Goal: Download file/media

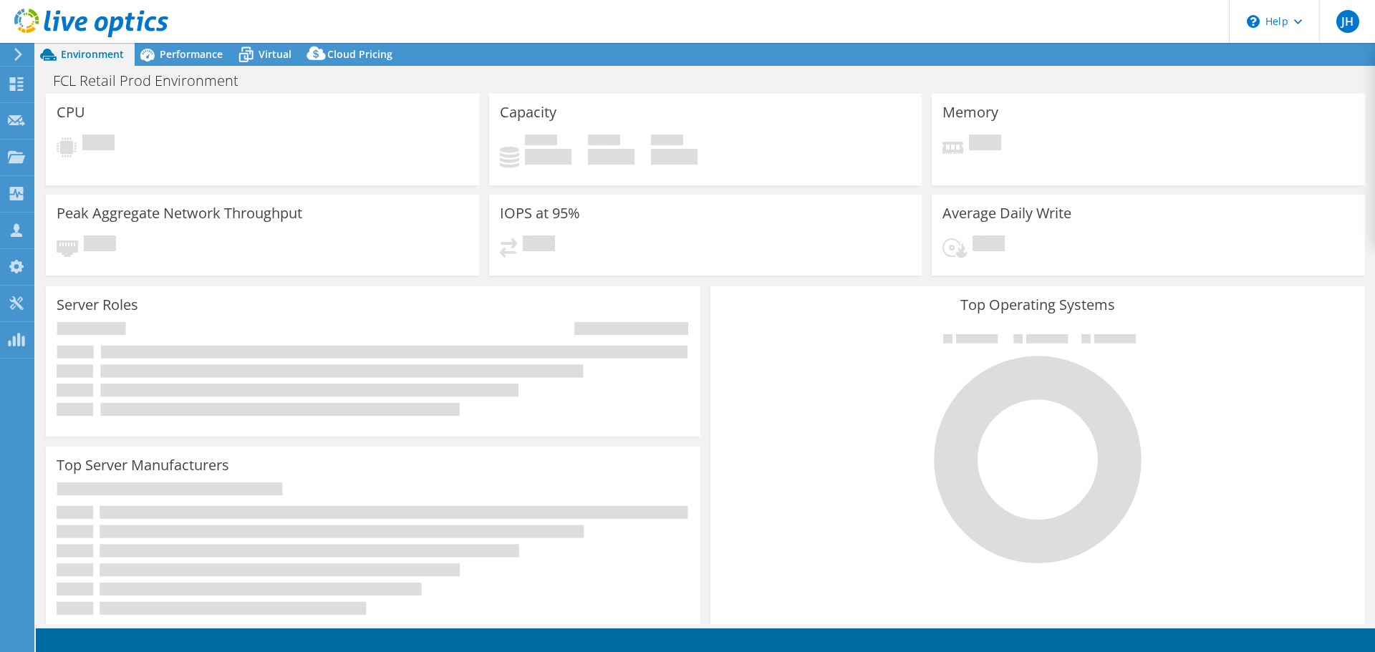
select select "USD"
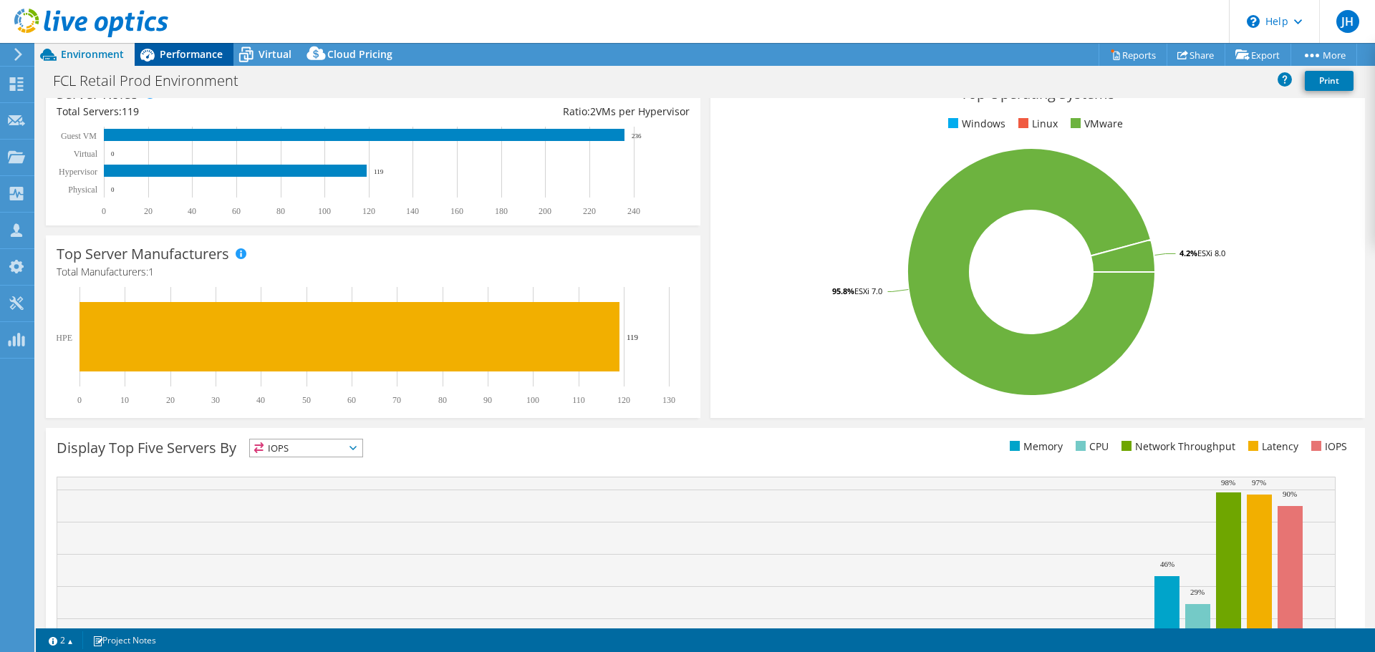
click at [192, 53] on span "Performance" at bounding box center [191, 54] width 63 height 14
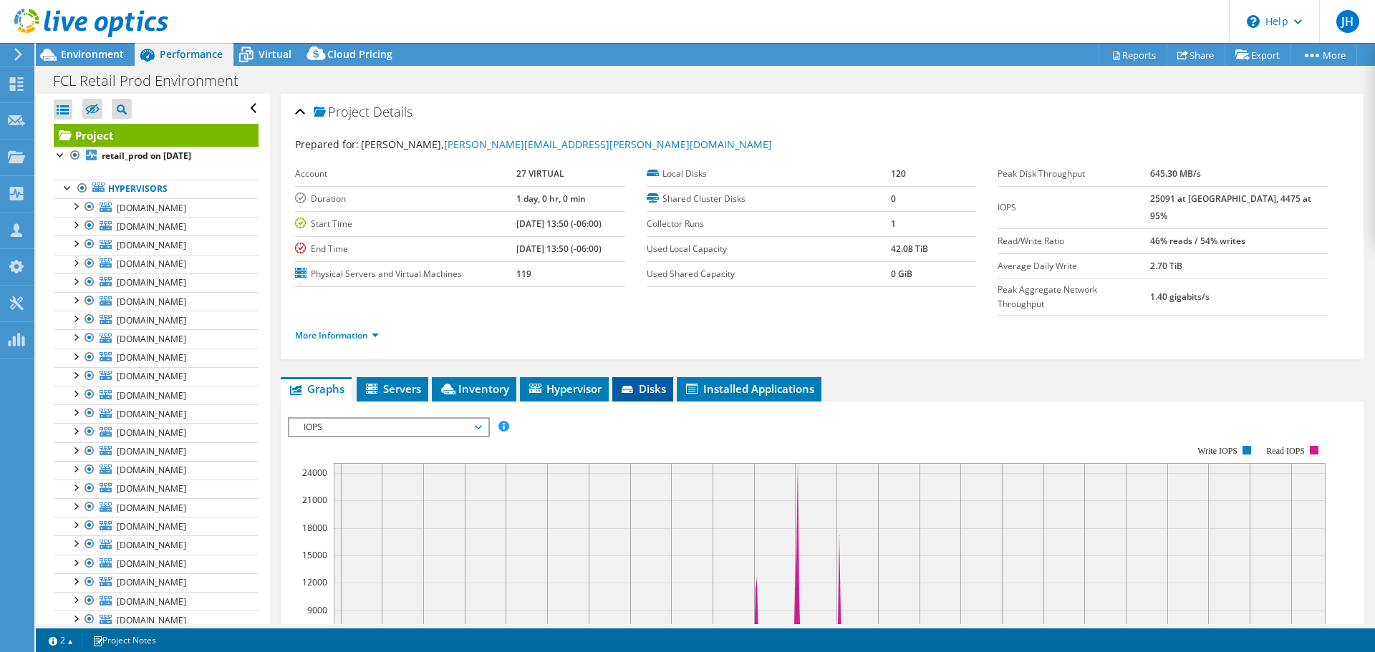
click at [647, 382] on span "Disks" at bounding box center [642, 389] width 47 height 14
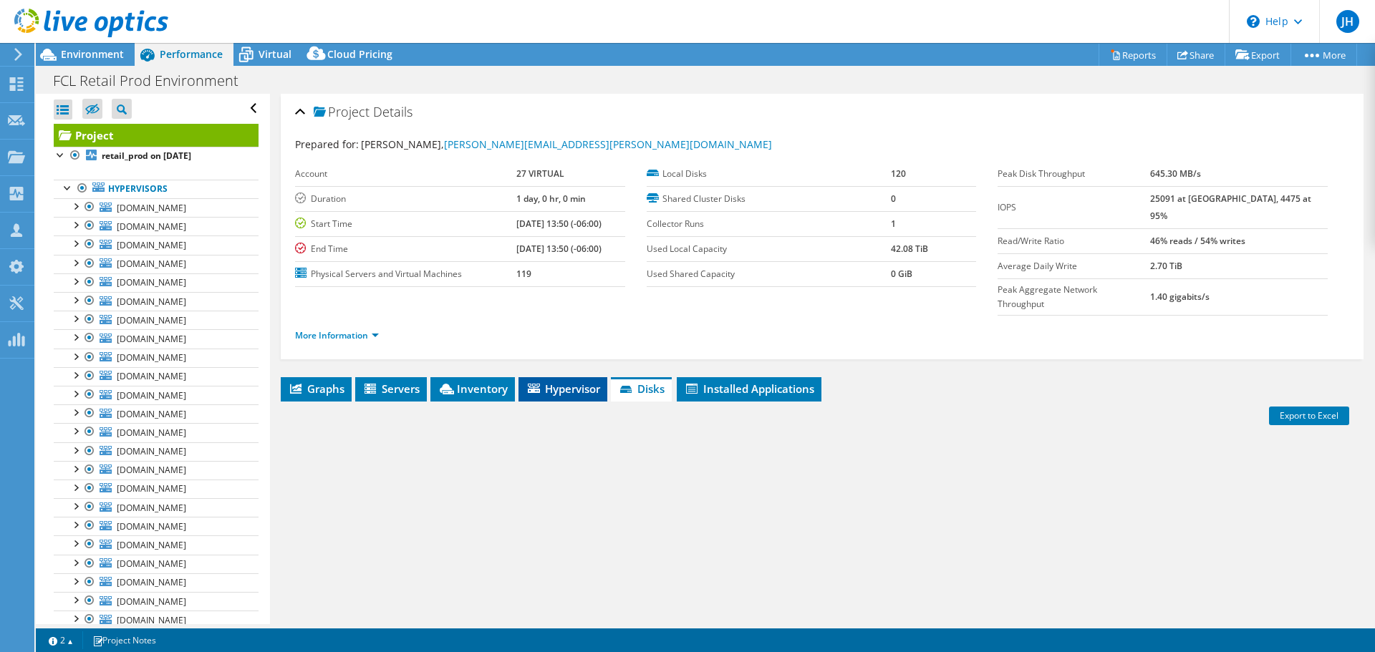
click at [583, 382] on span "Hypervisor" at bounding box center [563, 389] width 74 height 14
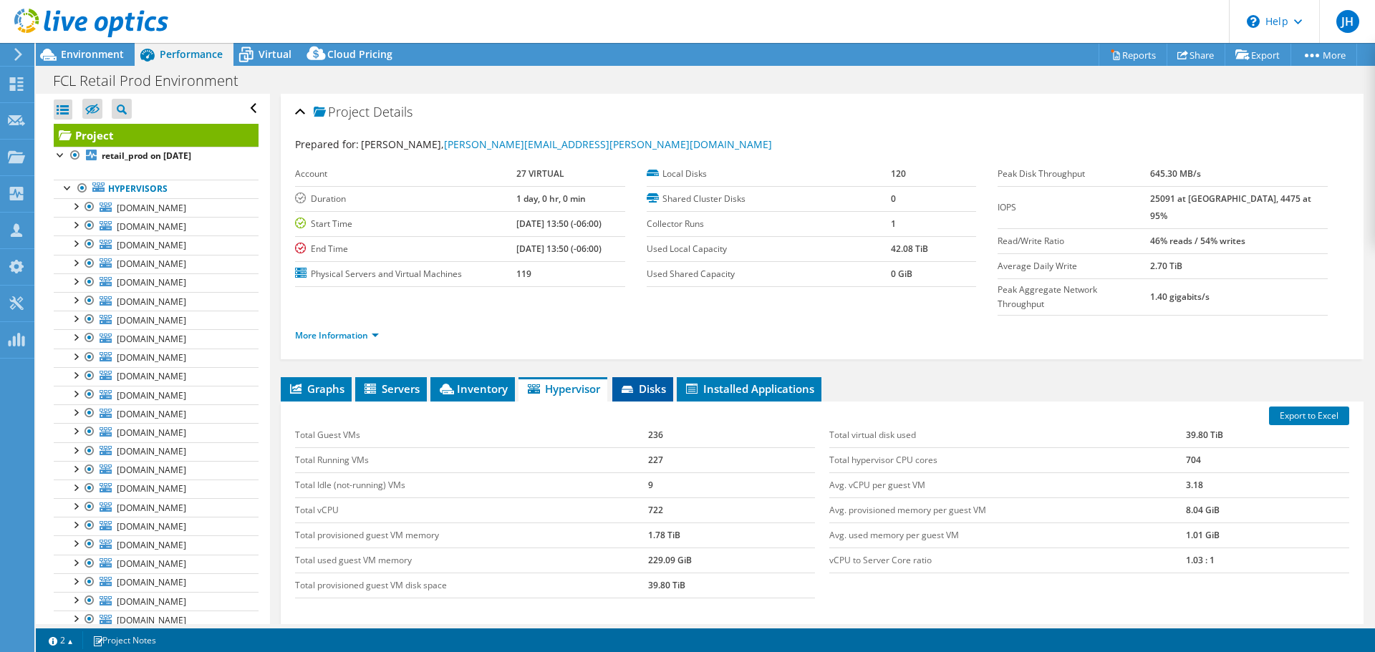
click at [635, 386] on icon at bounding box center [628, 390] width 14 height 9
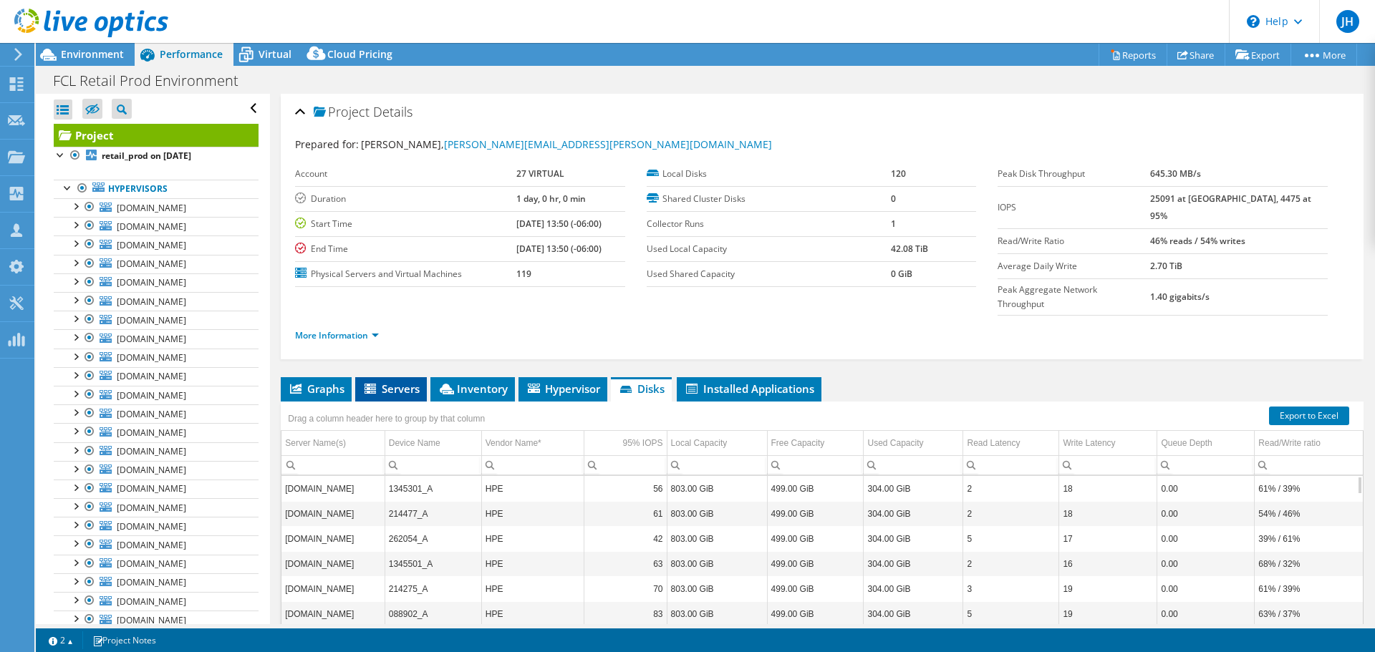
click at [402, 382] on span "Servers" at bounding box center [390, 389] width 57 height 14
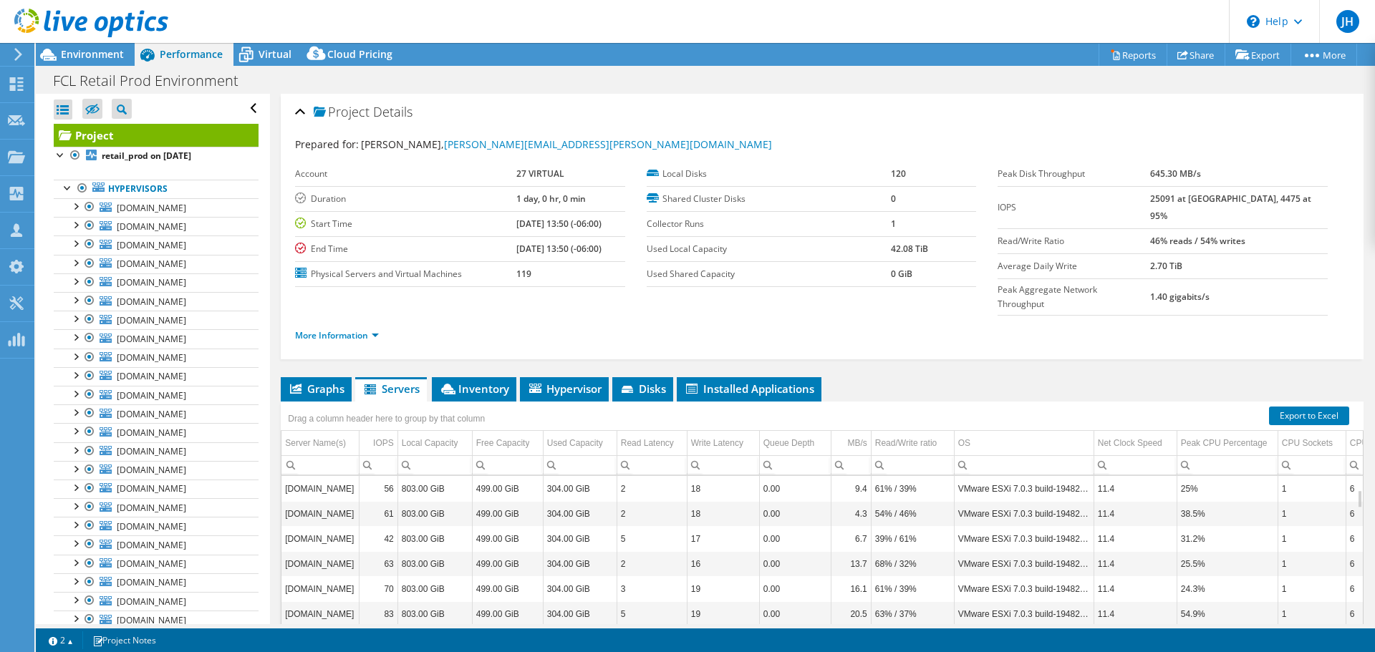
scroll to position [344, 0]
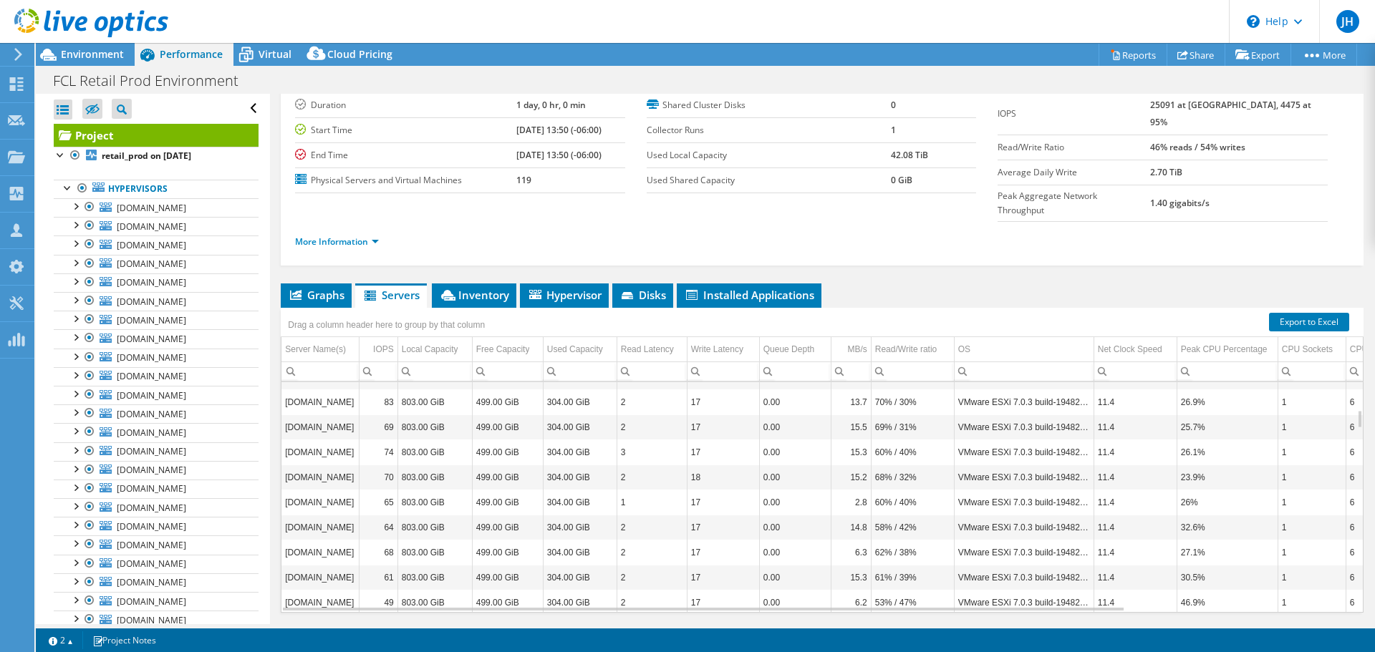
drag, startPoint x: 970, startPoint y: 500, endPoint x: 1115, endPoint y: 488, distance: 145.9
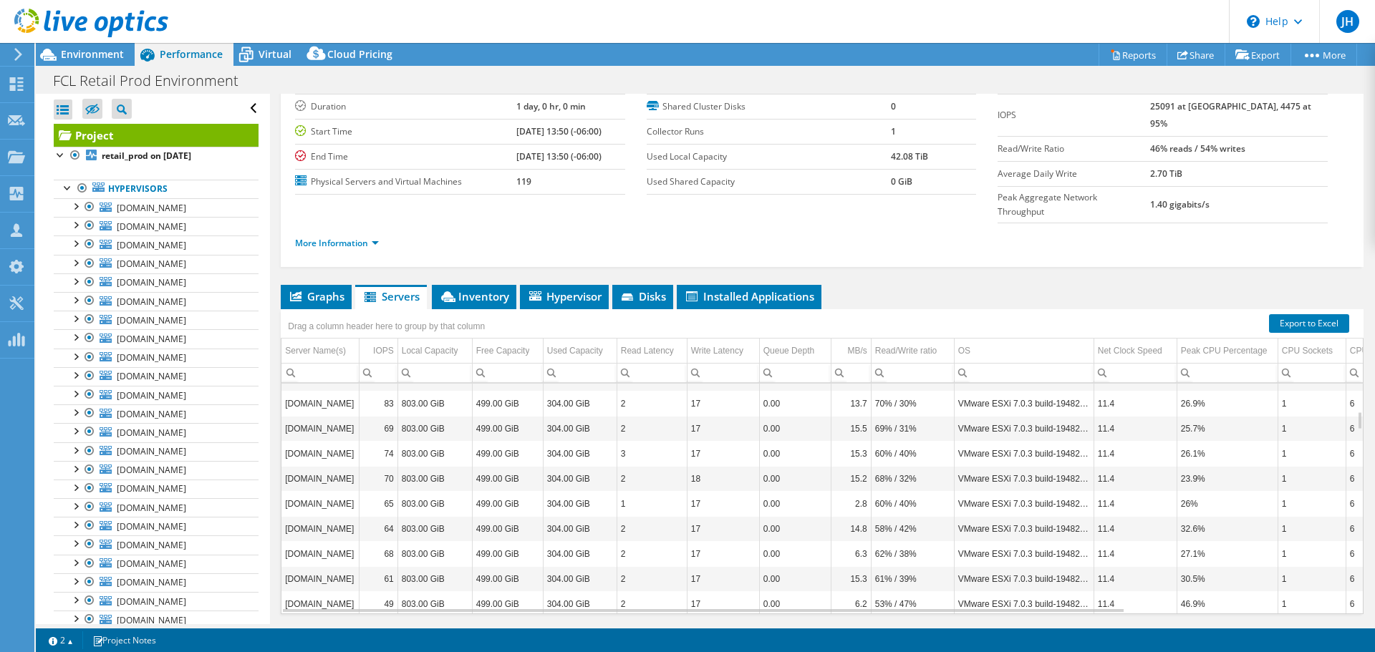
drag, startPoint x: 969, startPoint y: 485, endPoint x: 876, endPoint y: 485, distance: 93.1
click at [476, 289] on span "Inventory" at bounding box center [474, 296] width 70 height 14
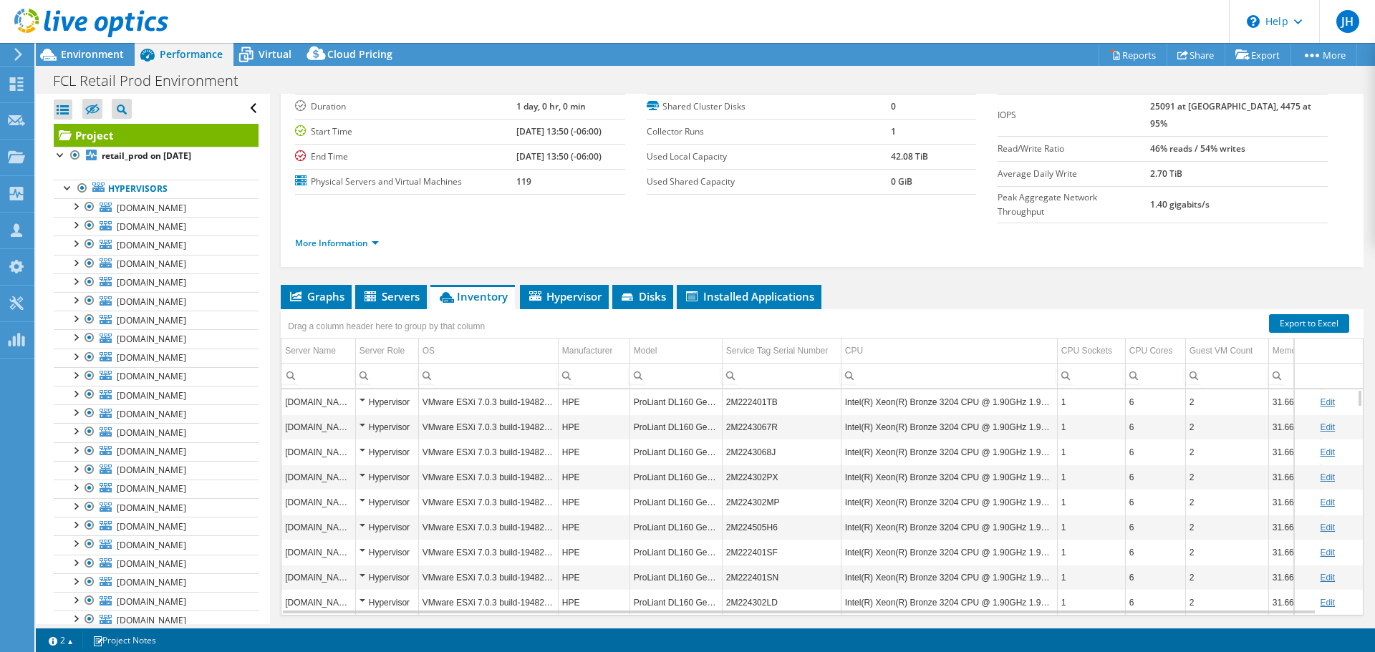
drag, startPoint x: 901, startPoint y: 452, endPoint x: 956, endPoint y: 442, distance: 56.0
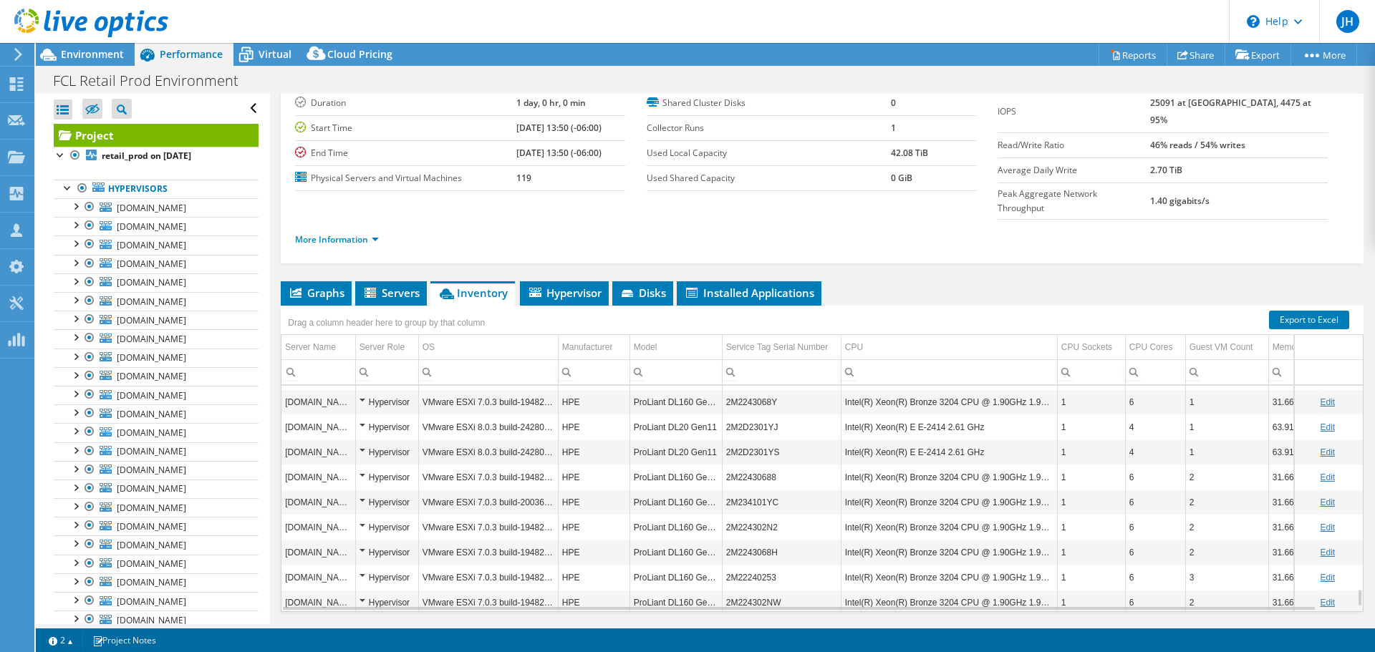
scroll to position [2635, 0]
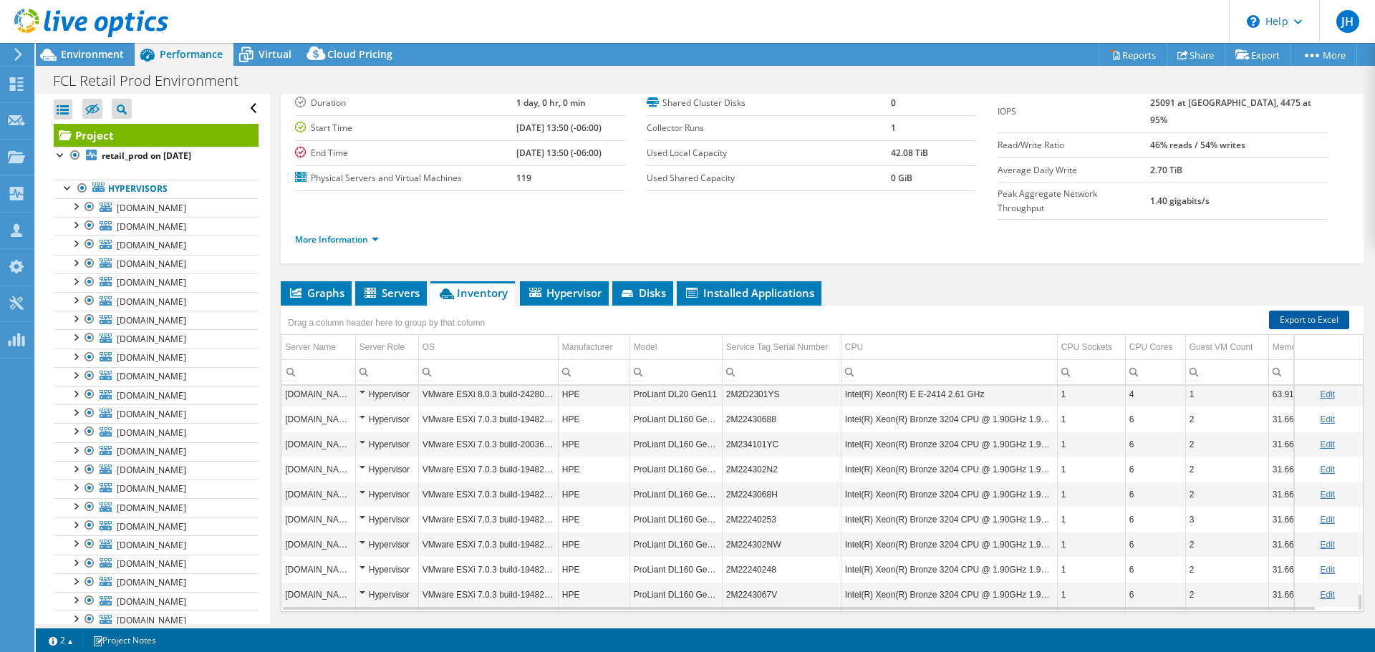
click at [1295, 311] on link "Export to Excel" at bounding box center [1309, 320] width 80 height 19
click at [1125, 49] on link "Reports" at bounding box center [1132, 55] width 69 height 22
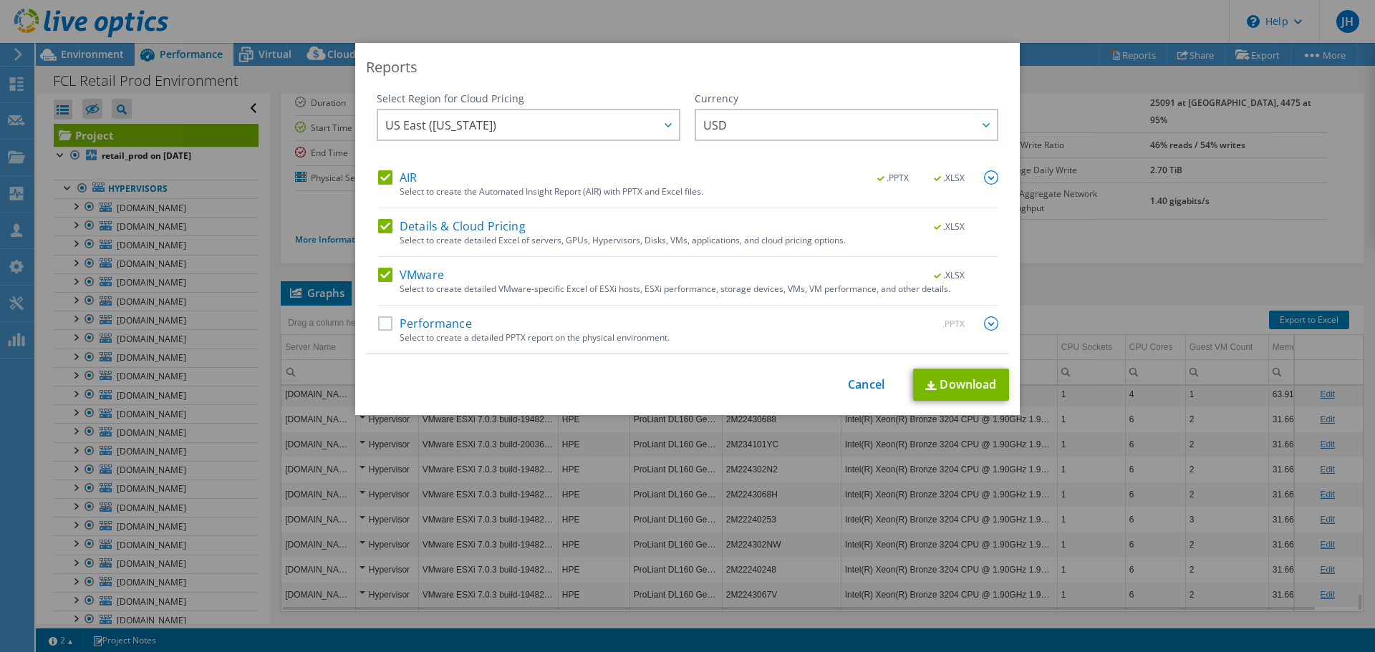
click at [379, 177] on label "AIR" at bounding box center [397, 177] width 39 height 14
click at [0, 0] on input "AIR" at bounding box center [0, 0] width 0 height 0
click at [384, 221] on label "Details & Cloud Pricing" at bounding box center [451, 226] width 147 height 14
click at [0, 0] on input "Details & Cloud Pricing" at bounding box center [0, 0] width 0 height 0
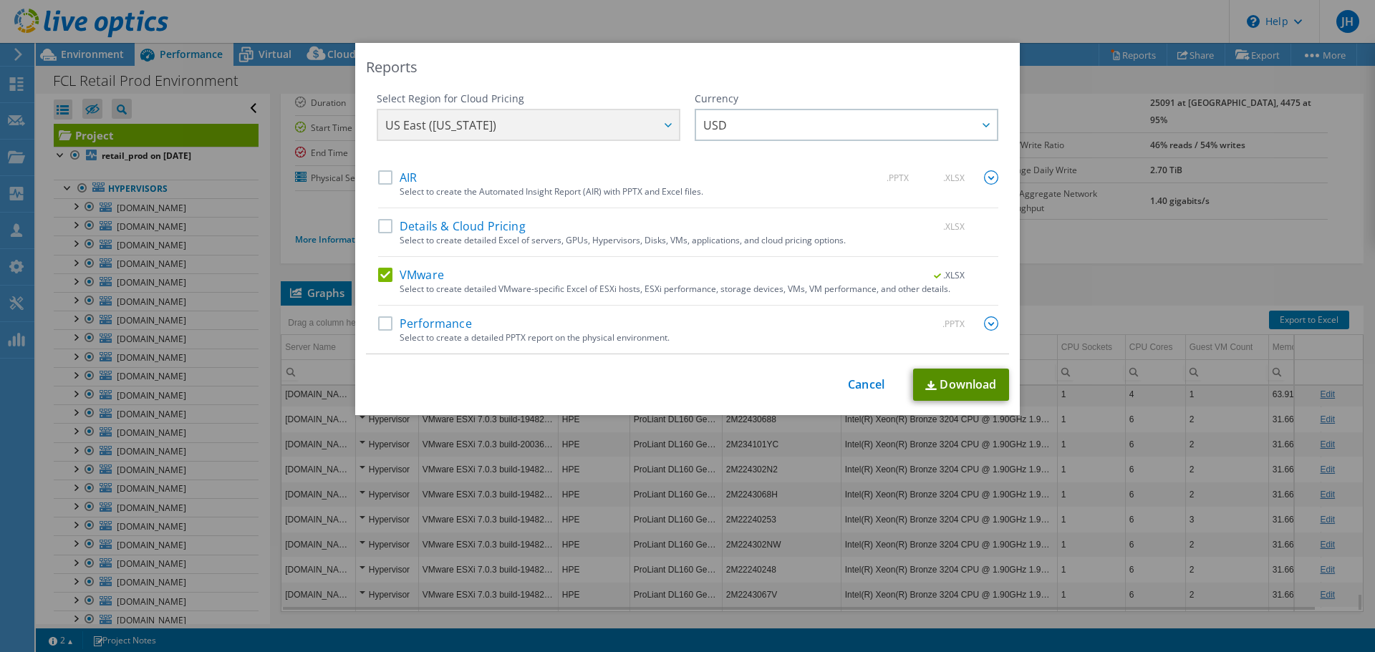
click at [966, 380] on link "Download" at bounding box center [961, 385] width 96 height 32
click at [213, 19] on div "Reports Select Region for Cloud Pricing Asia Pacific (Hong Kong) Asia Pacific (…" at bounding box center [687, 326] width 1375 height 652
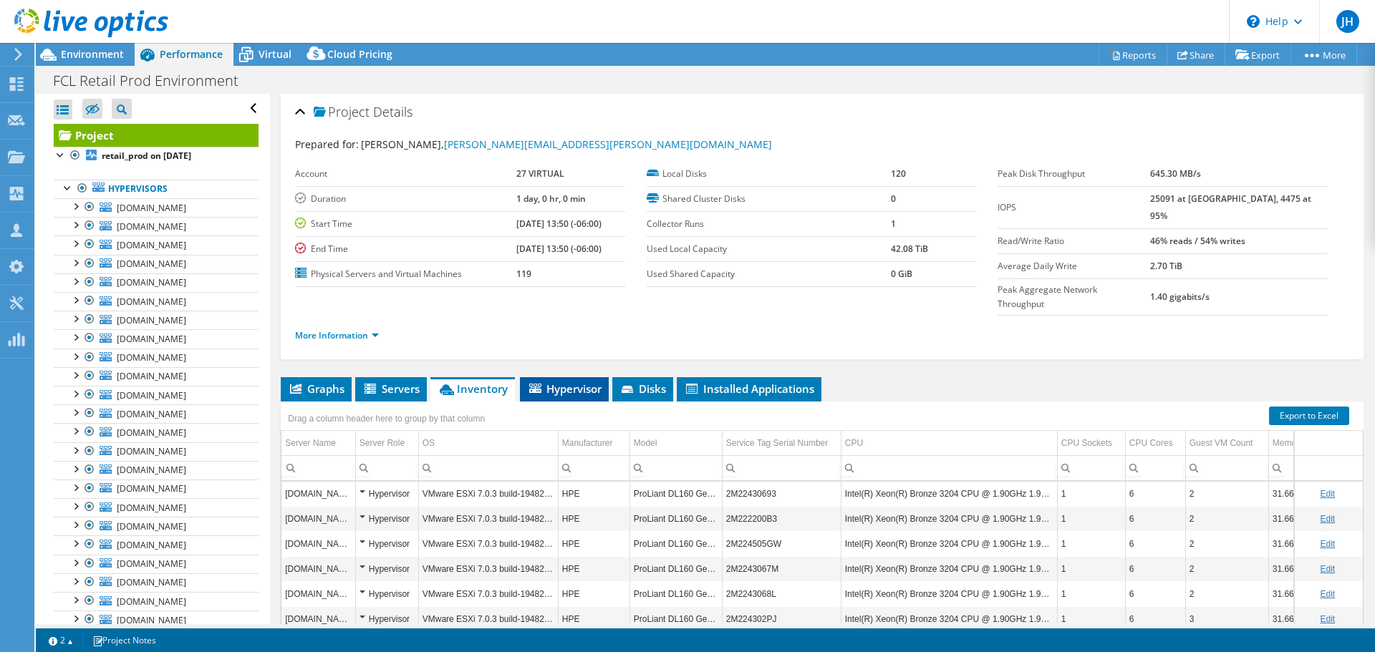
click at [580, 382] on span "Hypervisor" at bounding box center [564, 389] width 74 height 14
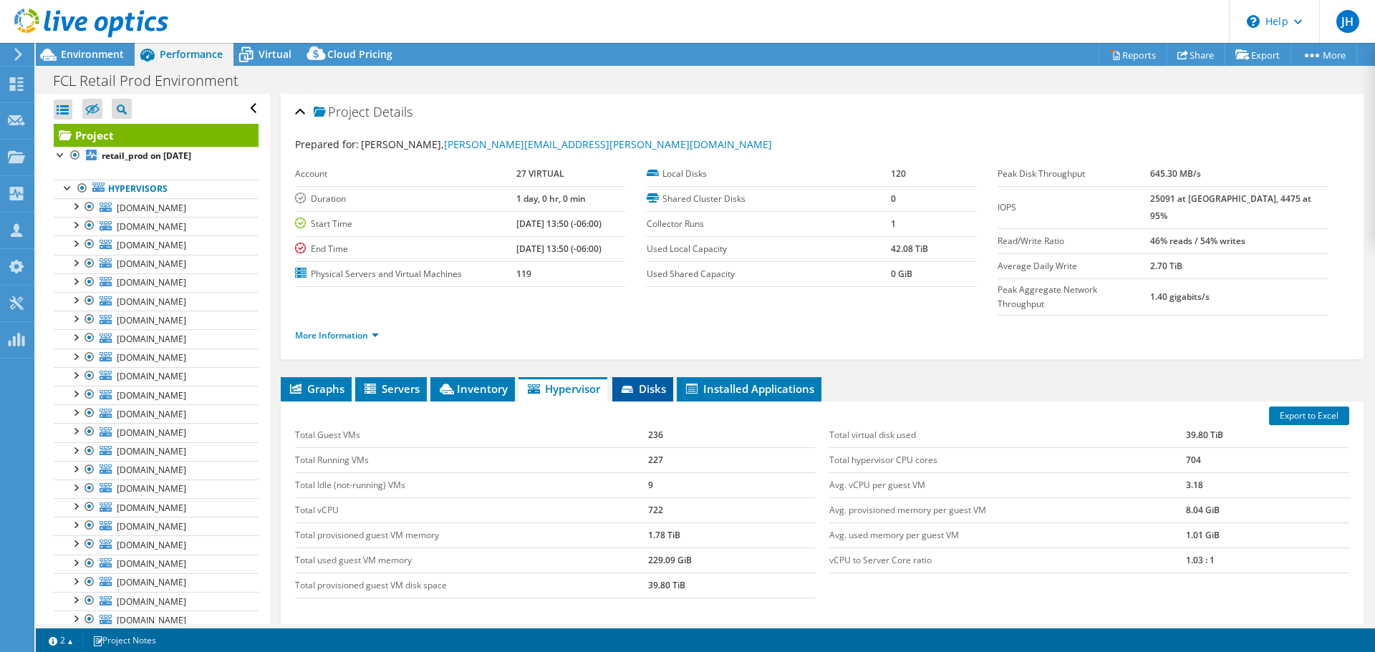
click at [657, 377] on li "Disks" at bounding box center [642, 389] width 61 height 24
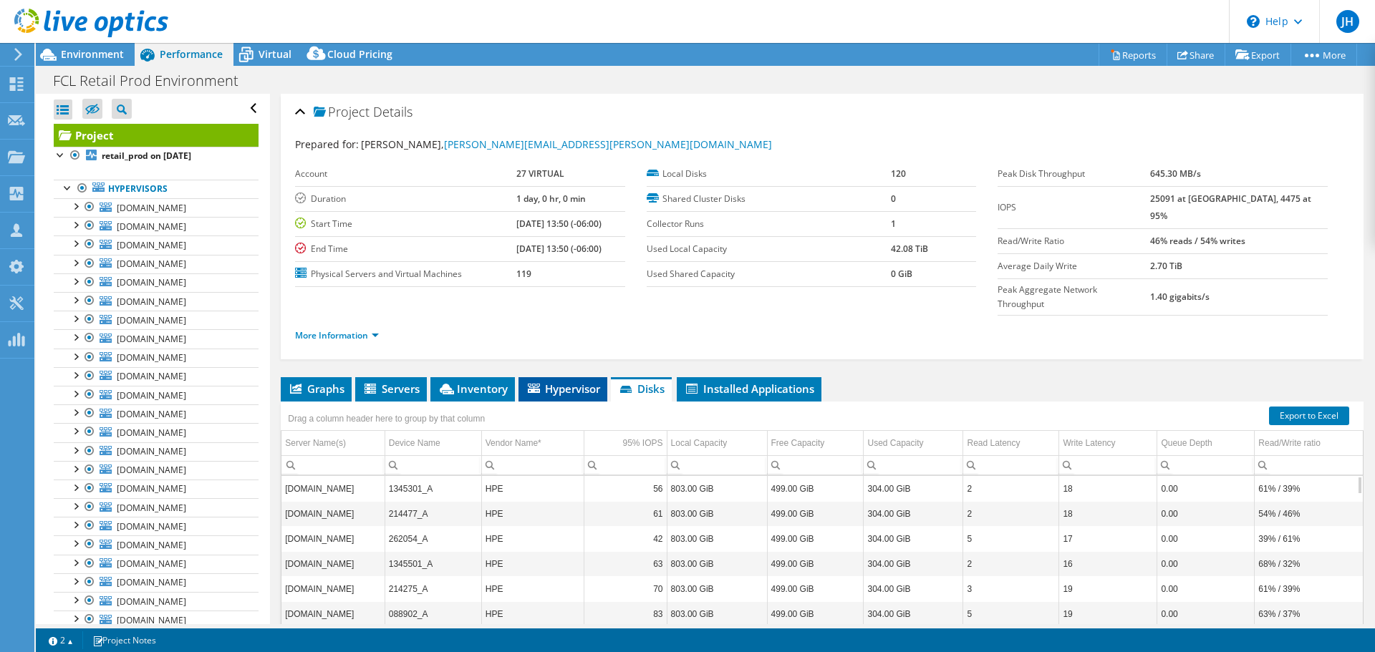
click at [553, 382] on span "Hypervisor" at bounding box center [563, 389] width 74 height 14
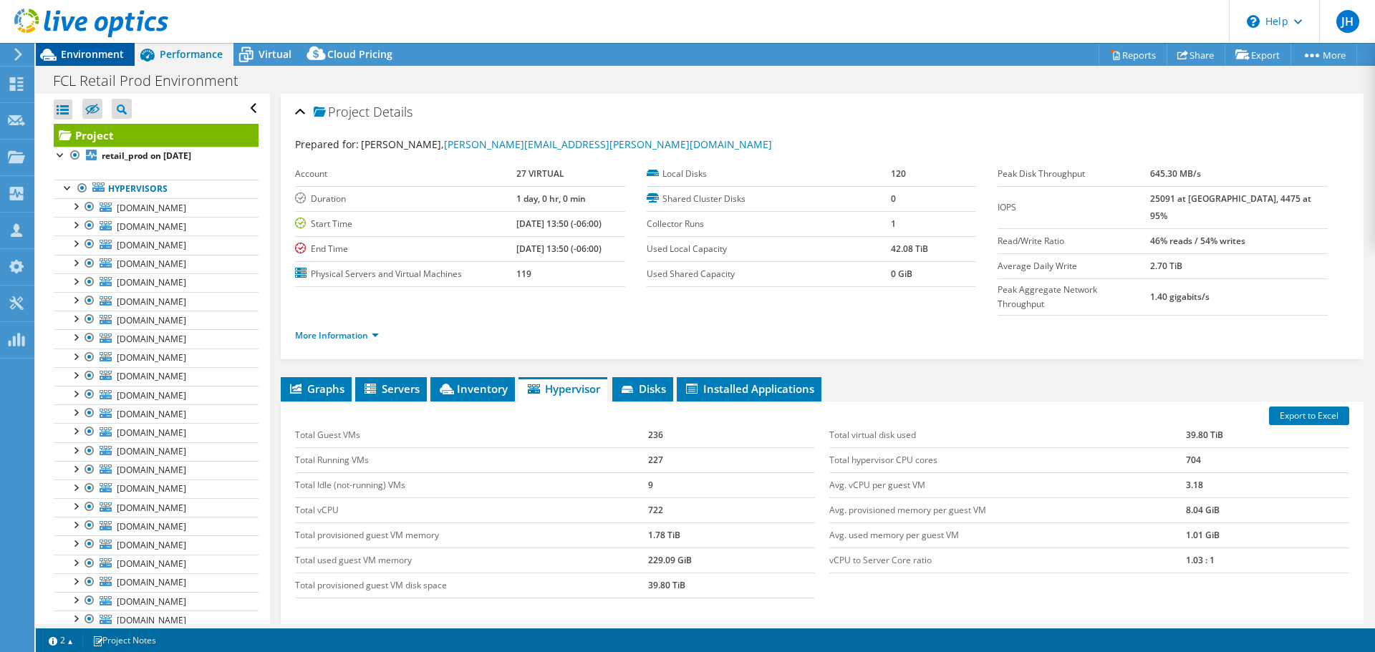
click at [80, 51] on span "Environment" at bounding box center [92, 54] width 63 height 14
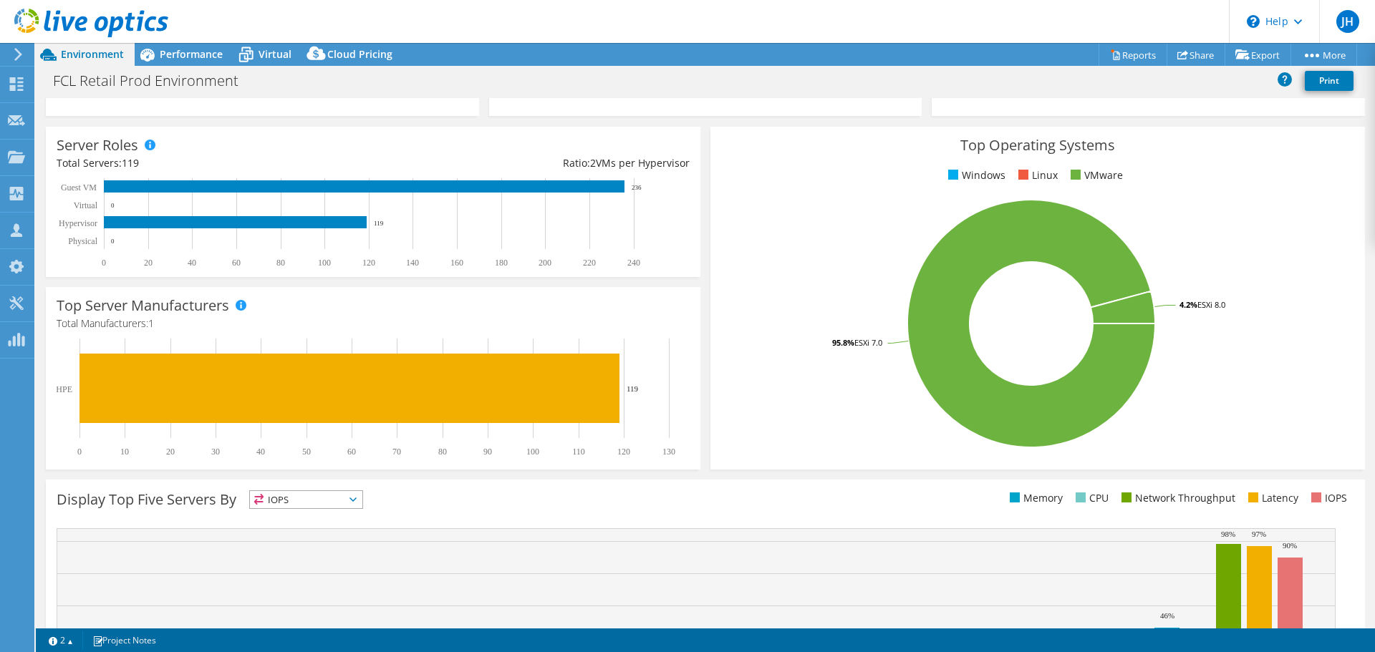
scroll to position [299, 0]
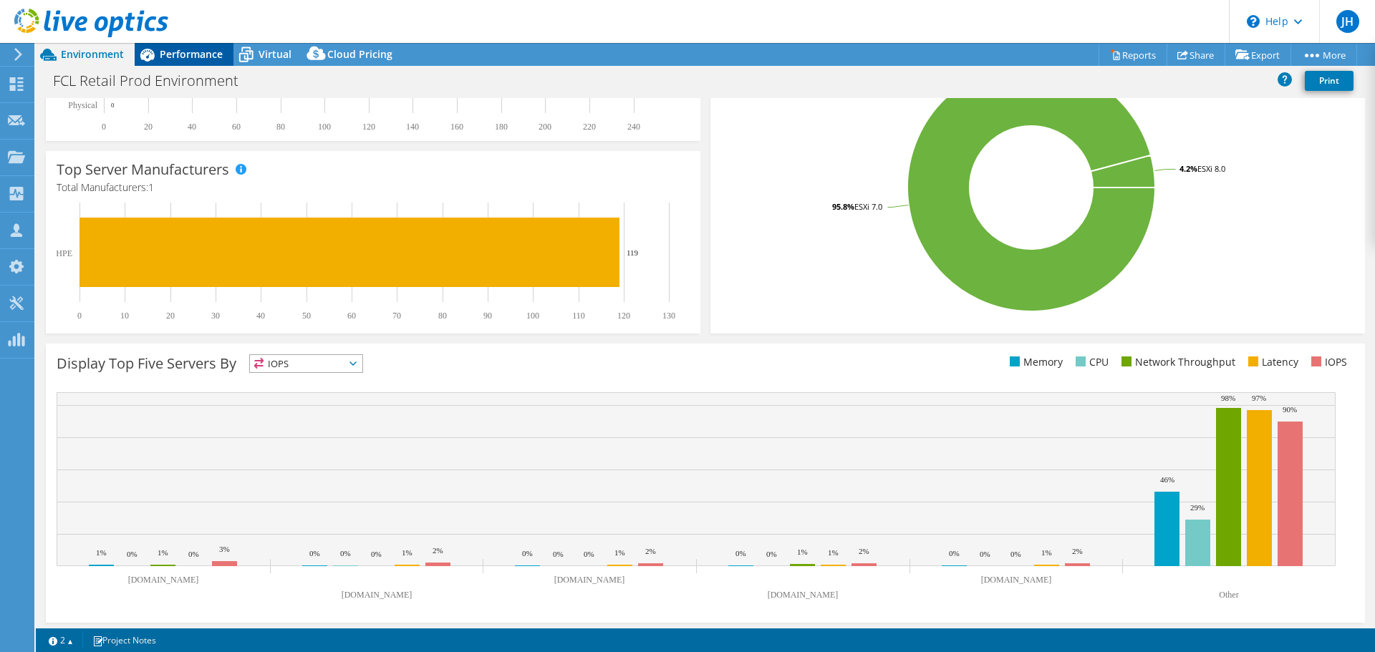
click at [177, 59] on span "Performance" at bounding box center [191, 54] width 63 height 14
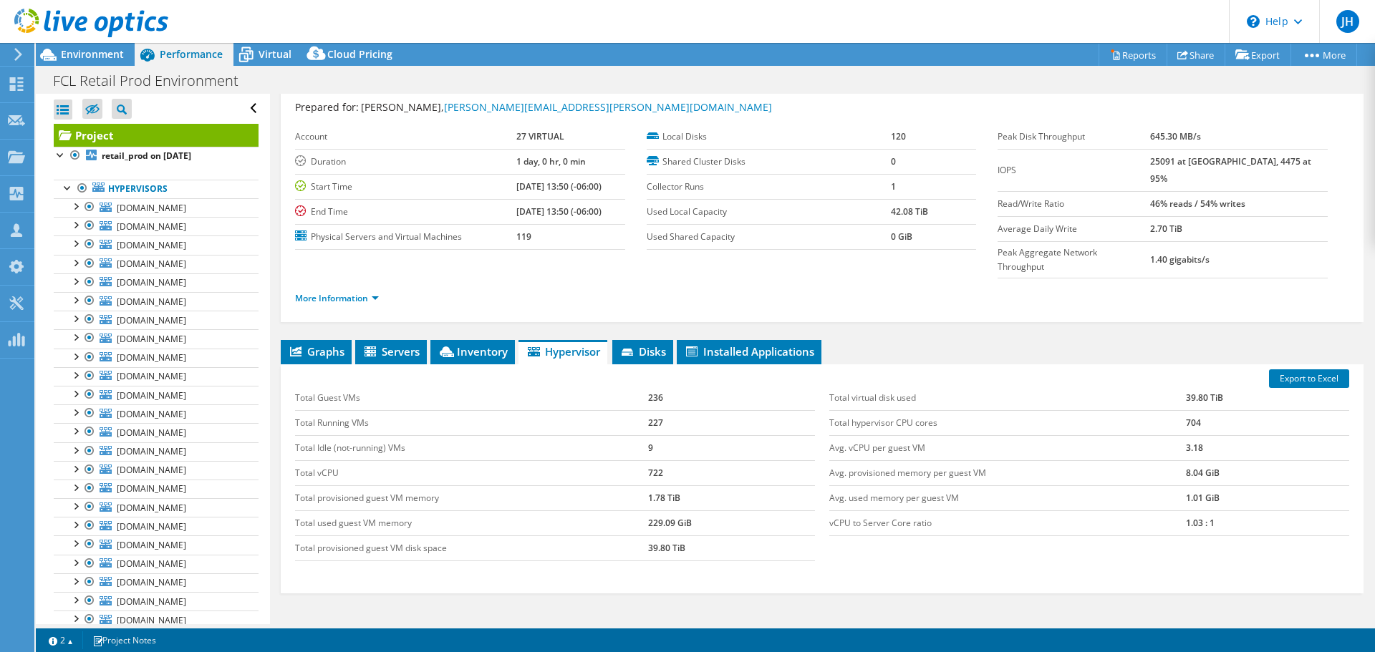
scroll to position [0, 0]
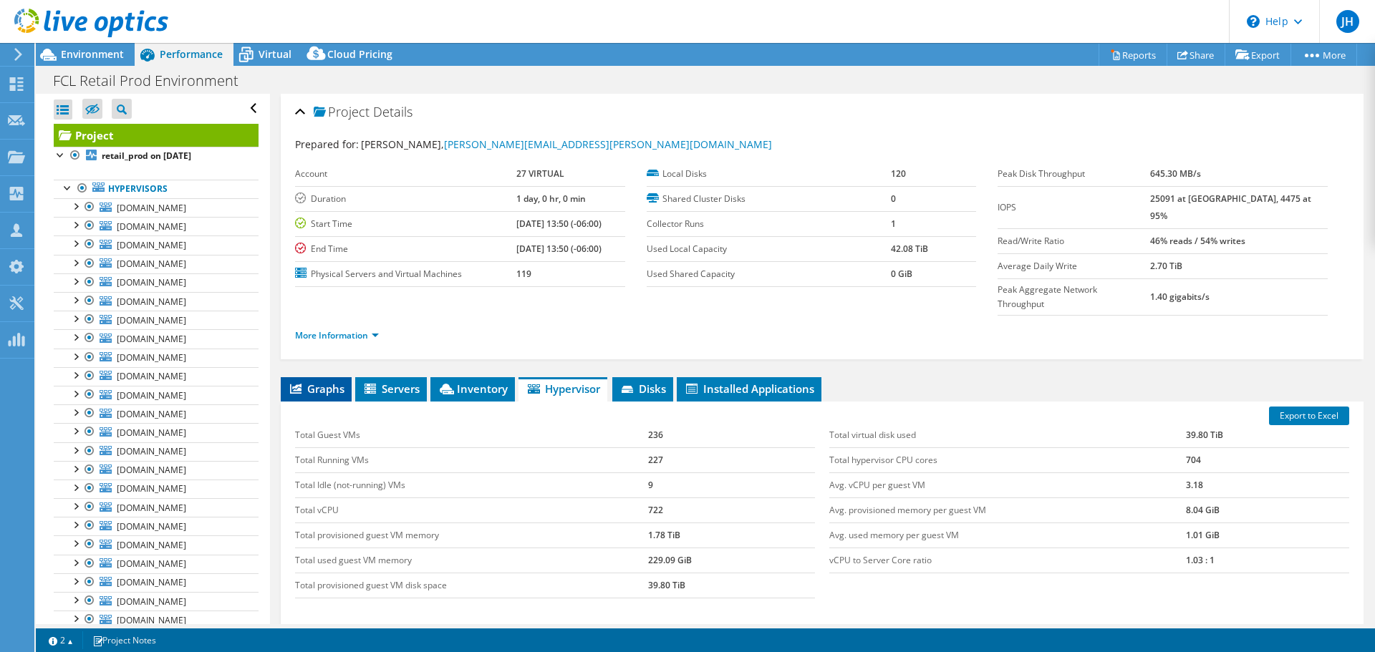
click at [306, 377] on li "Graphs" at bounding box center [316, 389] width 71 height 24
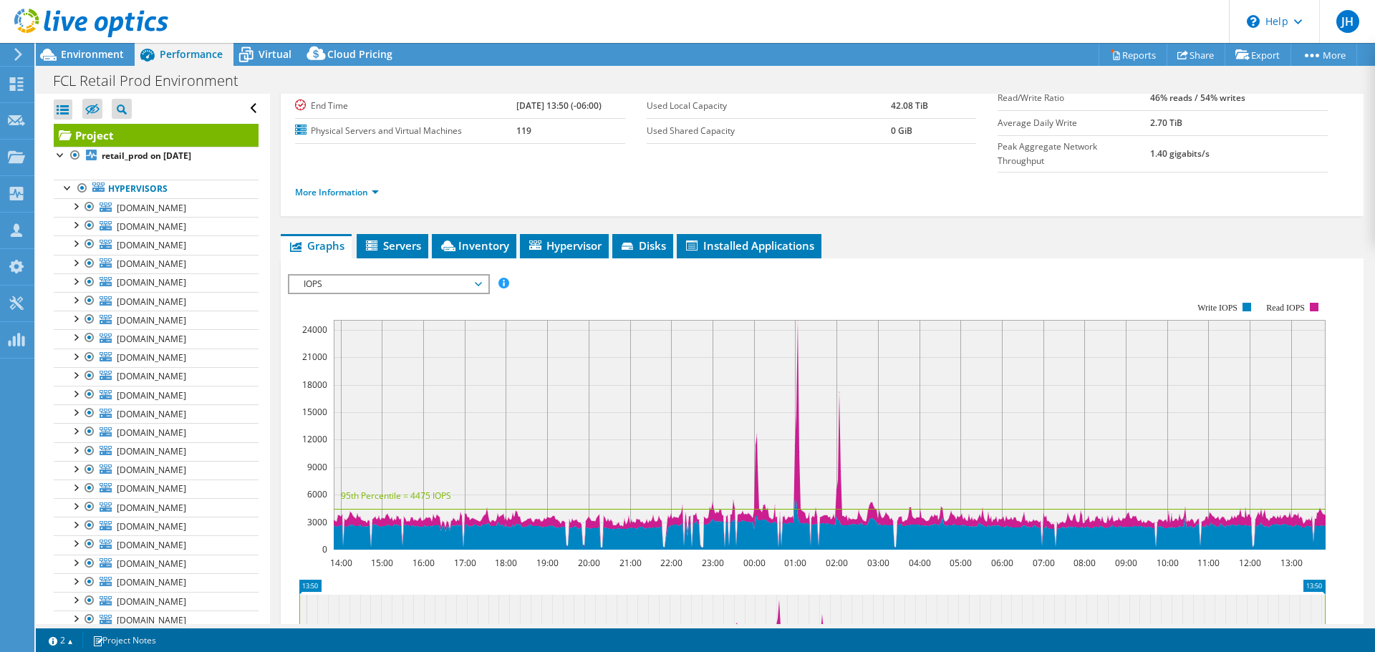
scroll to position [215, 0]
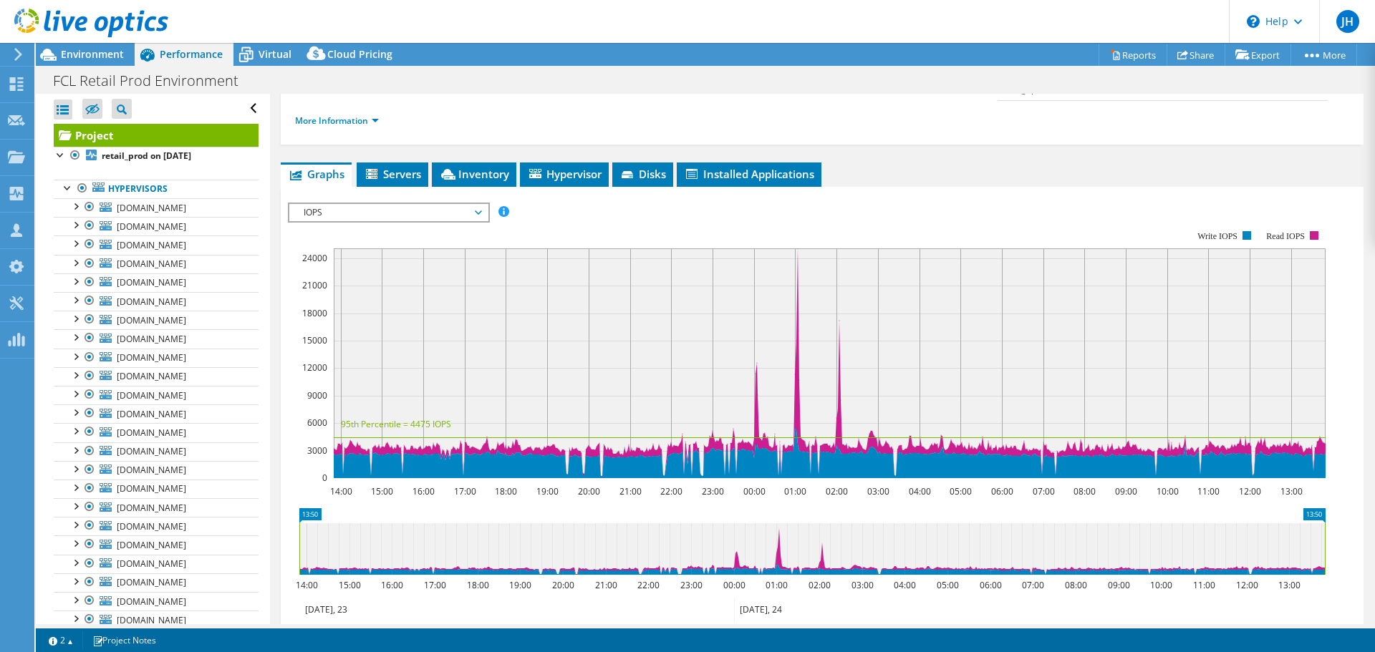
click at [444, 204] on span "IOPS" at bounding box center [388, 212] width 184 height 17
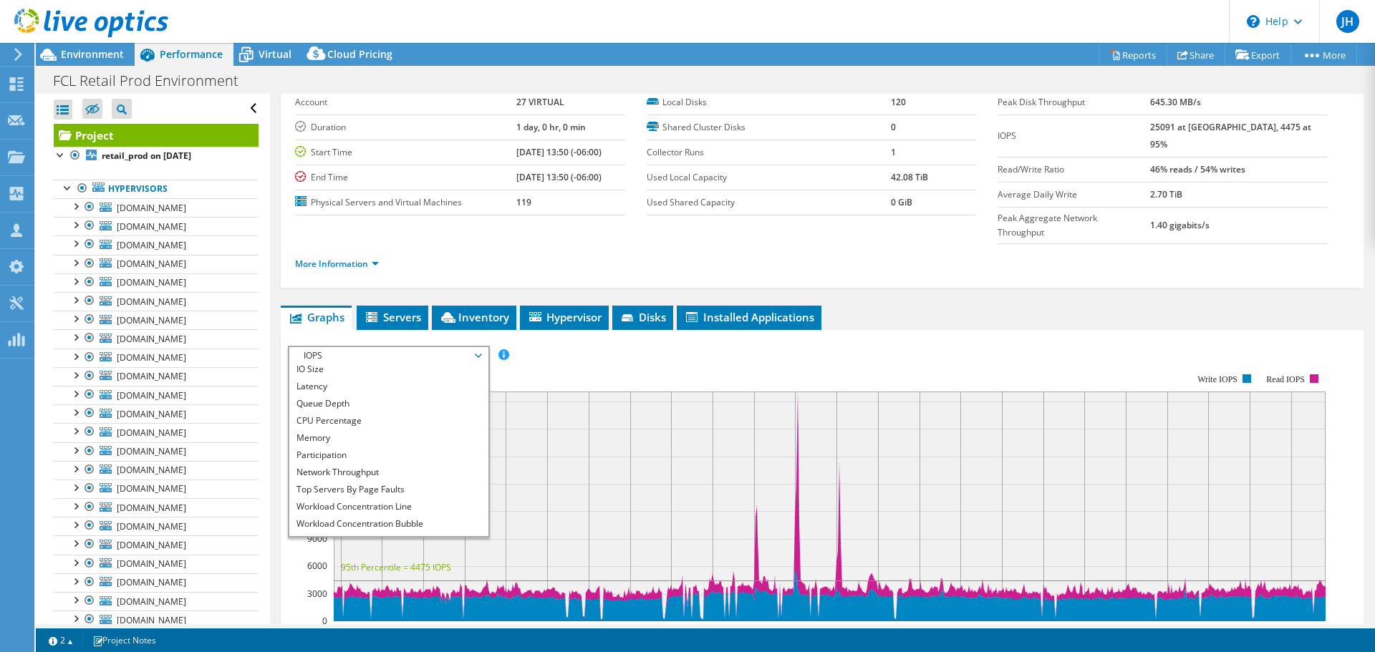
scroll to position [0, 0]
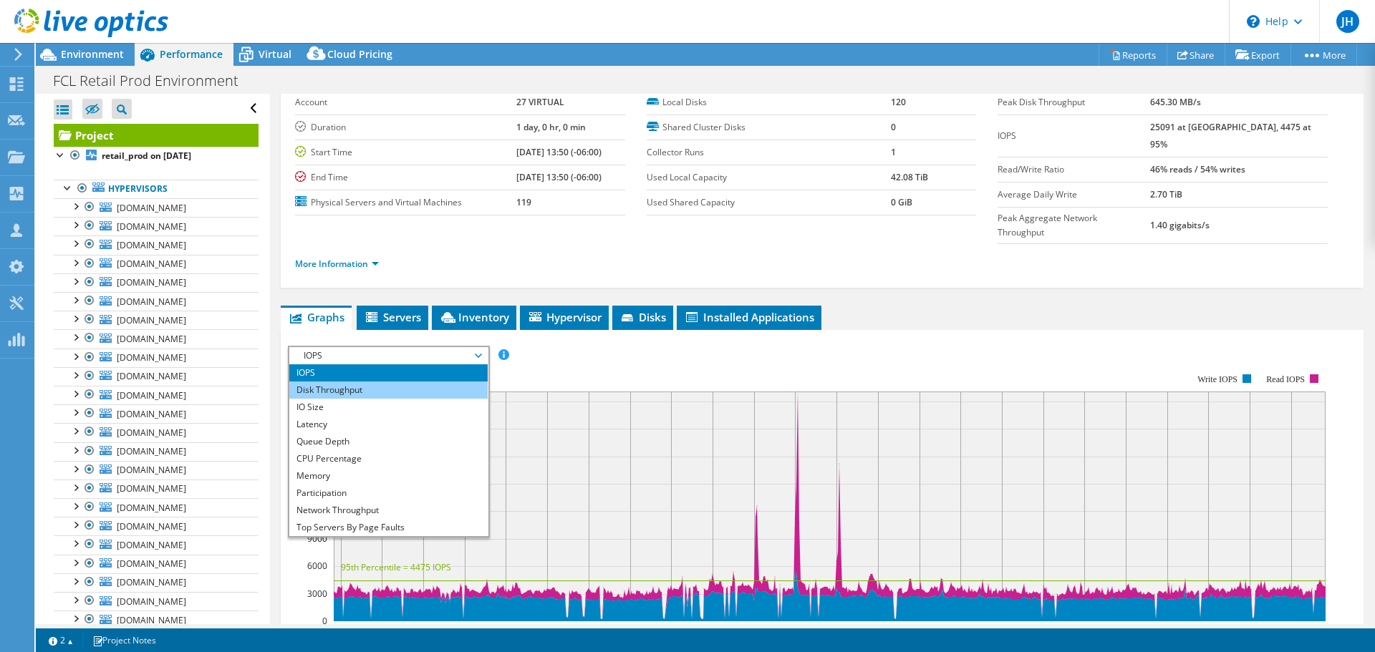
click at [393, 382] on li "Disk Throughput" at bounding box center [388, 390] width 198 height 17
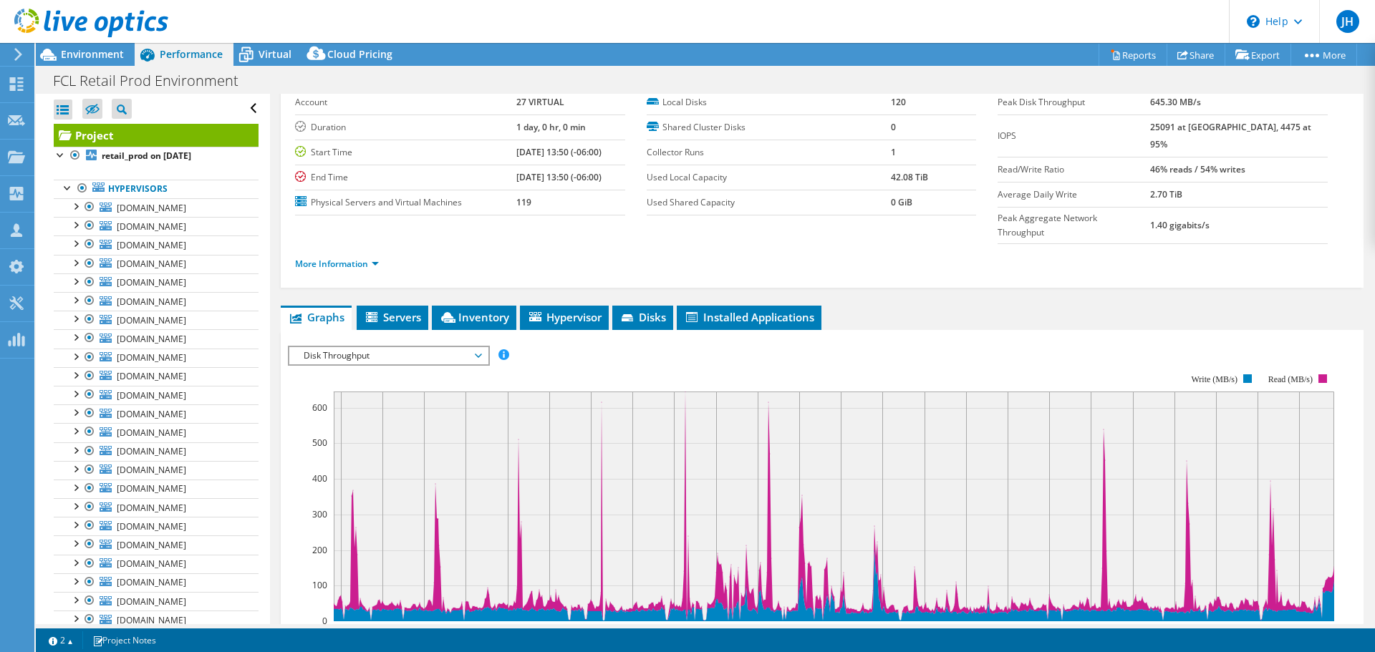
click at [347, 347] on span "Disk Throughput" at bounding box center [388, 355] width 184 height 17
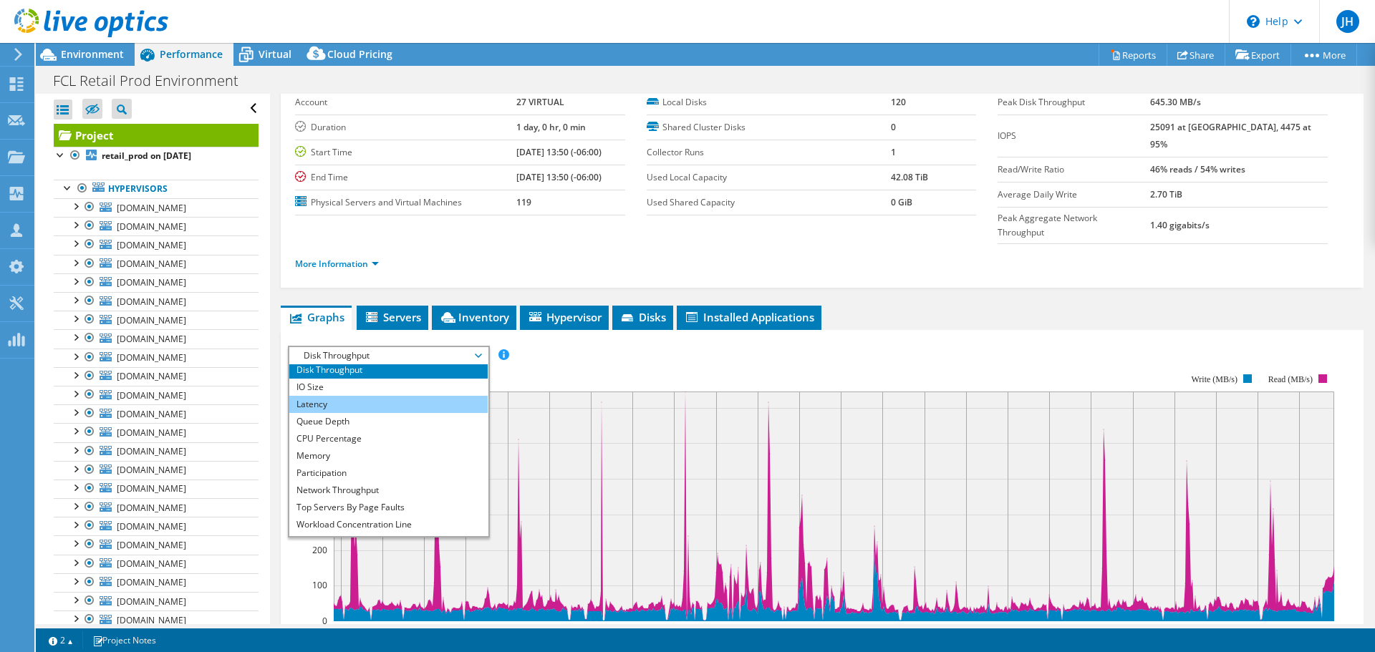
scroll to position [38, 0]
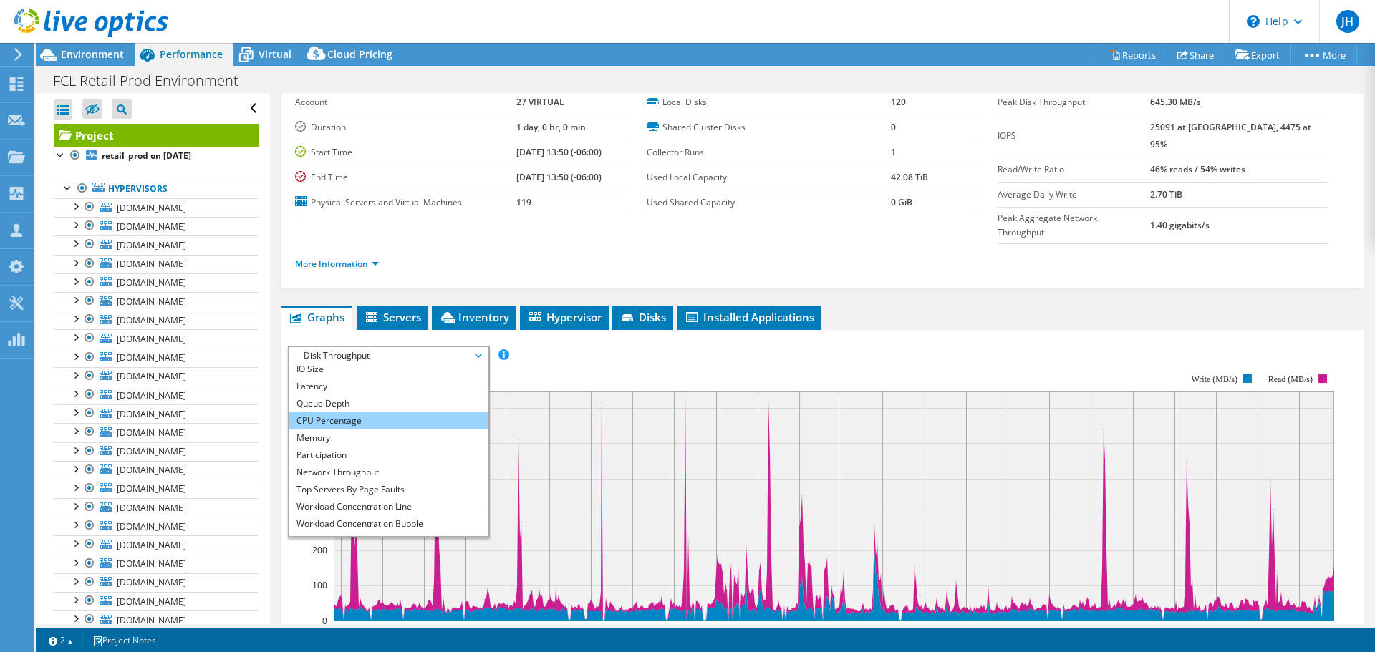
click at [370, 412] on li "CPU Percentage" at bounding box center [388, 420] width 198 height 17
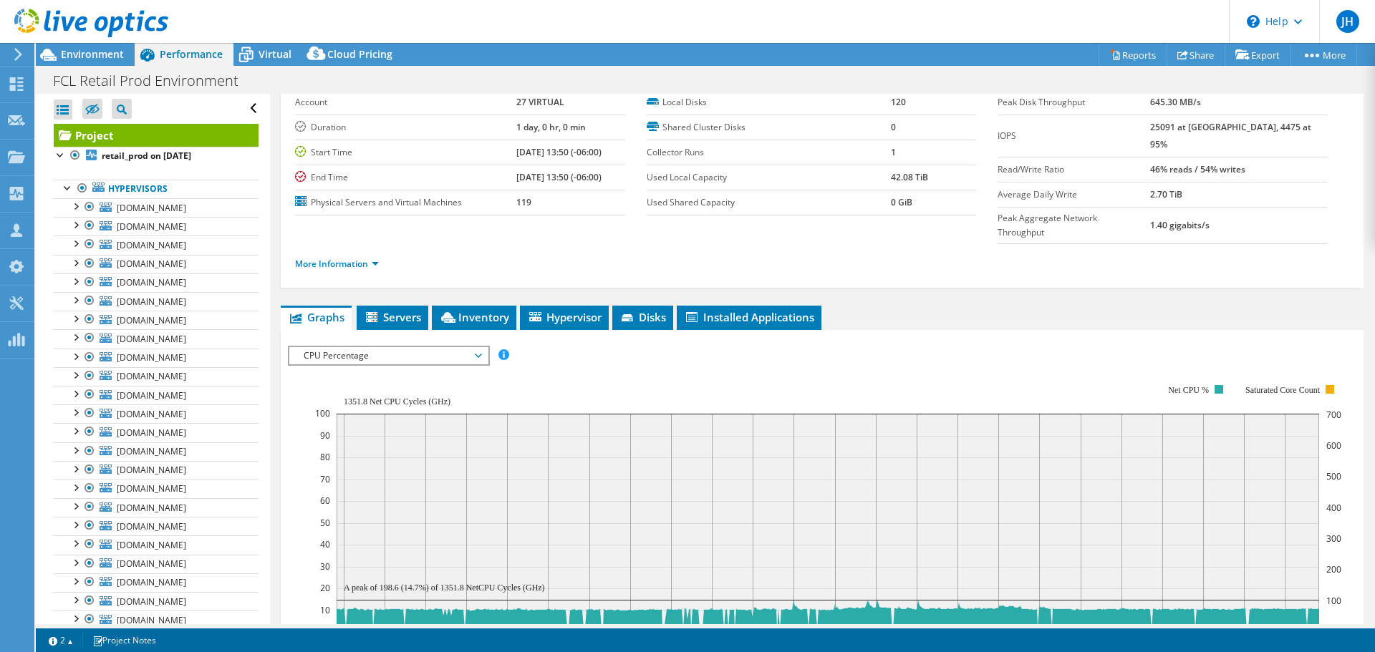
click at [326, 347] on span "CPU Percentage" at bounding box center [388, 355] width 184 height 17
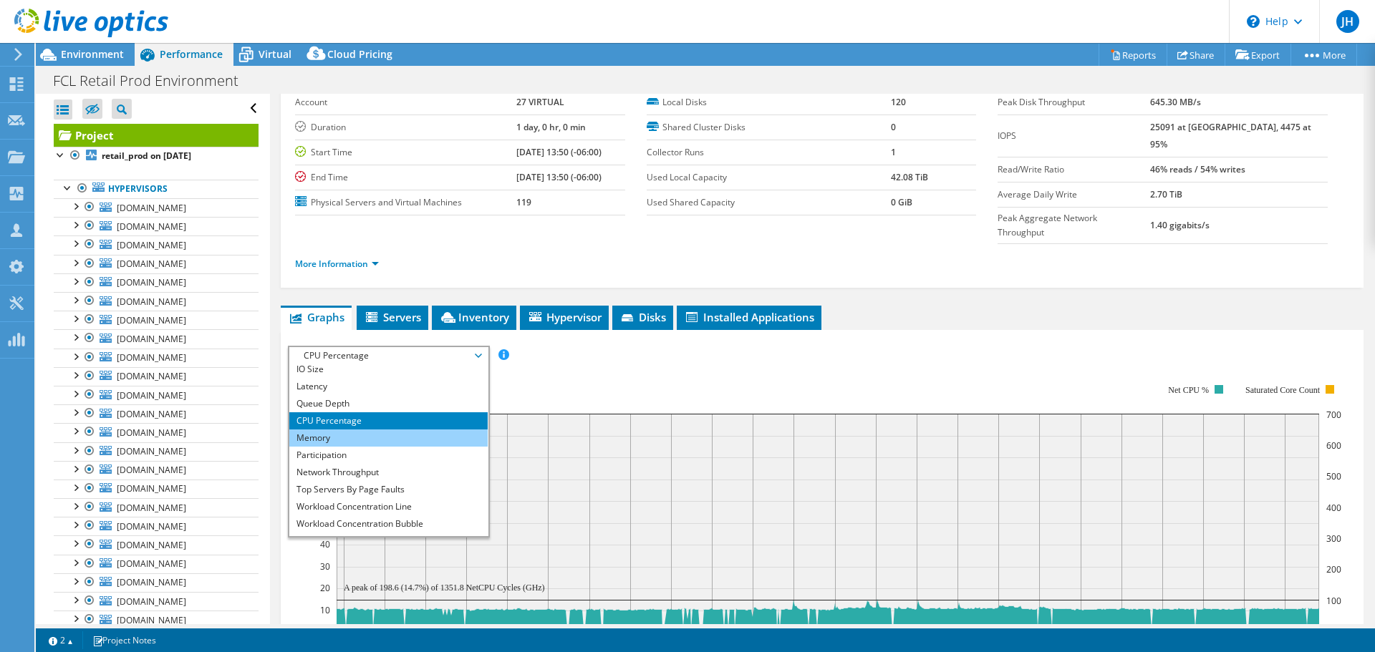
click at [341, 430] on li "Memory" at bounding box center [388, 438] width 198 height 17
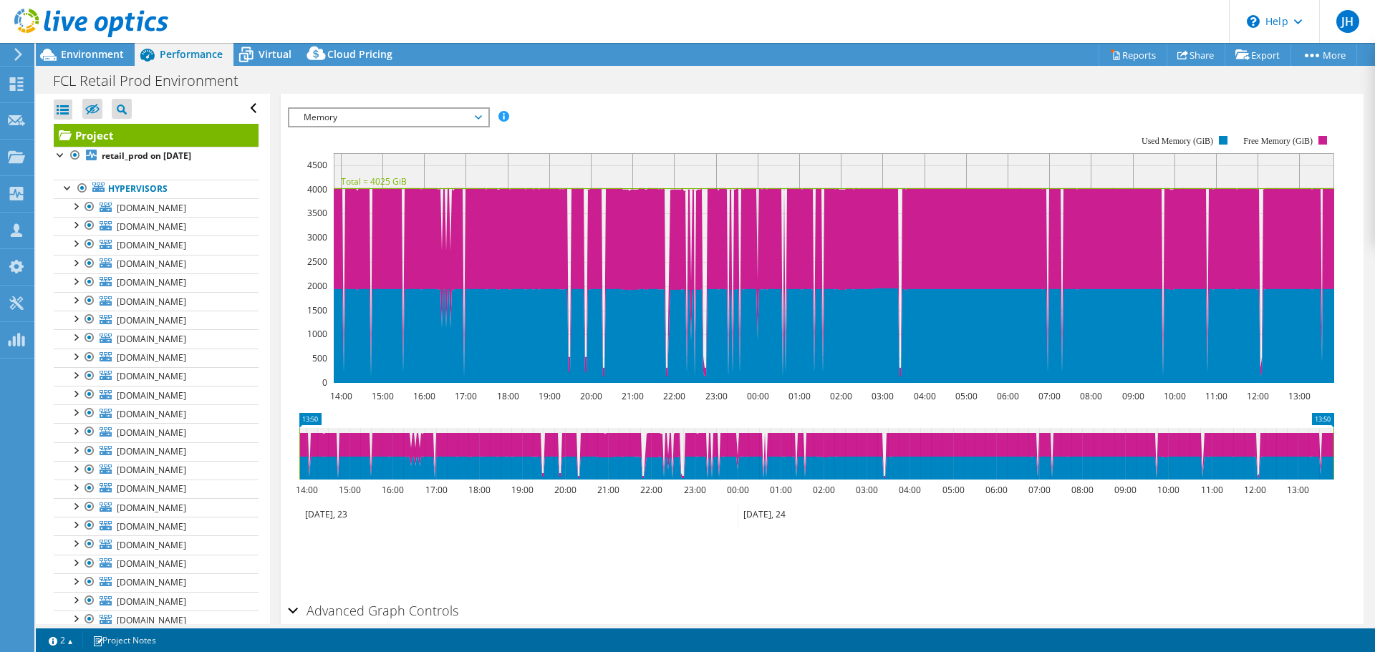
scroll to position [335, 0]
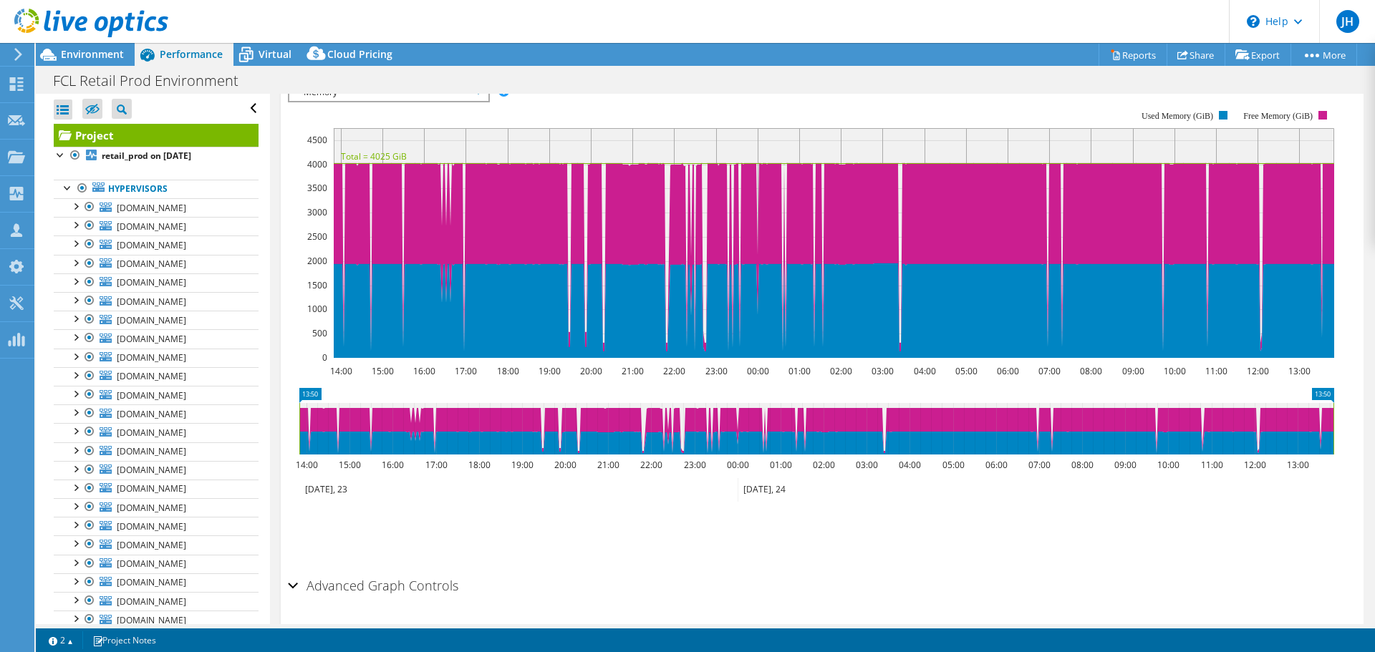
click at [298, 571] on div "Advanced Graph Controls" at bounding box center [822, 586] width 1068 height 31
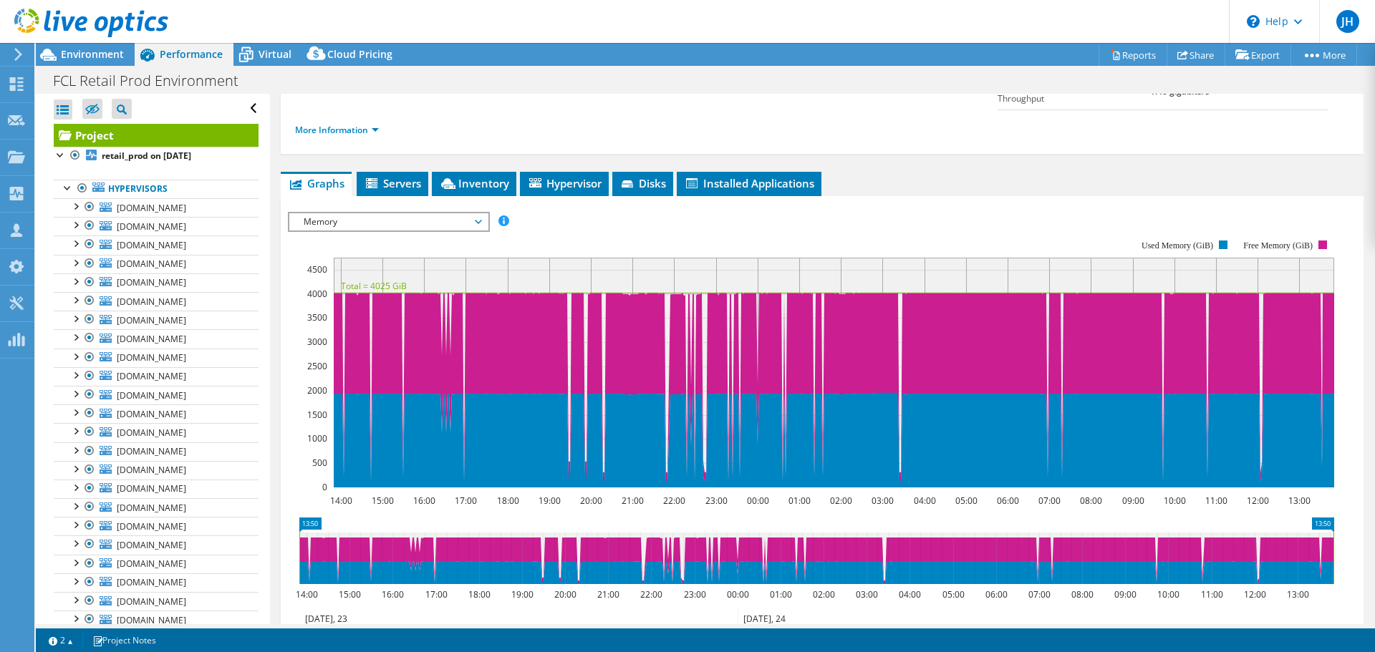
scroll to position [173, 0]
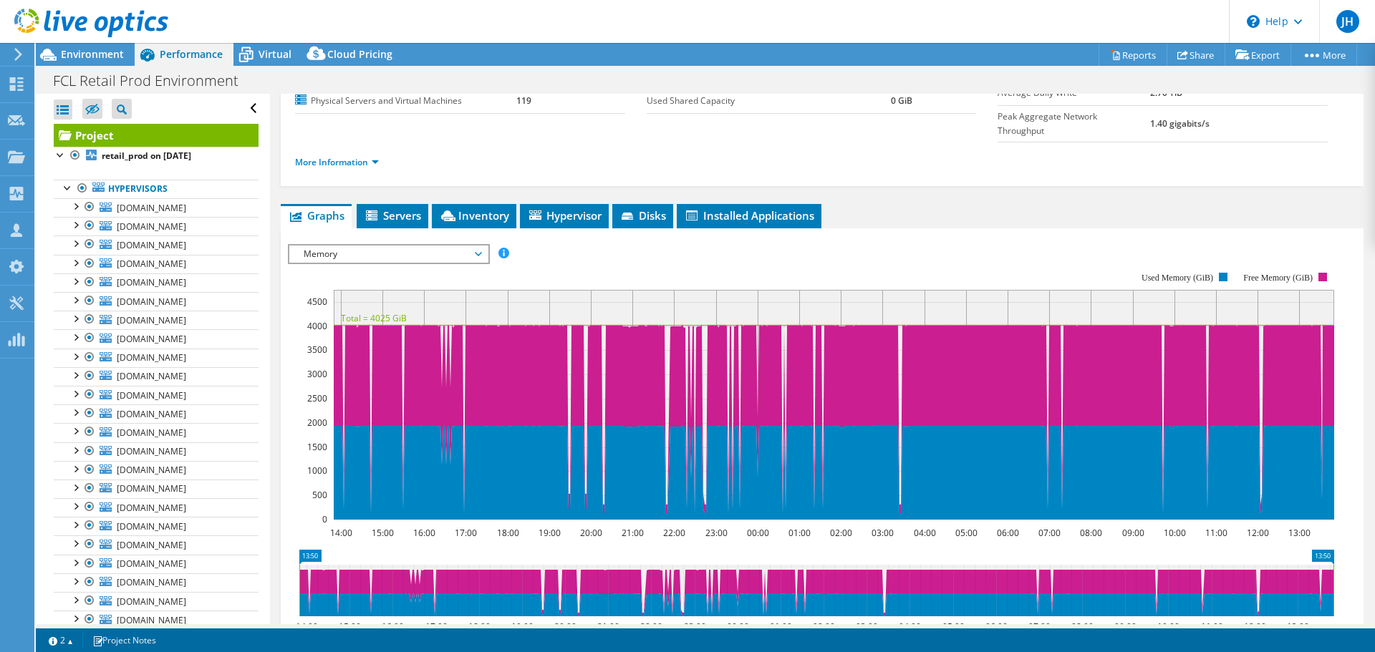
click at [460, 246] on span "Memory" at bounding box center [388, 254] width 184 height 17
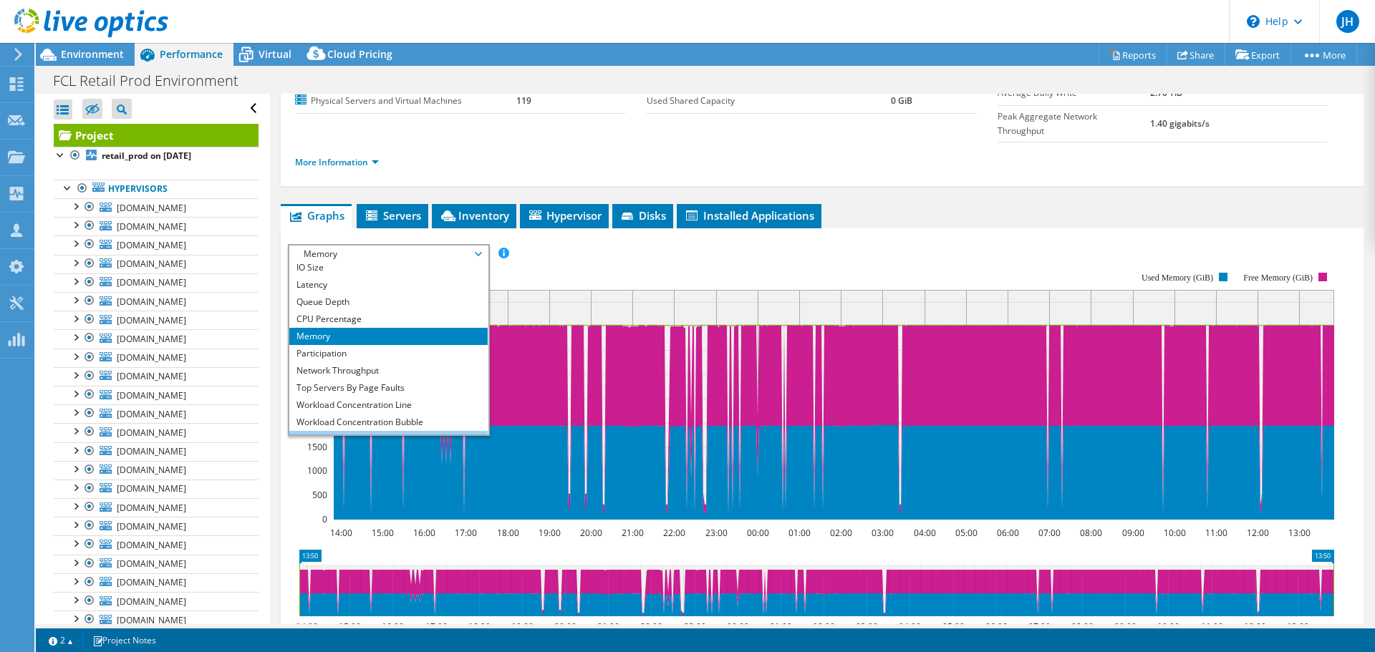
click at [352, 431] on li "All" at bounding box center [388, 439] width 198 height 17
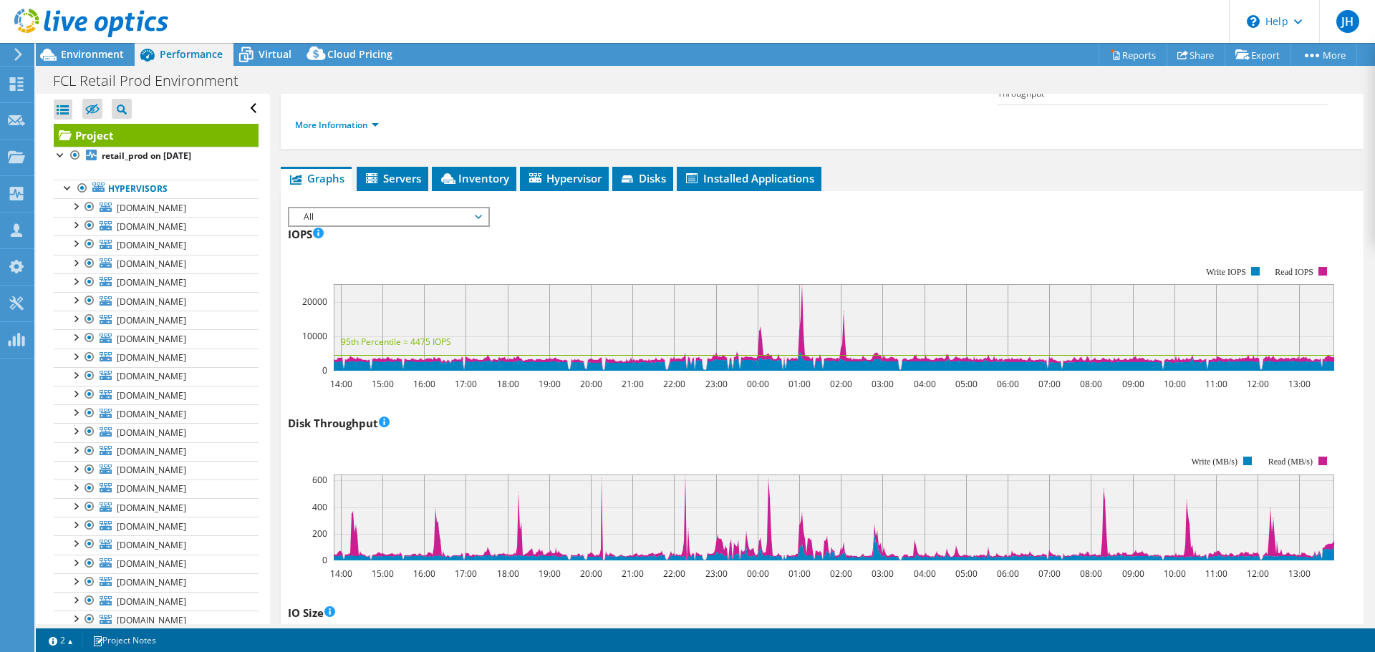
scroll to position [122, 0]
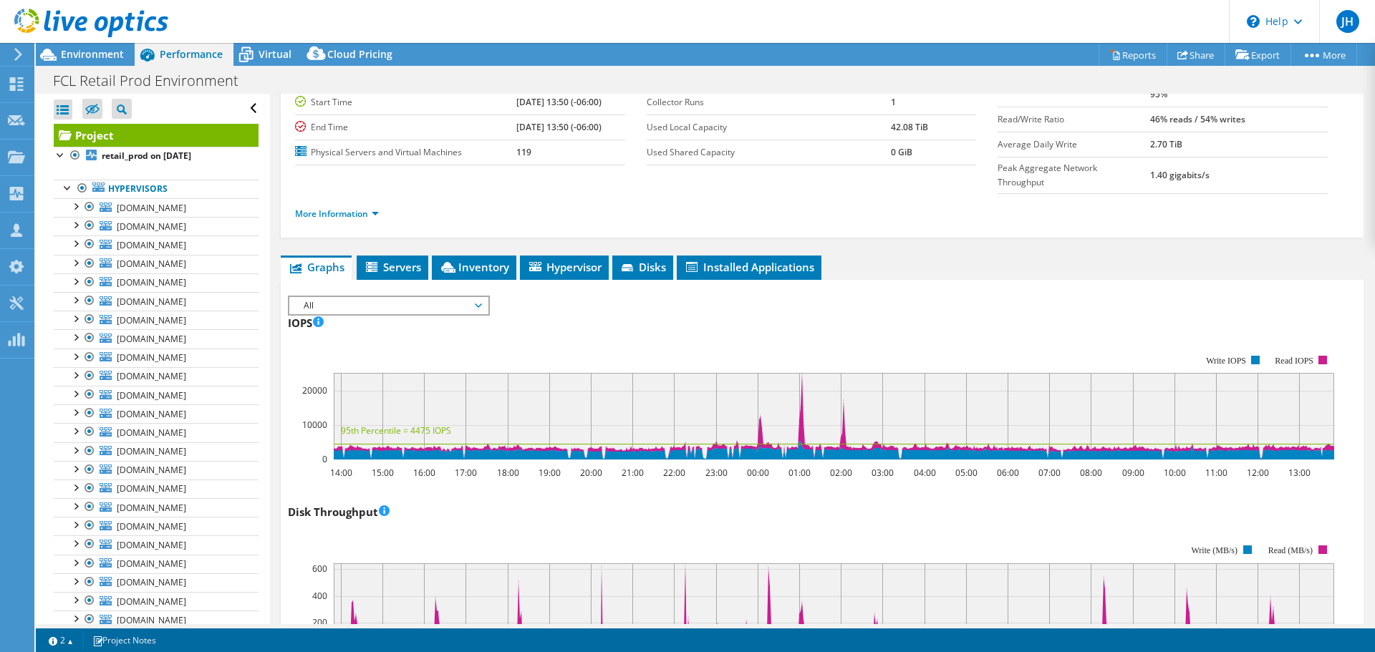
click at [924, 311] on div "IOPS 14:00 15:00 16:00 17:00 18:00 19:00 20:00 21:00 22:00 23:00 00:00 01:00 02…" at bounding box center [822, 395] width 1068 height 168
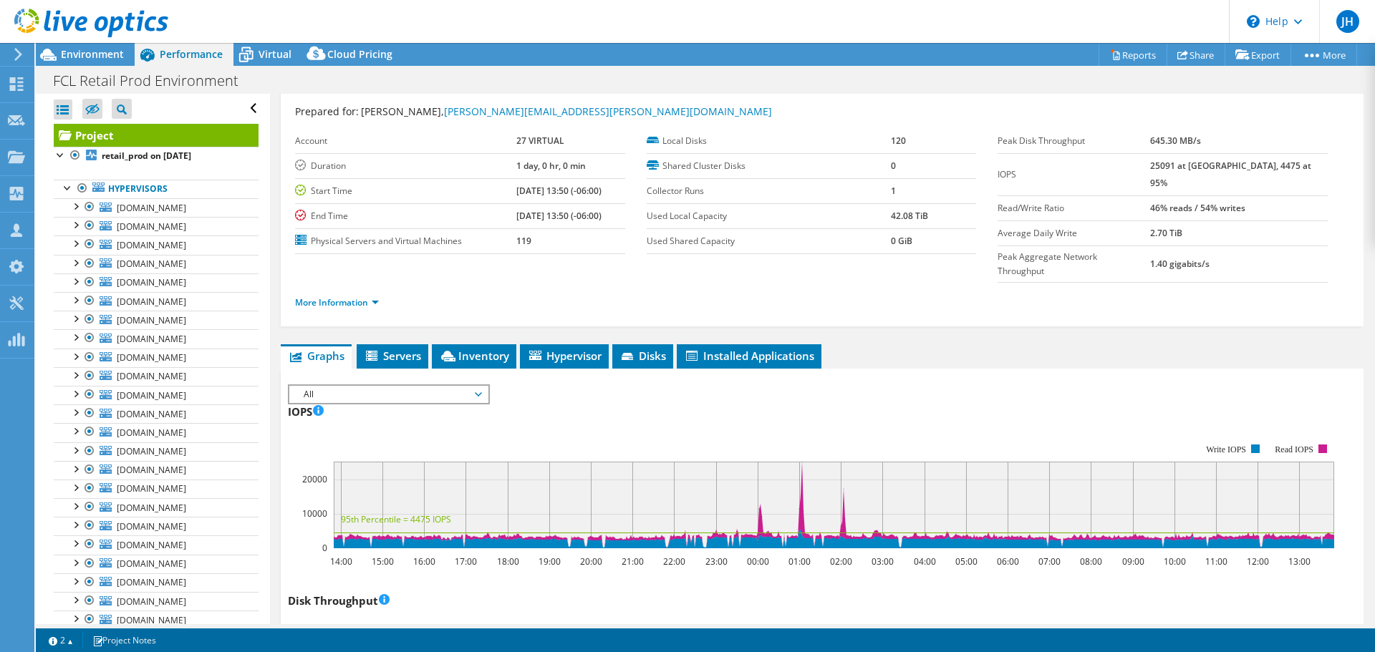
scroll to position [0, 0]
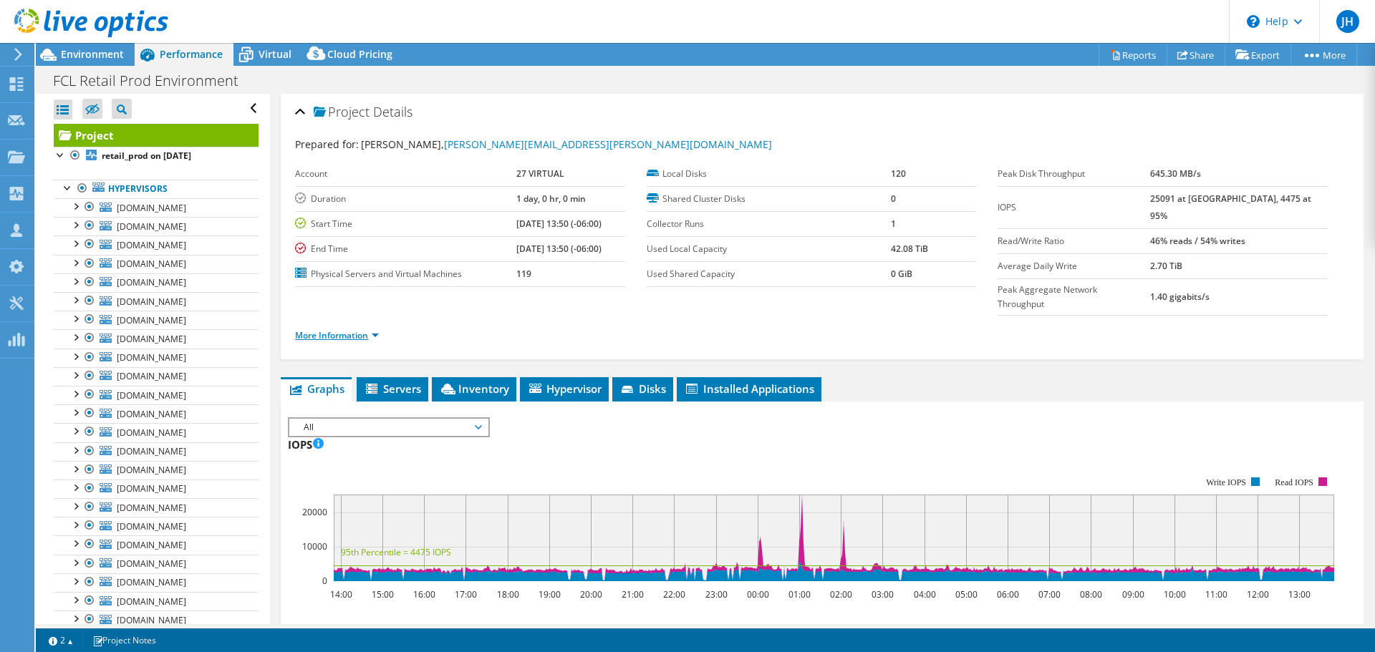
click at [346, 329] on link "More Information" at bounding box center [337, 335] width 84 height 12
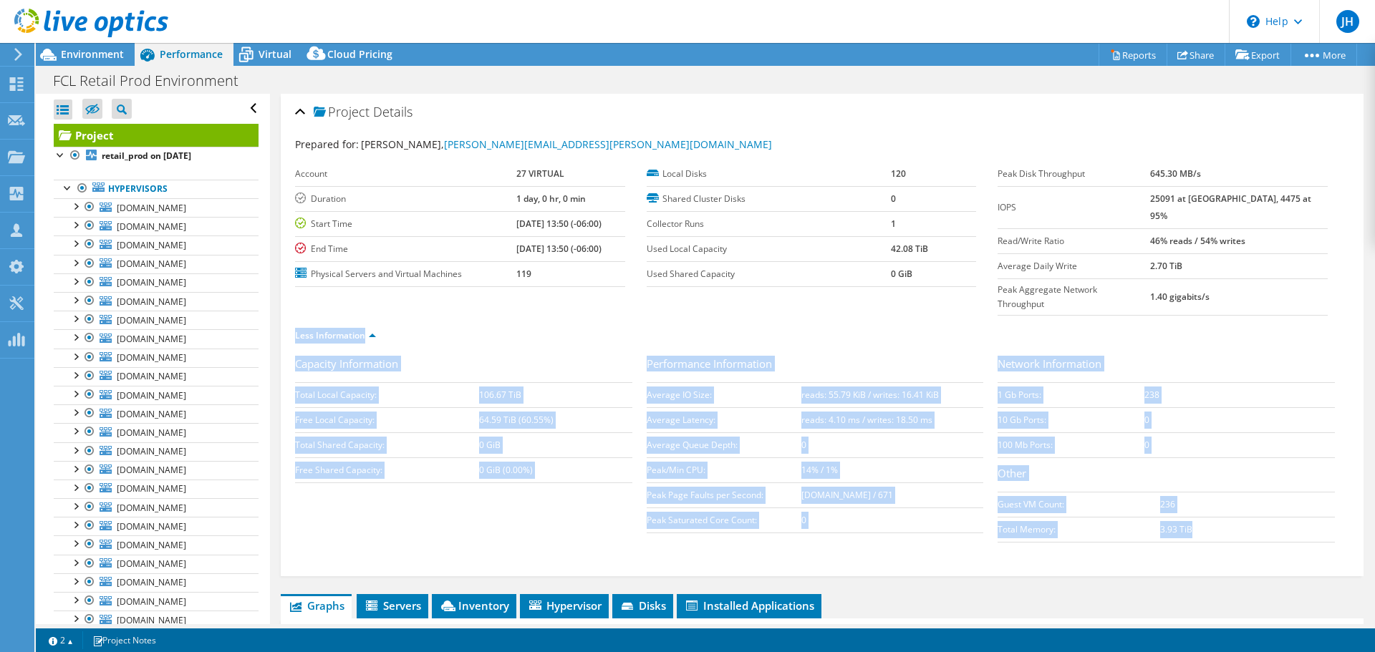
drag, startPoint x: 1184, startPoint y: 476, endPoint x: 286, endPoint y: 314, distance: 912.4
click at [286, 314] on div "Project Details Prepared for: Jon Howard, jon.howard@27Virtual.com Account 27 V…" at bounding box center [822, 335] width 1083 height 483
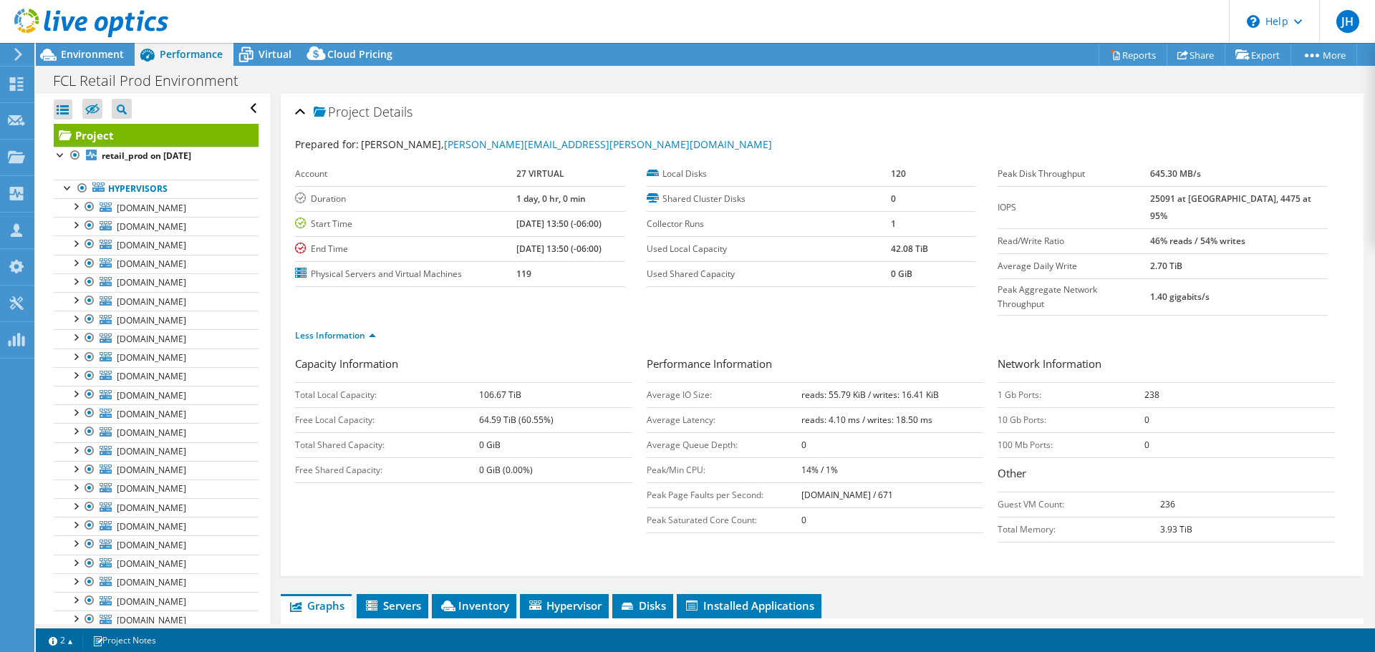
click at [286, 314] on div "Project Details Prepared for: Jon Howard, jon.howard@27Virtual.com Account 27 V…" at bounding box center [822, 335] width 1083 height 483
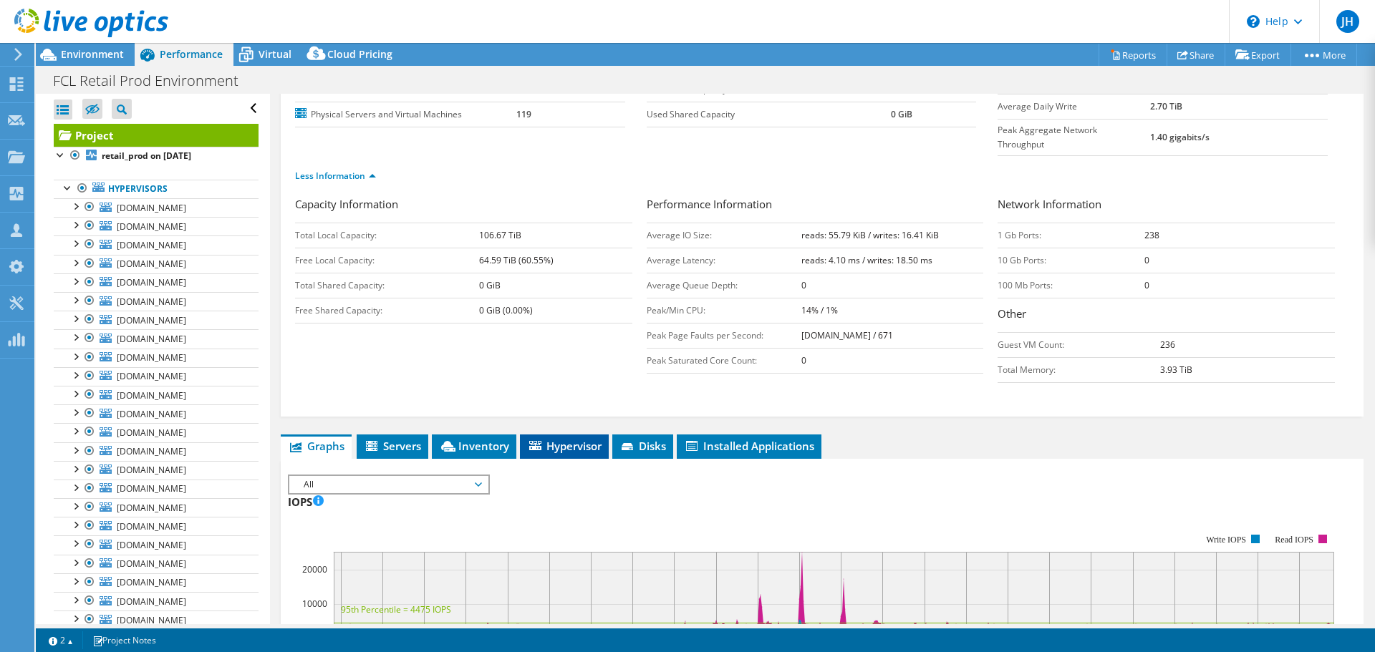
scroll to position [215, 0]
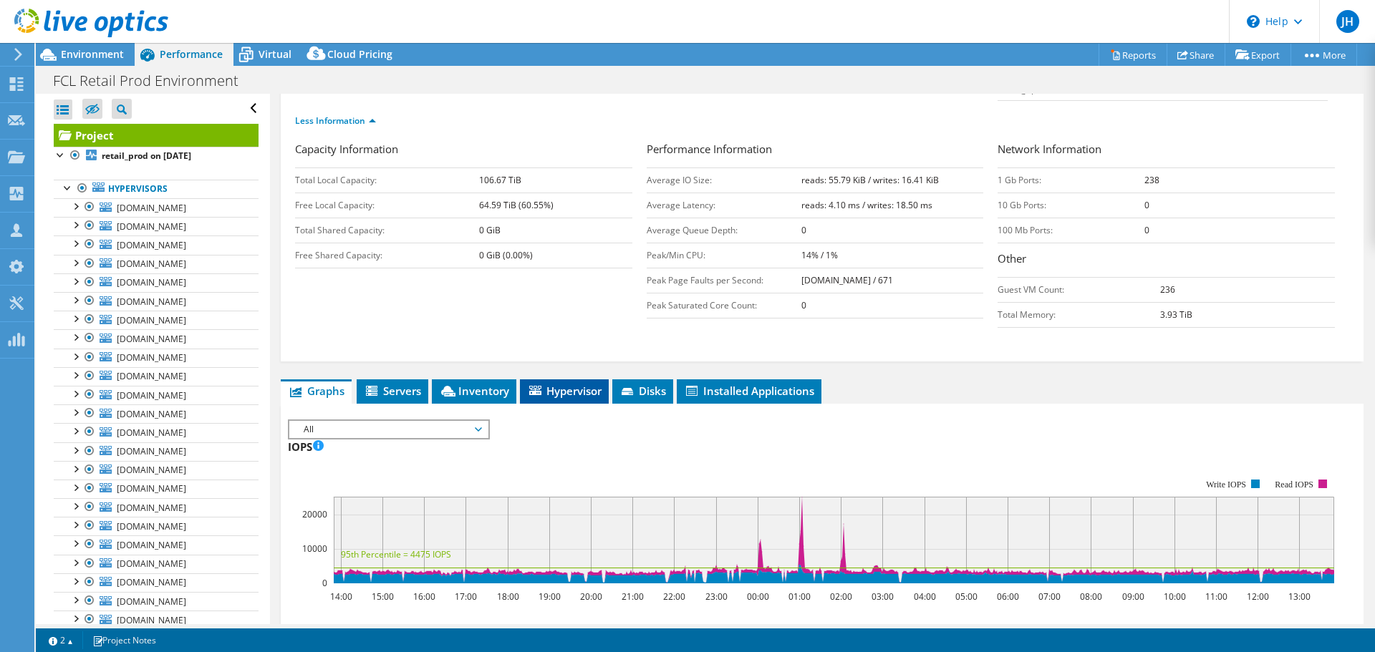
click at [581, 384] on span "Hypervisor" at bounding box center [564, 391] width 74 height 14
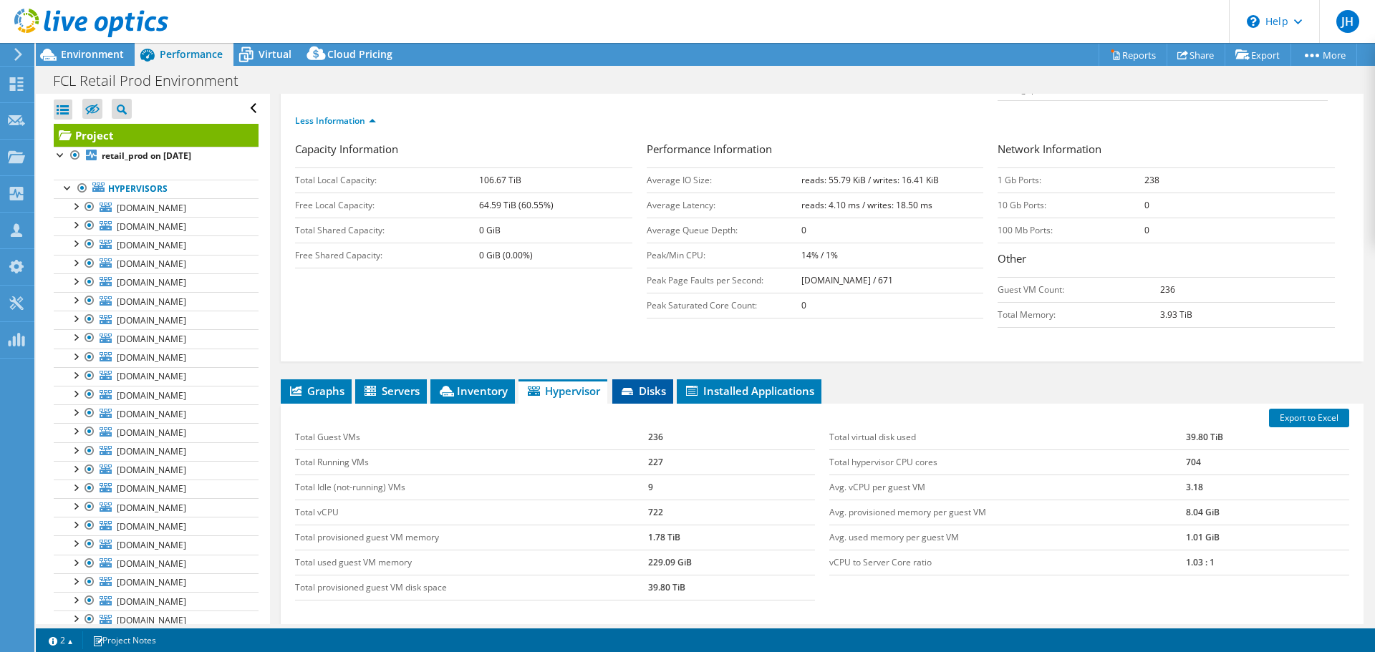
click at [635, 388] on icon at bounding box center [628, 392] width 14 height 9
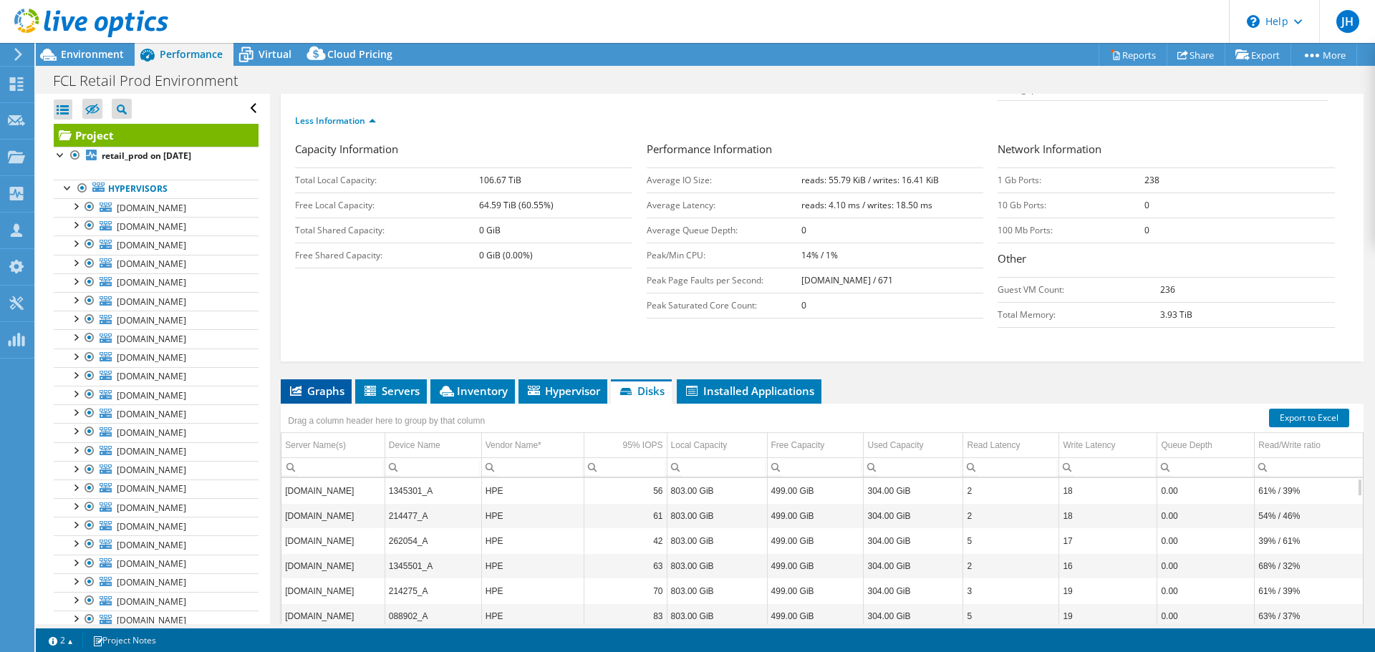
click at [306, 379] on li "Graphs" at bounding box center [316, 391] width 71 height 24
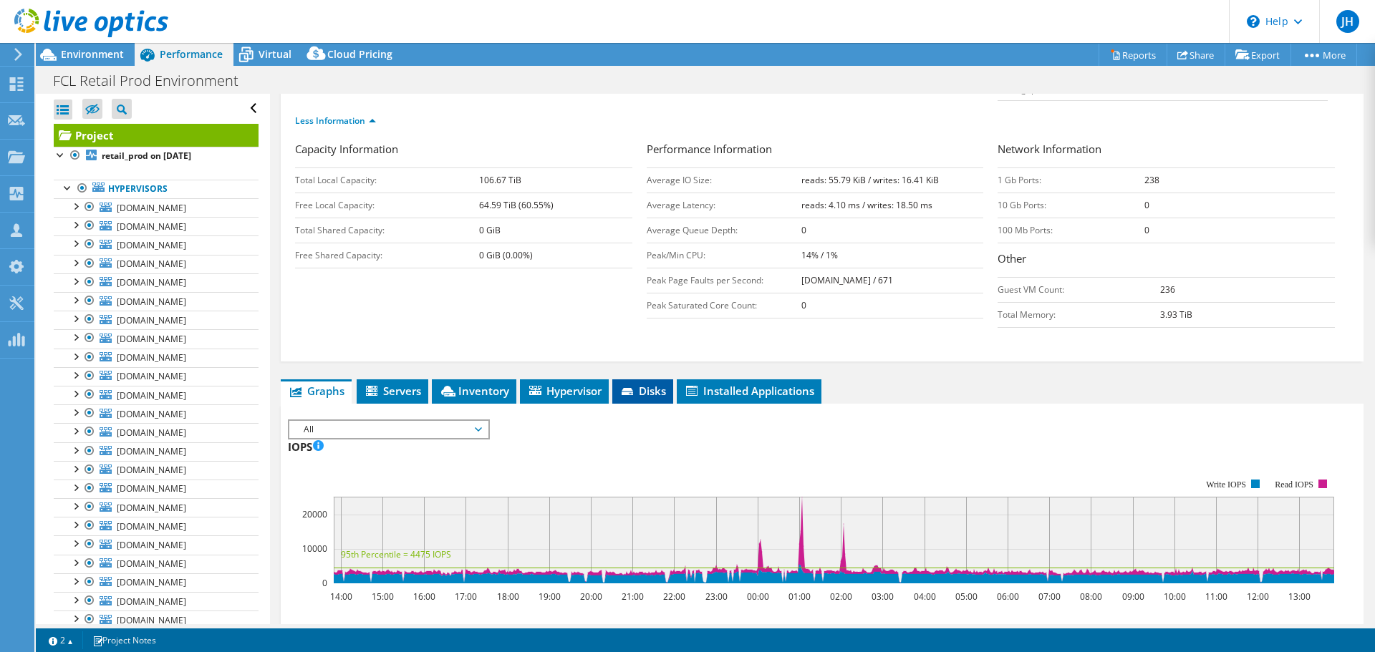
click at [639, 384] on span "Disks" at bounding box center [642, 391] width 47 height 14
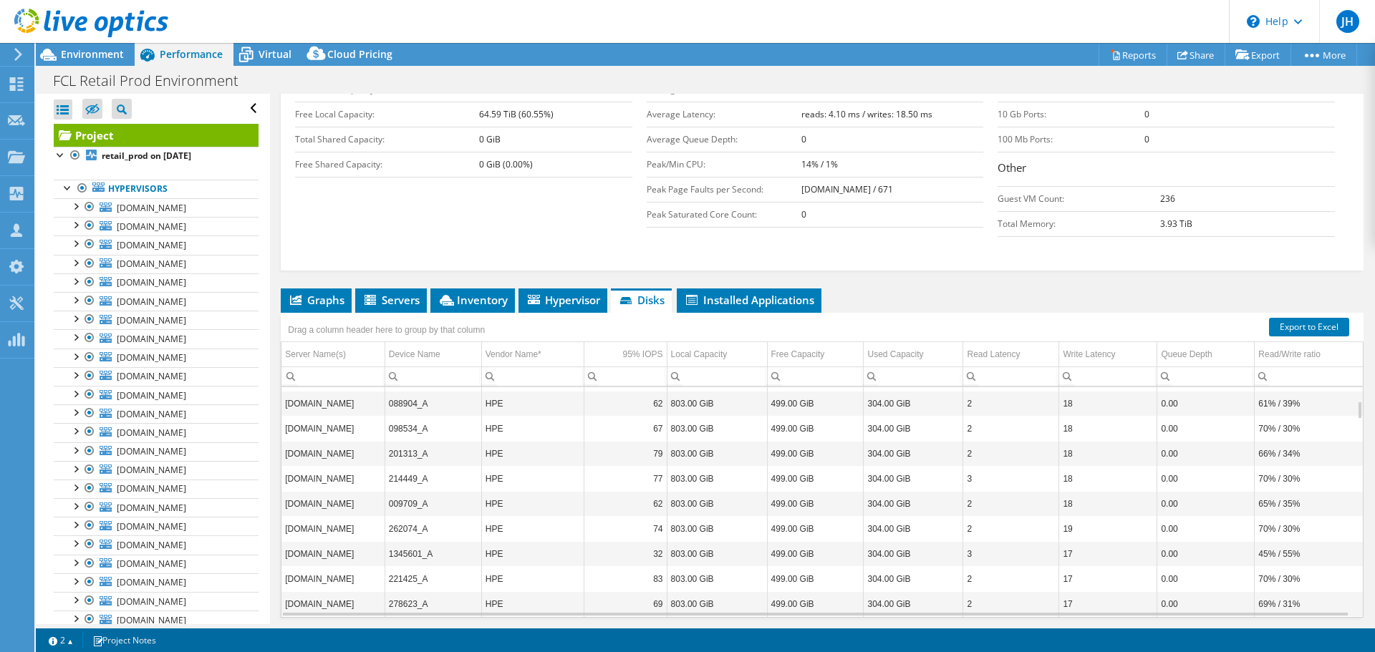
scroll to position [258, 0]
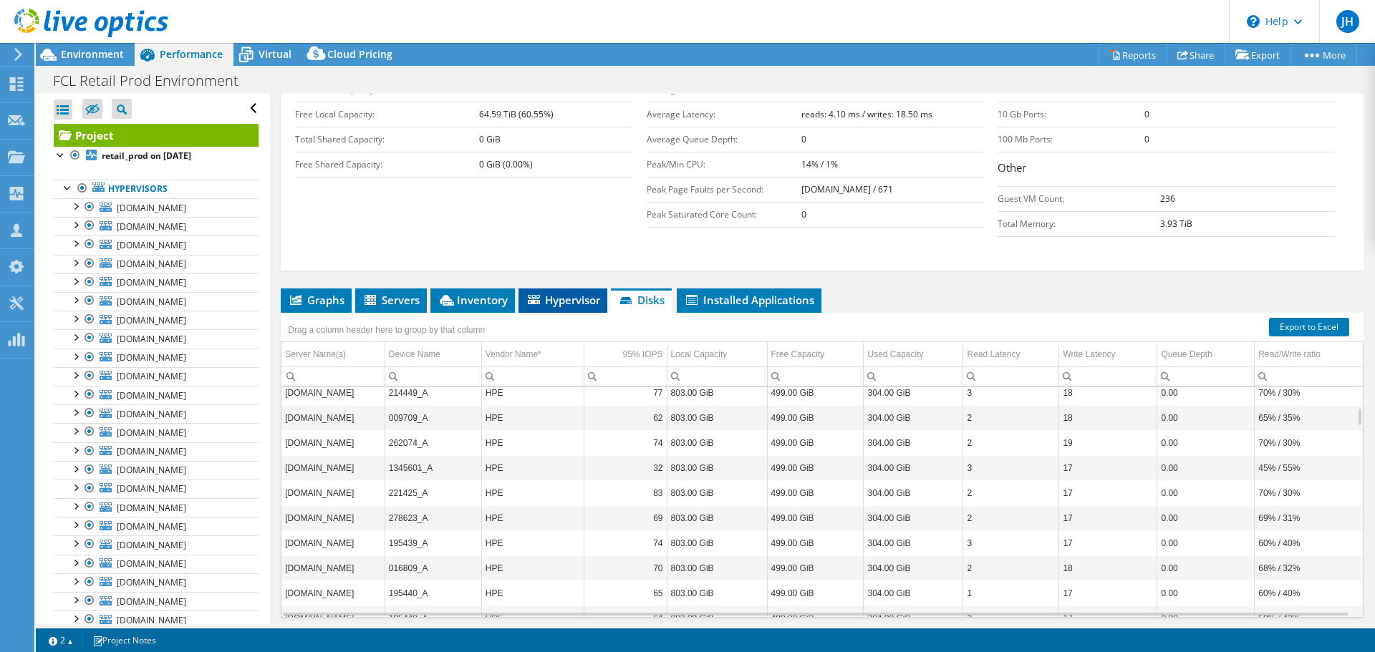
click at [567, 289] on li "Hypervisor" at bounding box center [562, 301] width 89 height 24
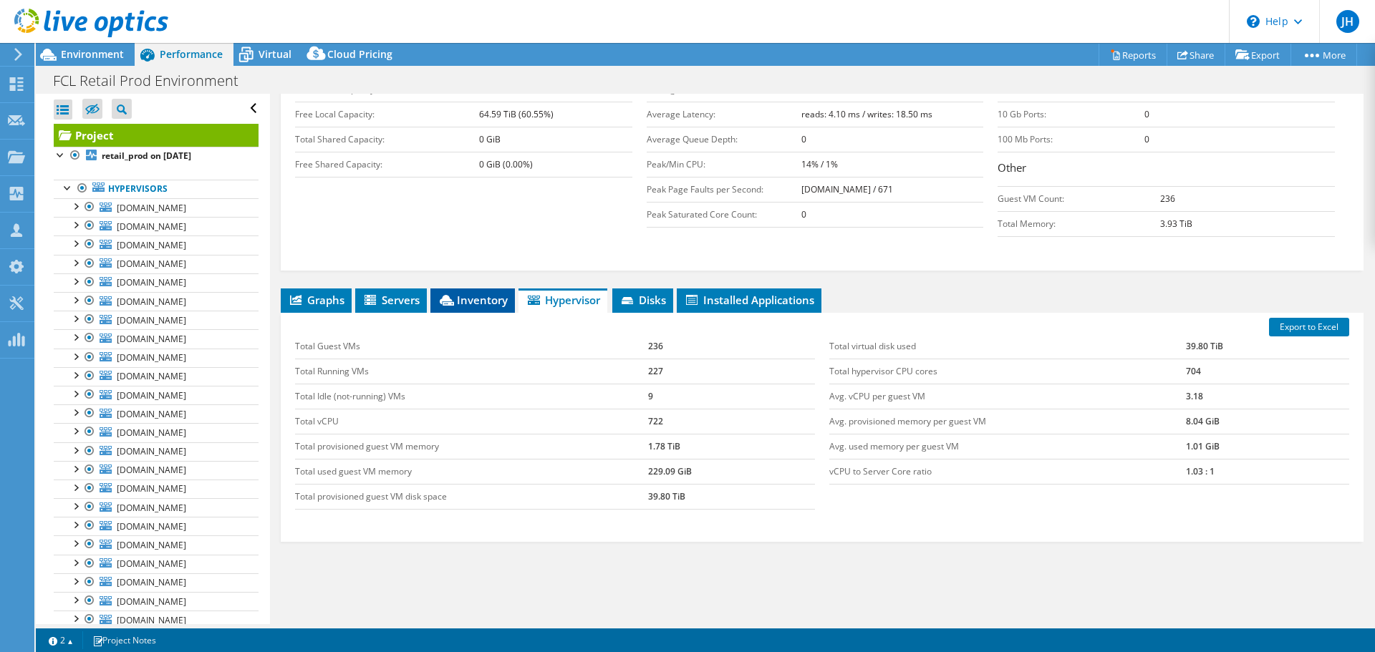
click at [476, 293] on span "Inventory" at bounding box center [472, 300] width 70 height 14
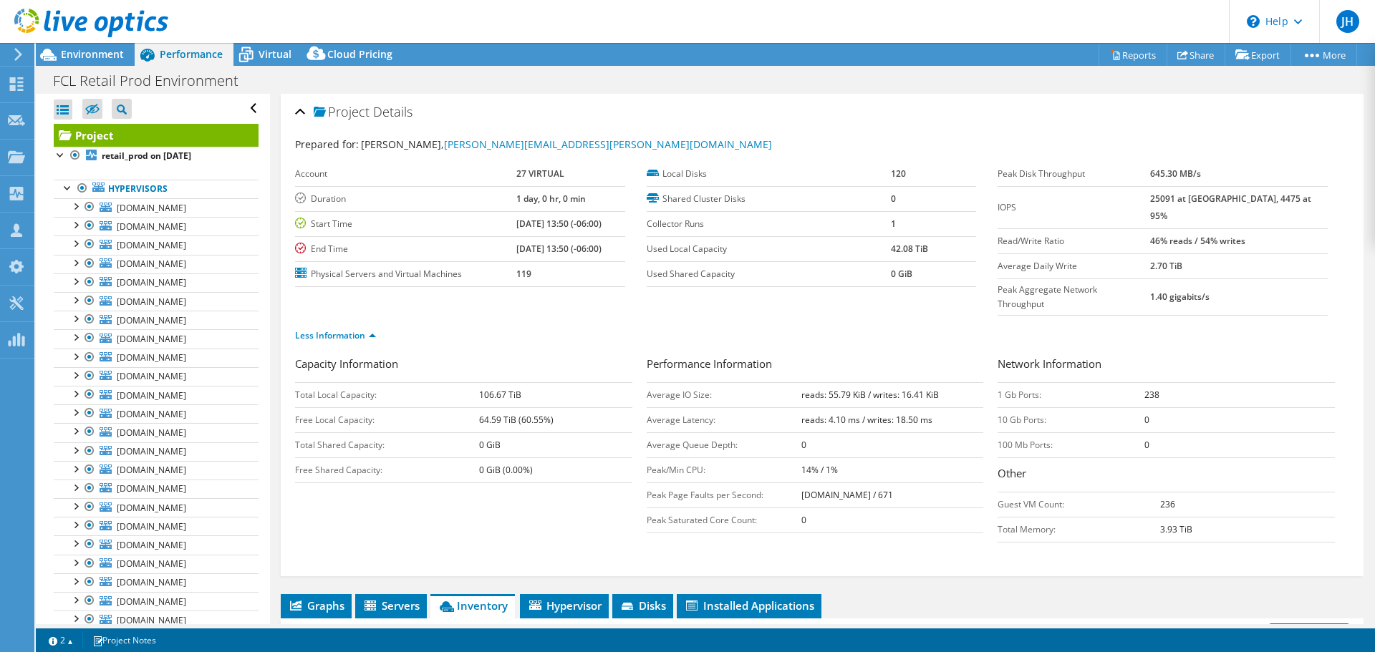
scroll to position [306, 0]
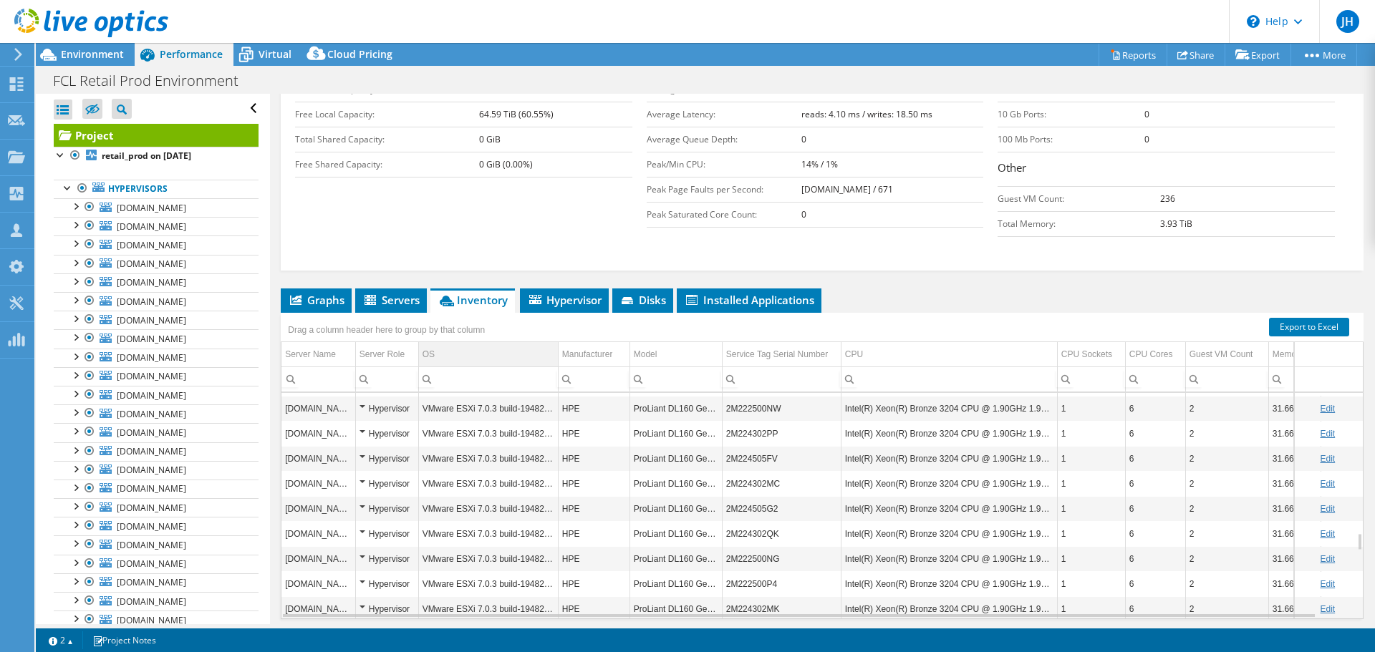
click at [494, 342] on td "OS" at bounding box center [488, 354] width 140 height 25
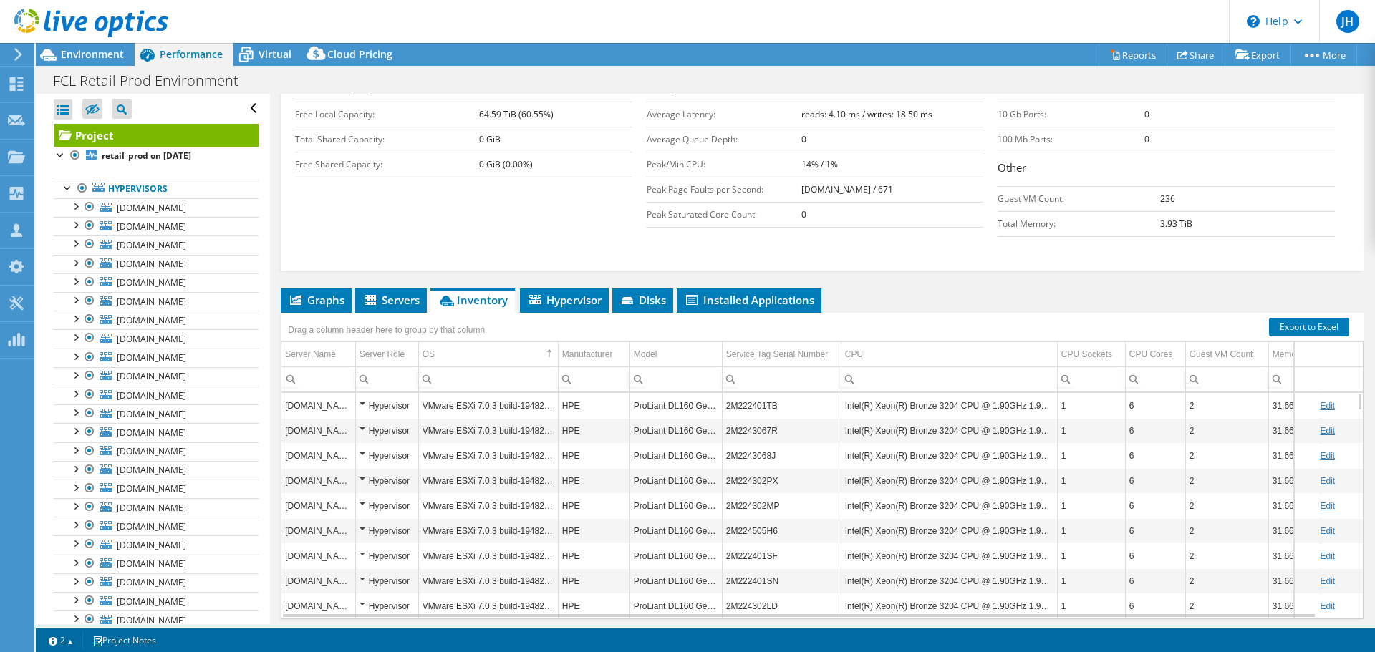
click at [449, 370] on input "Column OS, Filter cell" at bounding box center [488, 379] width 139 height 19
type input "8"
click at [538, 443] on td "VMware ESXi 7.0.3 build-19482537" at bounding box center [488, 455] width 140 height 25
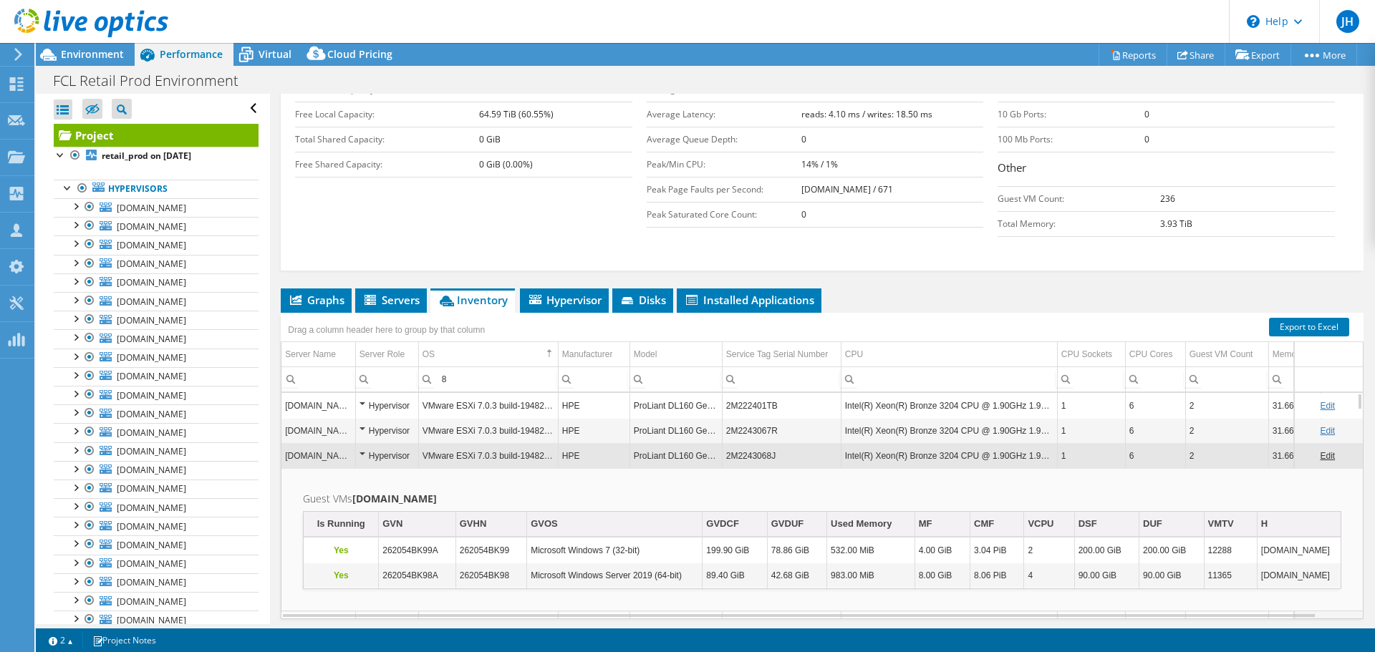
click at [506, 443] on td "VMware ESXi 7.0.3 build-19482537" at bounding box center [488, 455] width 140 height 25
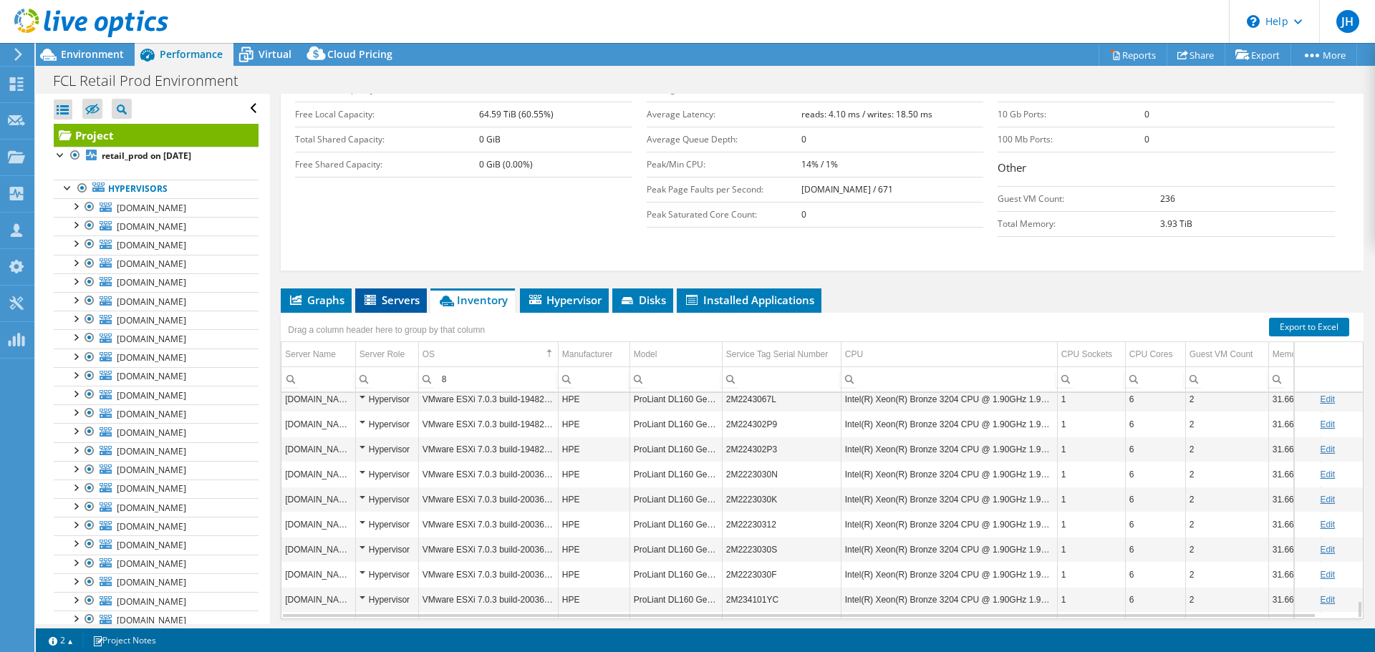
scroll to position [19, 0]
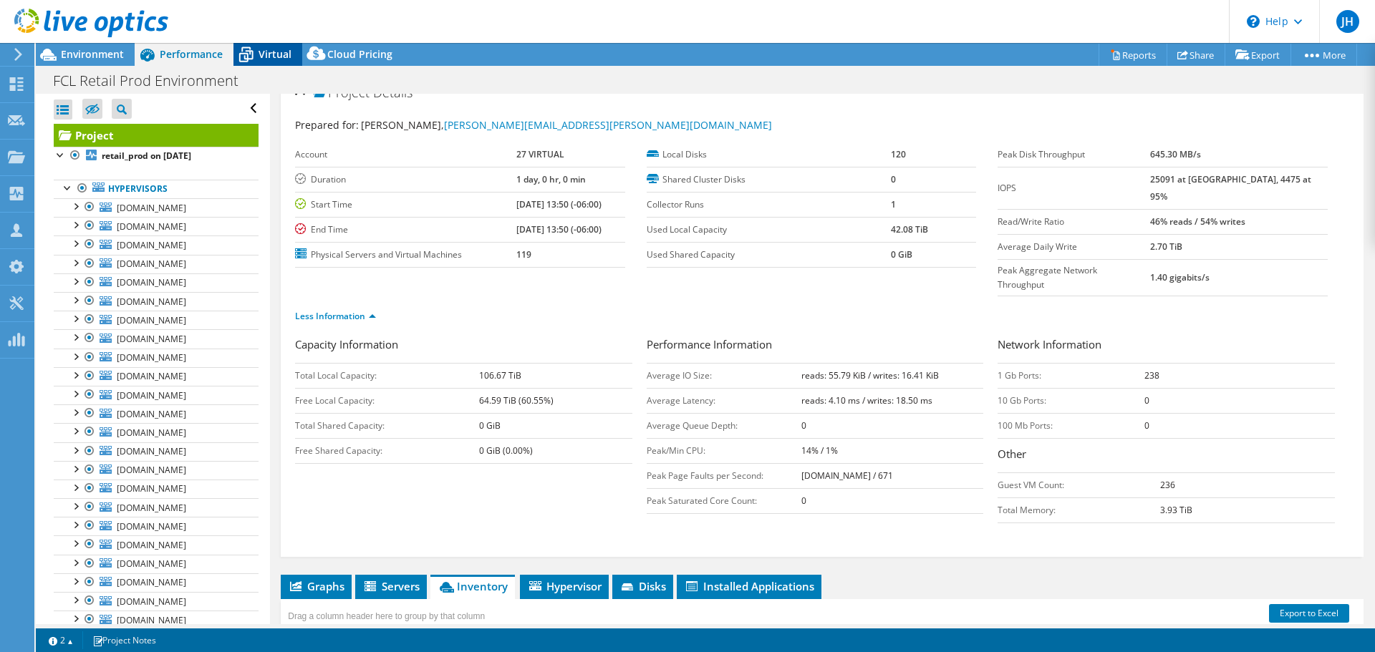
click at [259, 49] on span "Virtual" at bounding box center [274, 54] width 33 height 14
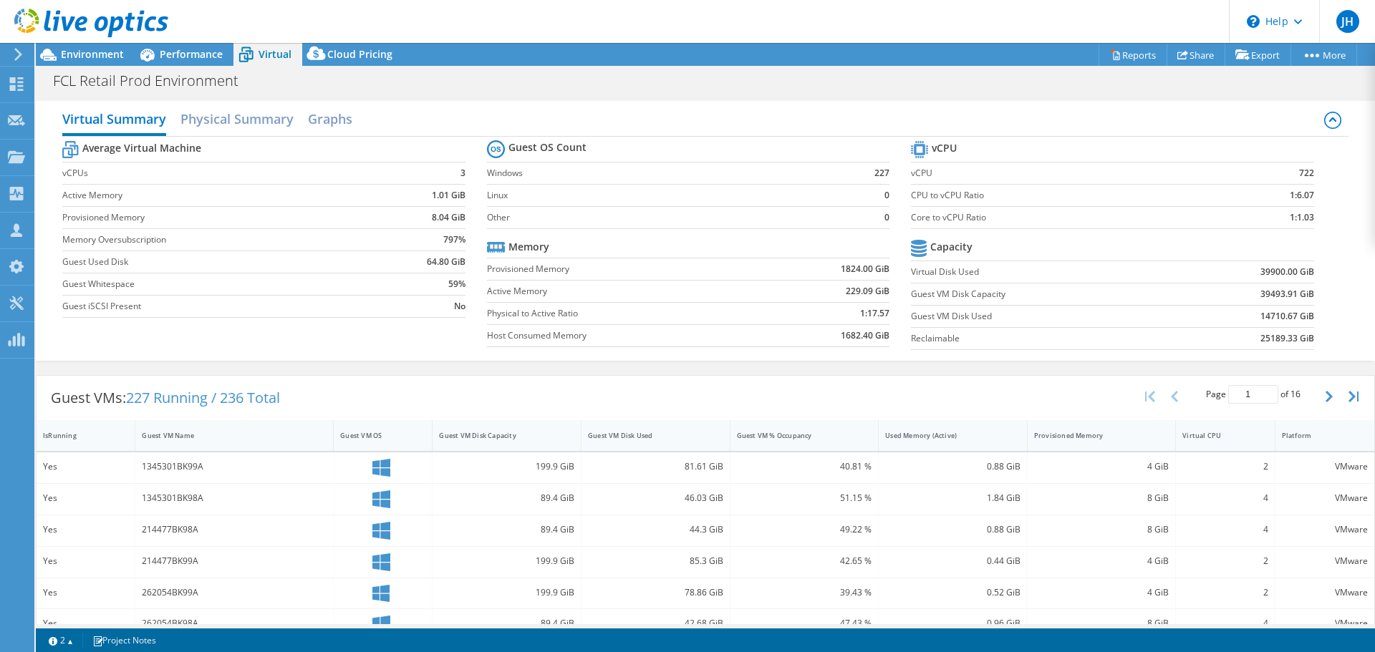
scroll to position [488, 0]
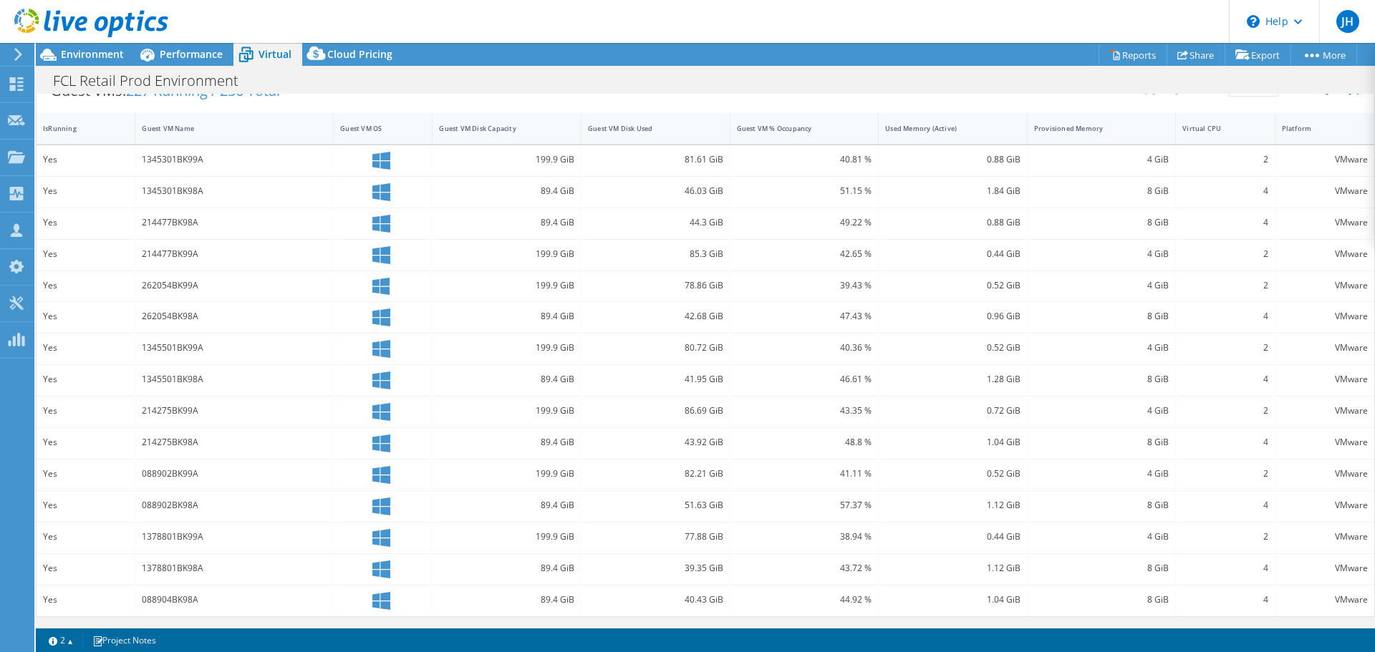
click at [379, 133] on div "Guest VM OS" at bounding box center [374, 128] width 68 height 9
click at [419, 140] on div at bounding box center [432, 128] width 26 height 31
click at [400, 140] on div "Guest VM OS" at bounding box center [374, 128] width 81 height 22
click at [387, 140] on div "Guest VM OS" at bounding box center [374, 128] width 81 height 22
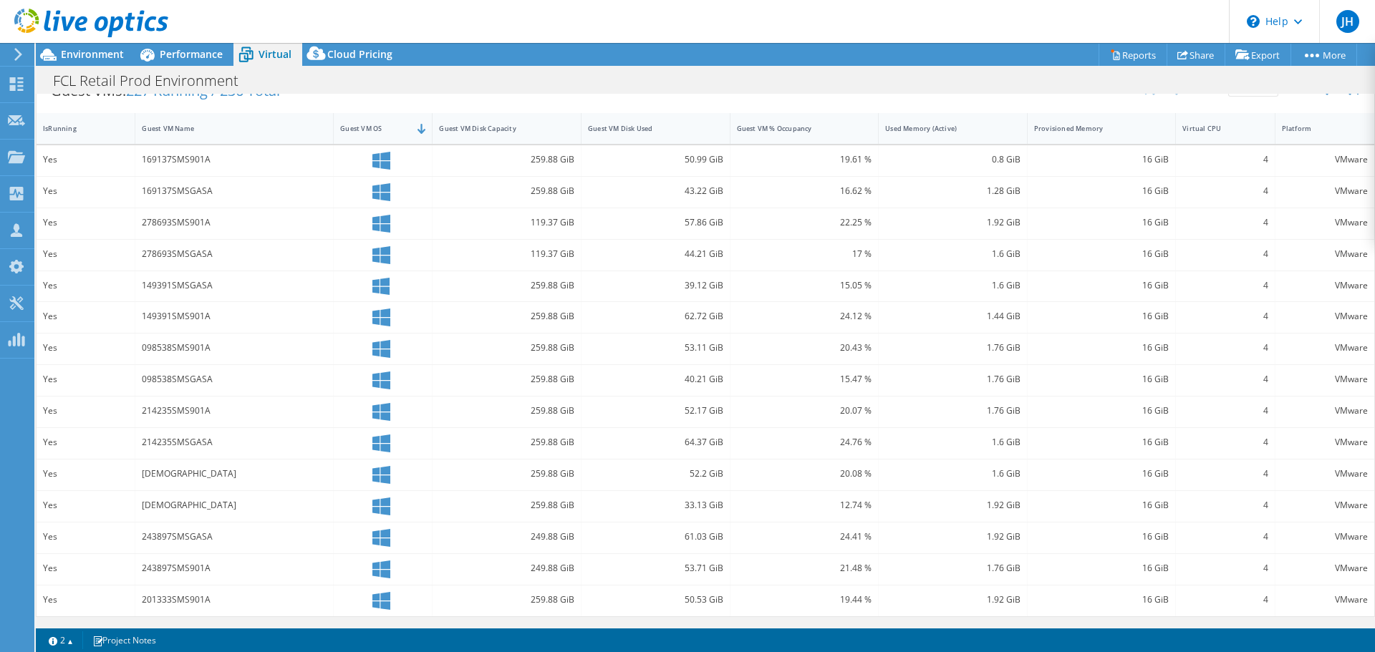
drag, startPoint x: 557, startPoint y: 329, endPoint x: 714, endPoint y: 321, distance: 157.0
drag, startPoint x: 715, startPoint y: 321, endPoint x: 339, endPoint y: 316, distance: 375.9
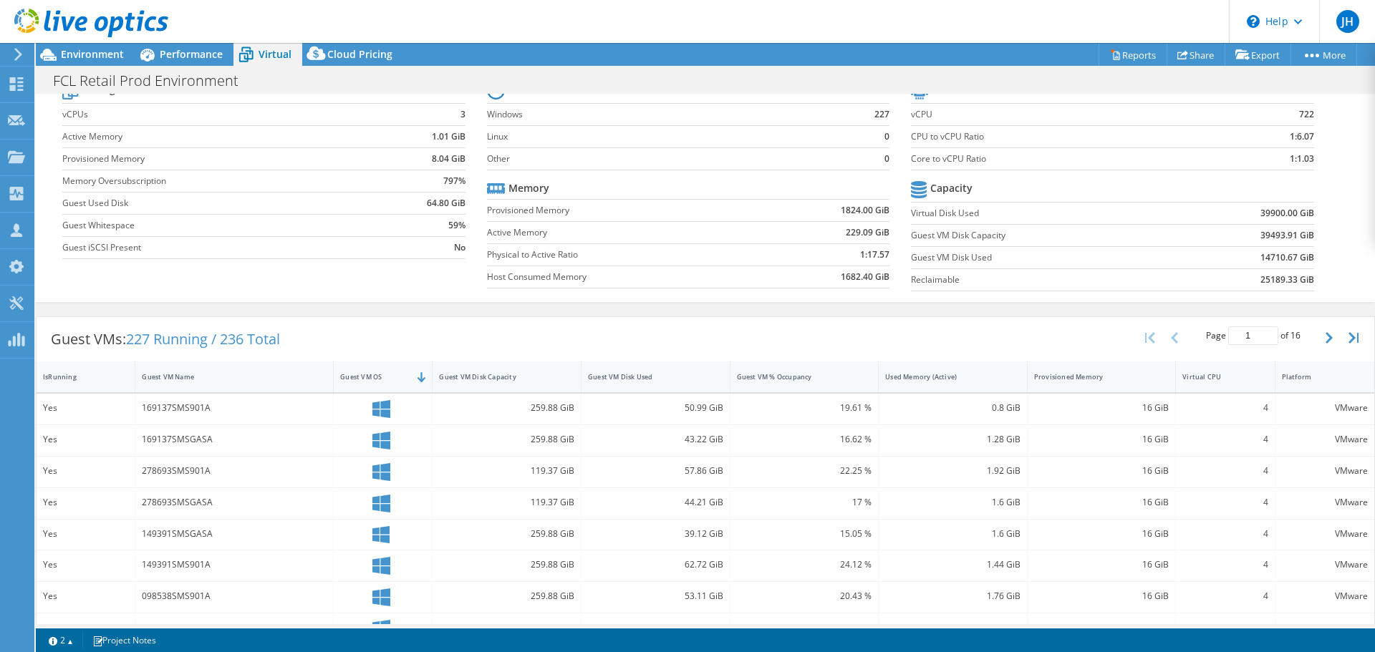
scroll to position [0, 0]
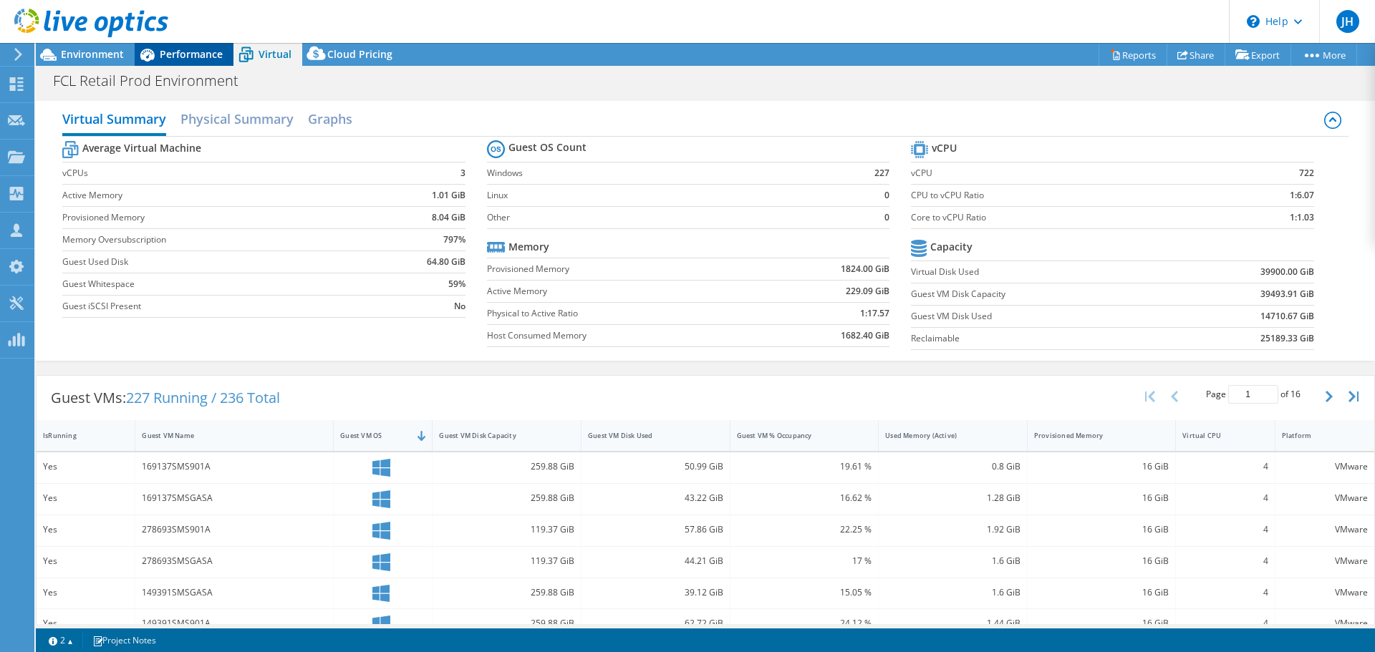
click at [185, 57] on span "Performance" at bounding box center [191, 54] width 63 height 14
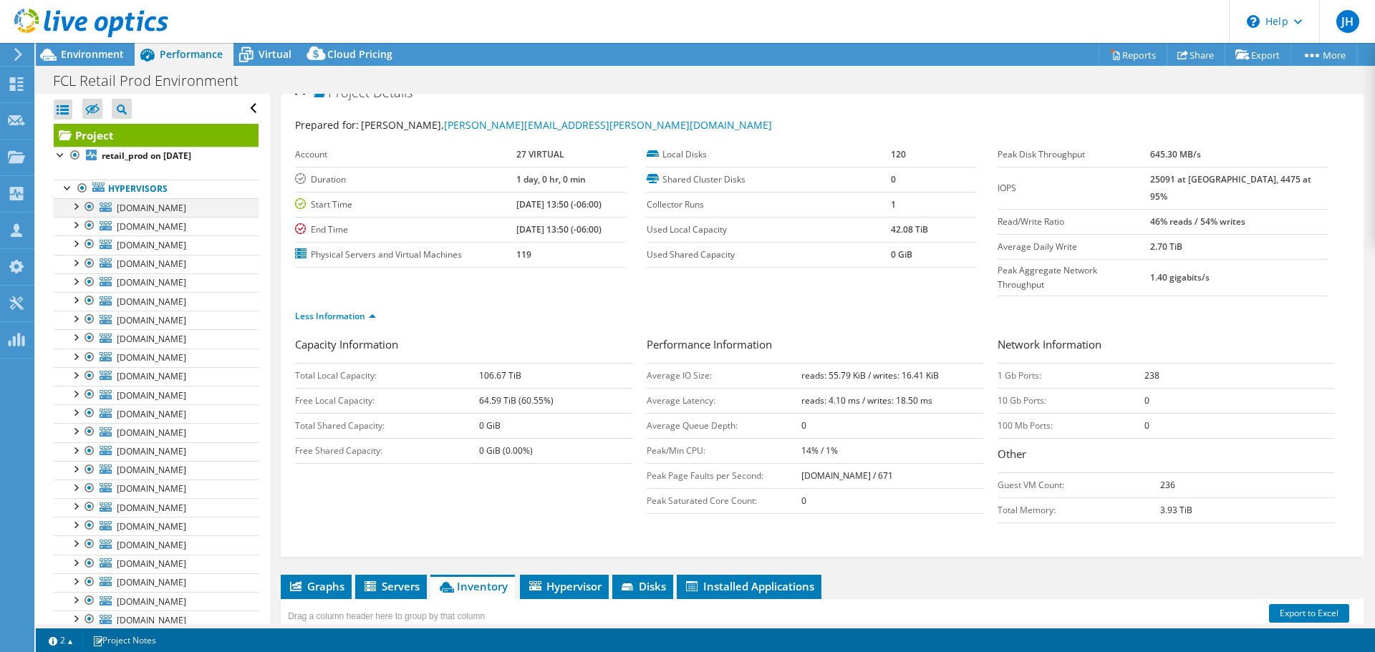
click at [72, 199] on div at bounding box center [75, 205] width 14 height 14
click at [87, 236] on div at bounding box center [82, 243] width 14 height 14
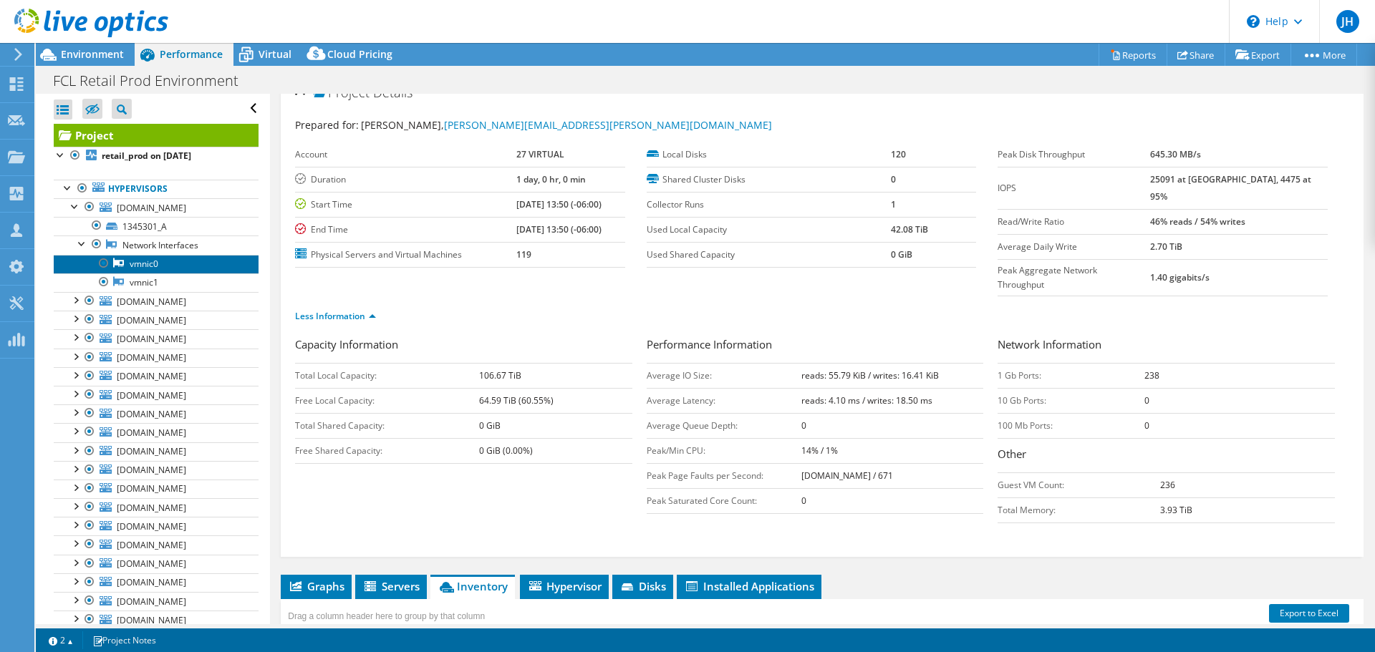
click at [120, 258] on icon at bounding box center [118, 262] width 11 height 9
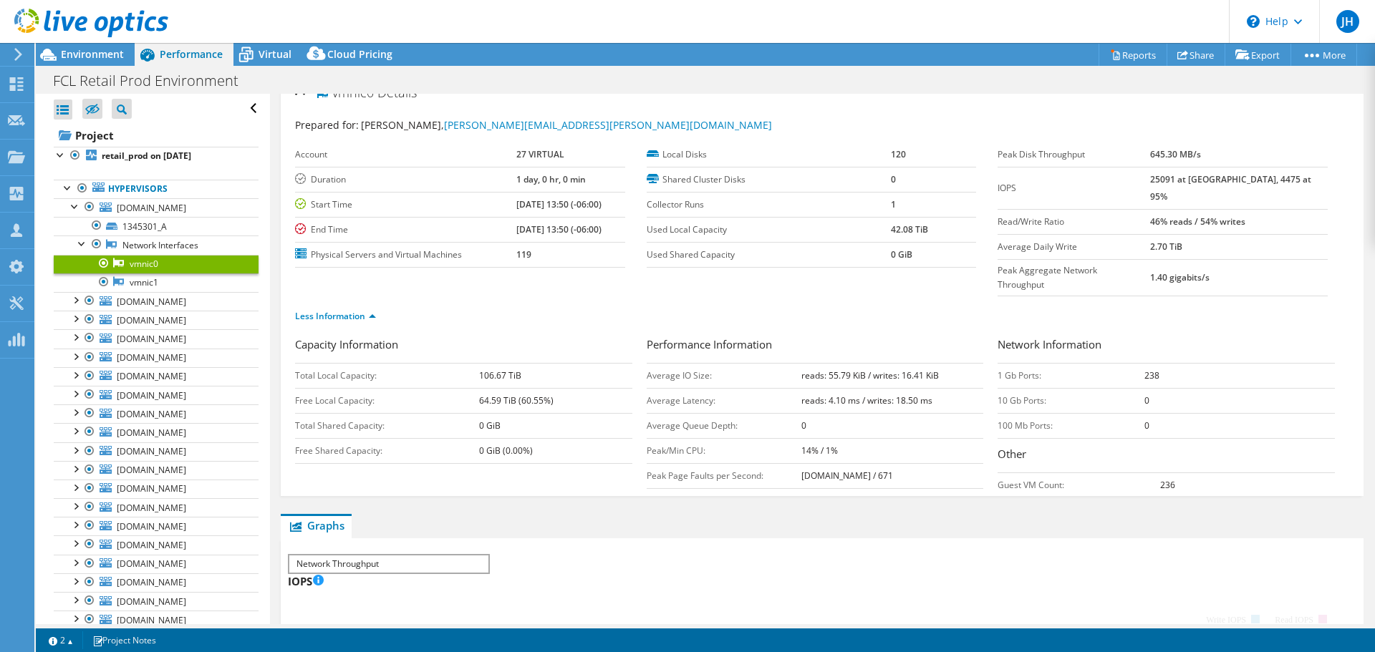
scroll to position [16, 0]
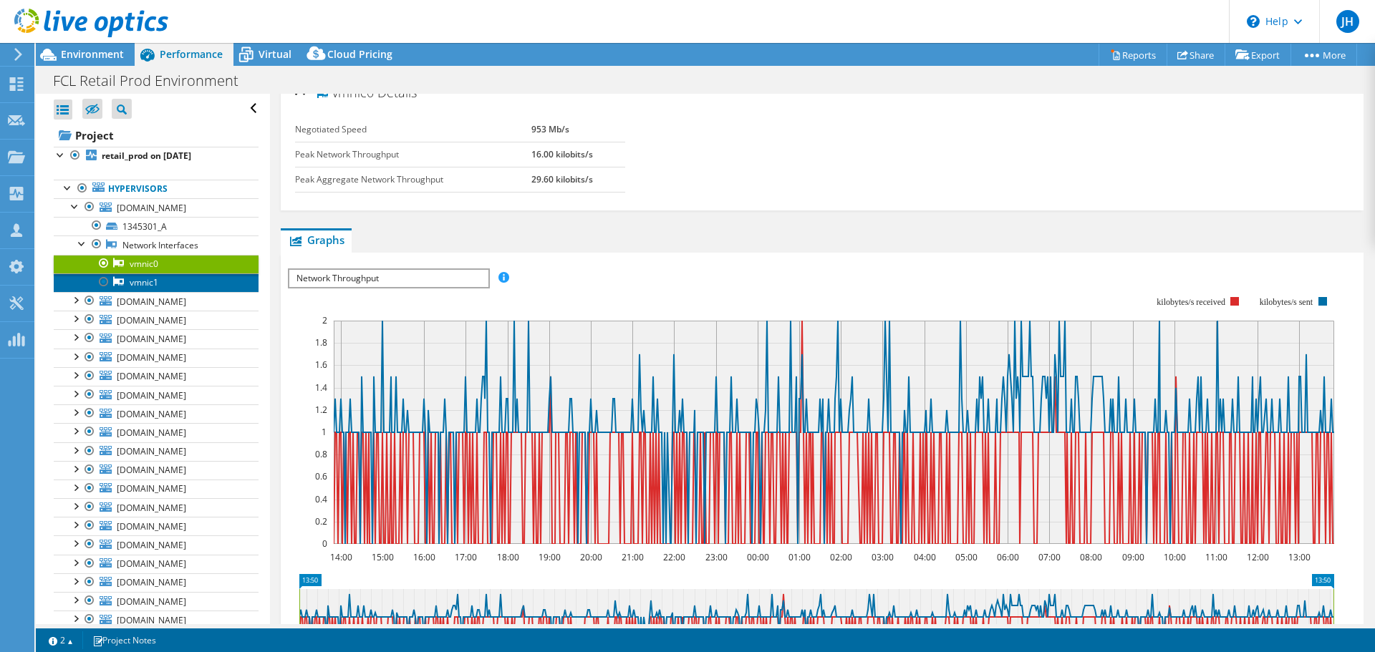
click at [143, 274] on link "vmnic1" at bounding box center [156, 283] width 205 height 19
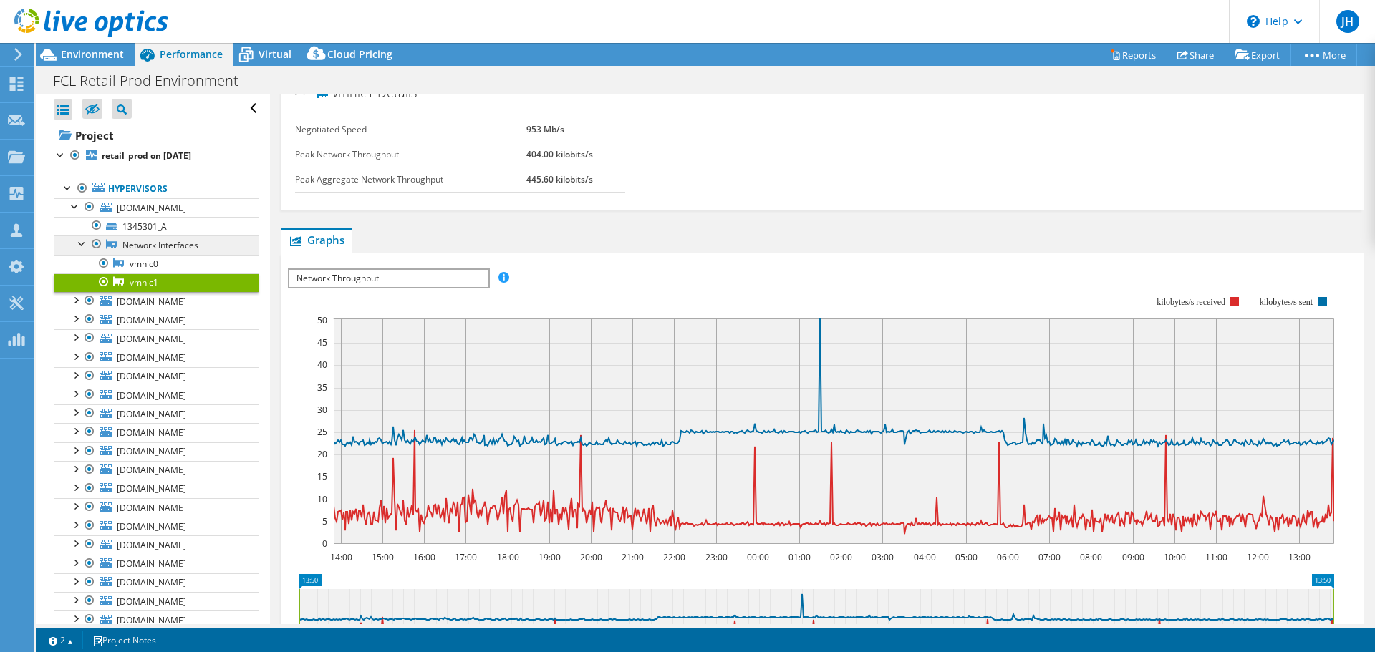
click at [136, 238] on link "Network Interfaces" at bounding box center [156, 245] width 205 height 19
click at [150, 49] on icon at bounding box center [147, 55] width 14 height 13
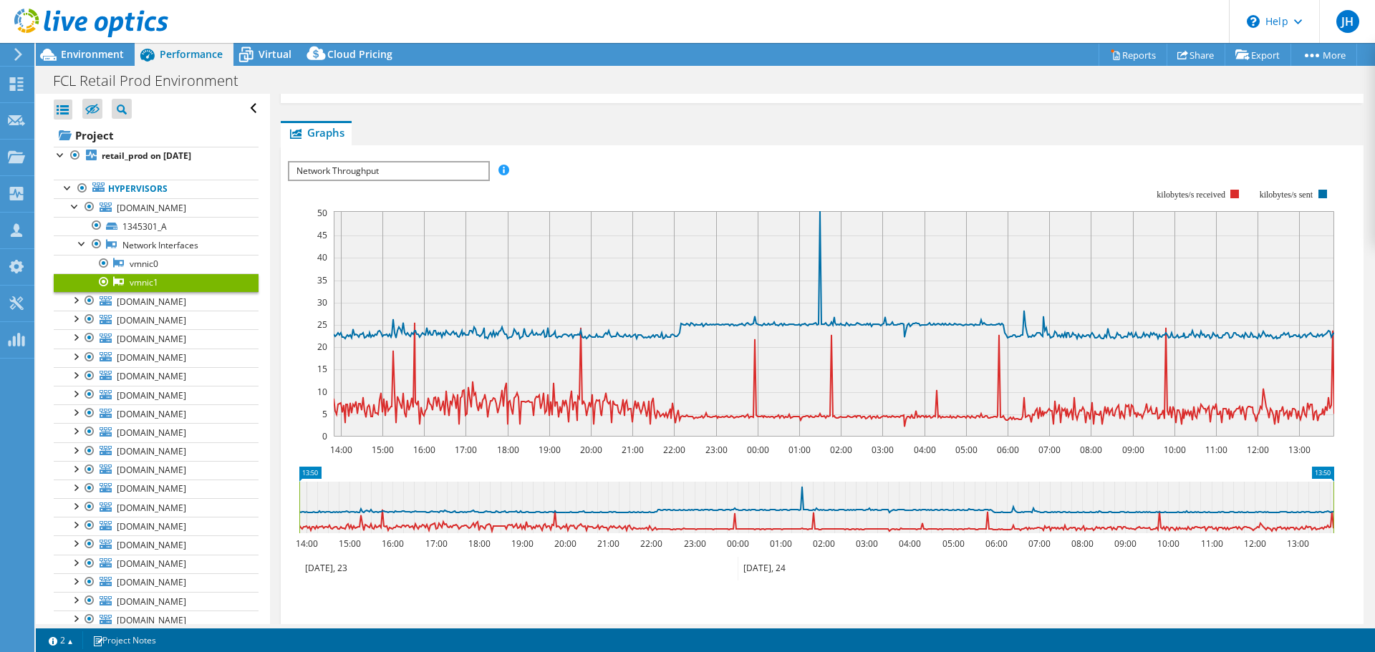
scroll to position [0, 0]
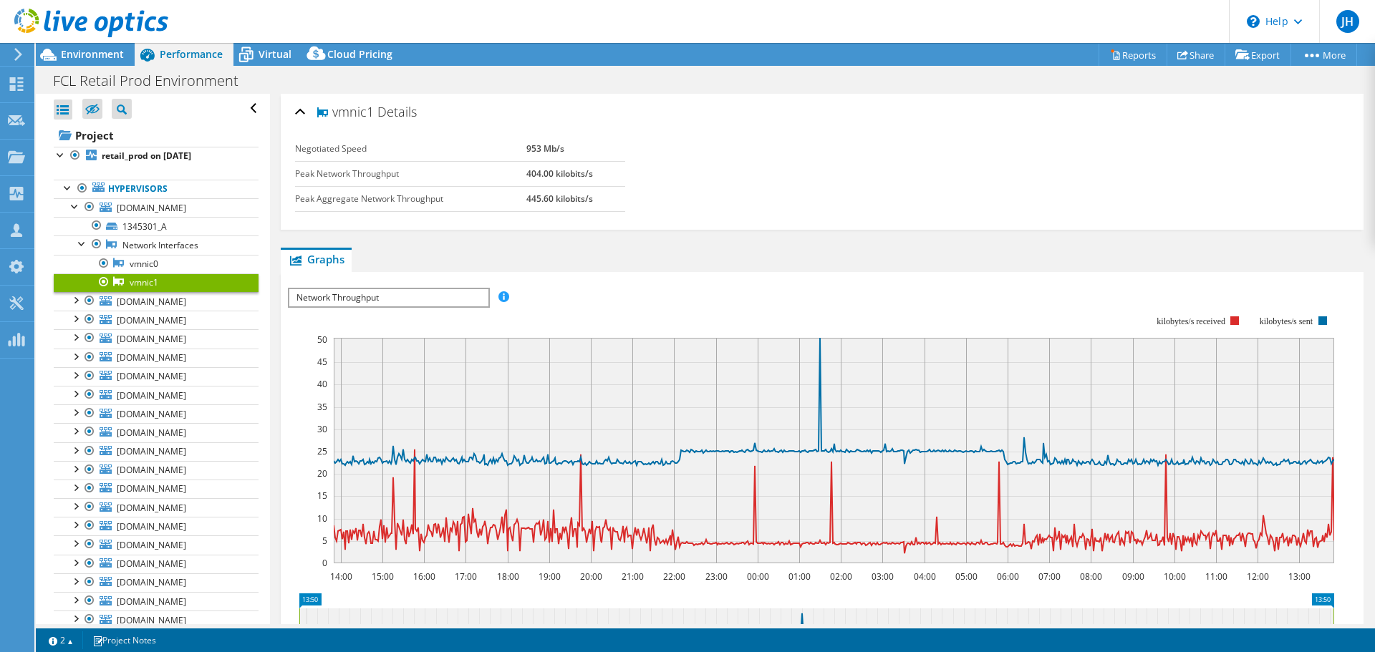
click at [169, 52] on span "Performance" at bounding box center [191, 54] width 63 height 14
click at [74, 292] on div at bounding box center [75, 299] width 14 height 14
click at [81, 311] on link "214477_A" at bounding box center [156, 320] width 205 height 19
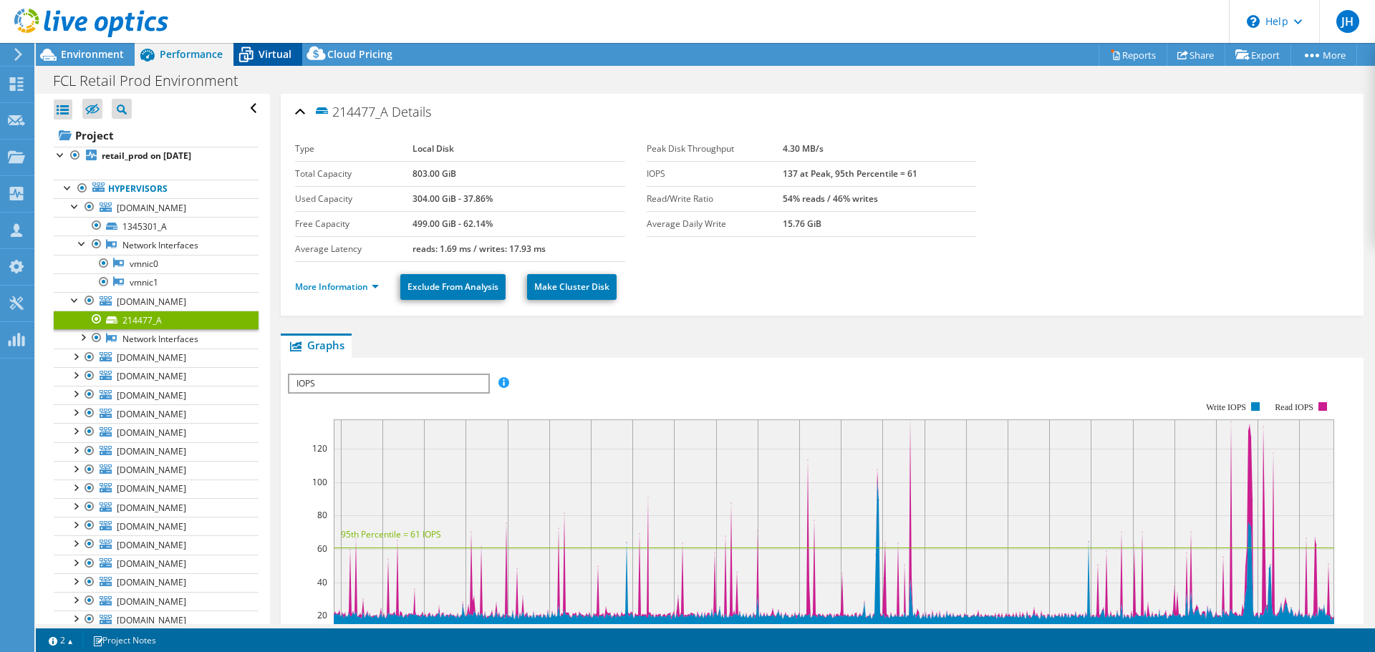
click at [272, 62] on div "Virtual" at bounding box center [267, 54] width 69 height 23
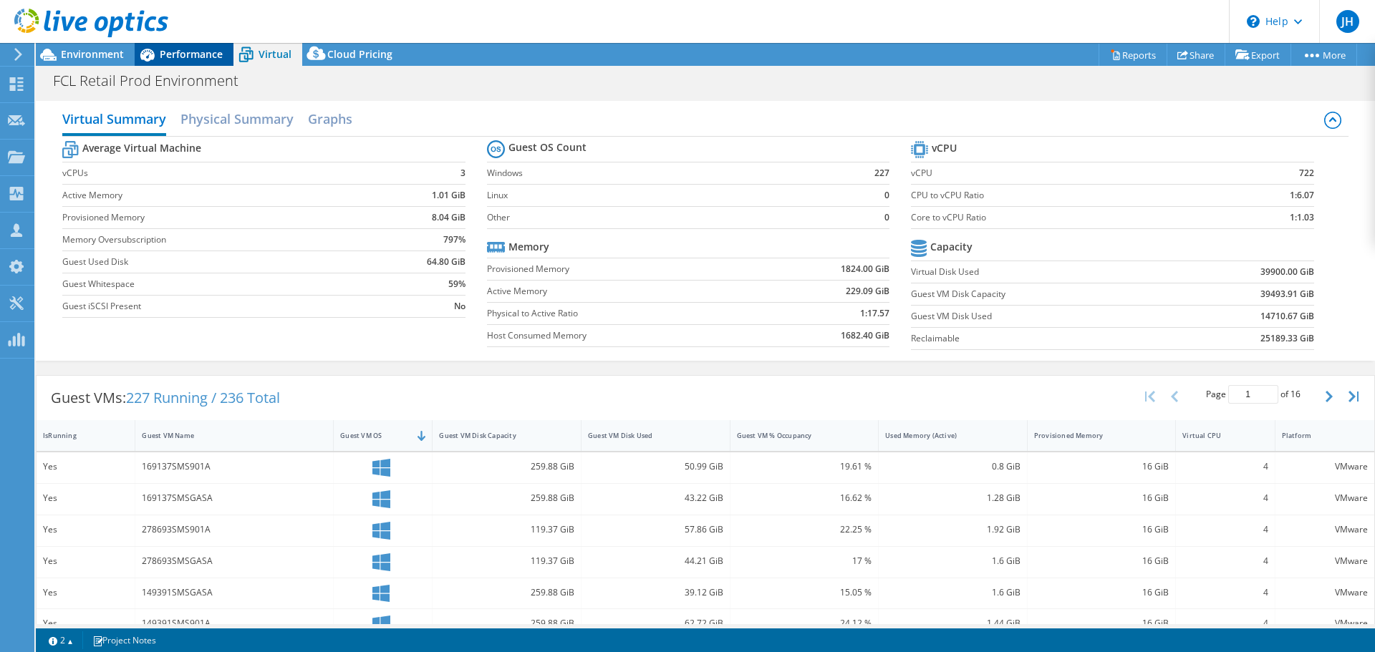
click at [165, 52] on span "Performance" at bounding box center [191, 54] width 63 height 14
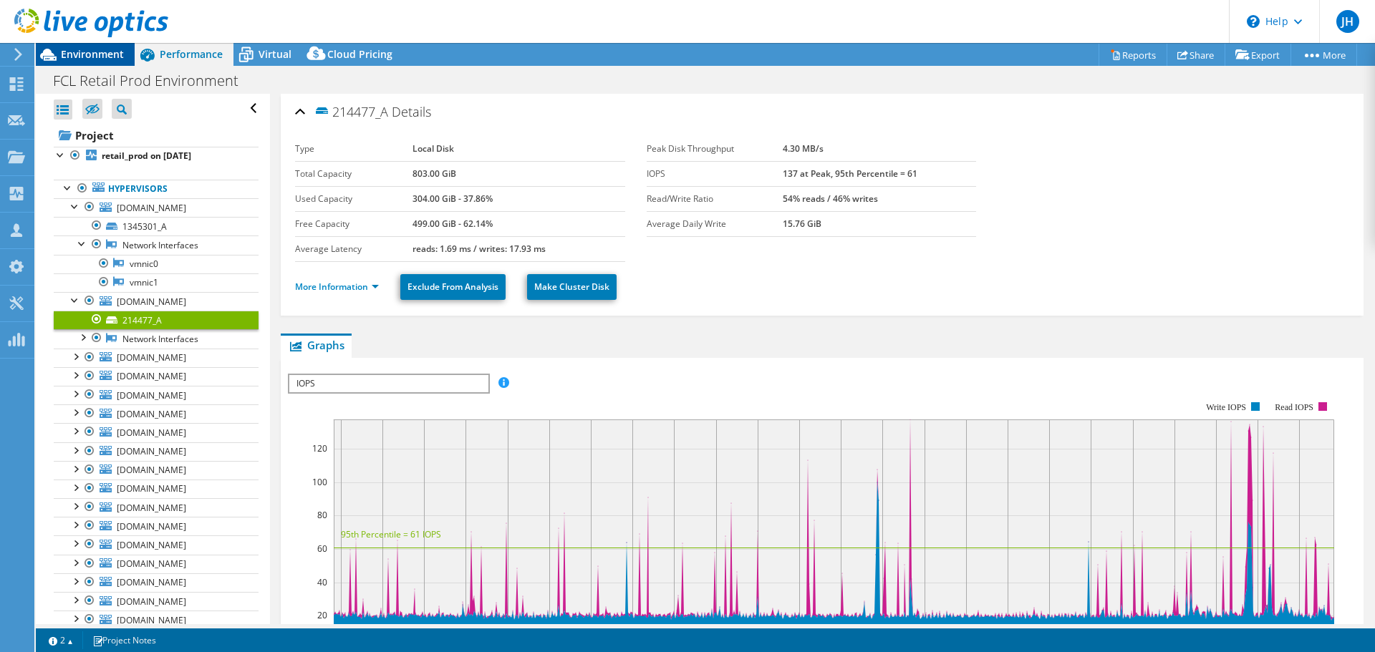
click at [95, 57] on span "Environment" at bounding box center [92, 54] width 63 height 14
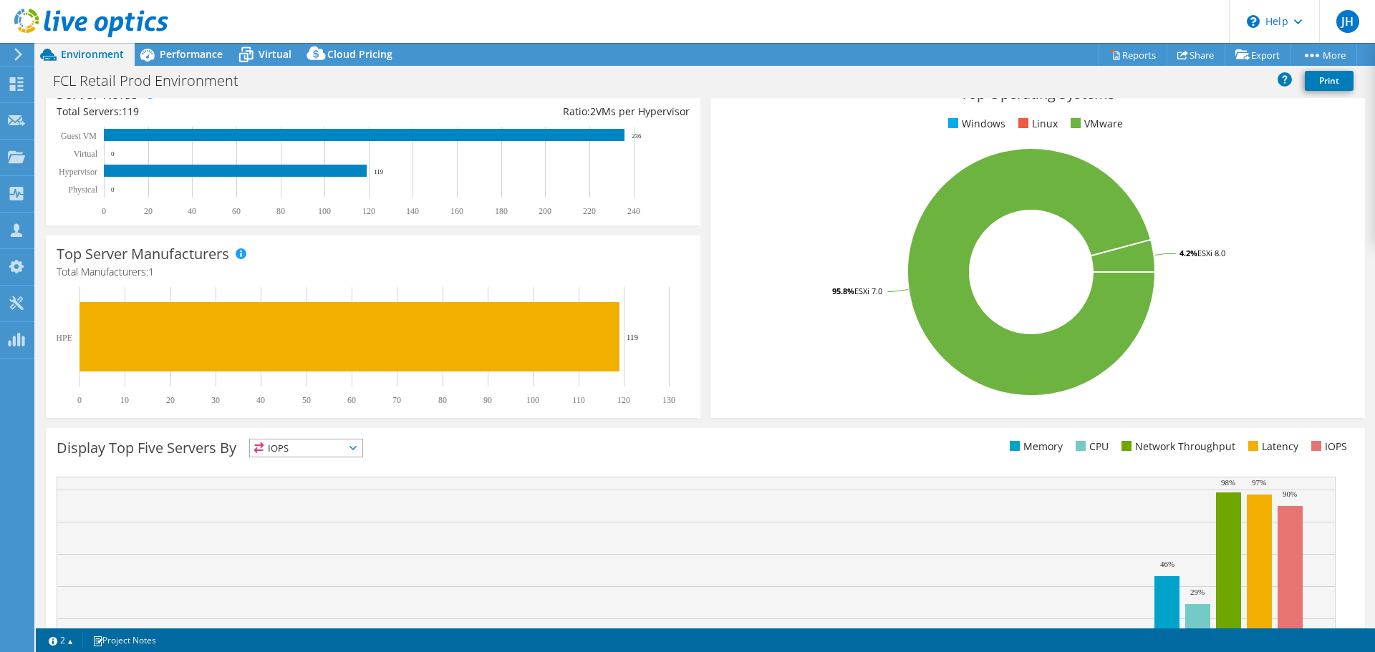
click at [136, 499] on rect at bounding box center [696, 564] width 1279 height 174
click at [193, 56] on span "Performance" at bounding box center [191, 54] width 63 height 14
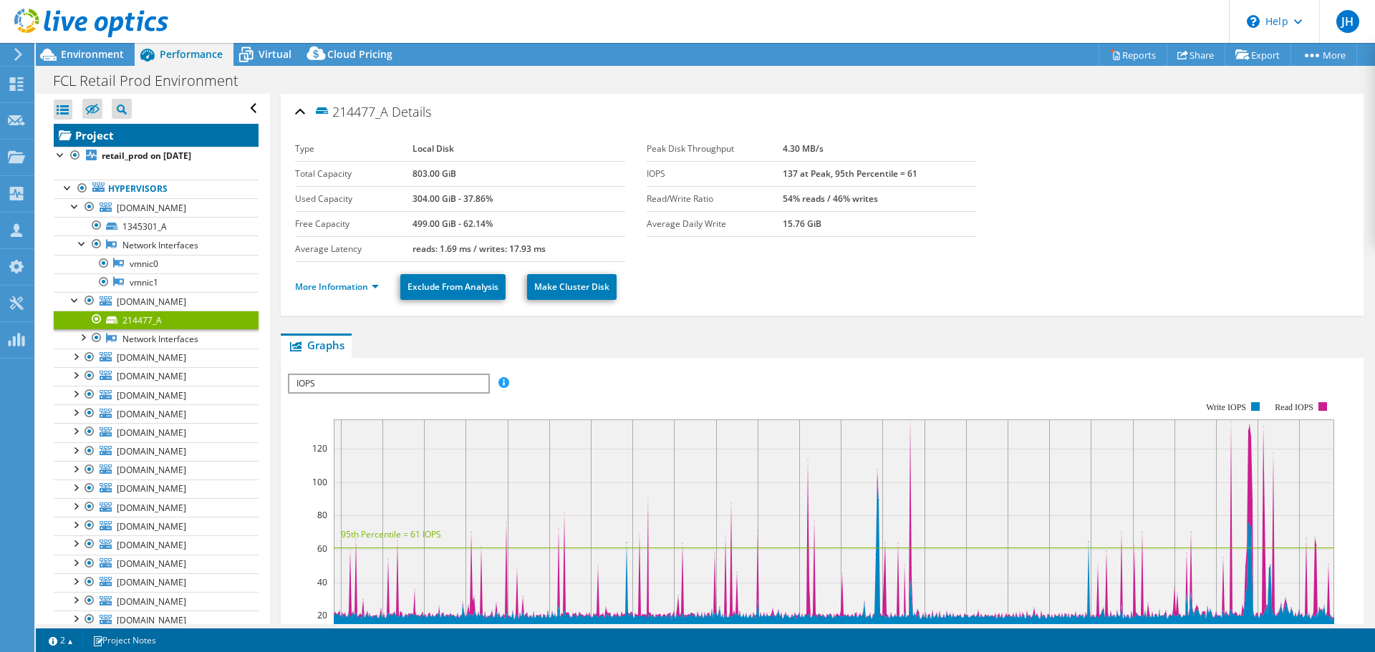
click at [93, 127] on link "Project" at bounding box center [156, 135] width 205 height 23
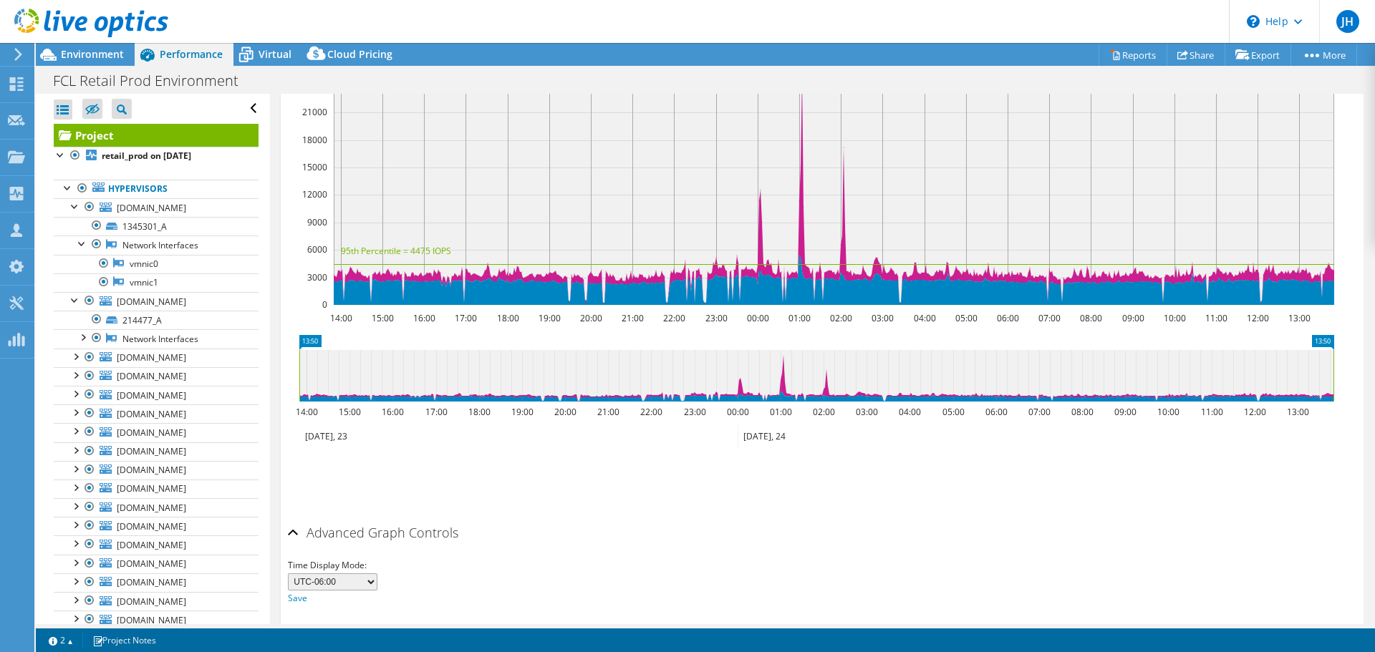
scroll to position [30, 0]
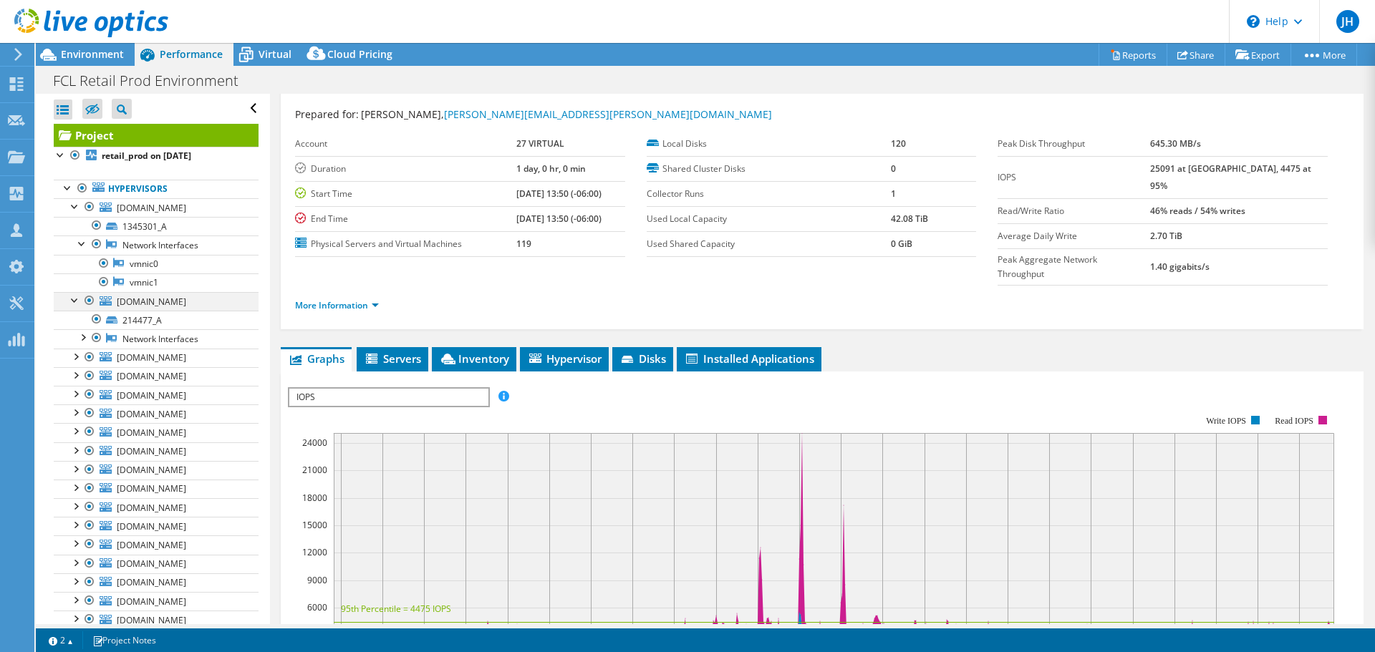
click at [68, 292] on div at bounding box center [75, 299] width 14 height 14
click at [68, 181] on div at bounding box center [68, 187] width 14 height 14
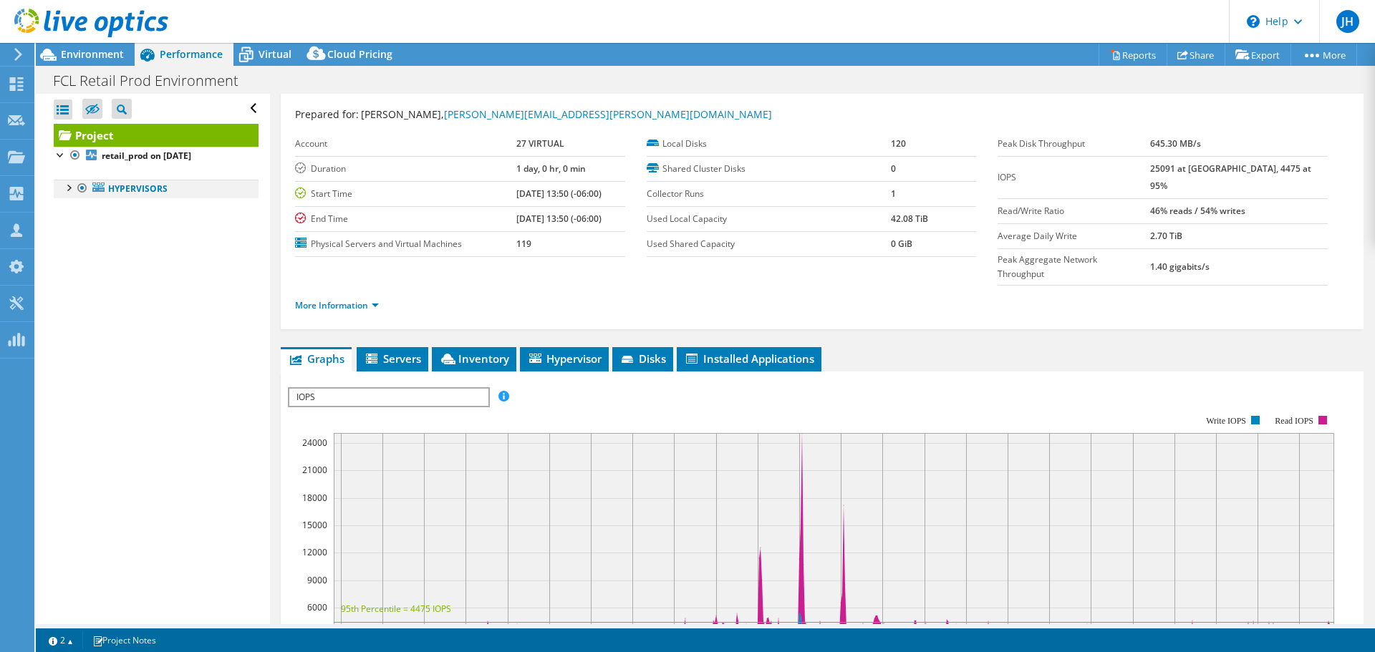
click at [67, 180] on div at bounding box center [68, 187] width 14 height 14
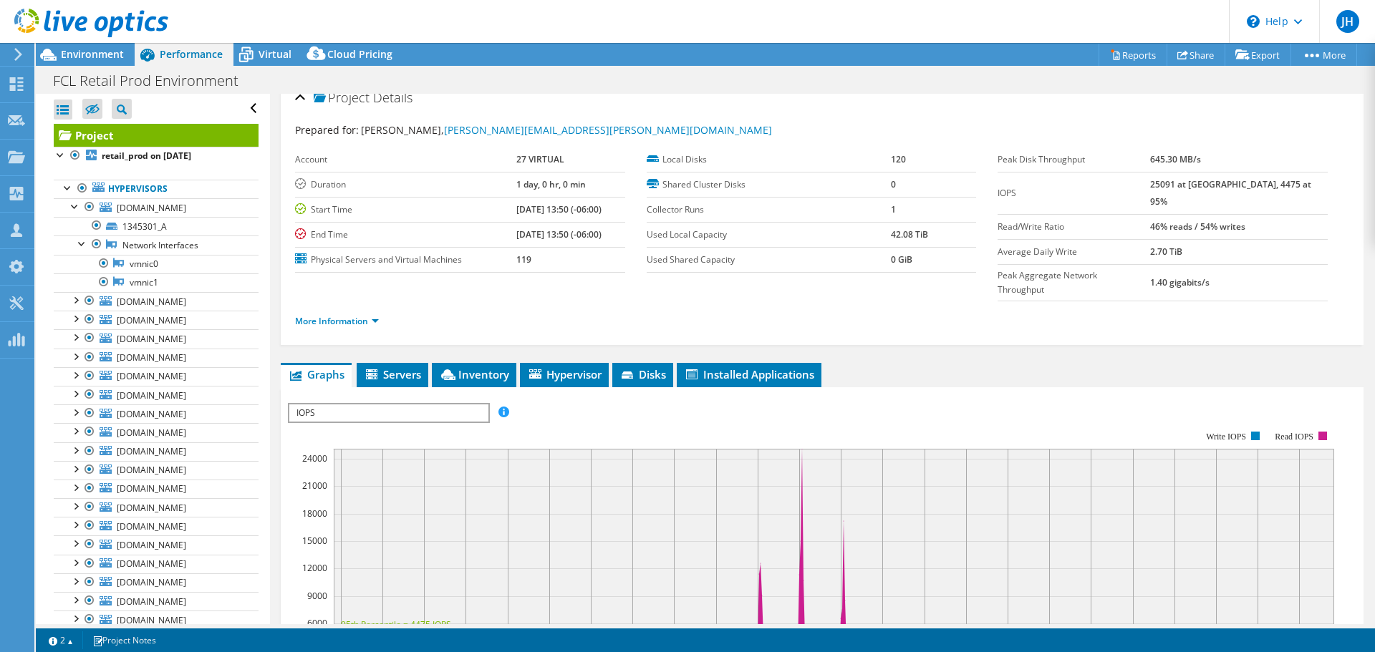
scroll to position [0, 0]
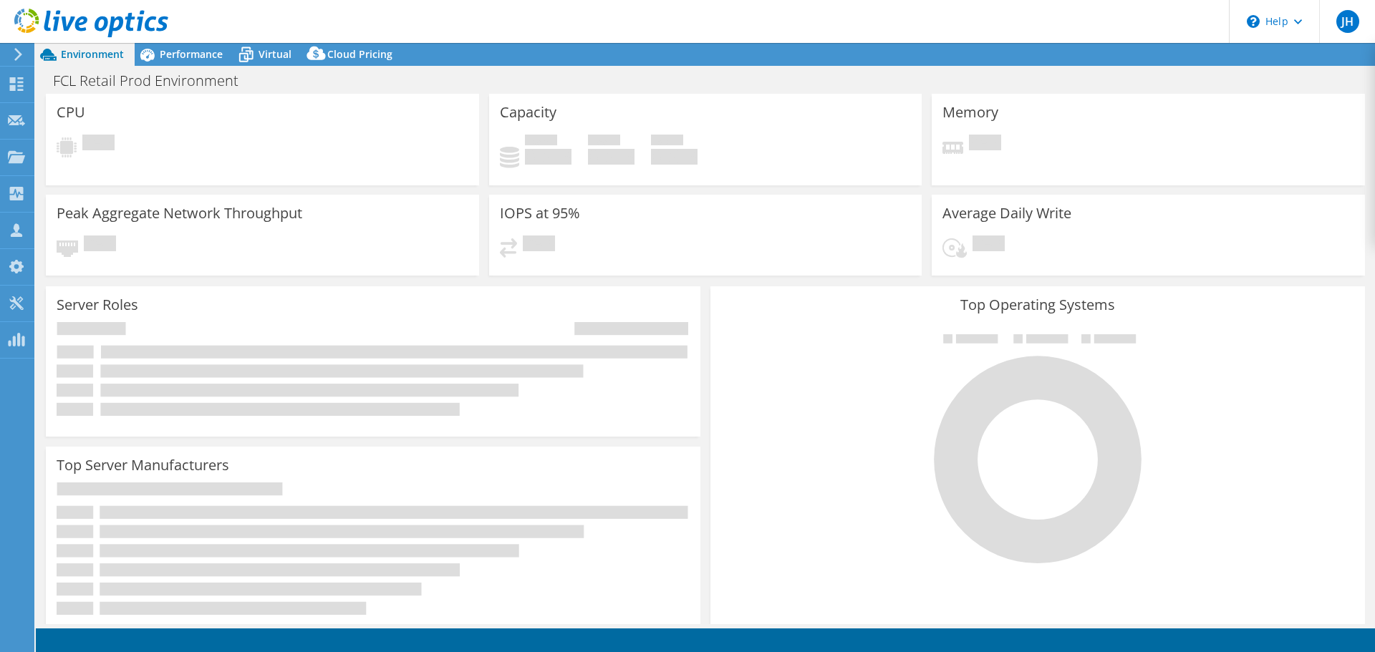
select select "USD"
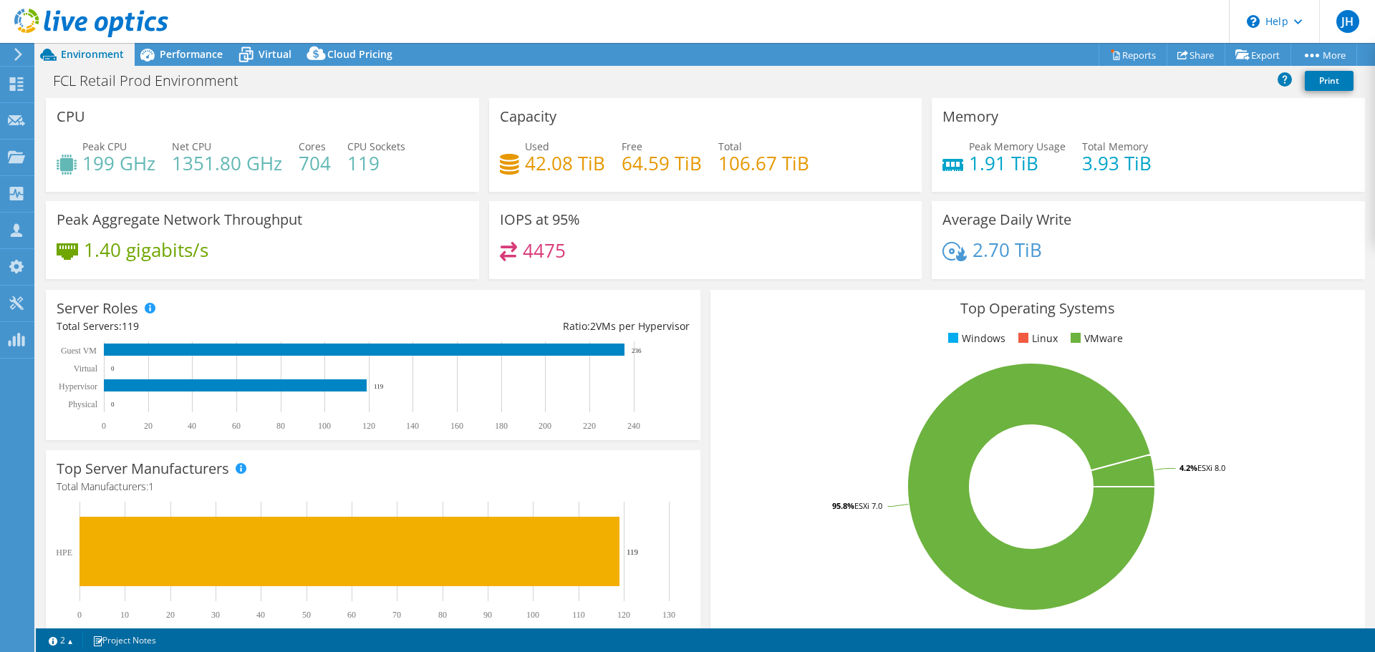
click at [89, 57] on span "Environment" at bounding box center [92, 54] width 63 height 14
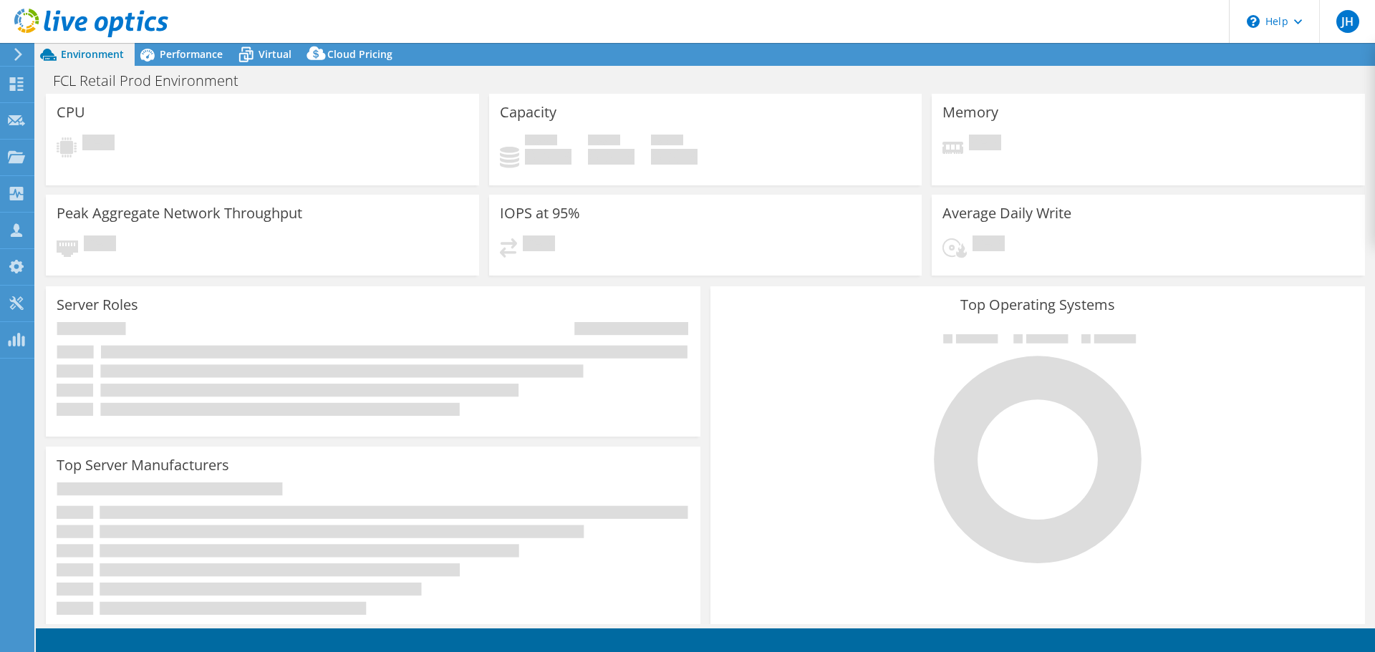
select select "USD"
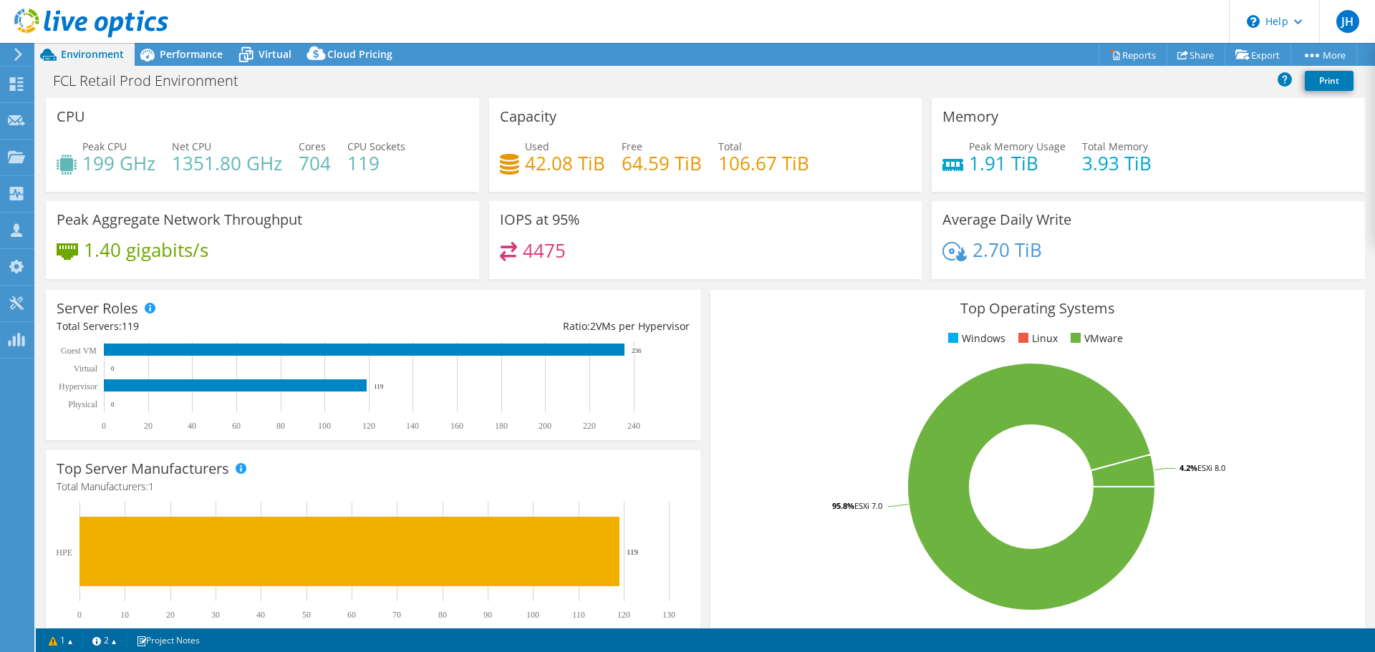
click at [95, 9] on icon at bounding box center [91, 23] width 154 height 29
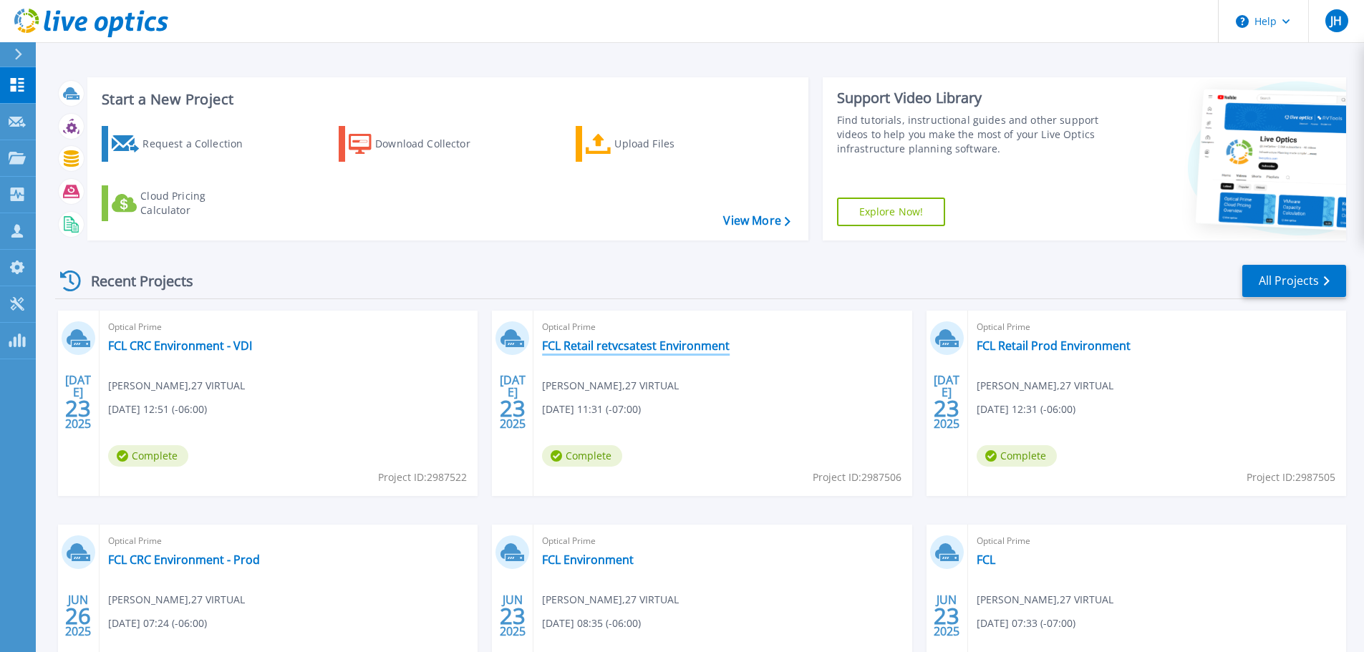
click at [641, 345] on link "FCL Retail retvcsatest Environment" at bounding box center [636, 346] width 188 height 14
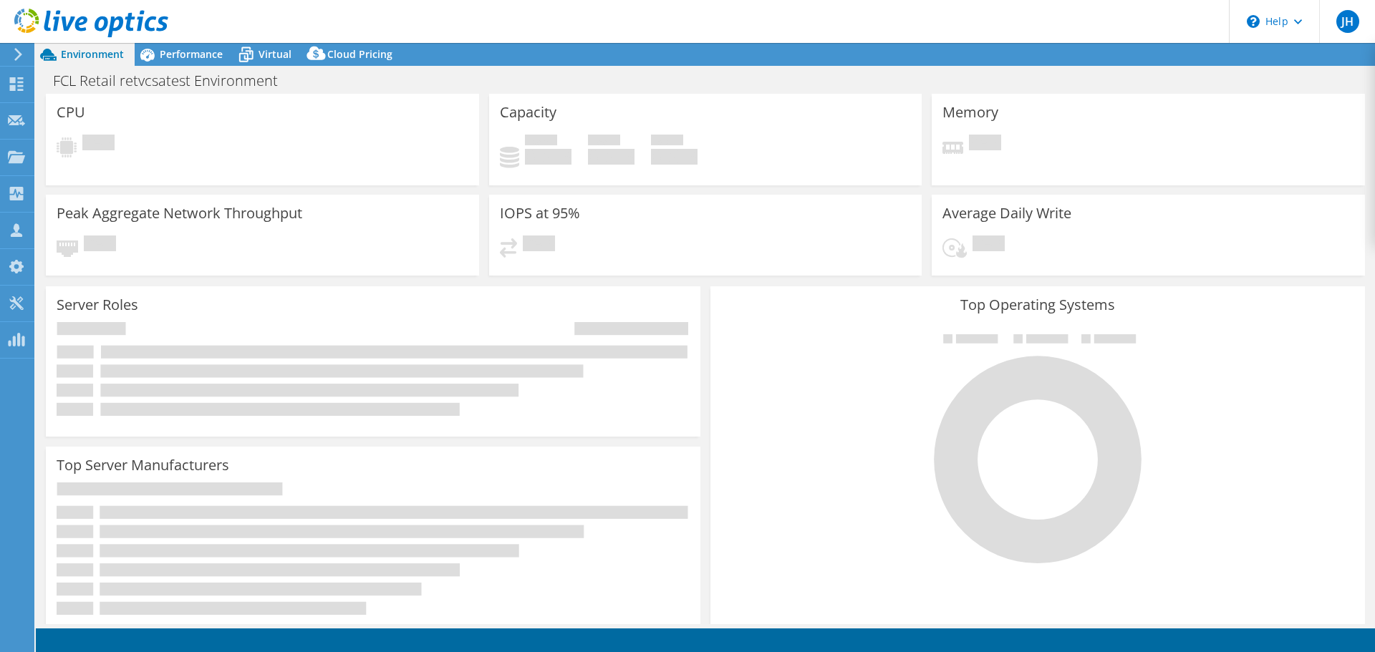
select select "USD"
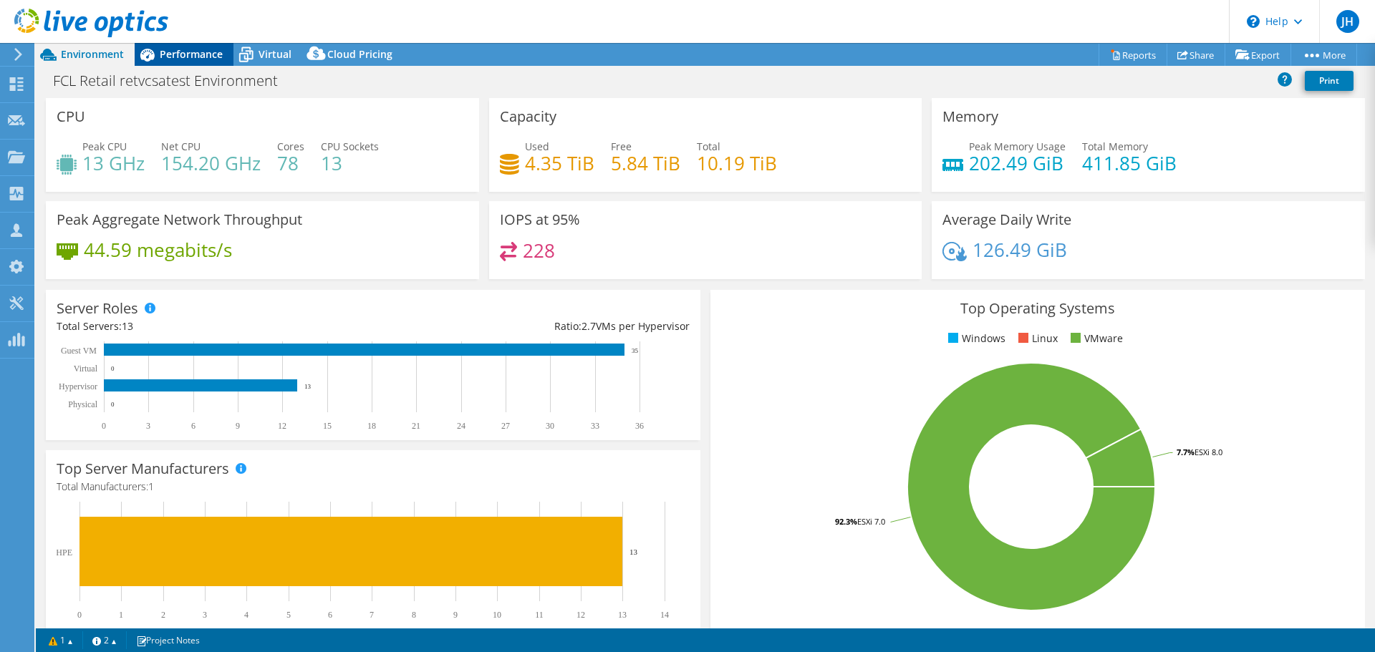
click at [175, 59] on span "Performance" at bounding box center [191, 54] width 63 height 14
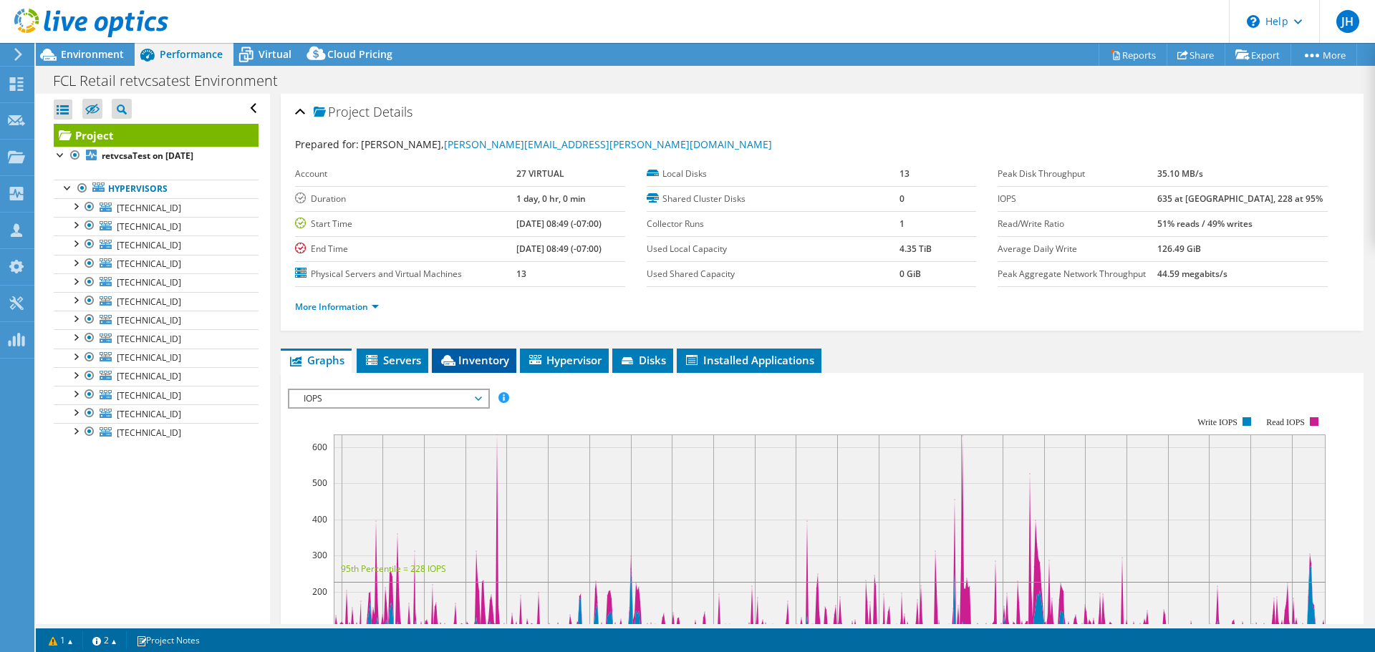
click at [465, 353] on span "Inventory" at bounding box center [474, 360] width 70 height 14
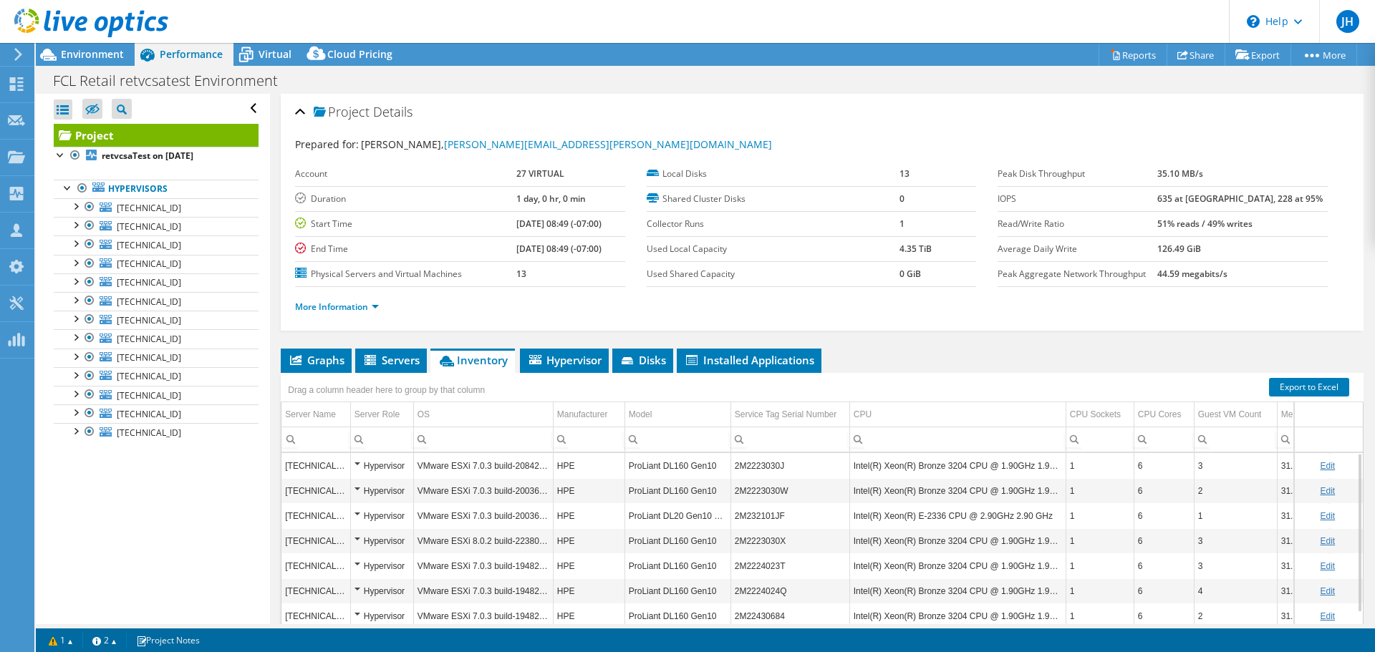
drag, startPoint x: 503, startPoint y: 511, endPoint x: 742, endPoint y: 506, distance: 238.5
click at [76, 200] on div at bounding box center [75, 205] width 14 height 14
click at [380, 353] on span "Servers" at bounding box center [390, 360] width 57 height 14
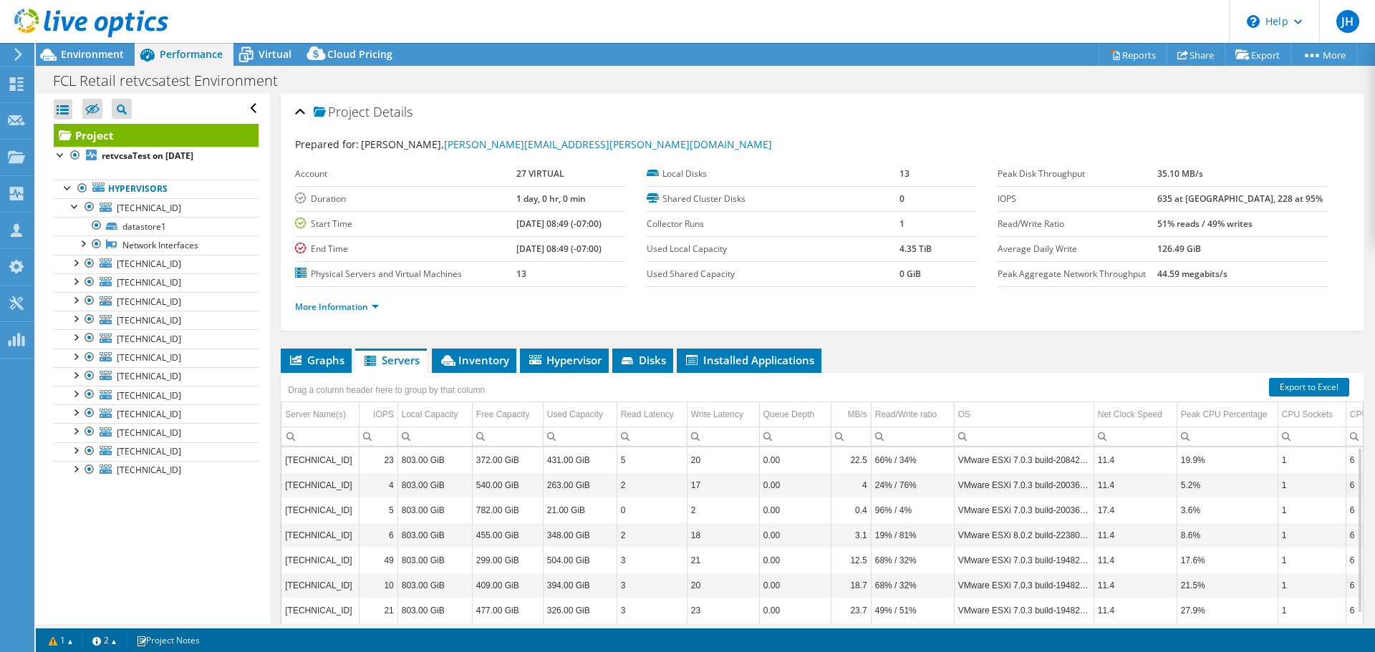
drag, startPoint x: 947, startPoint y: 514, endPoint x: 1077, endPoint y: 510, distance: 130.4
drag, startPoint x: 1066, startPoint y: 512, endPoint x: 844, endPoint y: 519, distance: 222.1
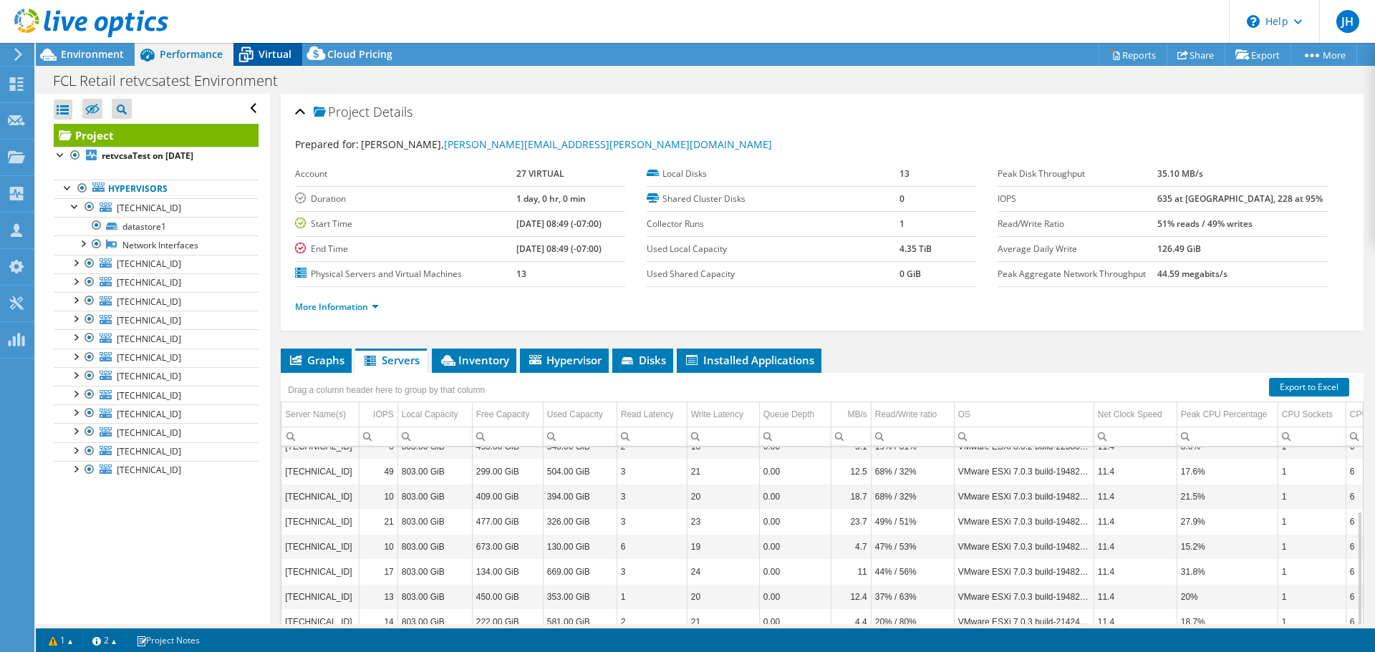
click at [261, 57] on span "Virtual" at bounding box center [274, 54] width 33 height 14
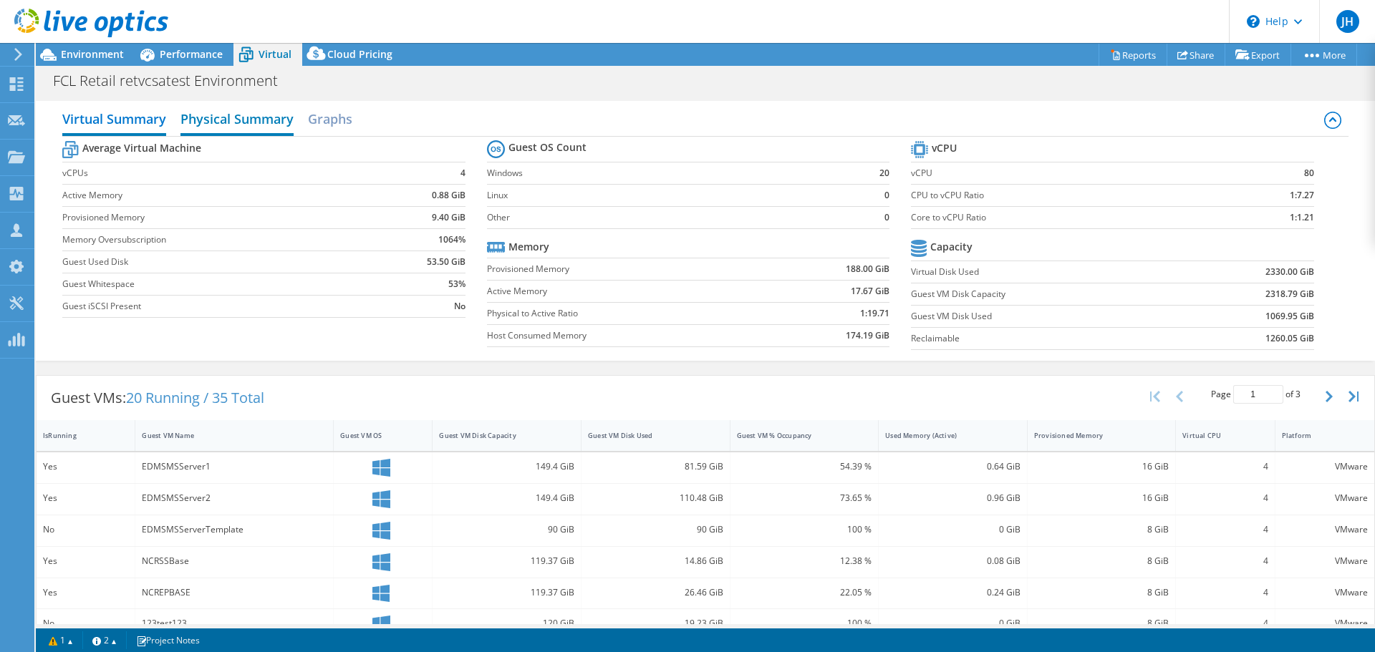
click at [233, 117] on h2 "Physical Summary" at bounding box center [236, 121] width 113 height 32
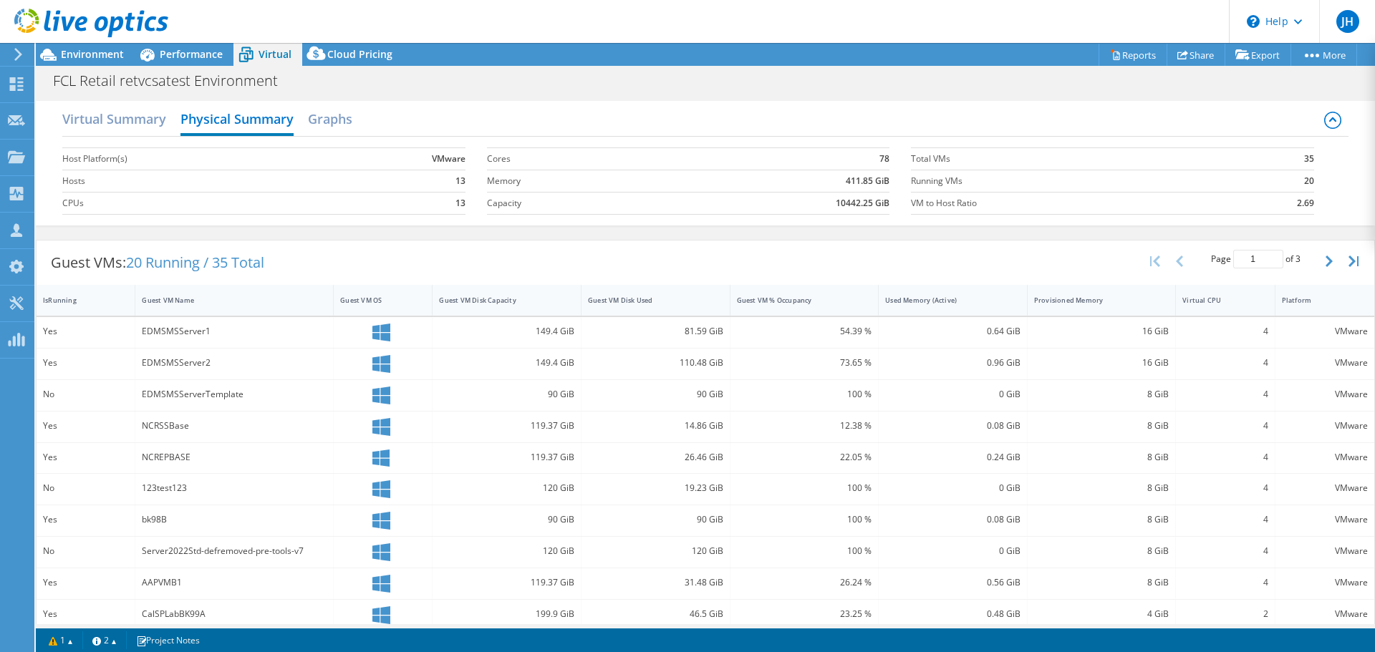
drag, startPoint x: 548, startPoint y: 520, endPoint x: 747, endPoint y: 501, distance: 199.9
click at [103, 109] on h2 "Virtual Summary" at bounding box center [114, 121] width 104 height 32
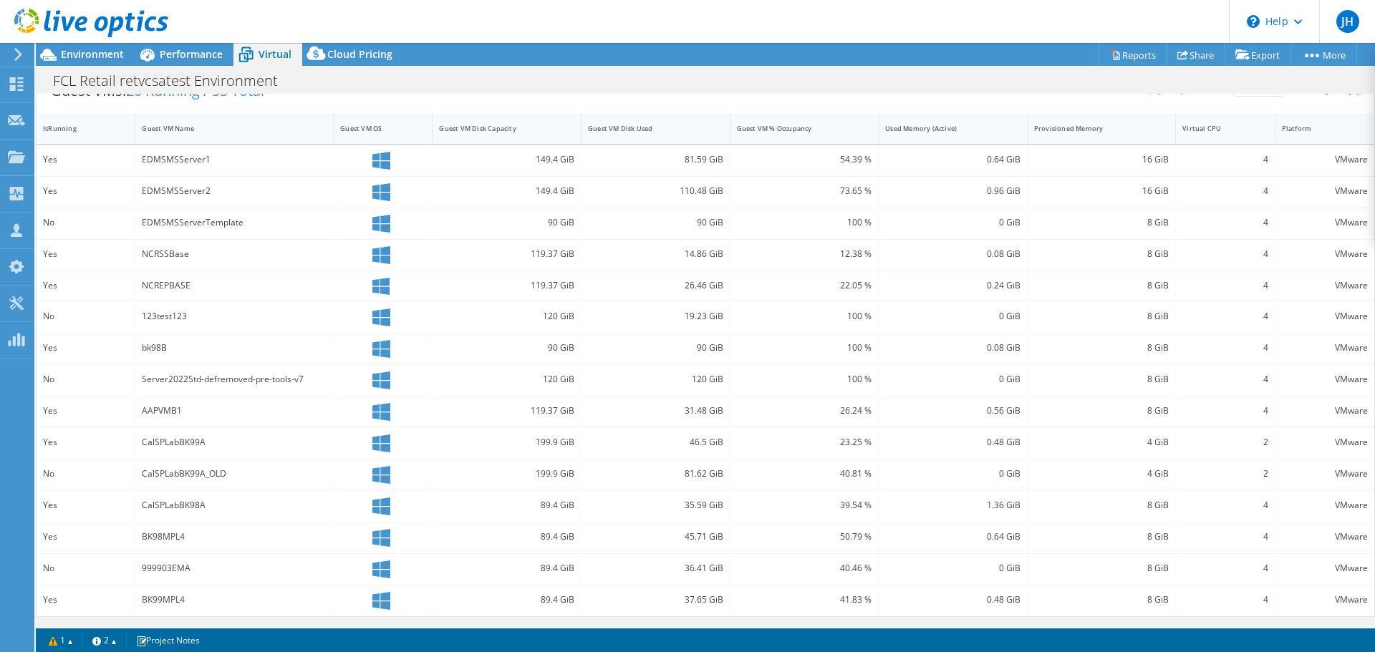
drag, startPoint x: 245, startPoint y: 322, endPoint x: 544, endPoint y: 305, distance: 299.8
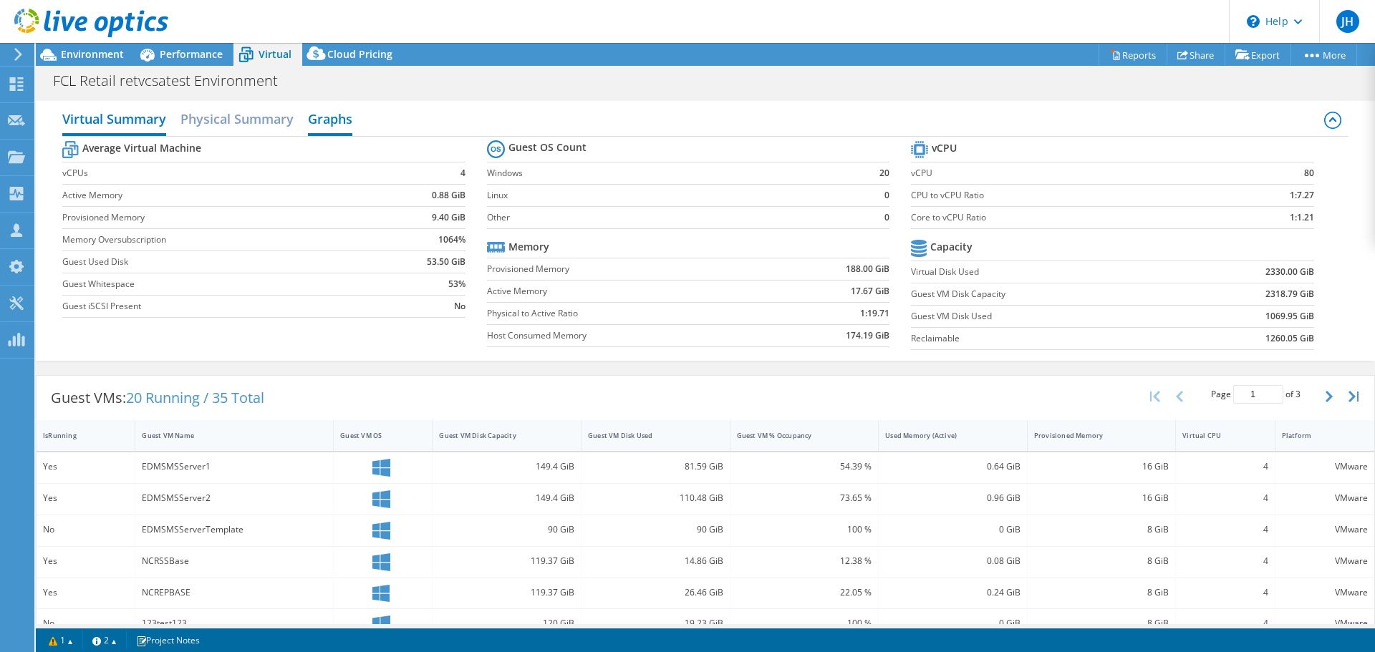
click at [325, 123] on h2 "Graphs" at bounding box center [330, 121] width 44 height 32
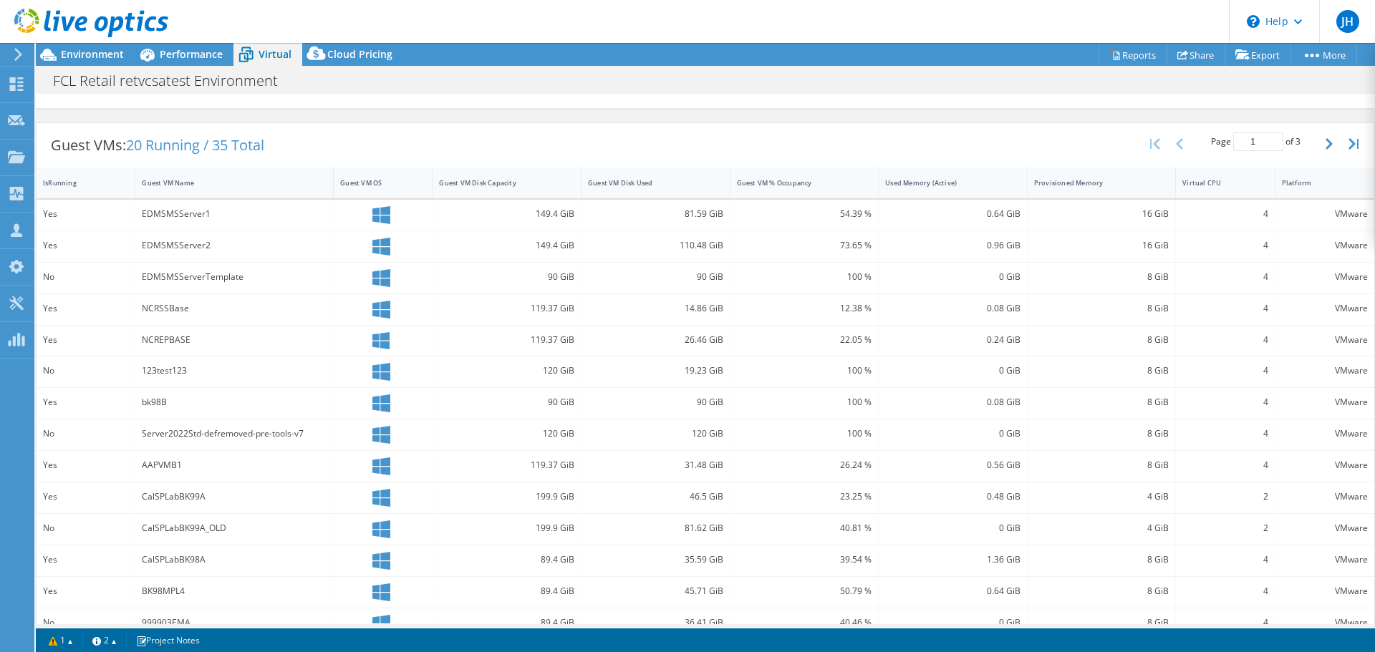
scroll to position [397, 0]
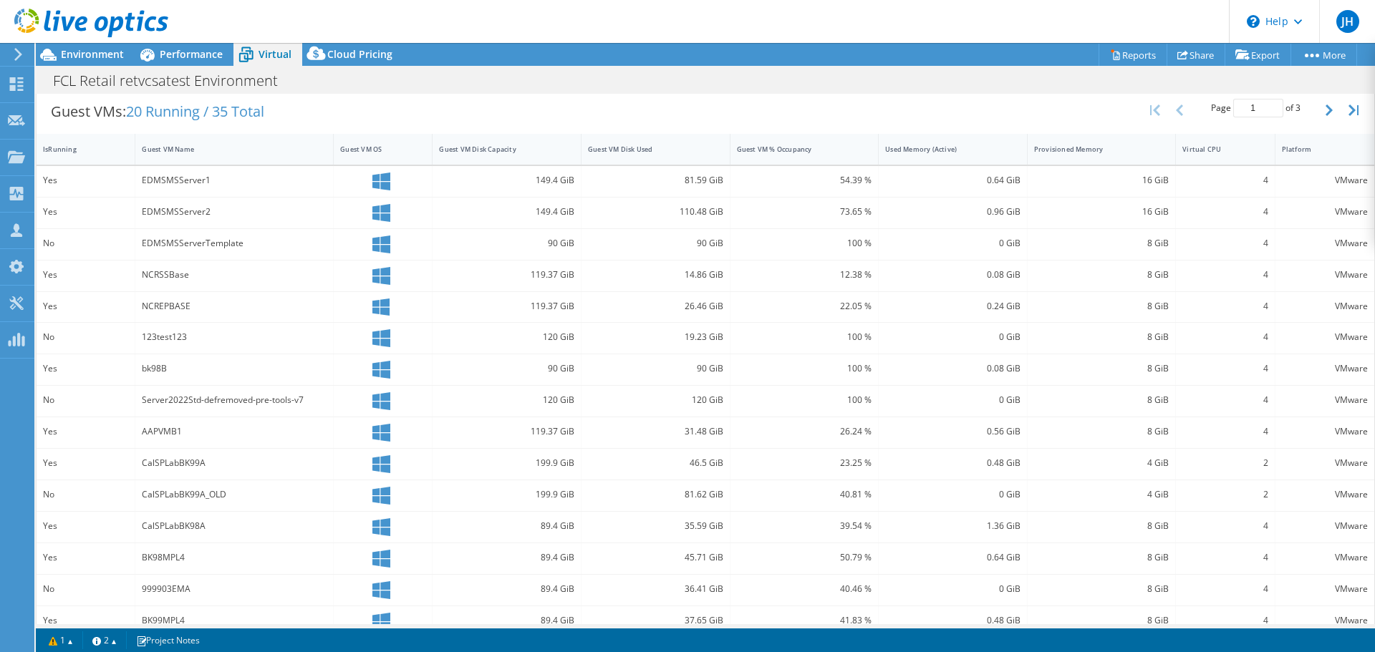
drag, startPoint x: 710, startPoint y: 314, endPoint x: 798, endPoint y: 401, distance: 124.0
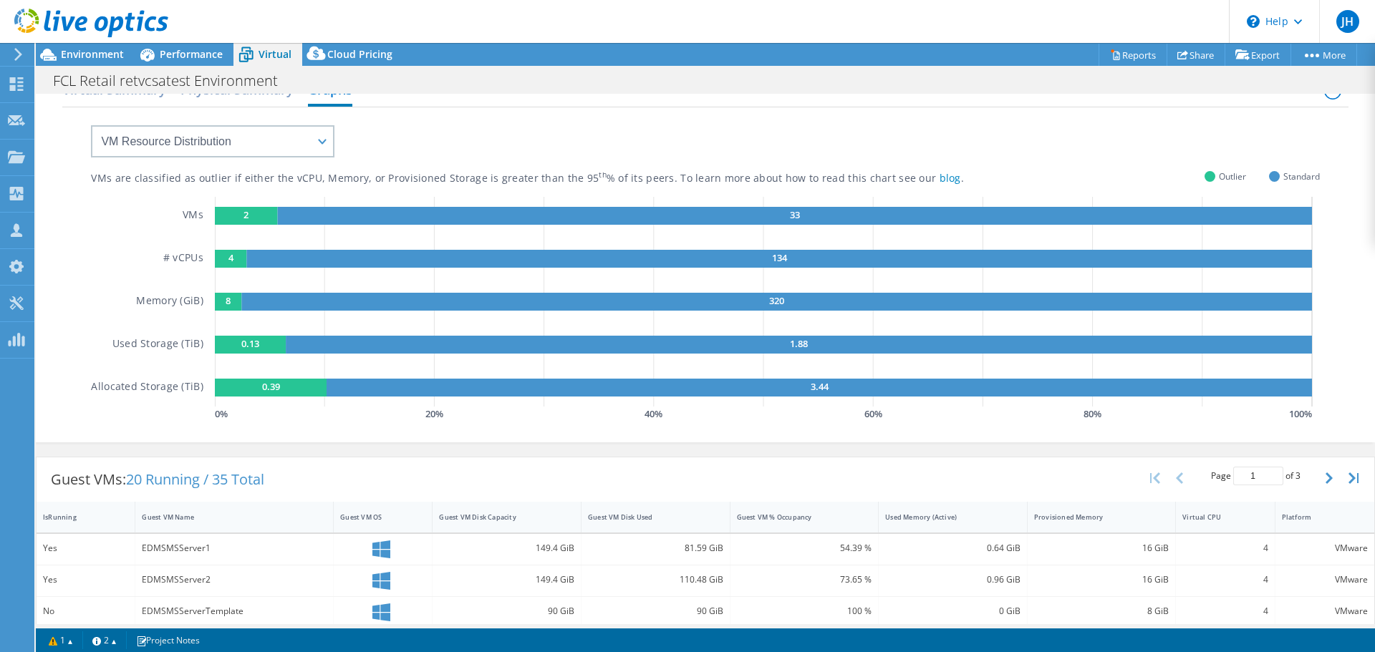
scroll to position [0, 0]
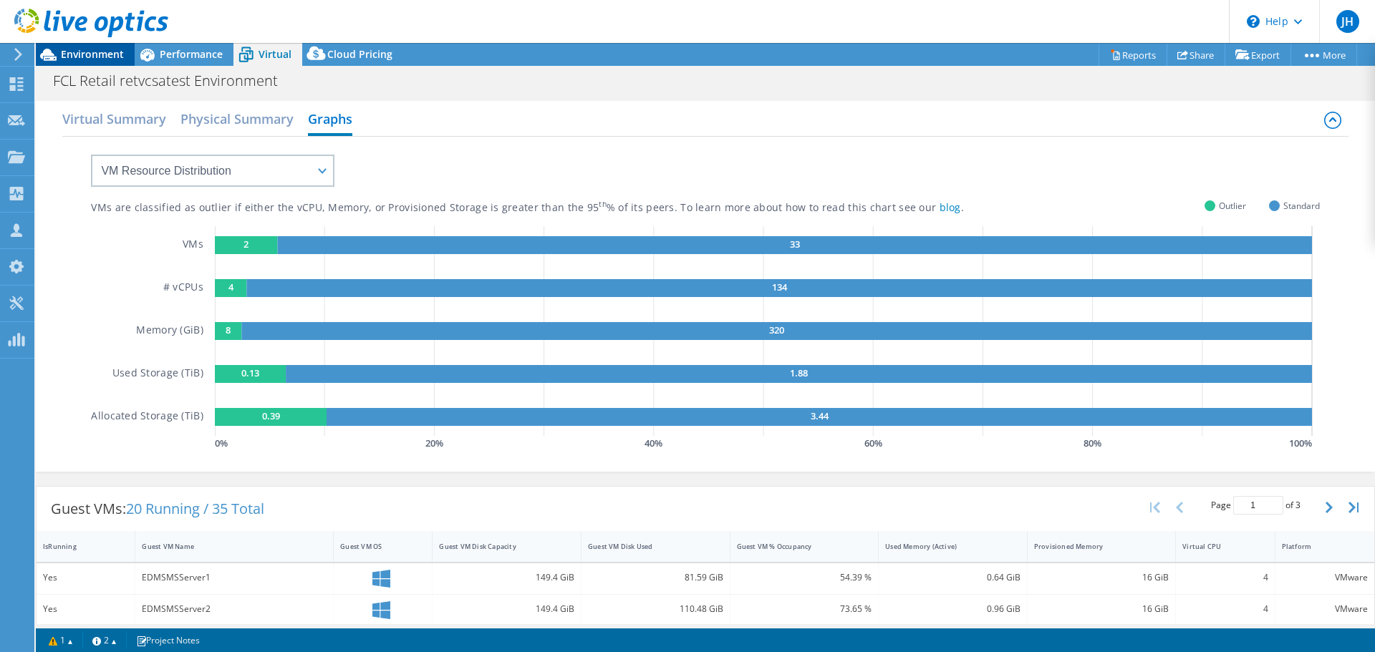
click at [87, 58] on span "Environment" at bounding box center [92, 54] width 63 height 14
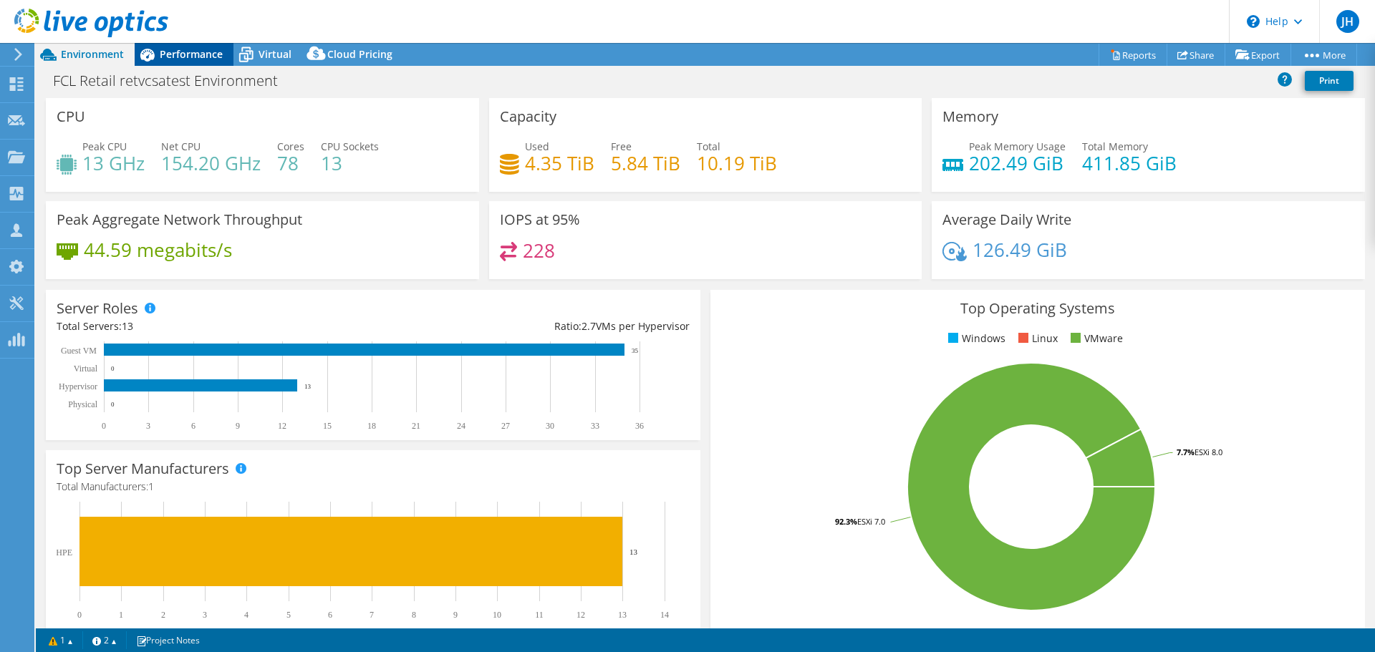
click at [188, 58] on span "Performance" at bounding box center [191, 54] width 63 height 14
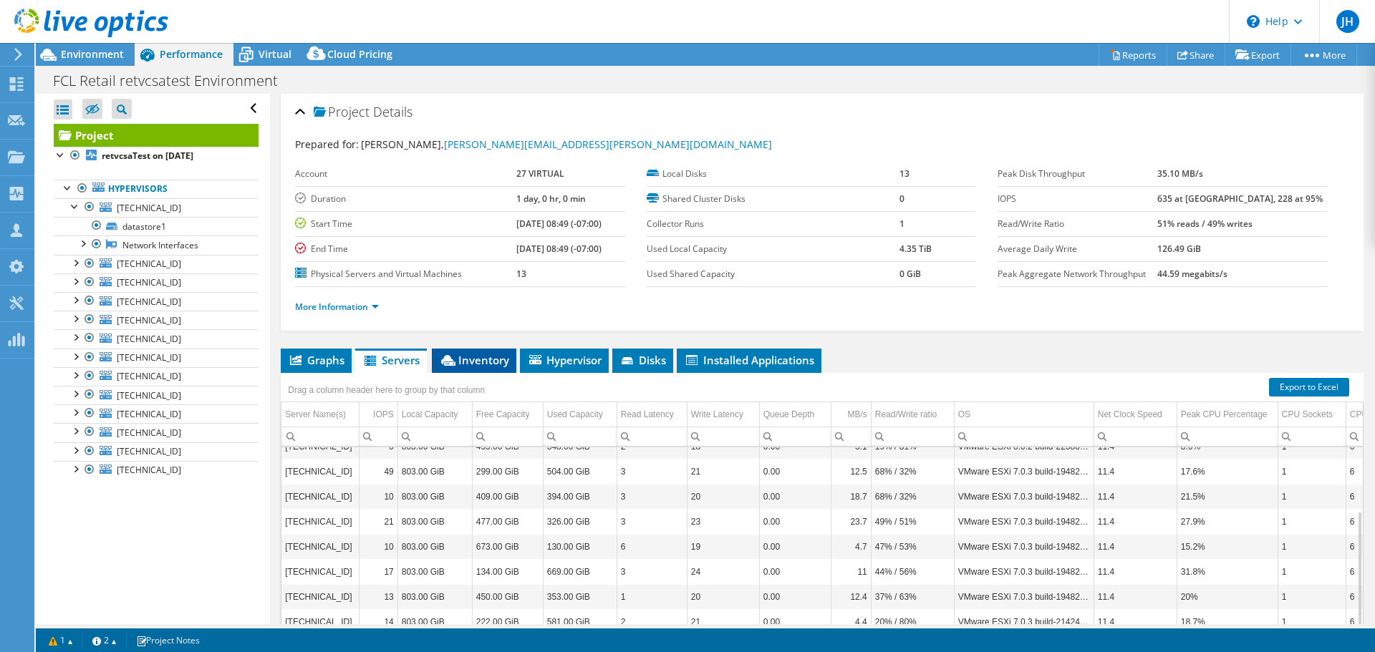
click at [452, 353] on span "Inventory" at bounding box center [474, 360] width 70 height 14
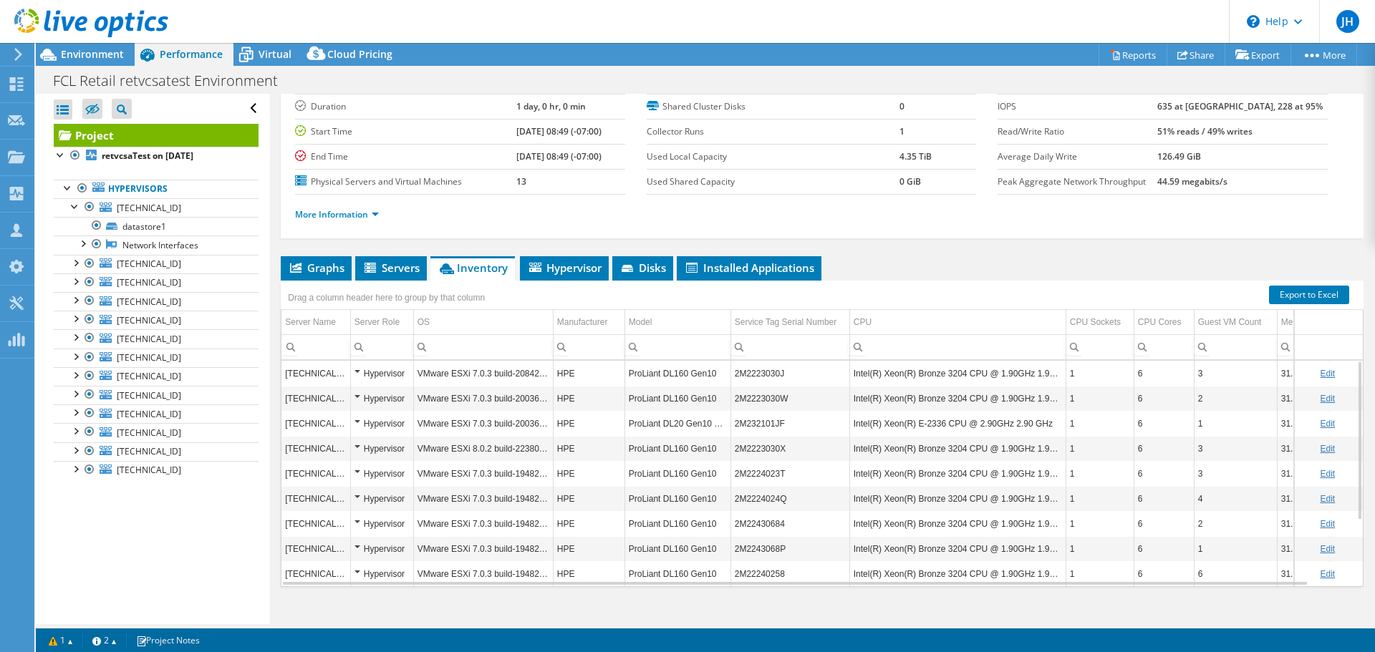
scroll to position [96, 0]
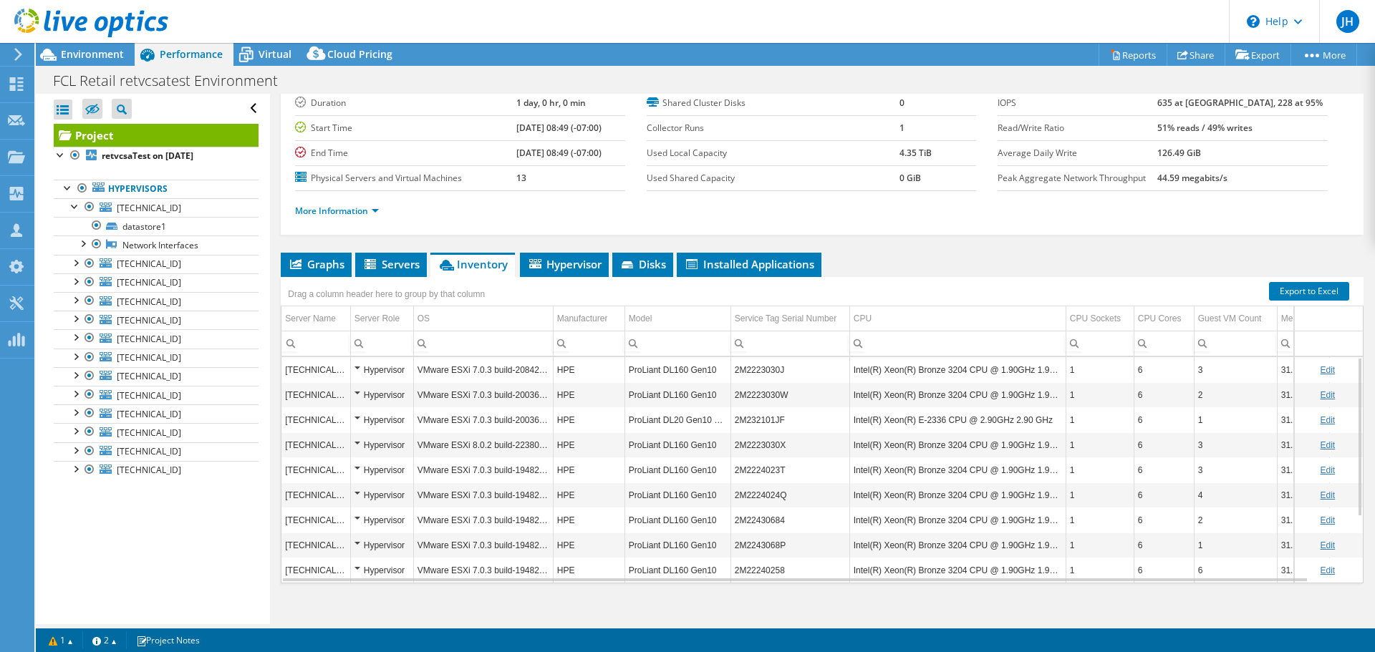
drag, startPoint x: 893, startPoint y: 483, endPoint x: 942, endPoint y: 511, distance: 56.1
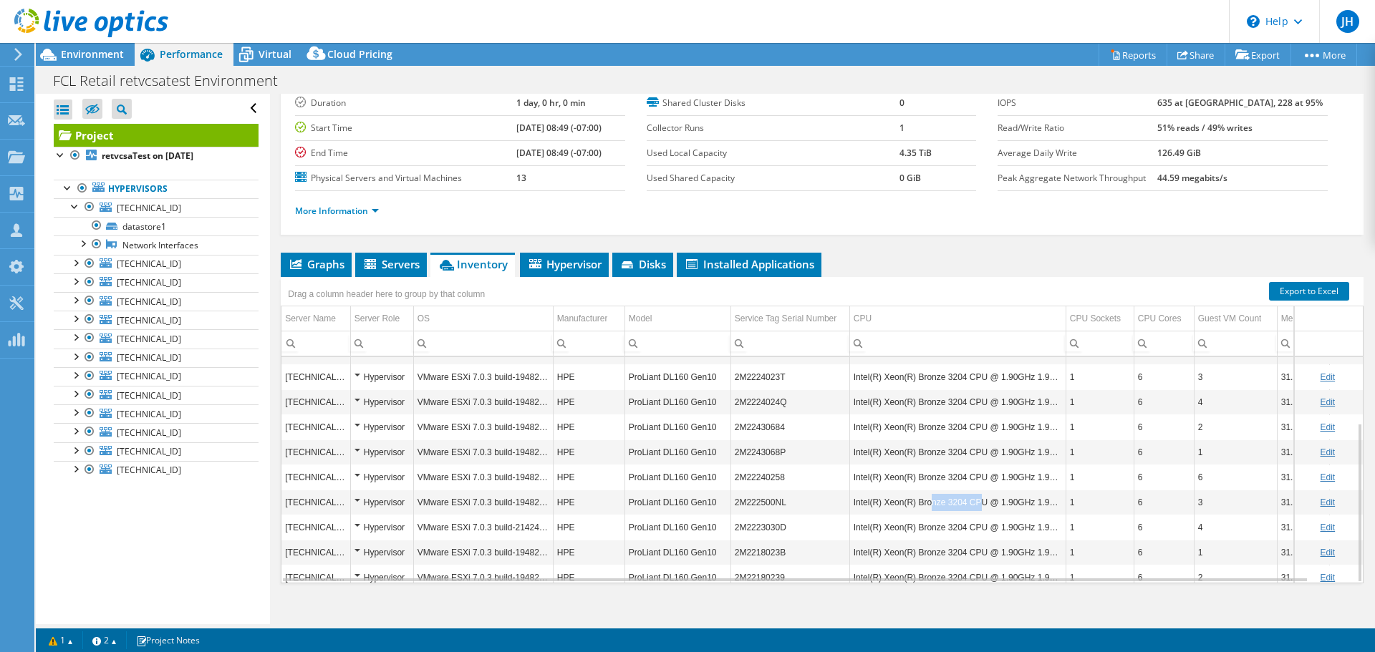
drag, startPoint x: 928, startPoint y: 468, endPoint x: 974, endPoint y: 470, distance: 46.6
click at [974, 490] on td "Intel(R) Xeon(R) Bronze 3204 CPU @ 1.90GHz 1.90 GHz" at bounding box center [957, 502] width 216 height 25
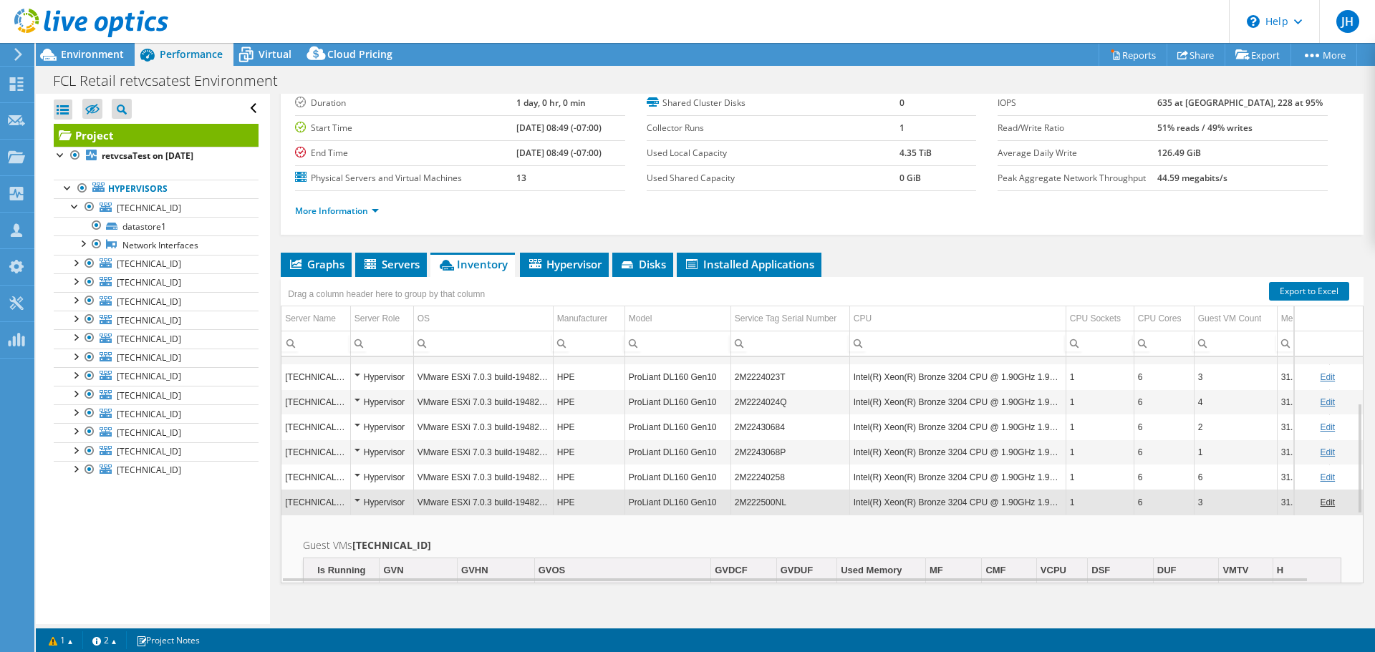
drag, startPoint x: 873, startPoint y: 446, endPoint x: 931, endPoint y: 437, distance: 58.7
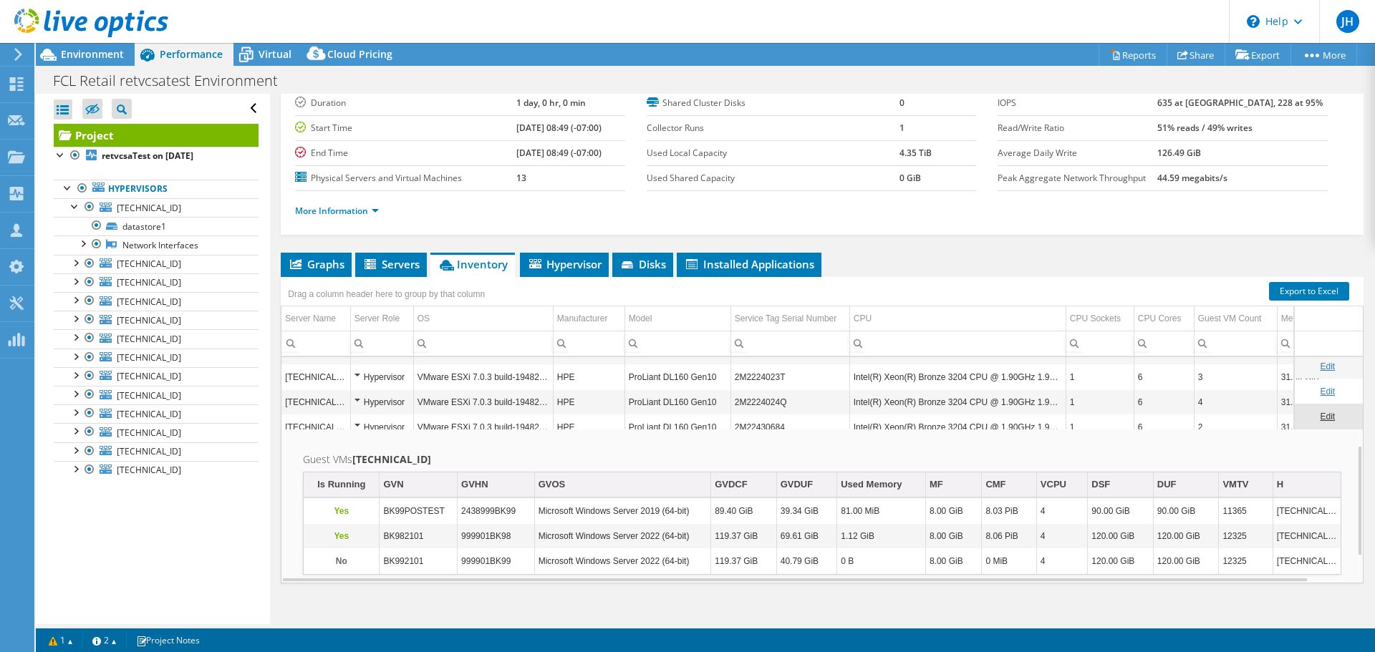
scroll to position [233, 0]
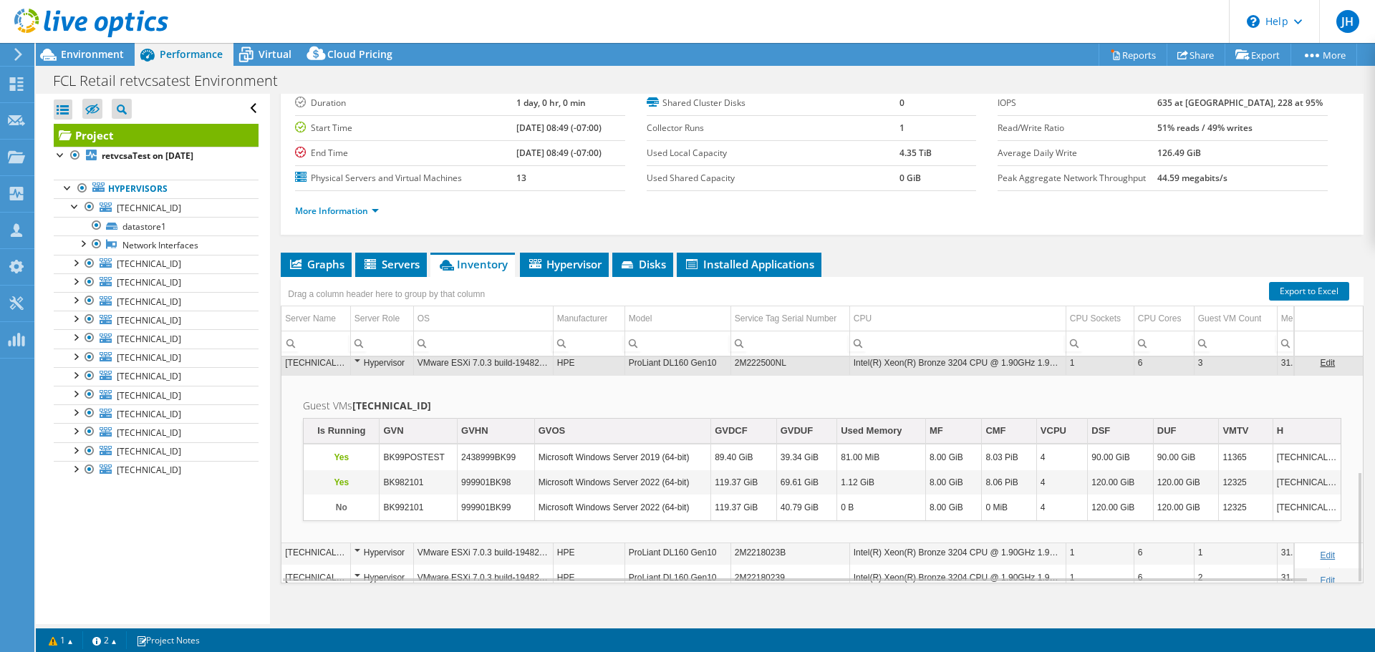
click at [674, 540] on td "ProLiant DL160 Gen10" at bounding box center [677, 552] width 106 height 25
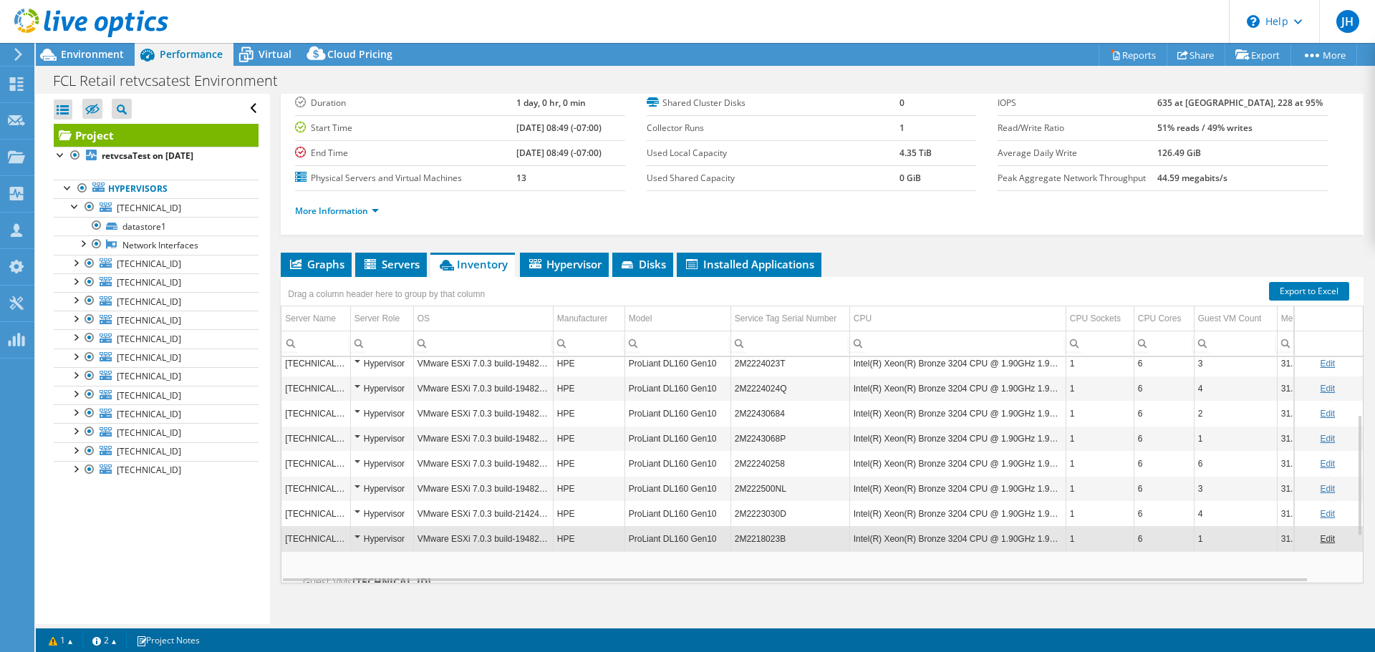
scroll to position [193, 0]
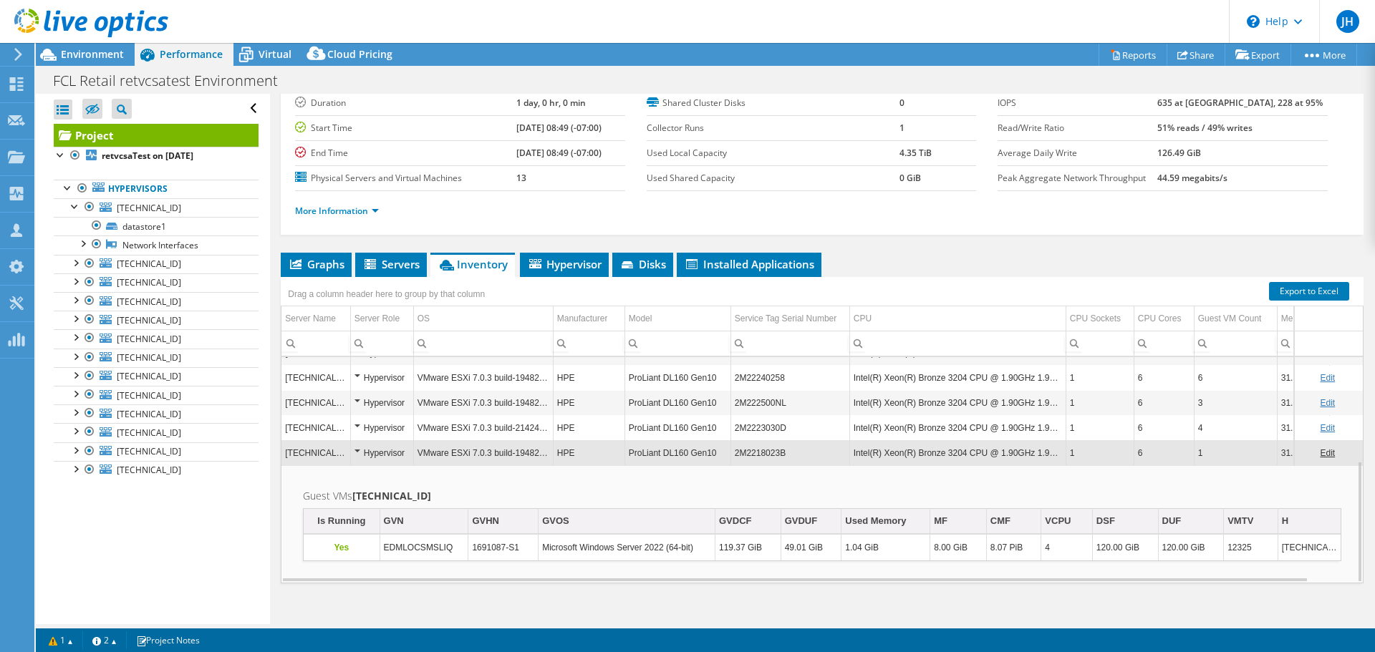
click at [354, 445] on div "Hypervisor" at bounding box center [381, 453] width 55 height 17
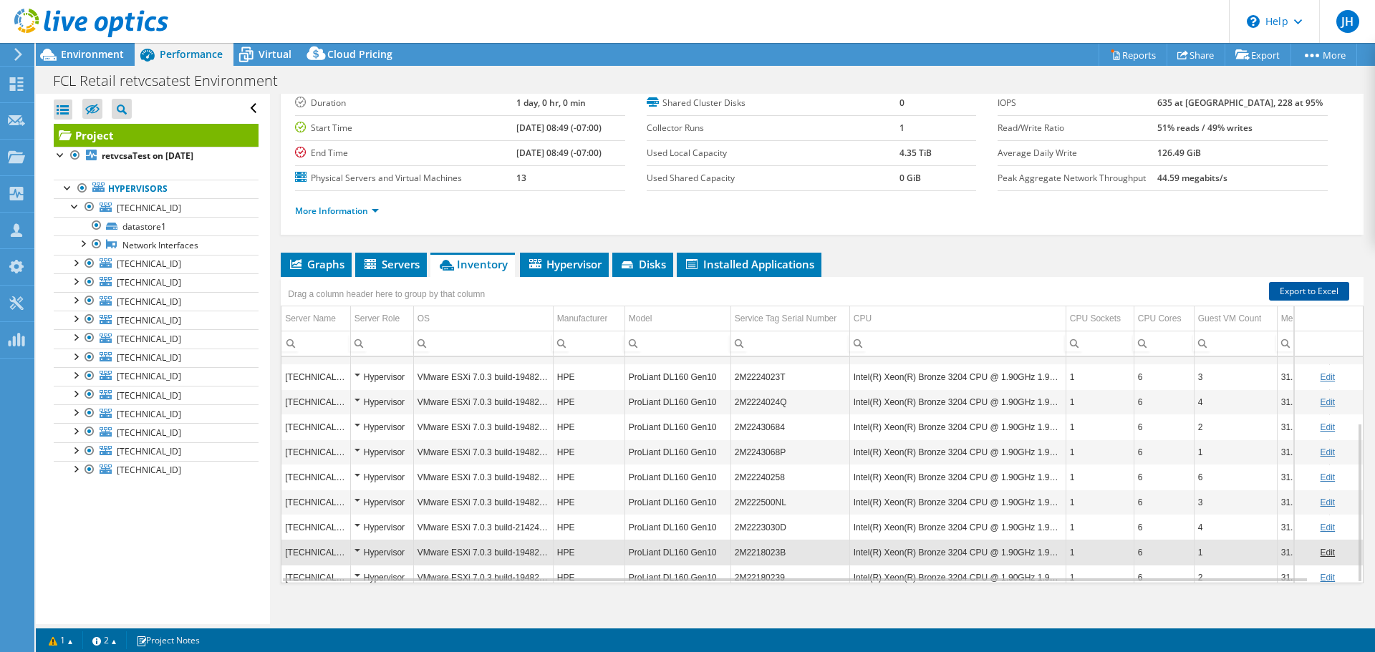
click at [1300, 282] on link "Export to Excel" at bounding box center [1309, 291] width 80 height 19
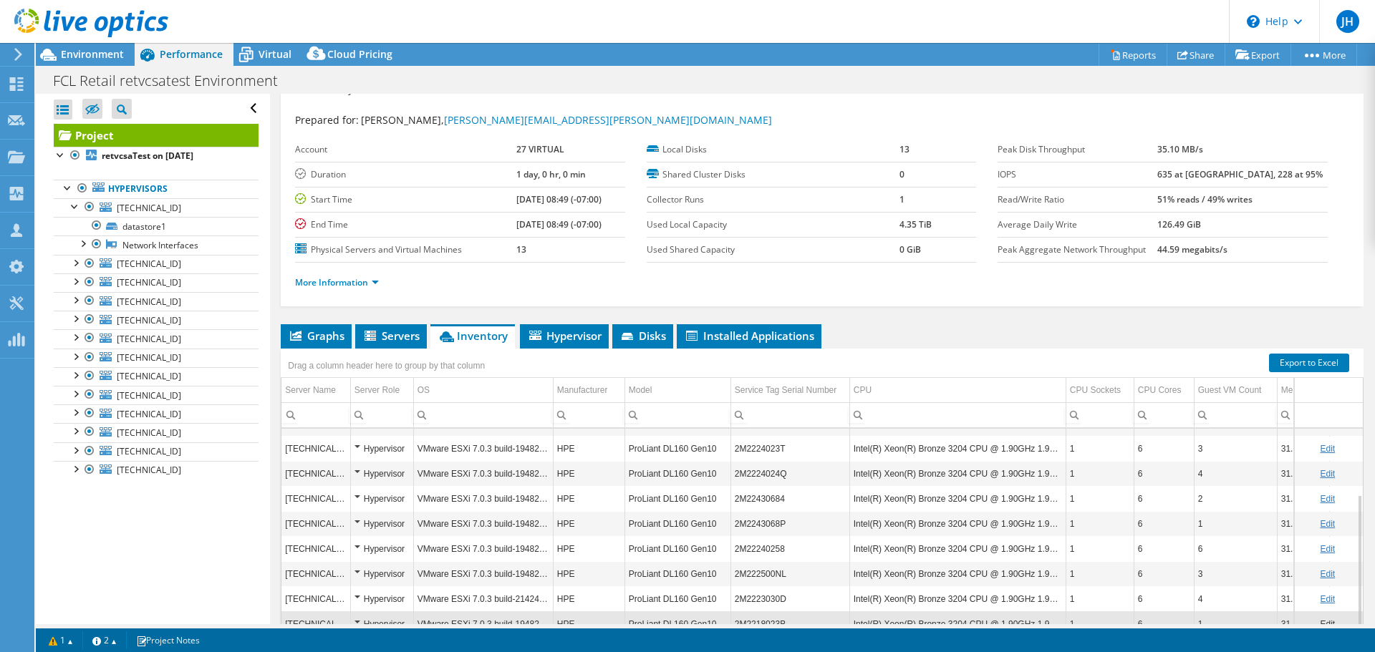
scroll to position [96, 0]
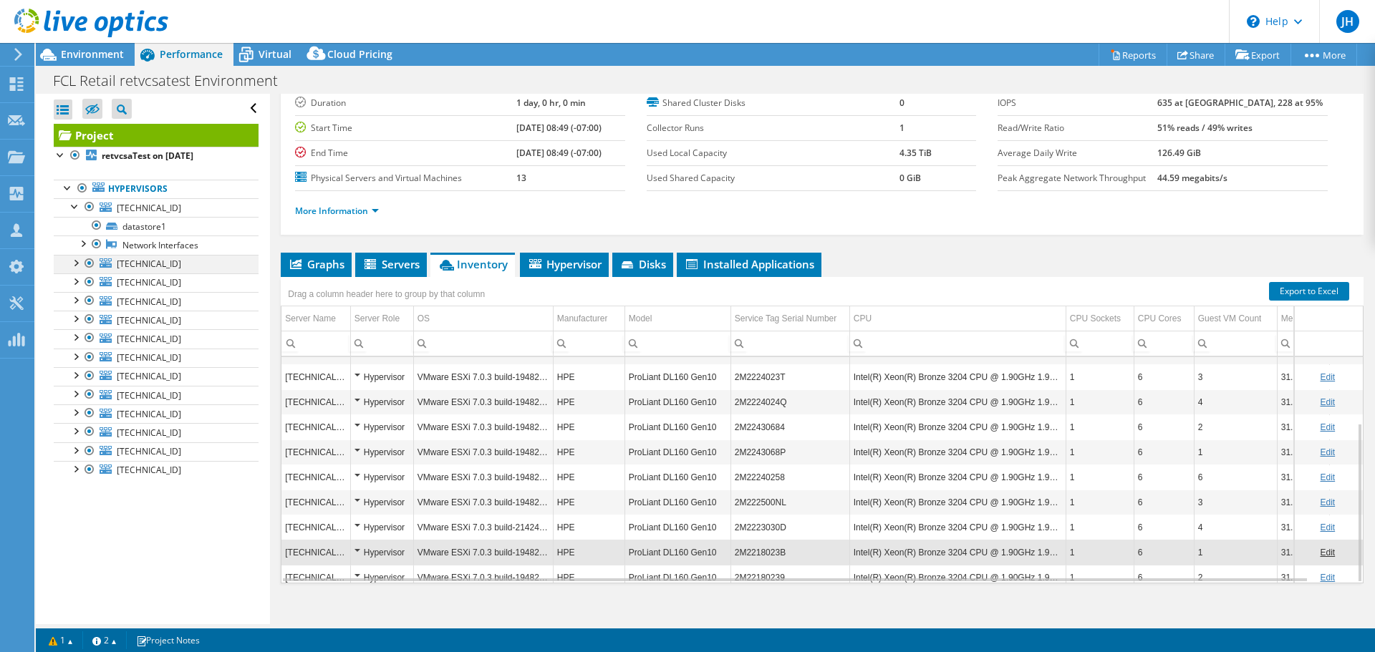
click at [73, 256] on div at bounding box center [75, 262] width 14 height 14
click at [74, 329] on div at bounding box center [75, 336] width 14 height 14
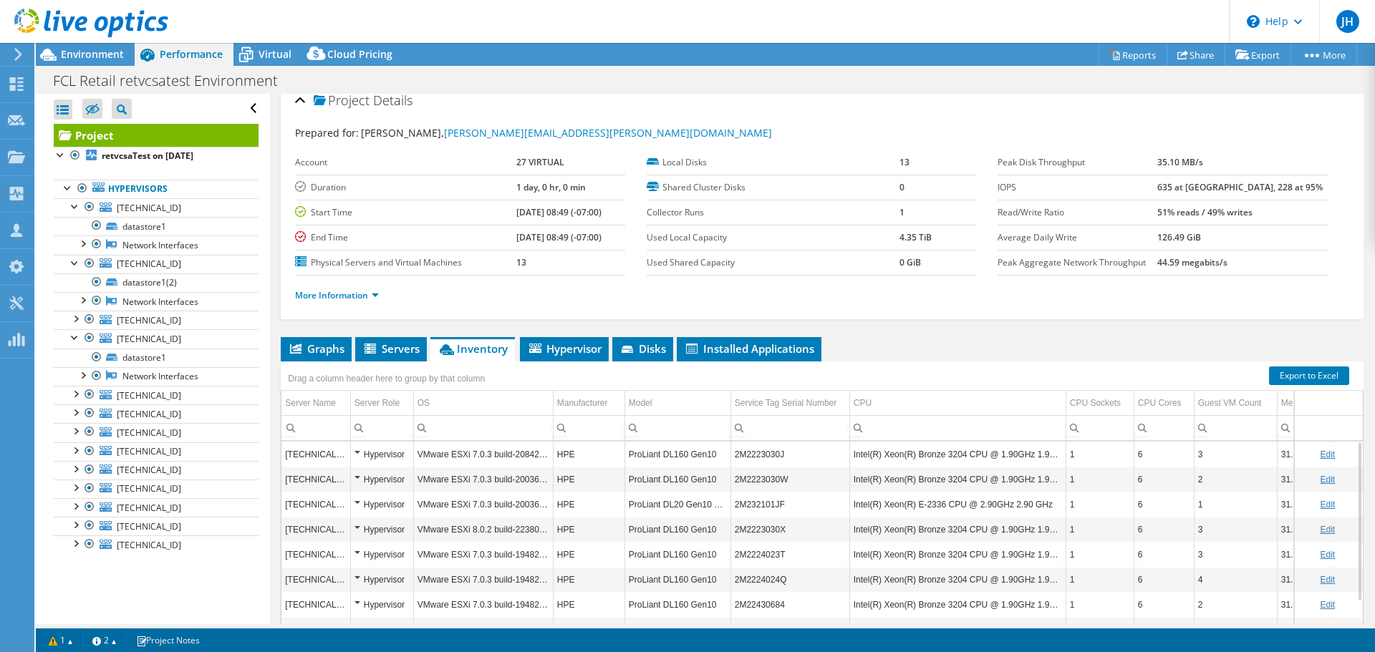
scroll to position [0, 0]
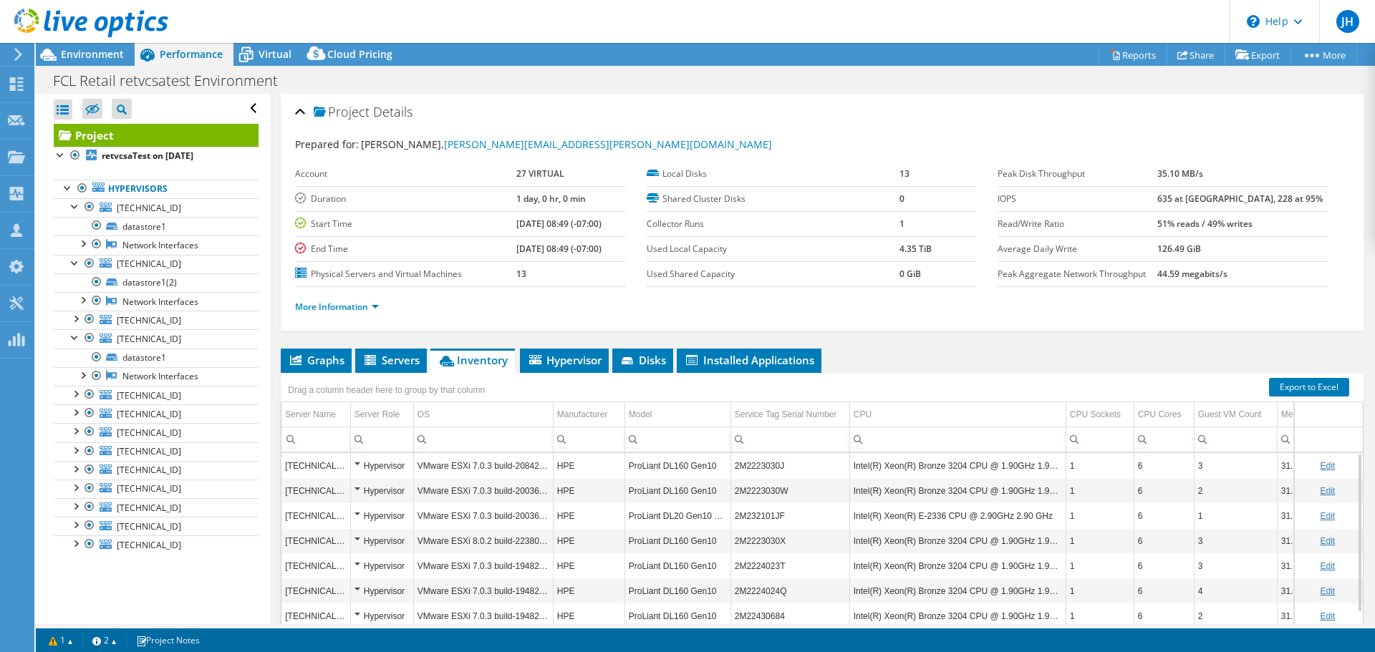
click at [411, 478] on td "Hypervisor" at bounding box center [381, 490] width 63 height 25
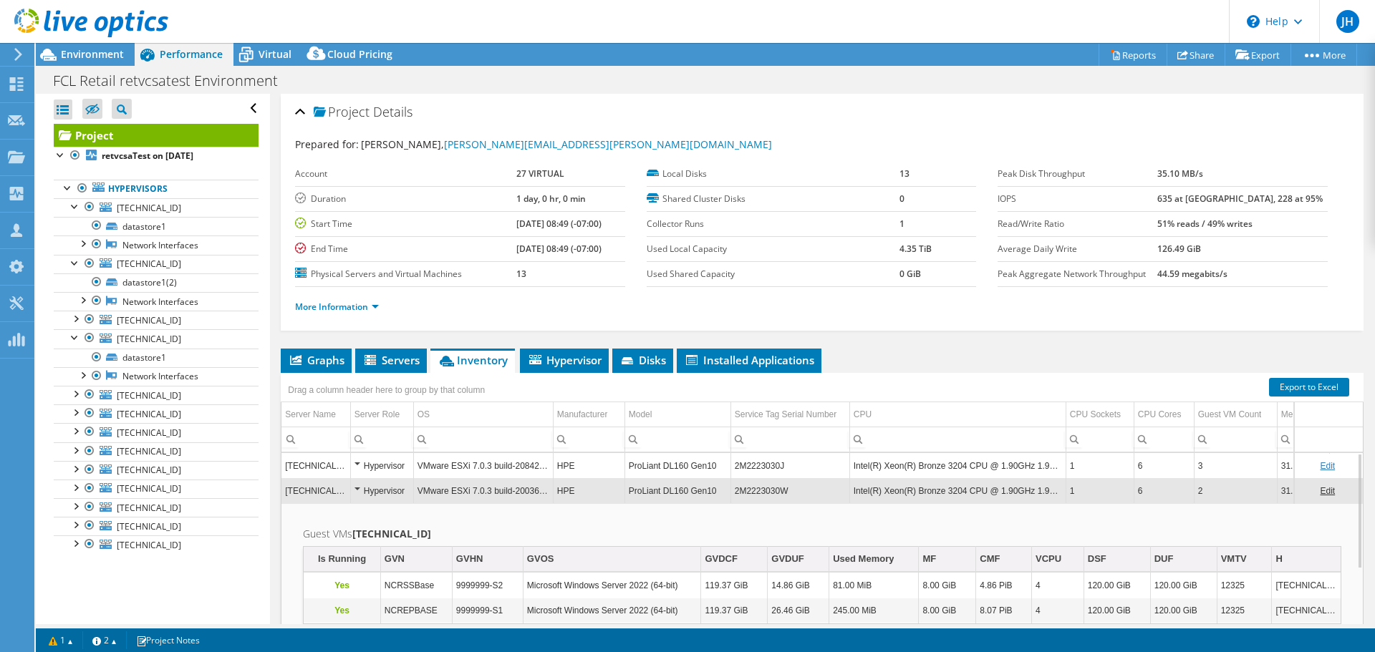
scroll to position [86, 0]
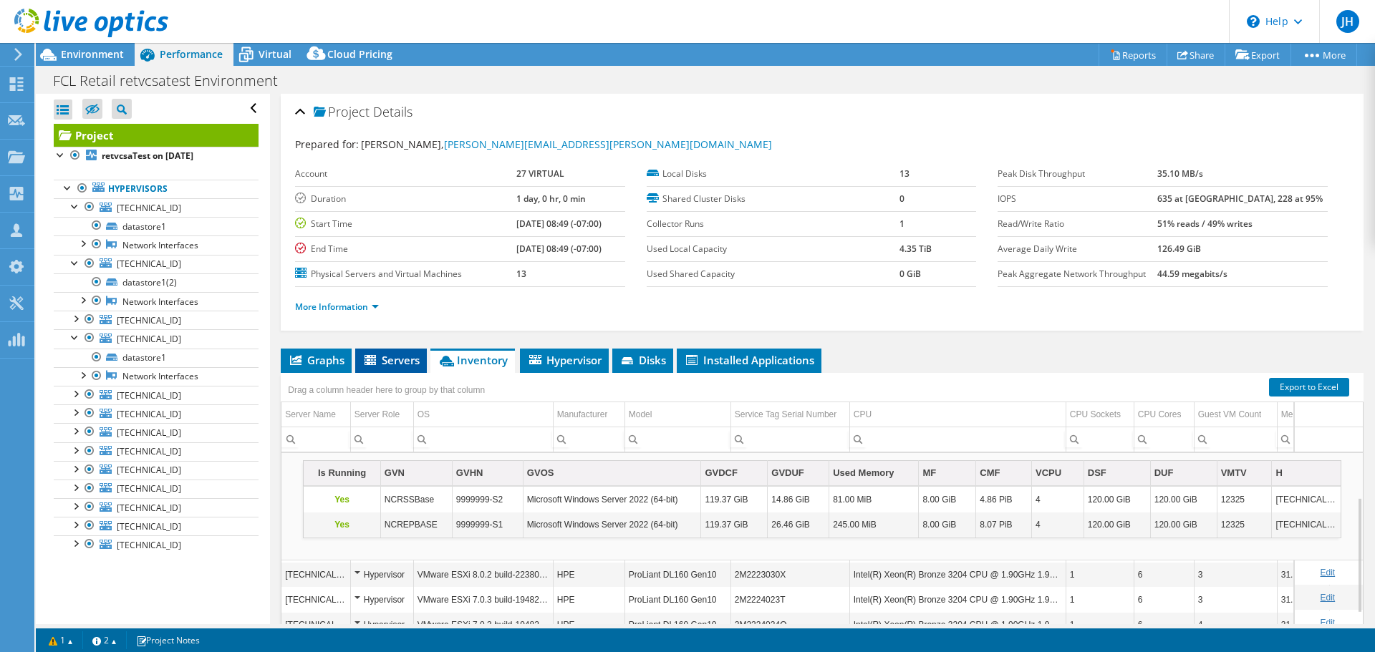
click at [387, 354] on li "Servers" at bounding box center [391, 361] width 72 height 24
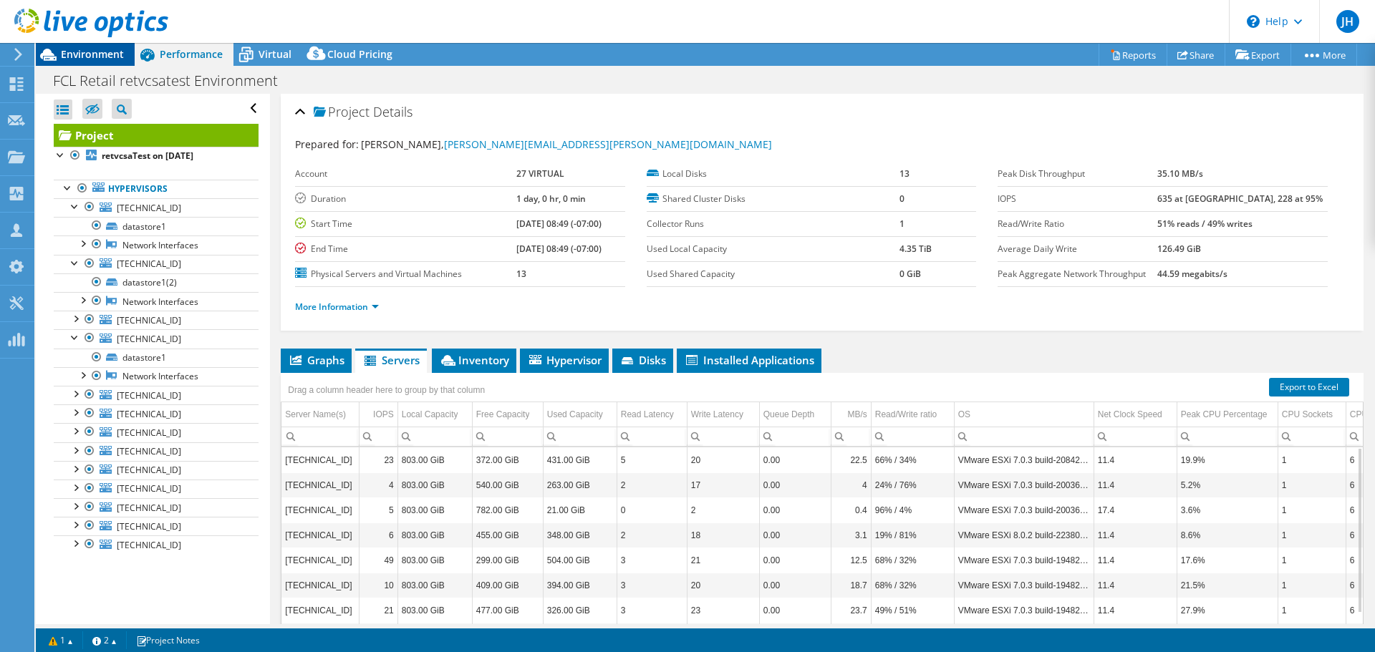
click at [100, 48] on span "Environment" at bounding box center [92, 54] width 63 height 14
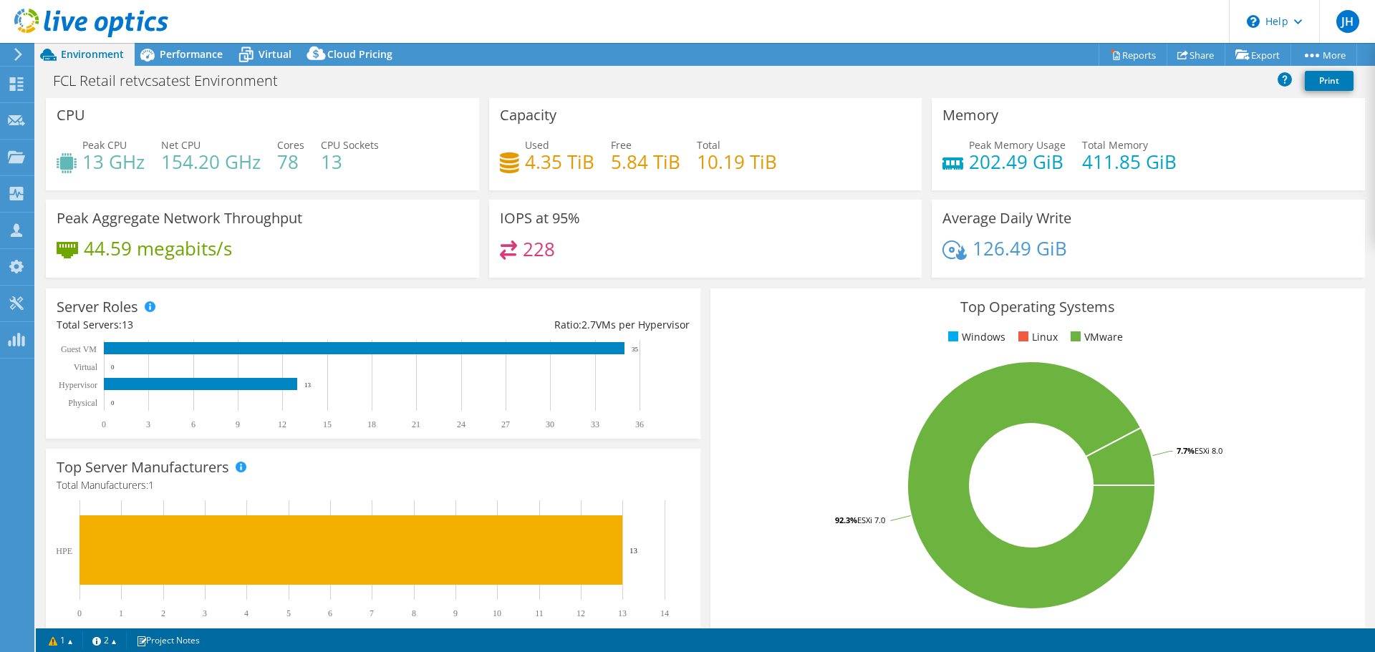
scroll to position [0, 0]
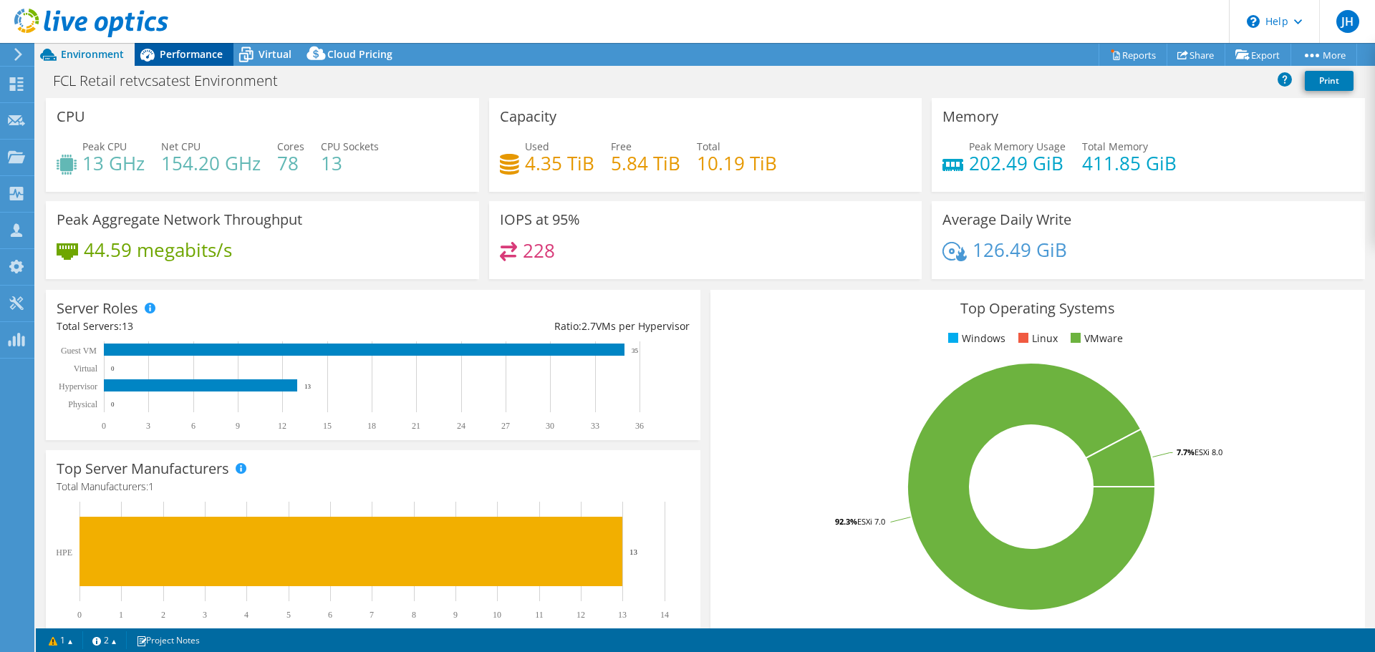
click at [174, 60] on div "Performance" at bounding box center [184, 54] width 99 height 23
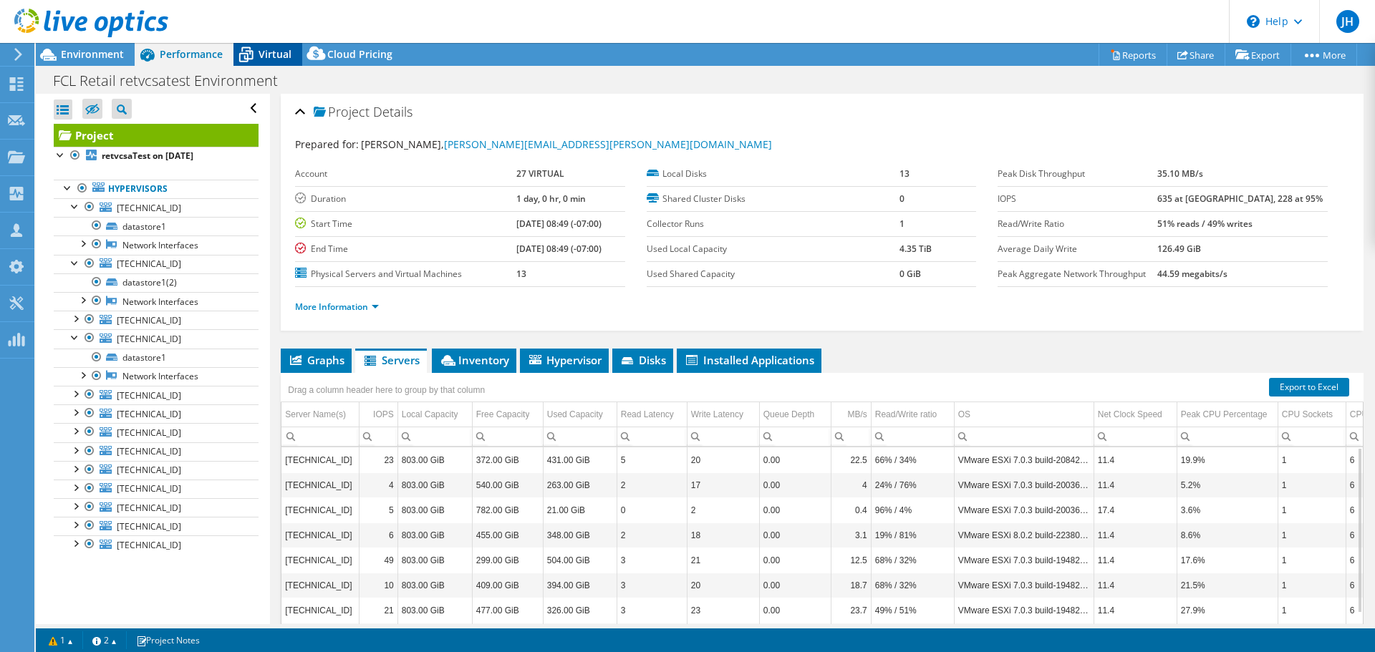
click at [244, 45] on icon at bounding box center [245, 54] width 25 height 25
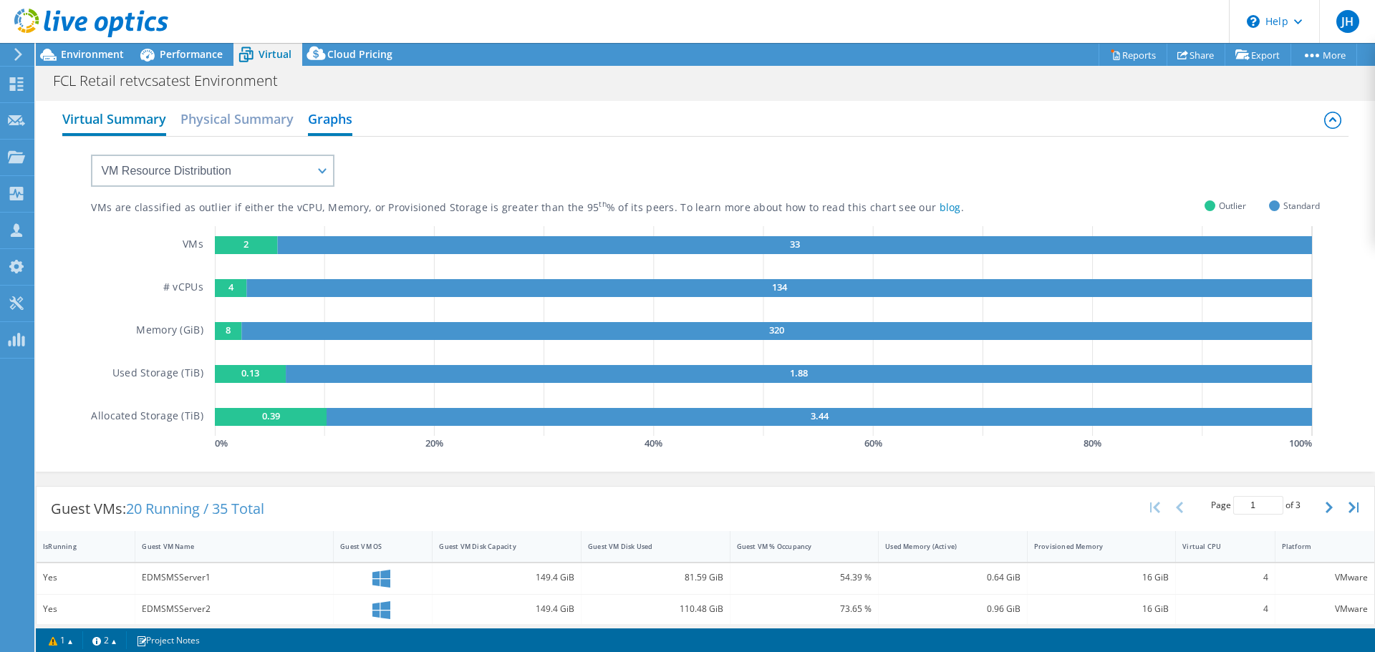
click at [121, 125] on h2 "Virtual Summary" at bounding box center [114, 121] width 104 height 32
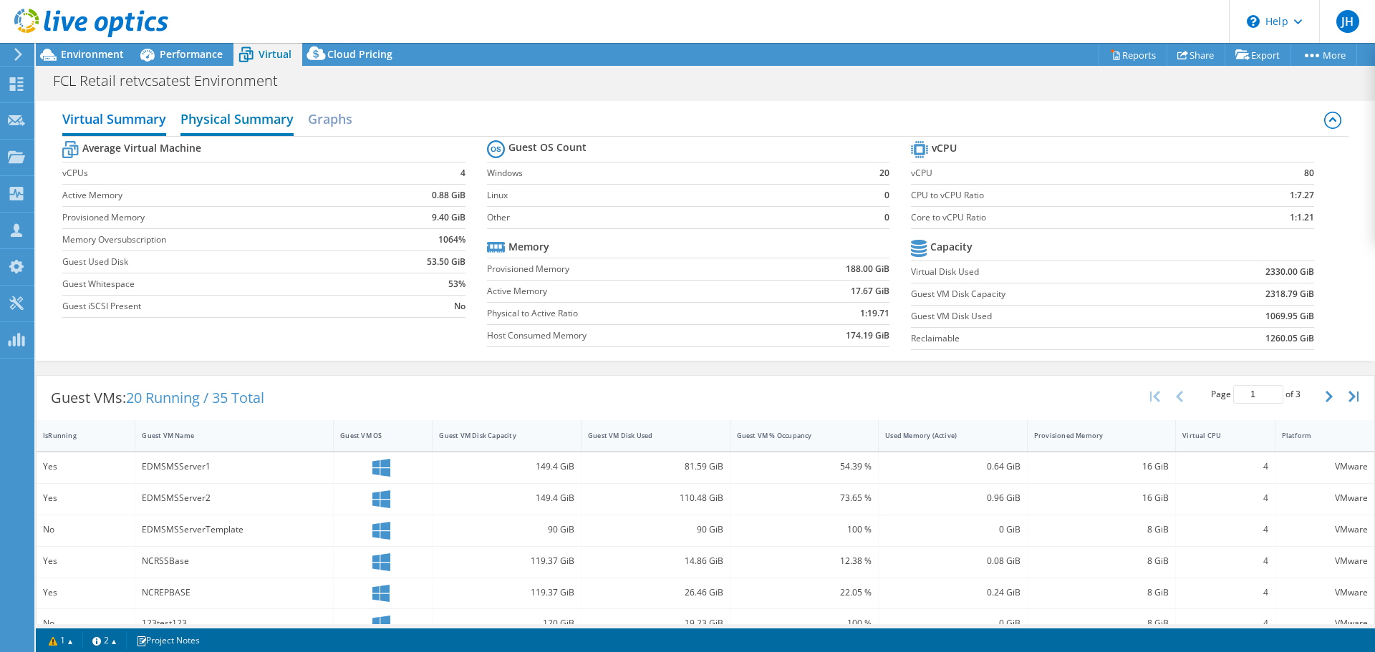
click at [222, 122] on h2 "Physical Summary" at bounding box center [236, 121] width 113 height 32
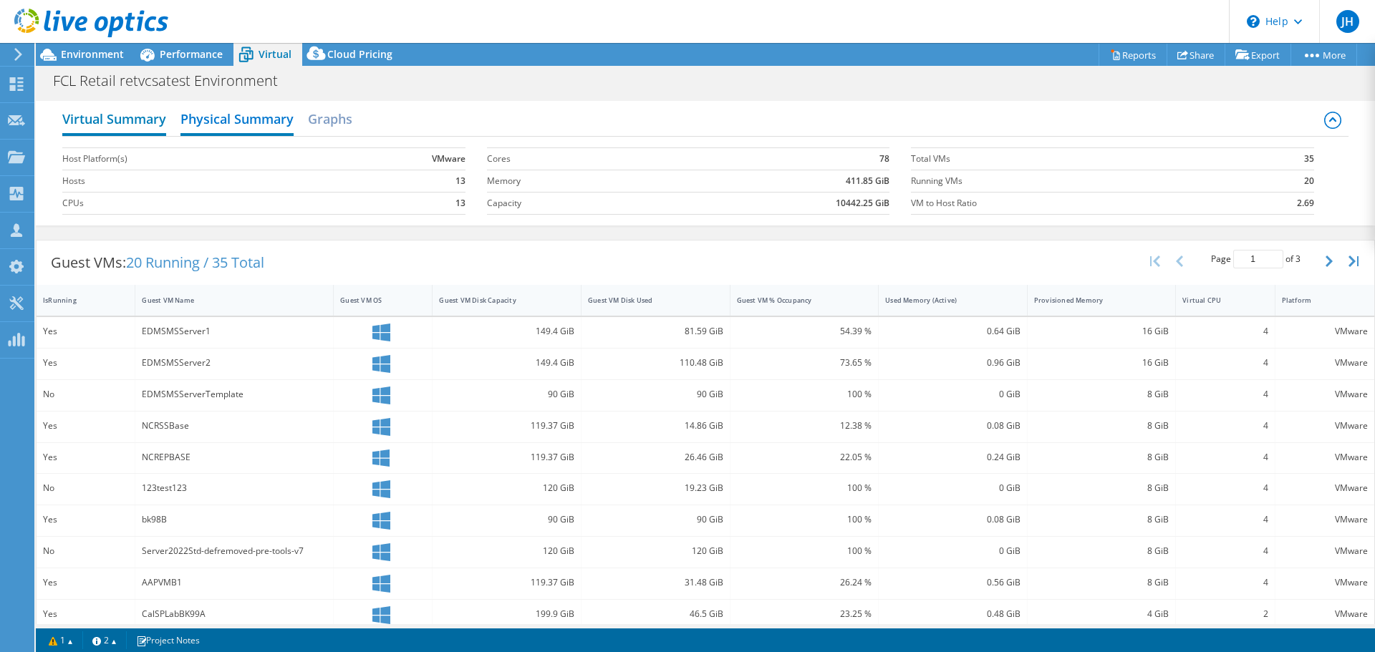
click at [139, 125] on h2 "Virtual Summary" at bounding box center [114, 121] width 104 height 32
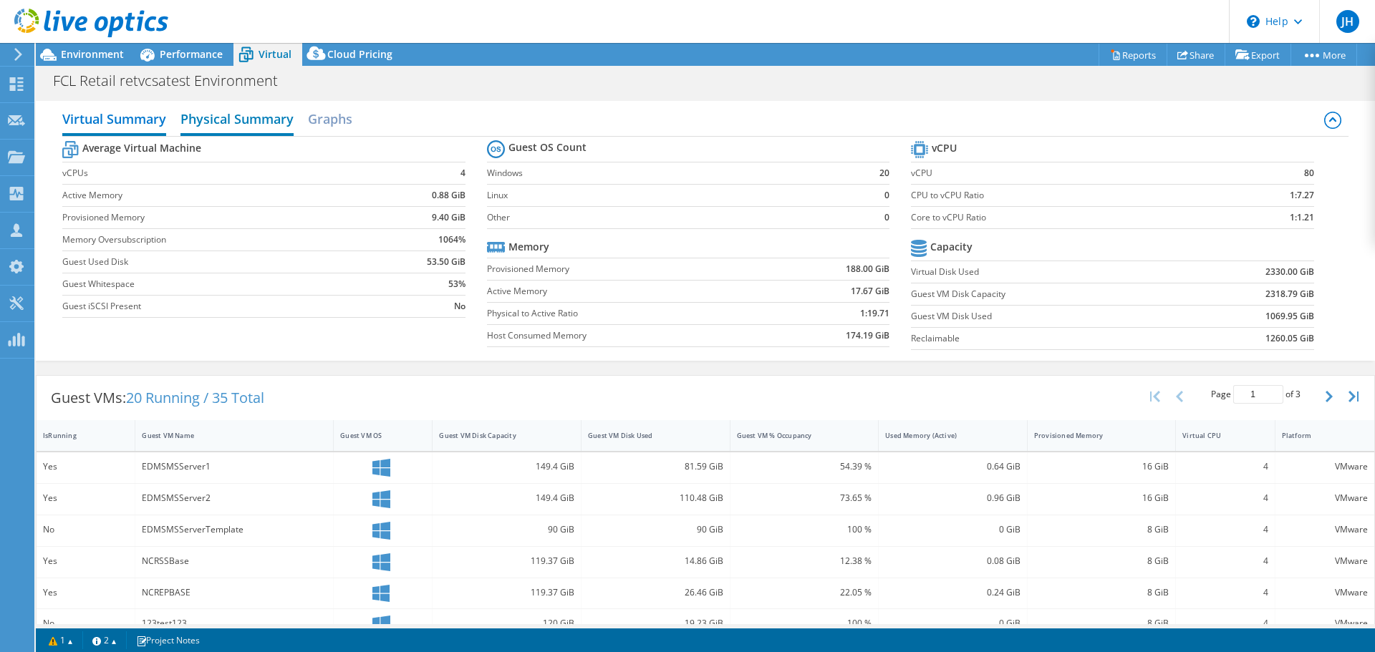
click at [210, 113] on h2 "Physical Summary" at bounding box center [236, 121] width 113 height 32
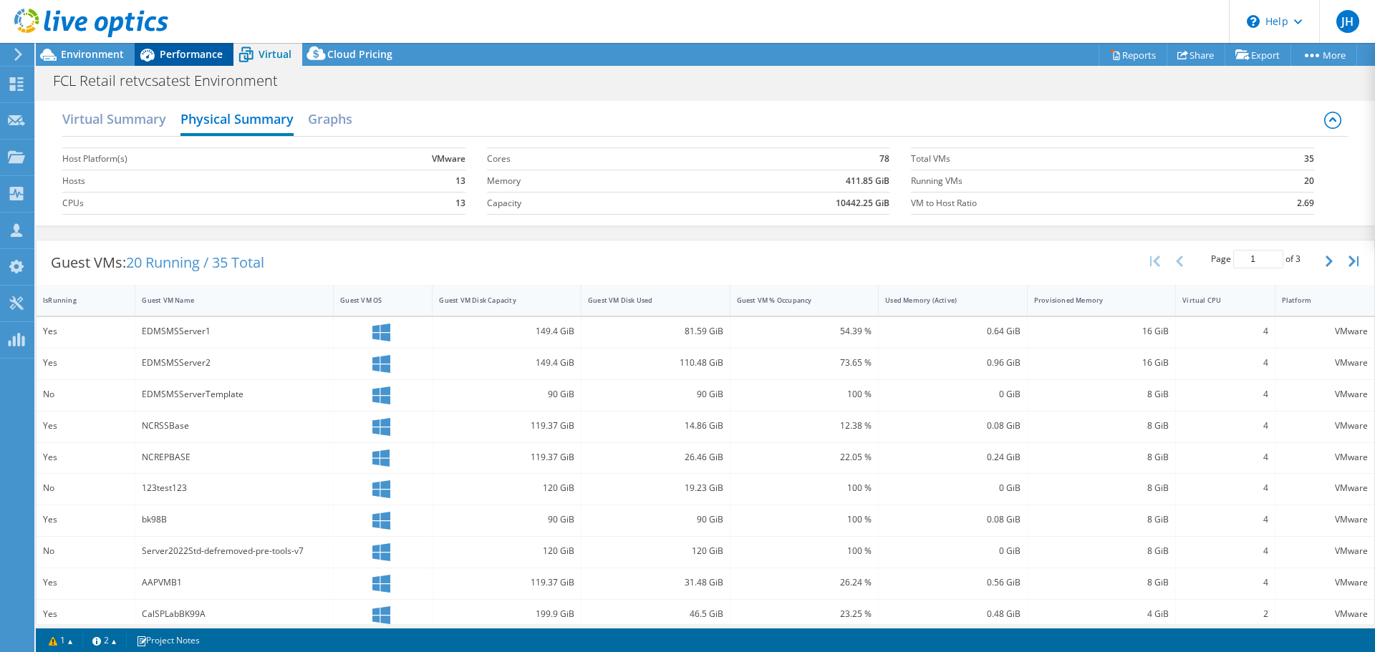
click at [185, 46] on div "Performance" at bounding box center [184, 54] width 99 height 23
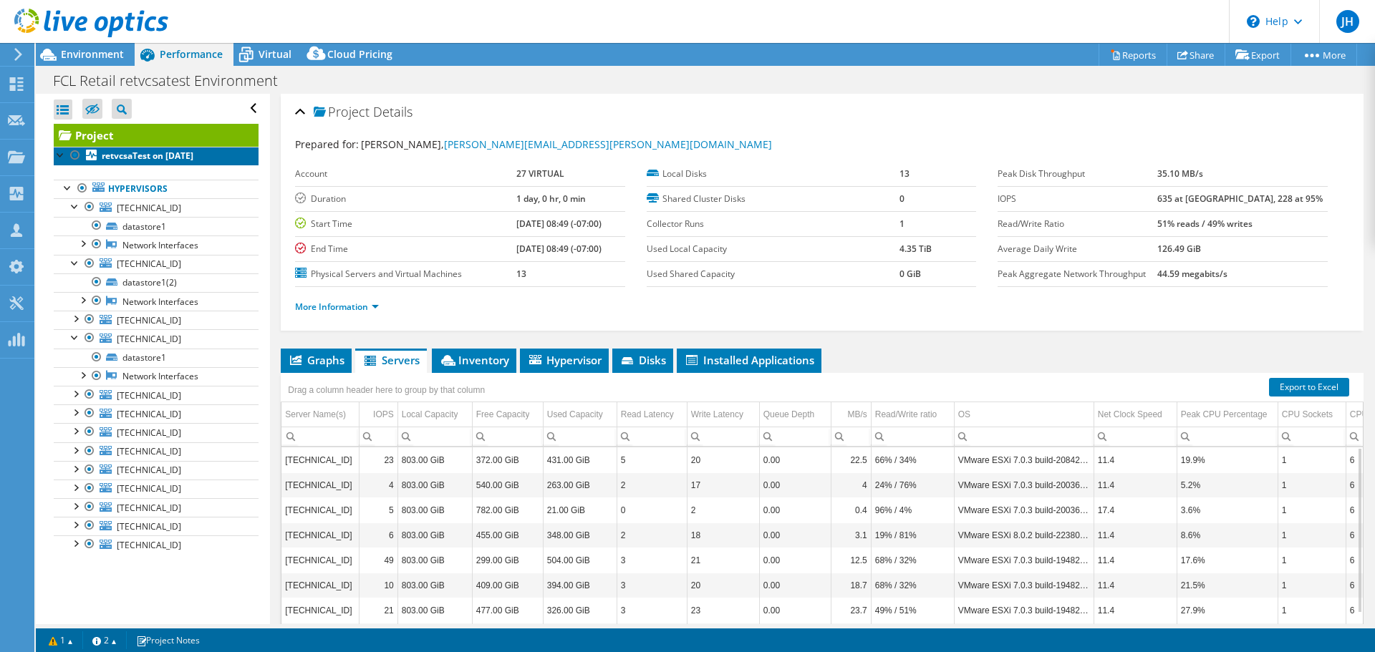
click at [155, 158] on link "retvcsaTest on 7/23/2025" at bounding box center [156, 156] width 205 height 19
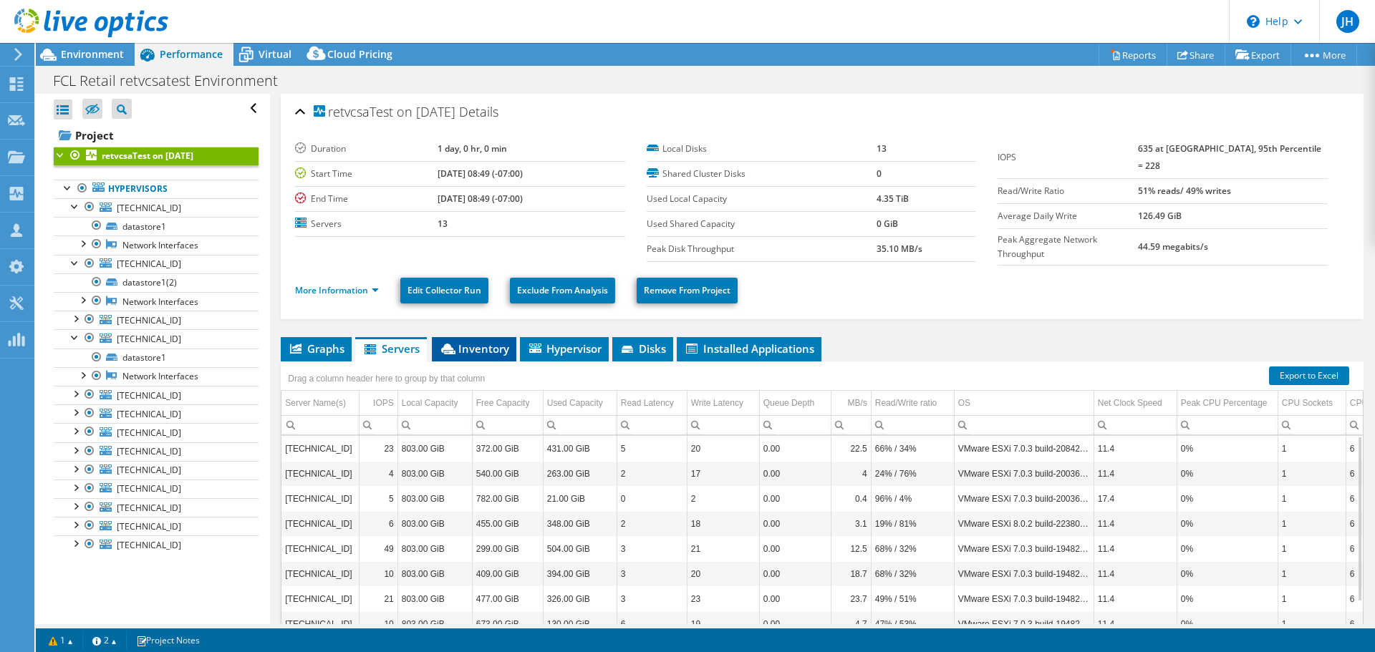
click at [482, 342] on span "Inventory" at bounding box center [474, 349] width 70 height 14
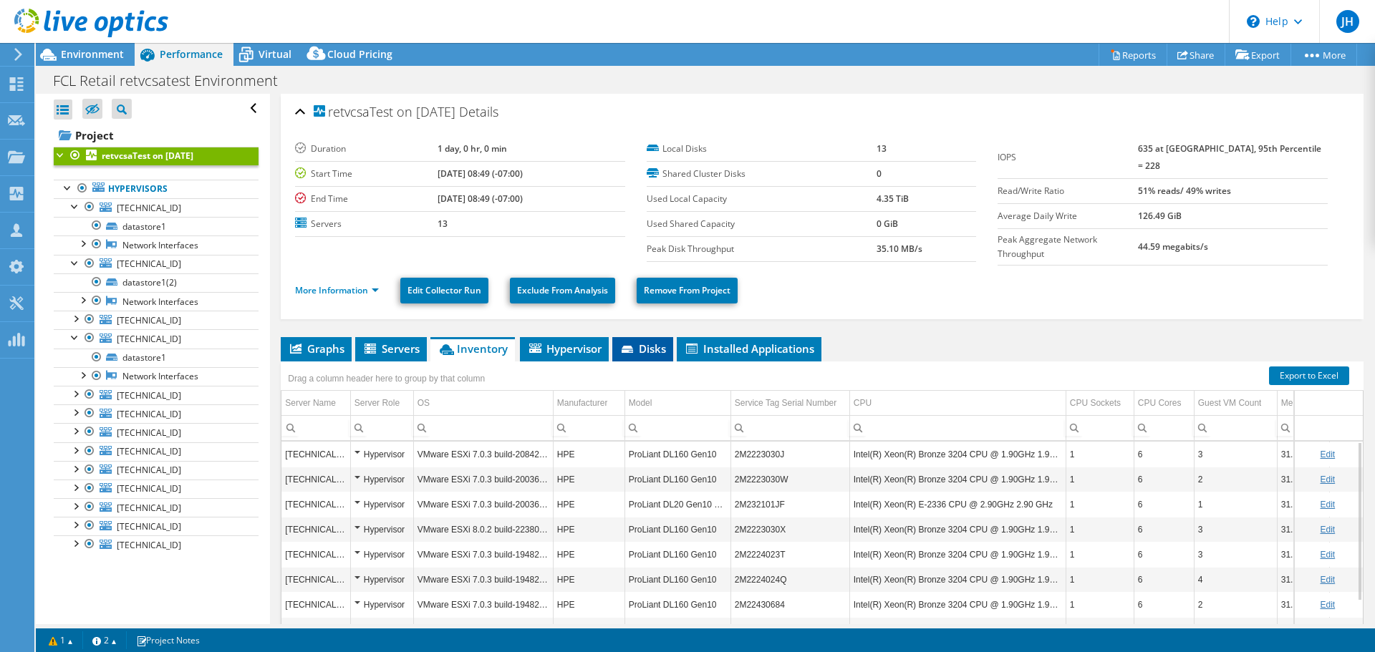
click at [636, 346] on icon at bounding box center [628, 350] width 14 height 9
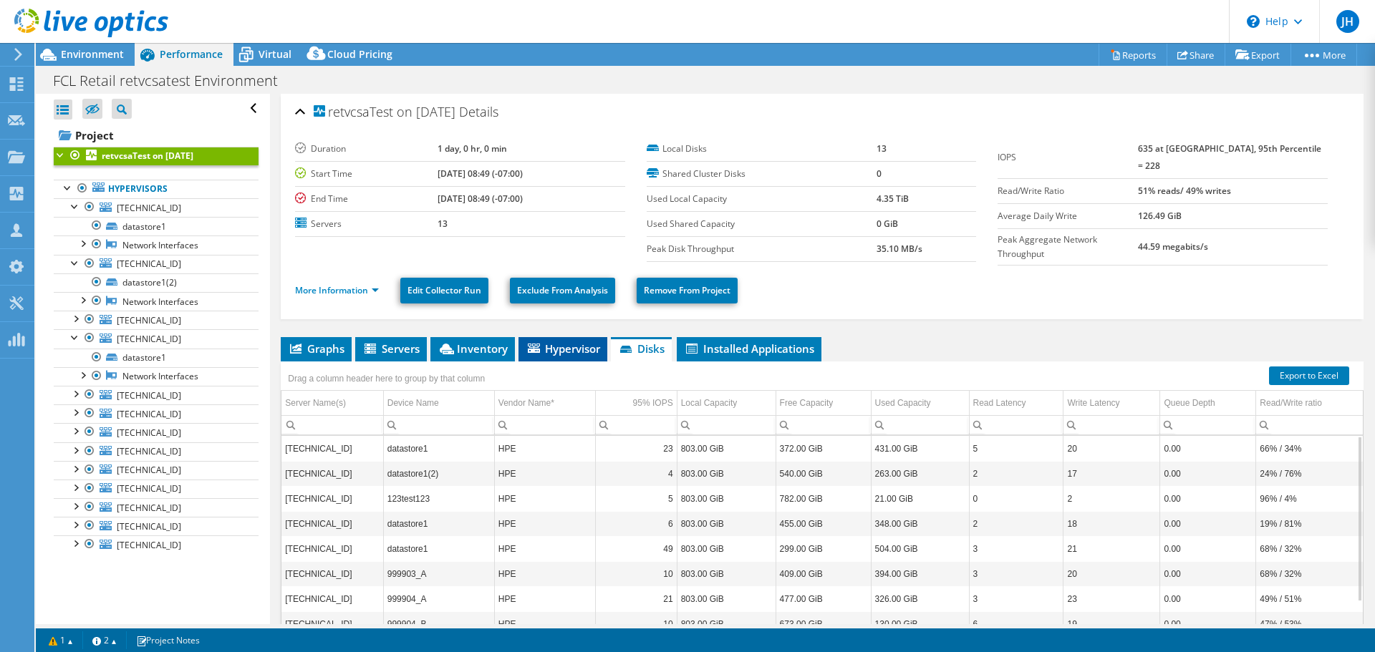
click at [573, 342] on span "Hypervisor" at bounding box center [563, 349] width 74 height 14
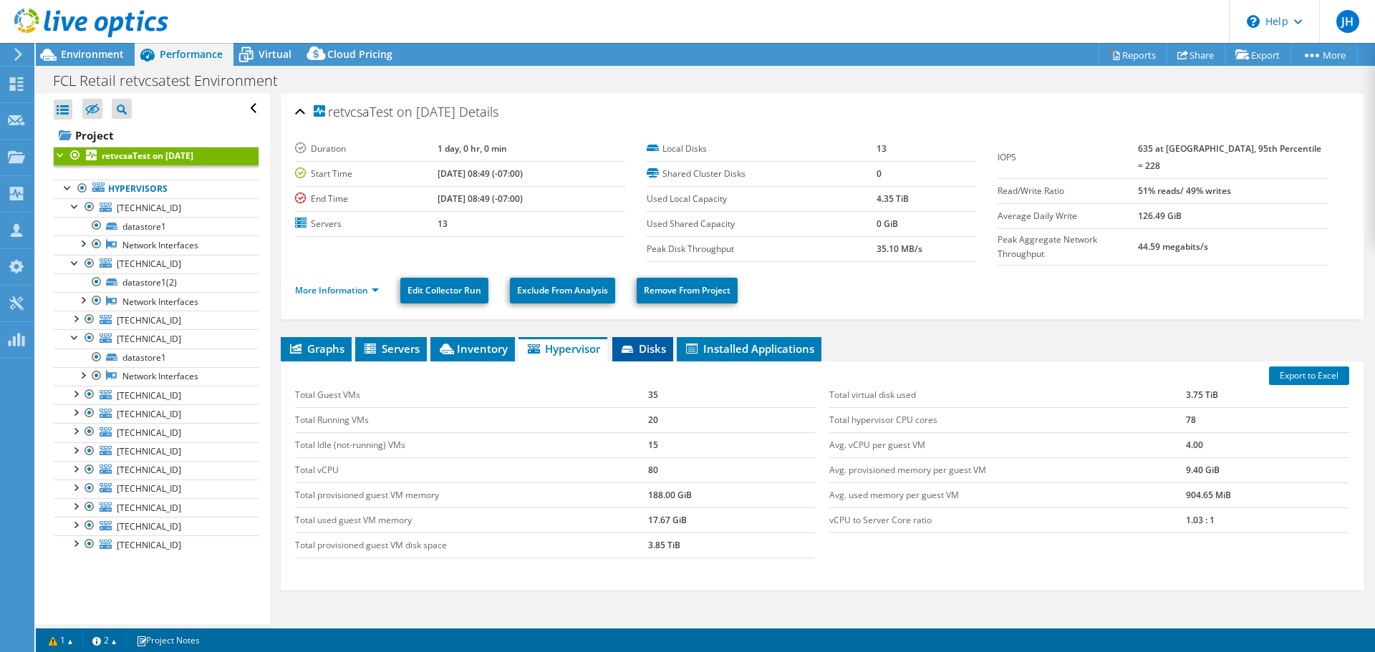
click at [648, 342] on span "Disks" at bounding box center [642, 349] width 47 height 14
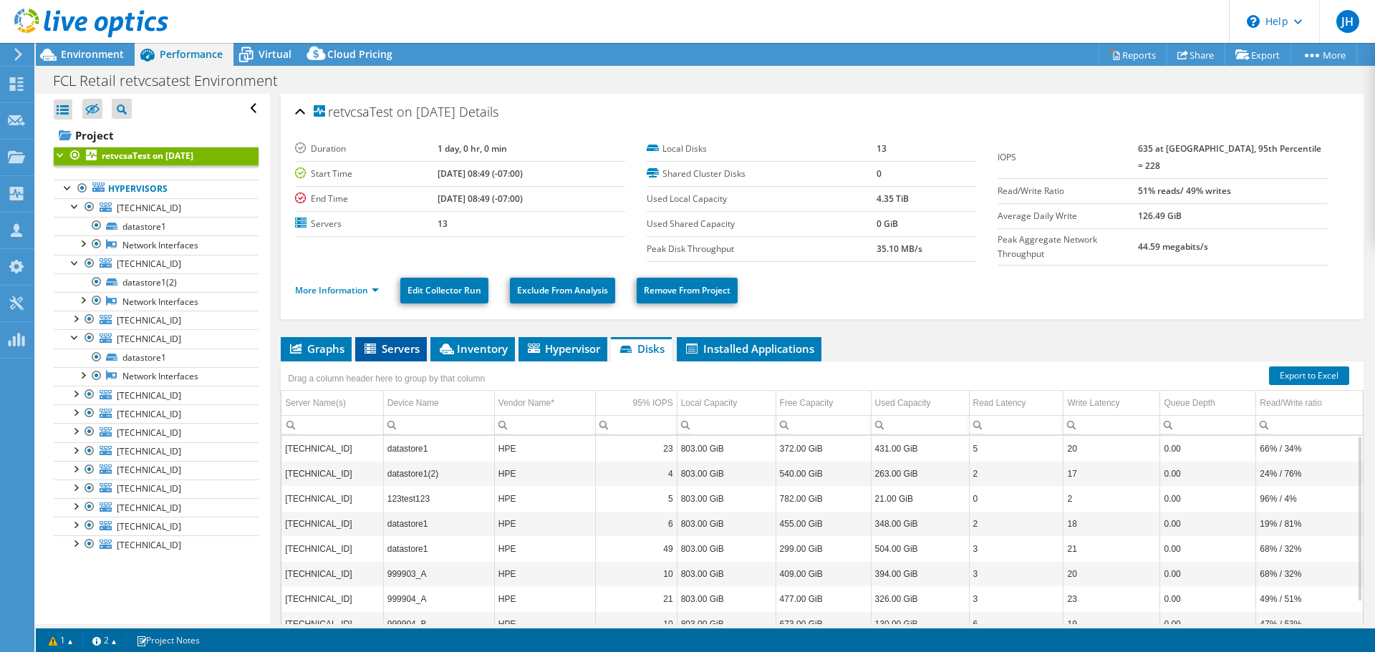
click at [379, 344] on icon at bounding box center [371, 350] width 14 height 12
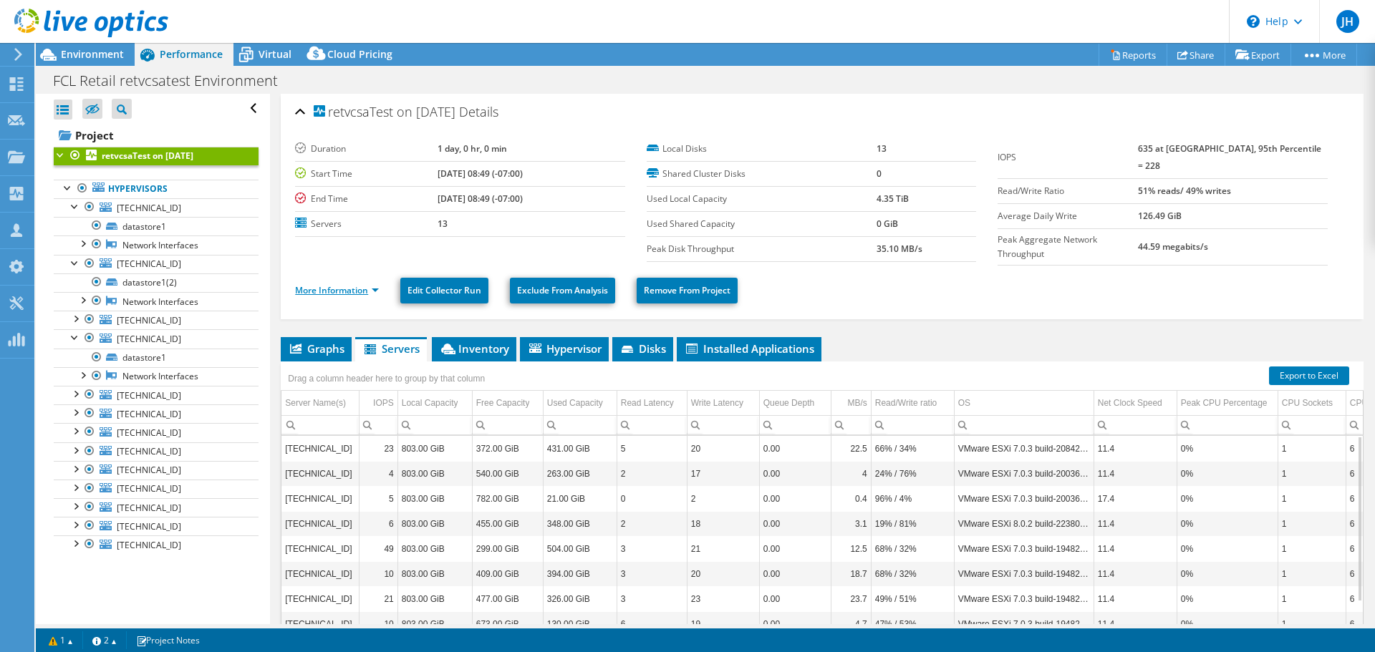
click at [362, 284] on link "More Information" at bounding box center [337, 290] width 84 height 12
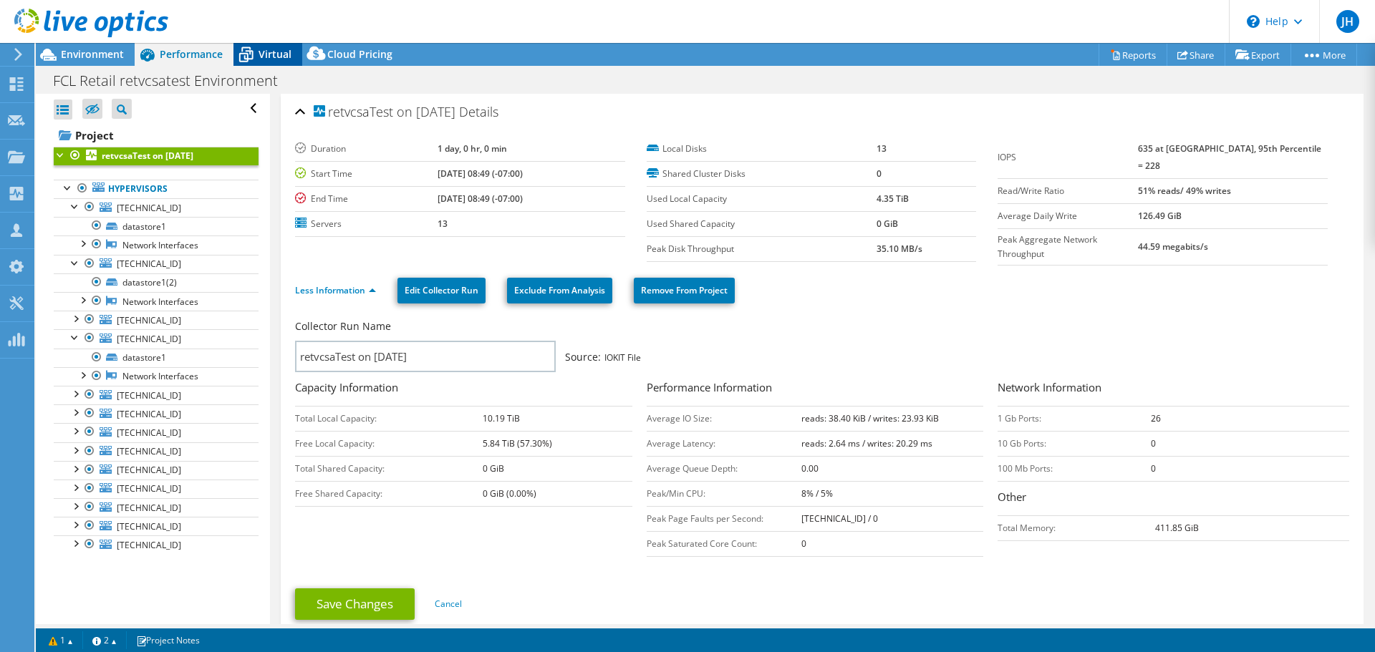
click at [251, 51] on icon at bounding box center [246, 55] width 14 height 11
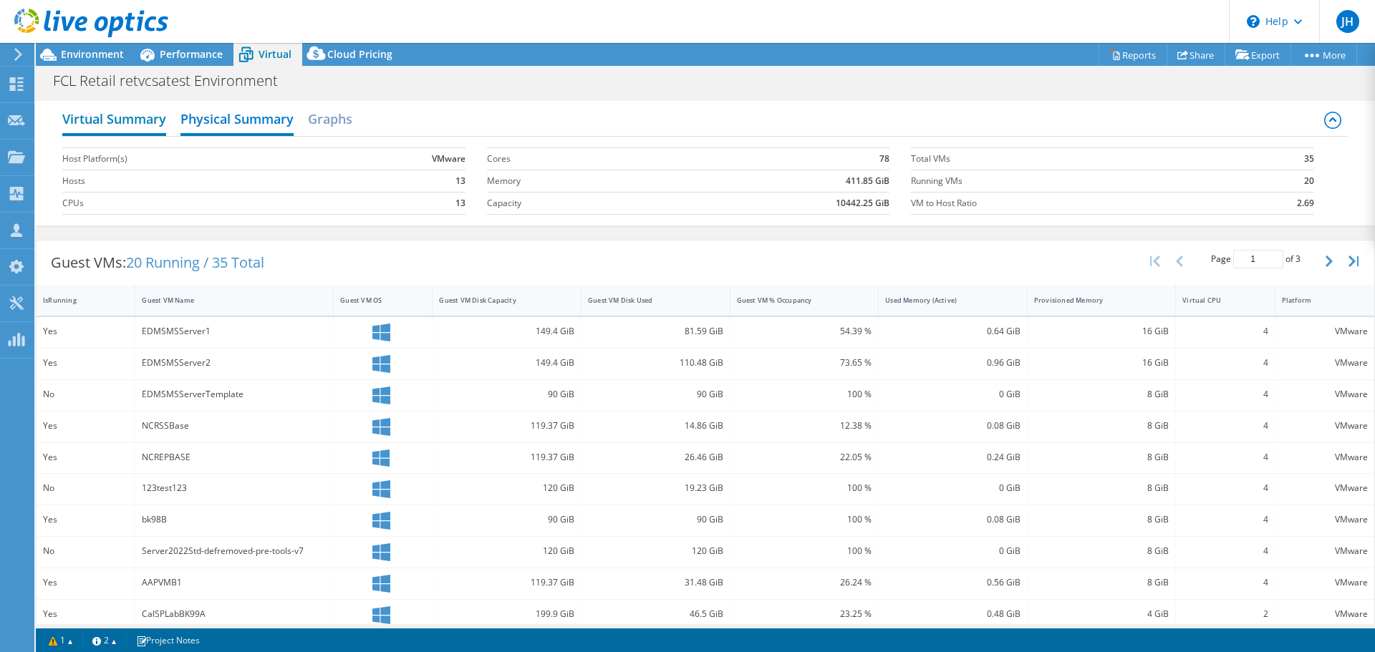
click at [107, 115] on h2 "Virtual Summary" at bounding box center [114, 121] width 104 height 32
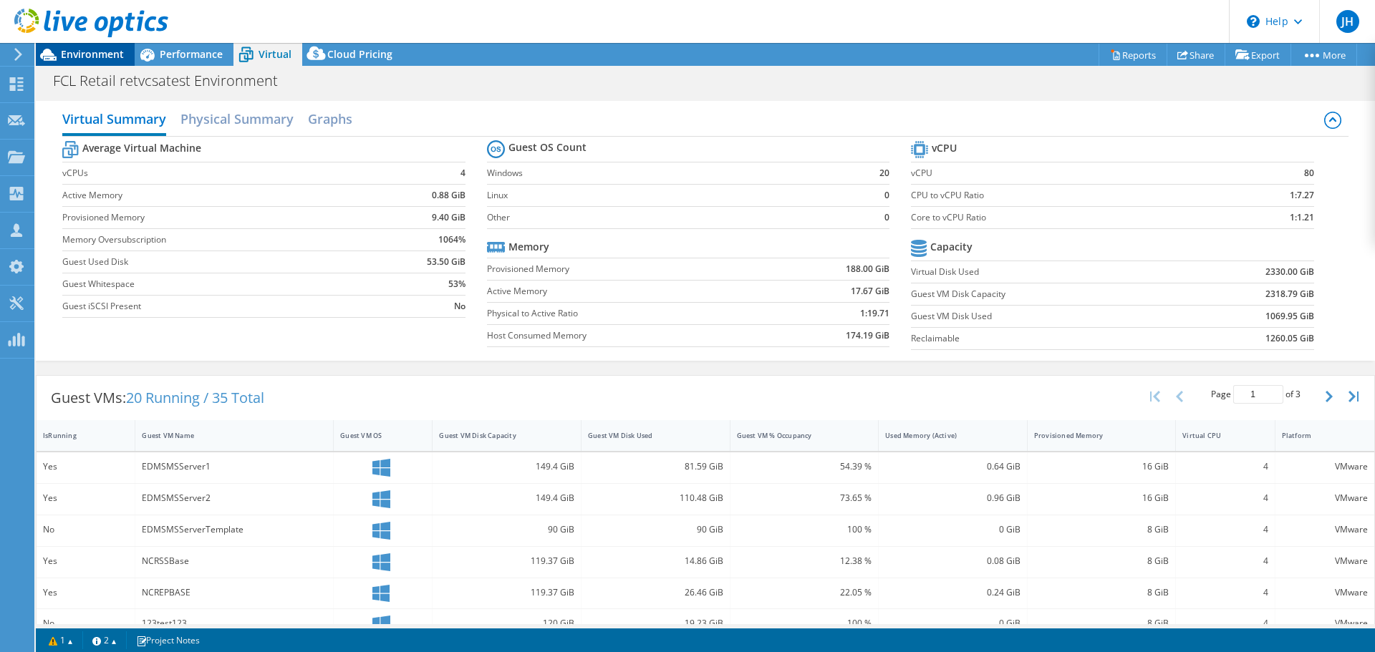
click at [76, 55] on span "Environment" at bounding box center [92, 54] width 63 height 14
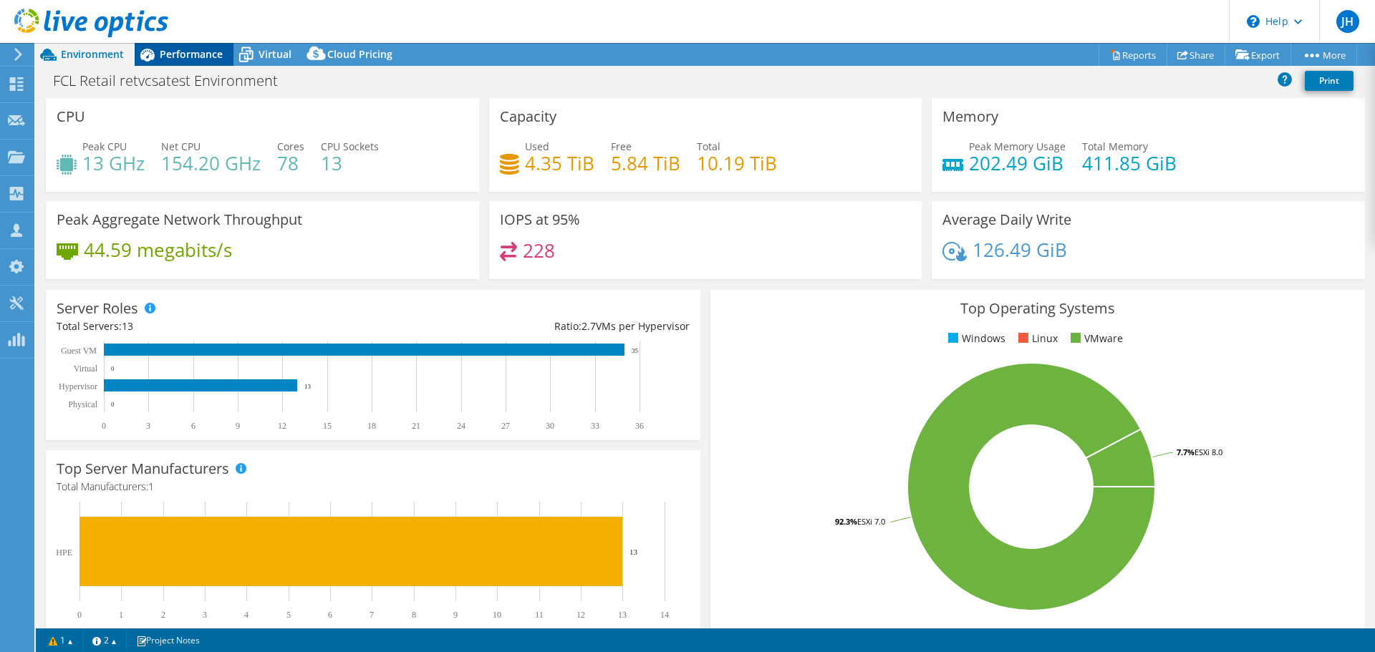
click at [178, 54] on span "Performance" at bounding box center [191, 54] width 63 height 14
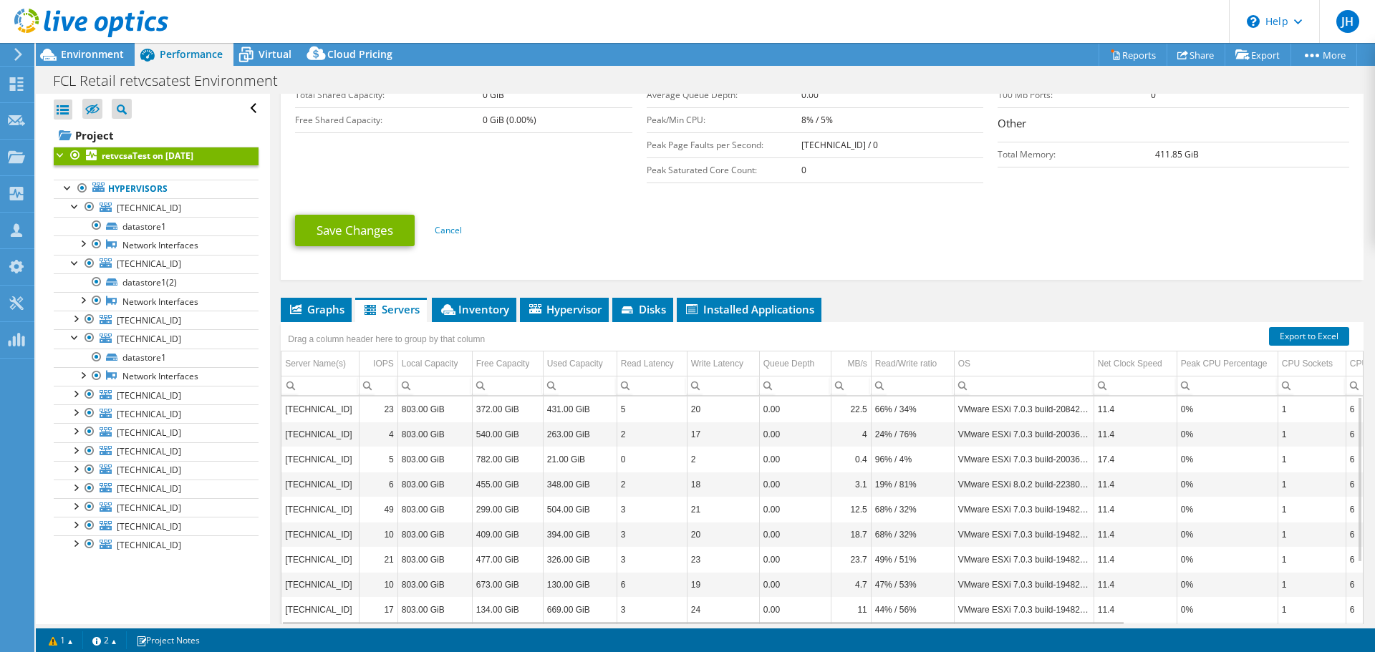
scroll to position [407, 0]
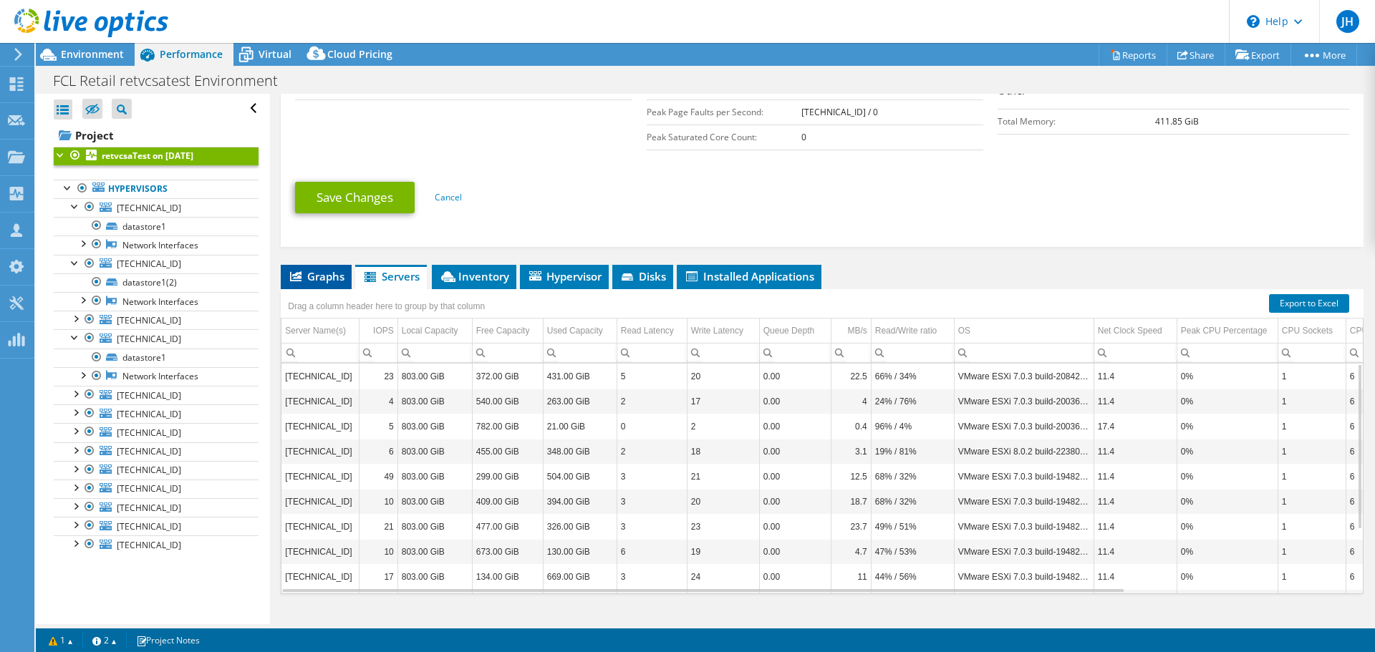
click at [319, 269] on span "Graphs" at bounding box center [316, 276] width 57 height 14
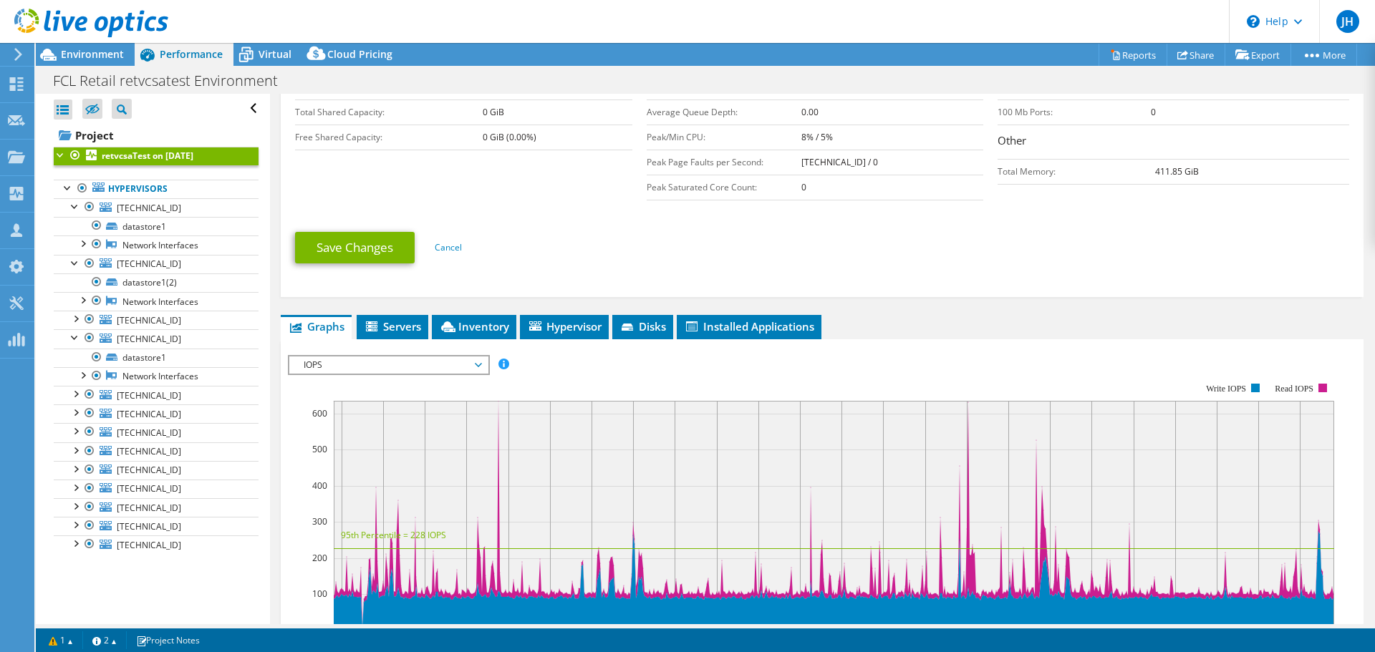
scroll to position [288, 0]
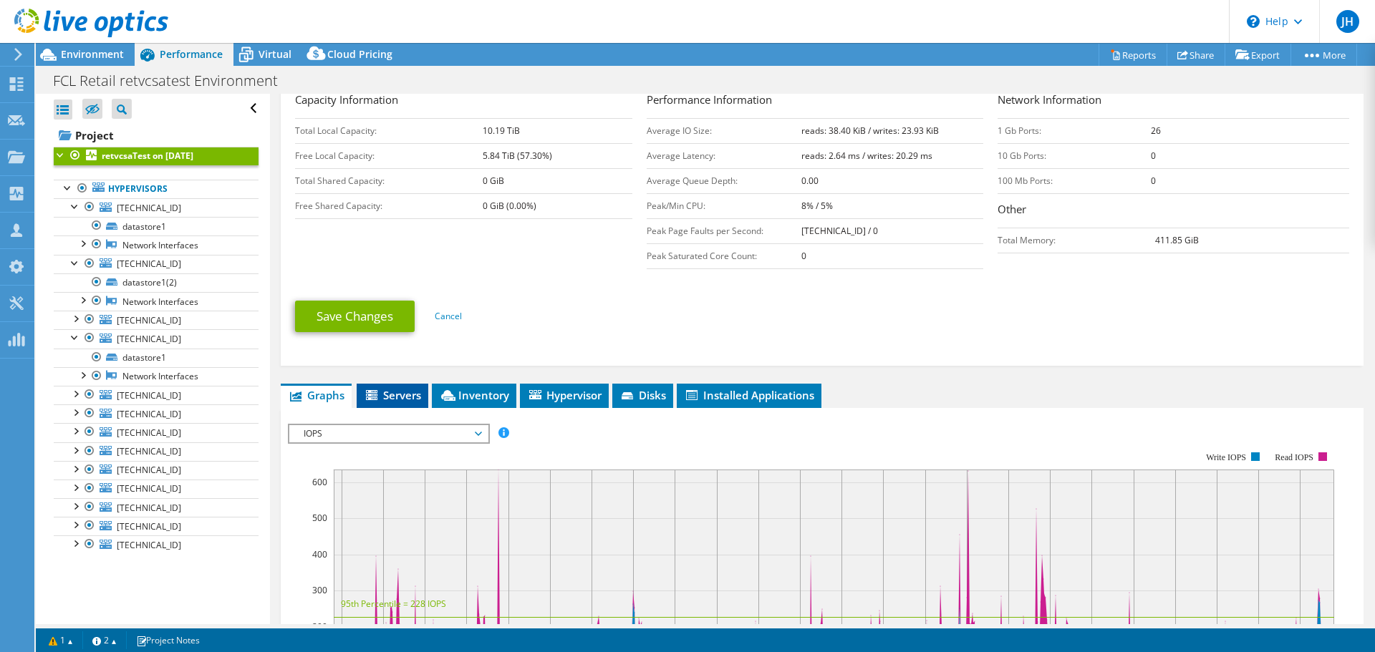
click at [387, 388] on span "Servers" at bounding box center [392, 395] width 57 height 14
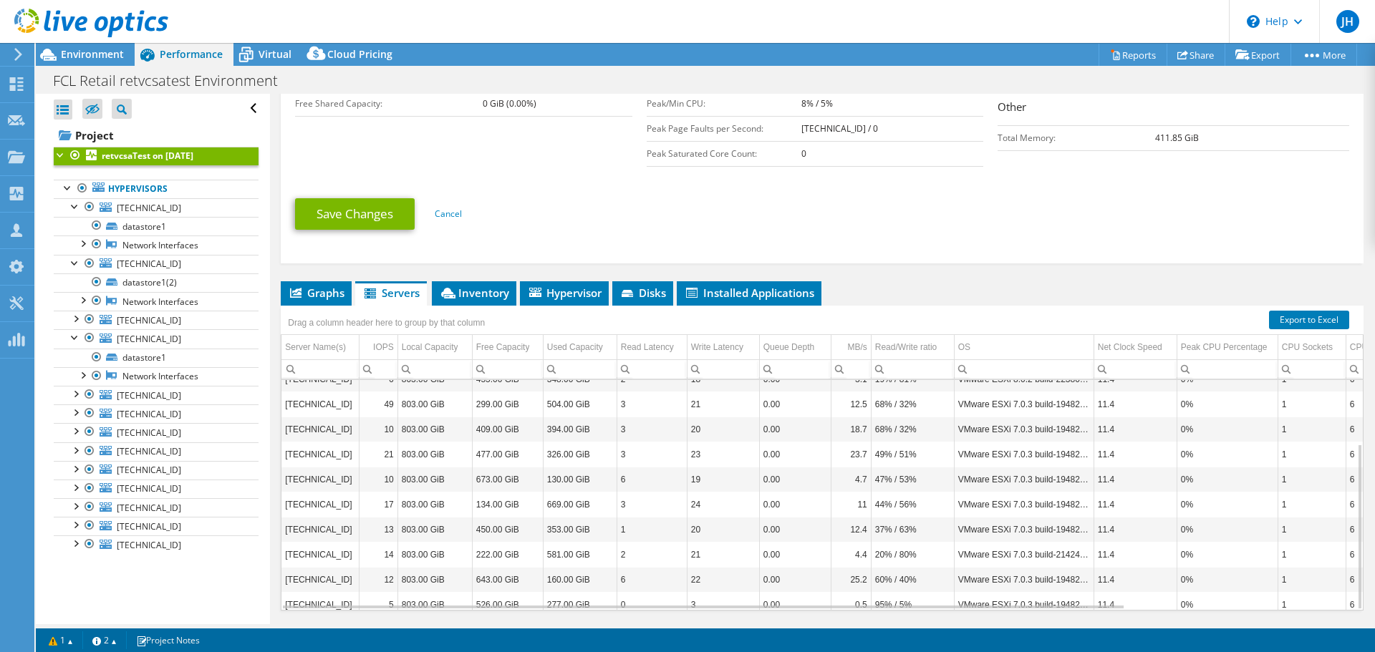
scroll to position [407, 0]
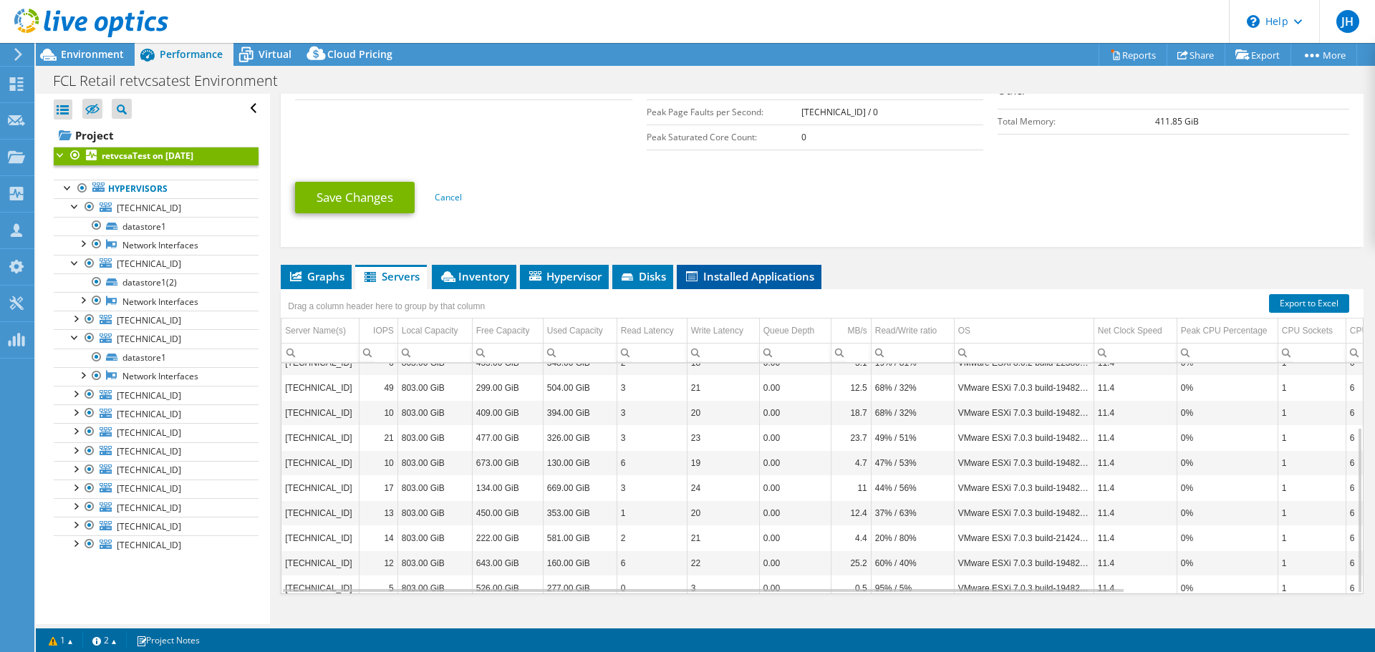
click at [755, 269] on span "Installed Applications" at bounding box center [749, 276] width 130 height 14
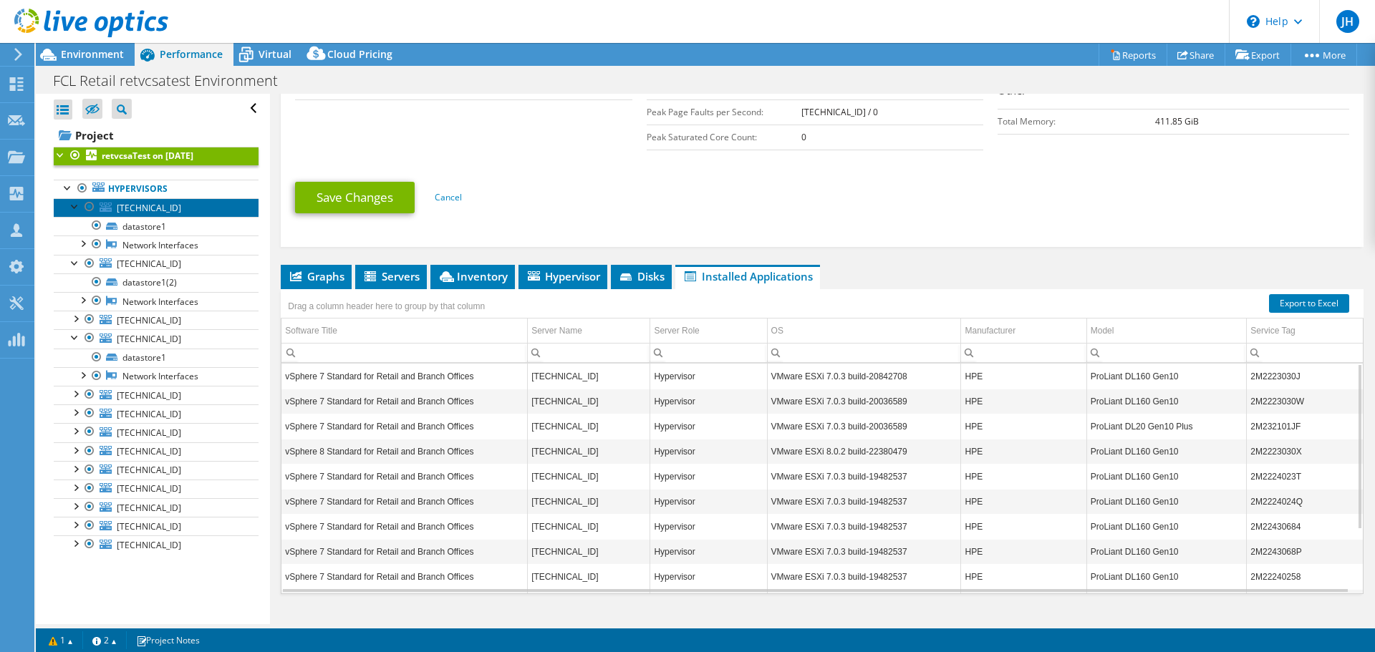
click at [137, 202] on span "10.181.2.212" at bounding box center [149, 208] width 64 height 12
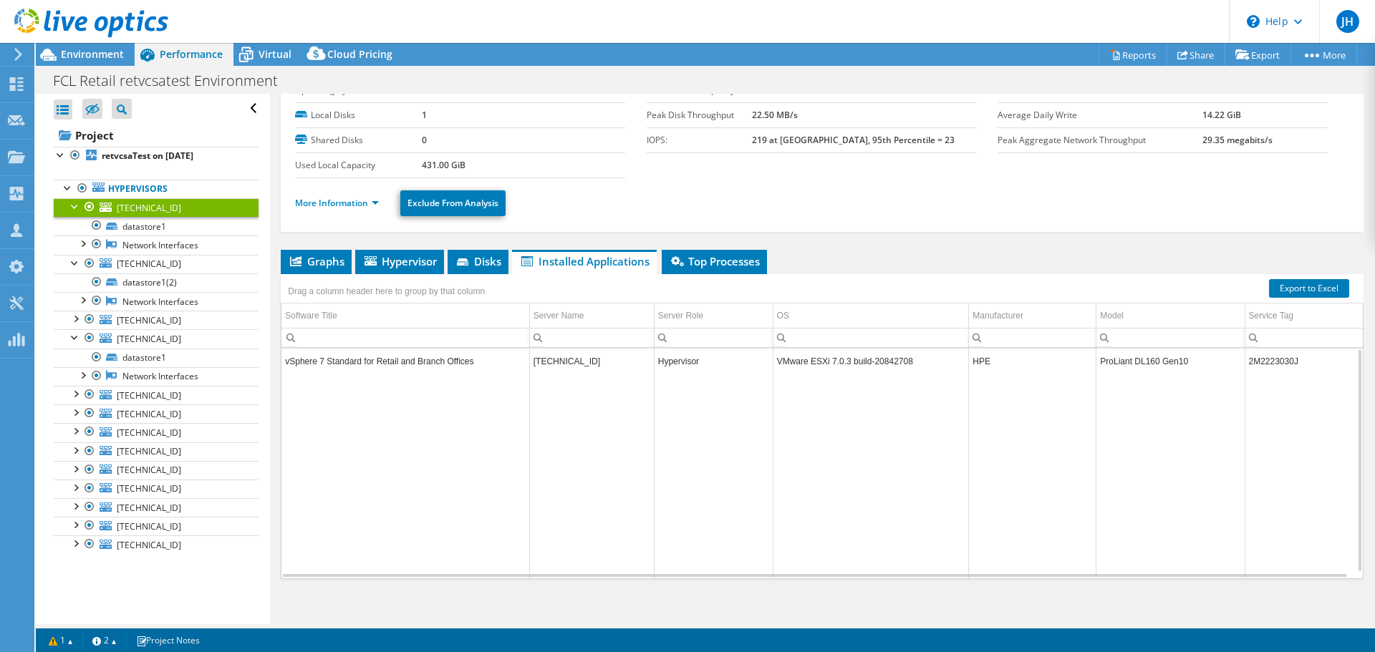
scroll to position [0, 0]
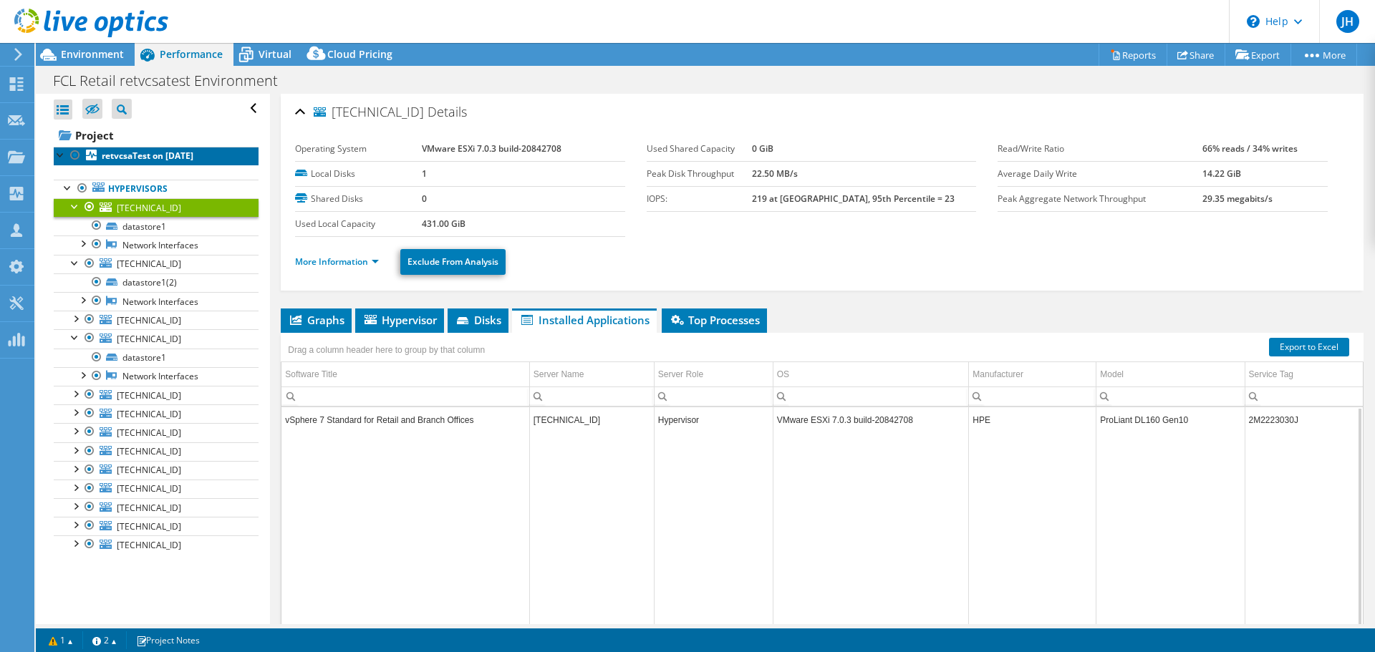
click at [126, 150] on b "retvcsaTest on 7/23/2025" at bounding box center [148, 156] width 92 height 12
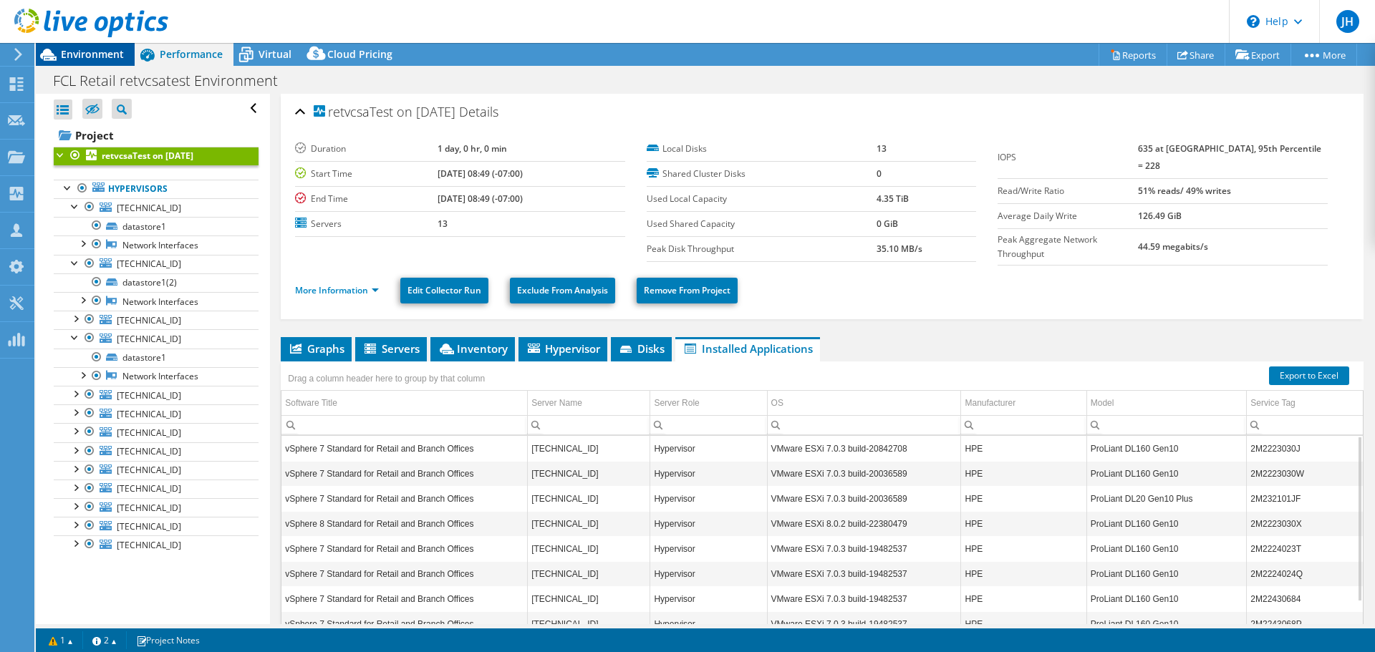
click at [75, 55] on span "Environment" at bounding box center [92, 54] width 63 height 14
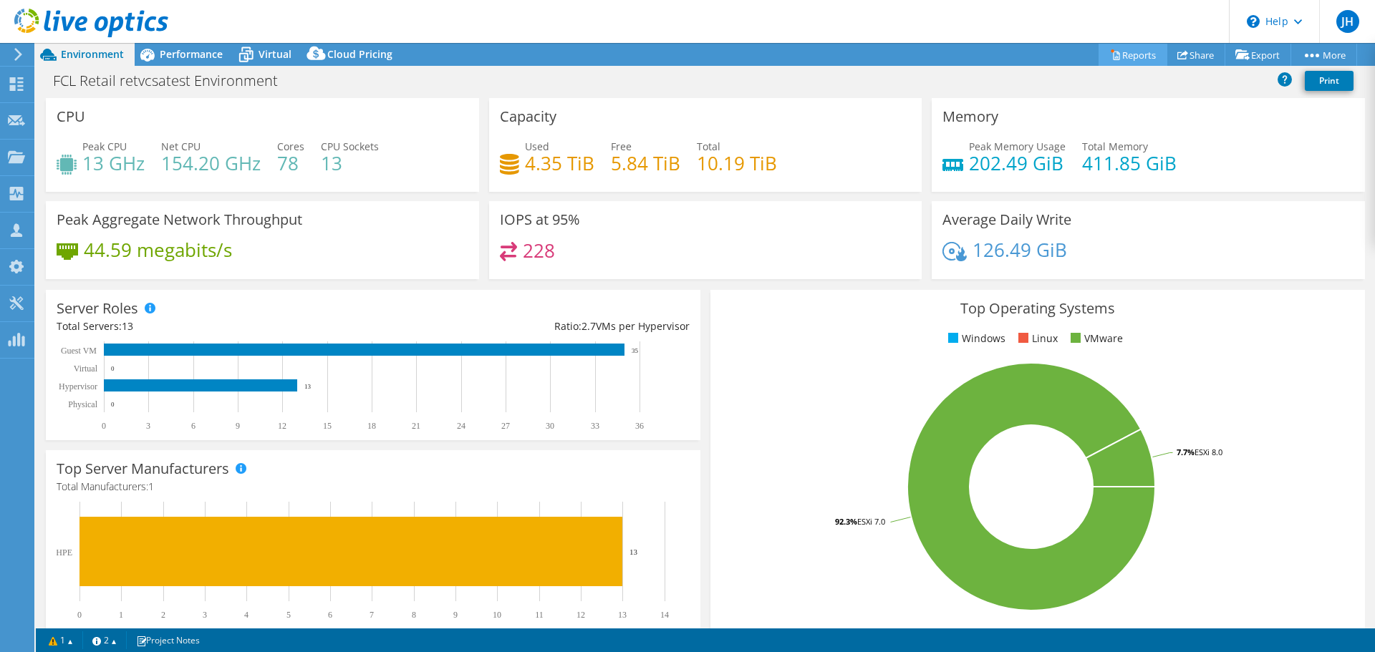
click at [1124, 52] on link "Reports" at bounding box center [1132, 55] width 69 height 22
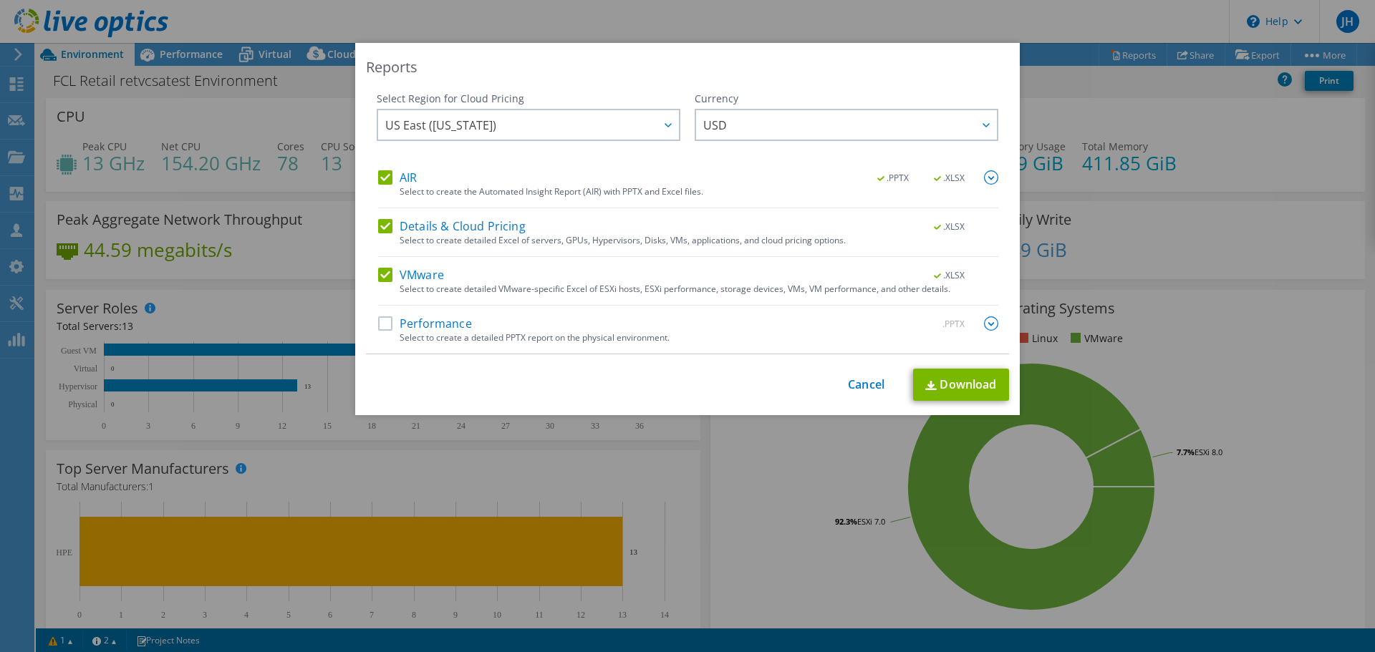
click at [384, 178] on label "AIR" at bounding box center [397, 177] width 39 height 14
click at [0, 0] on input "AIR" at bounding box center [0, 0] width 0 height 0
click at [382, 225] on label "Details & Cloud Pricing" at bounding box center [451, 226] width 147 height 14
click at [0, 0] on input "Details & Cloud Pricing" at bounding box center [0, 0] width 0 height 0
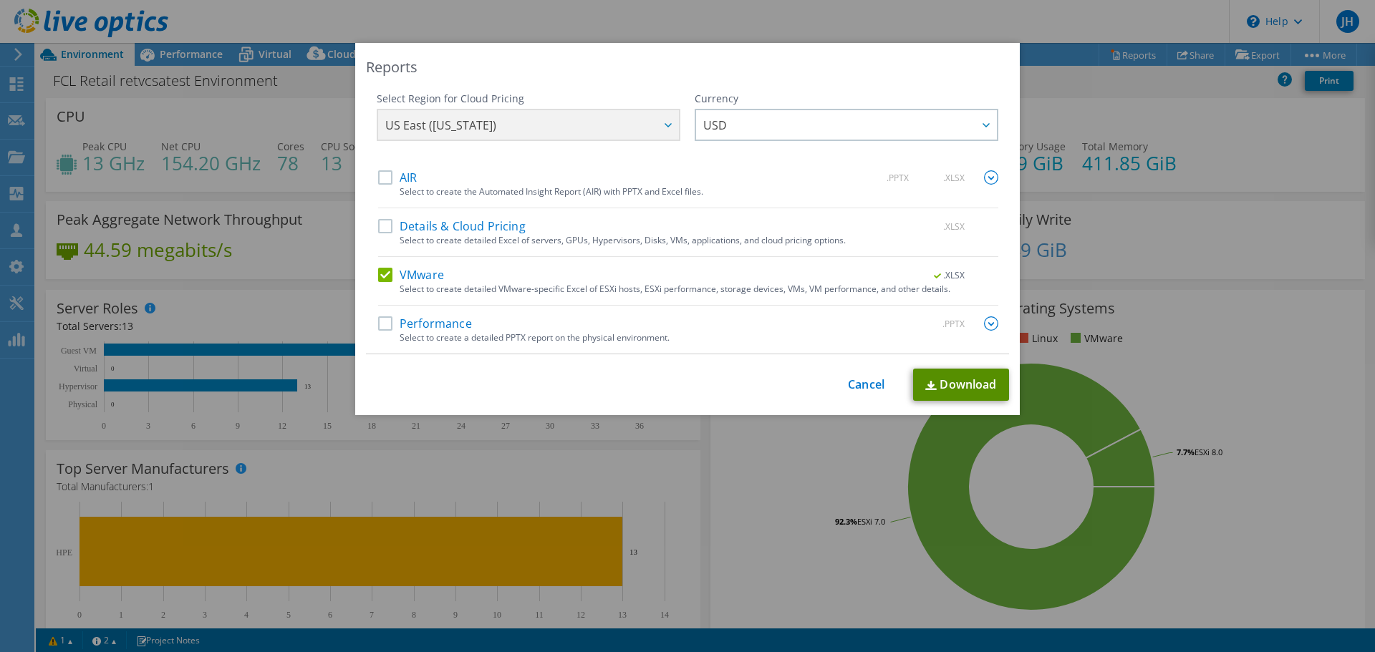
click at [943, 379] on link "Download" at bounding box center [961, 385] width 96 height 32
click at [1115, 112] on div "Reports Select Region for Cloud Pricing Asia Pacific (Hong Kong) Asia Pacific (…" at bounding box center [687, 326] width 1375 height 566
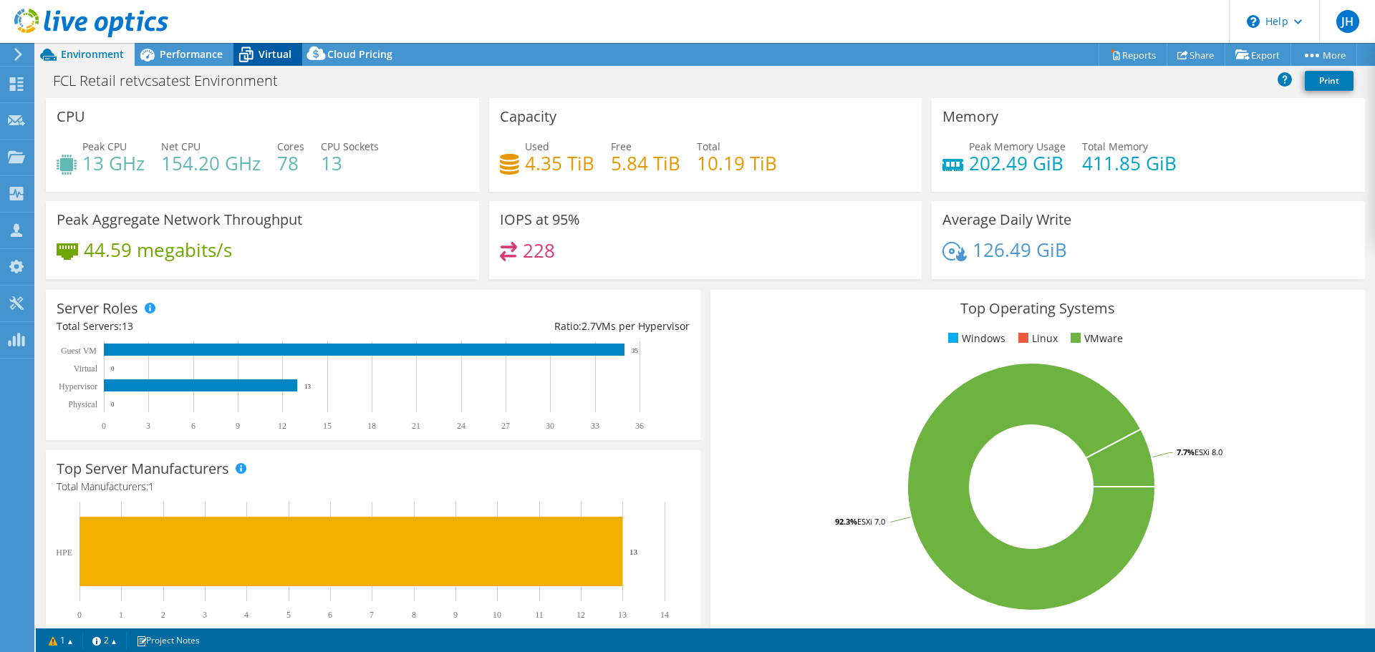
click at [256, 49] on icon at bounding box center [245, 54] width 25 height 25
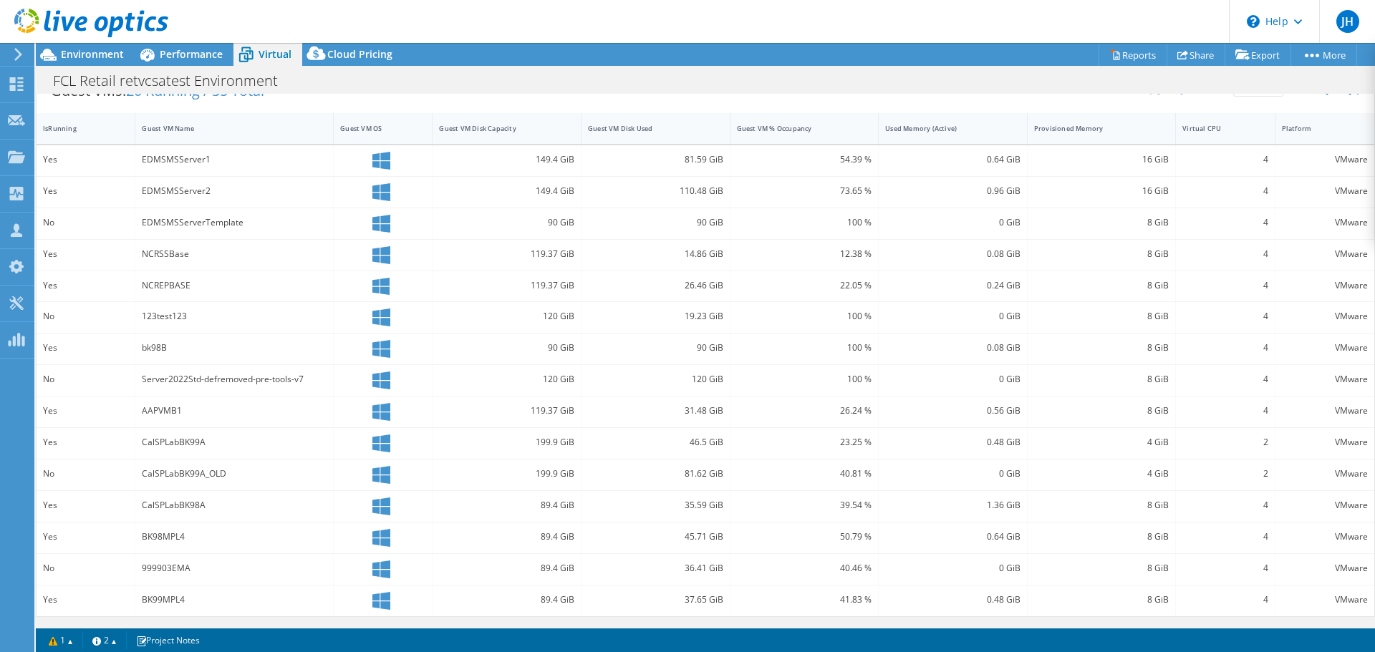
scroll to position [430, 0]
click at [419, 144] on div at bounding box center [432, 128] width 26 height 31
click at [394, 133] on div "Guest VM OS" at bounding box center [374, 128] width 68 height 9
click at [388, 133] on div "Guest VM OS" at bounding box center [374, 128] width 68 height 9
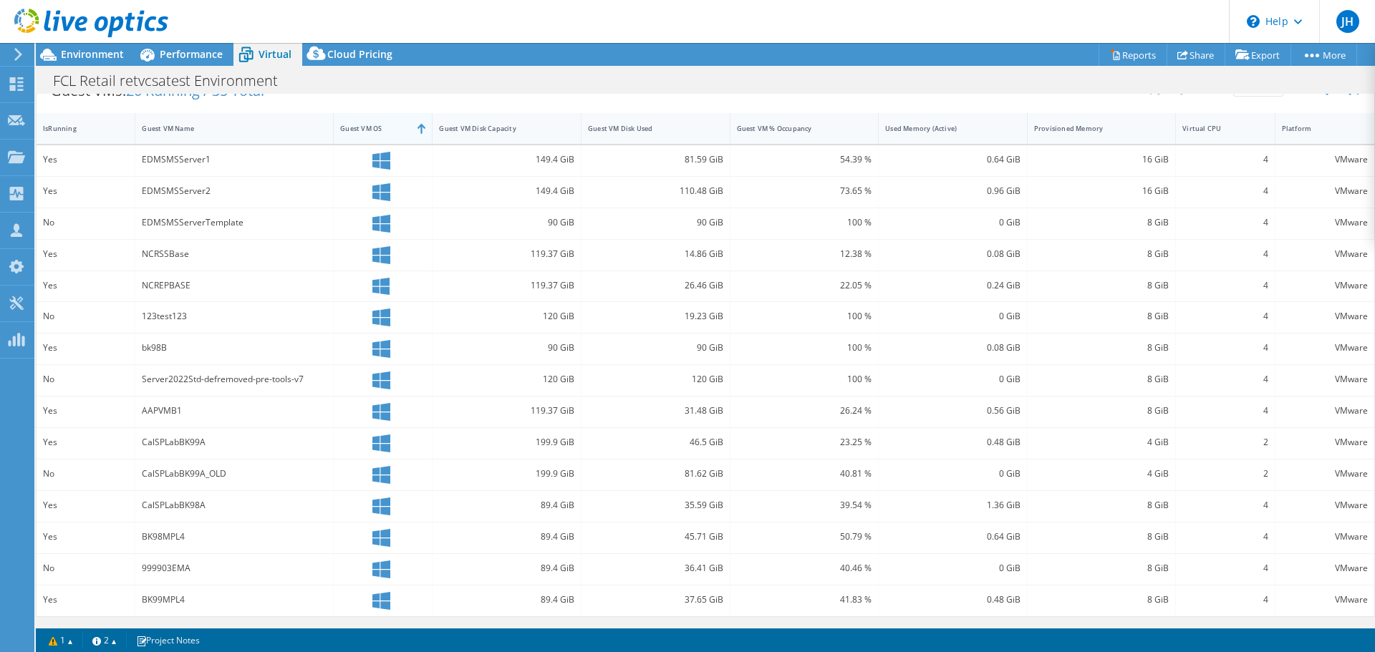
click at [388, 133] on div "Guest VM OS" at bounding box center [374, 128] width 68 height 9
drag, startPoint x: 1180, startPoint y: 282, endPoint x: 1262, endPoint y: 289, distance: 81.9
drag, startPoint x: 1047, startPoint y: 314, endPoint x: 729, endPoint y: 327, distance: 318.2
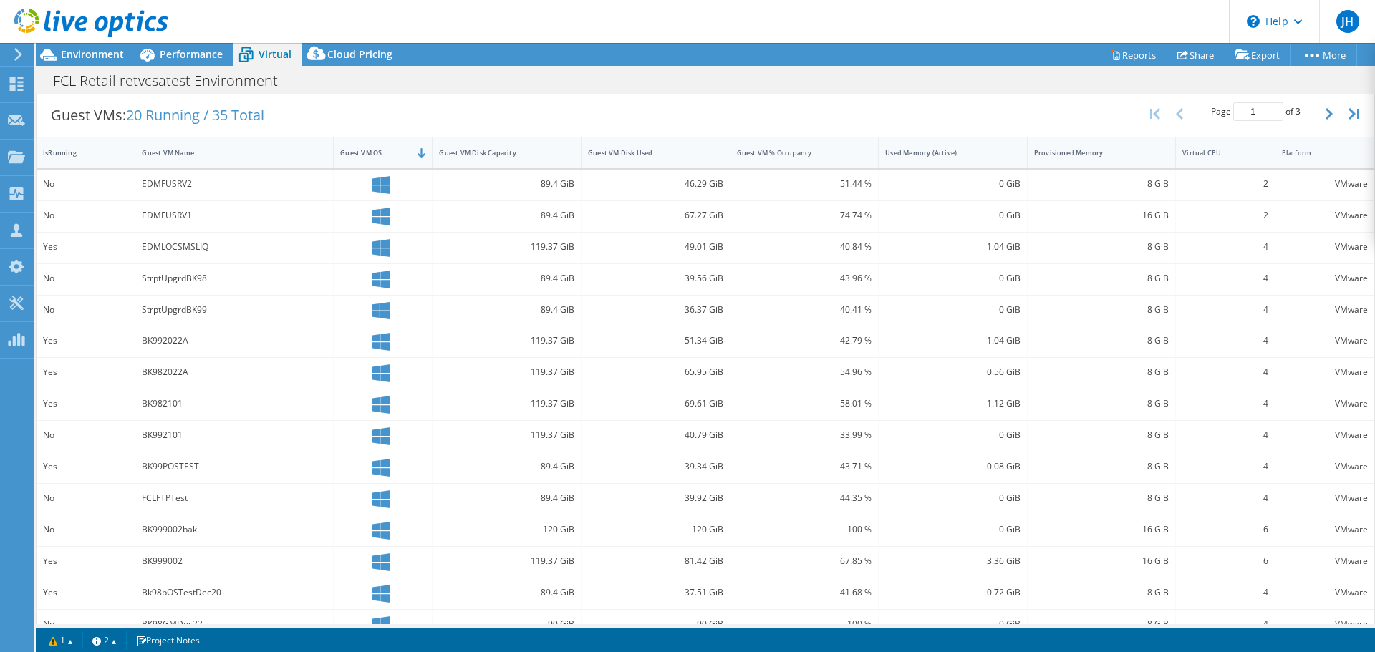
scroll to position [0, 0]
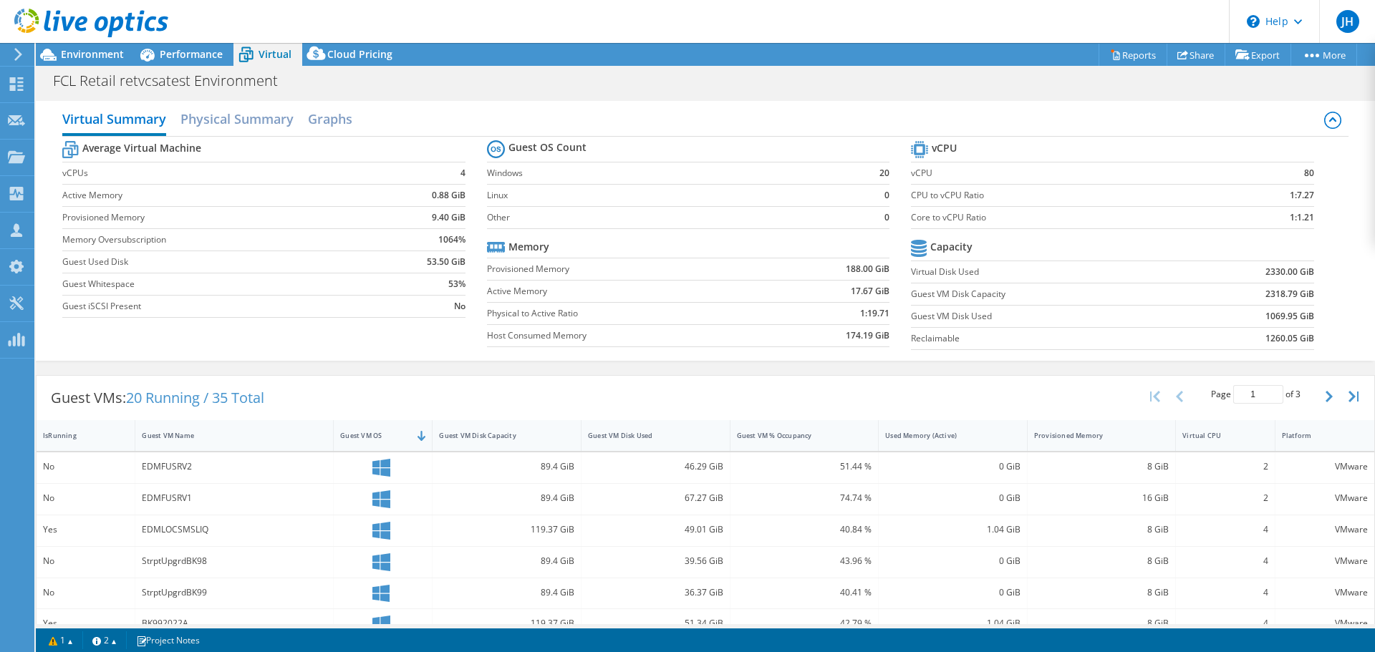
drag, startPoint x: 663, startPoint y: 342, endPoint x: 579, endPoint y: 149, distance: 210.7
click at [710, 357] on div "Average Virtual Machine vCPUs 4 Active Memory 0.88 GiB Provisioned Memory 9.40 …" at bounding box center [704, 247] width 1285 height 221
click at [244, 121] on h2 "Physical Summary" at bounding box center [236, 121] width 113 height 32
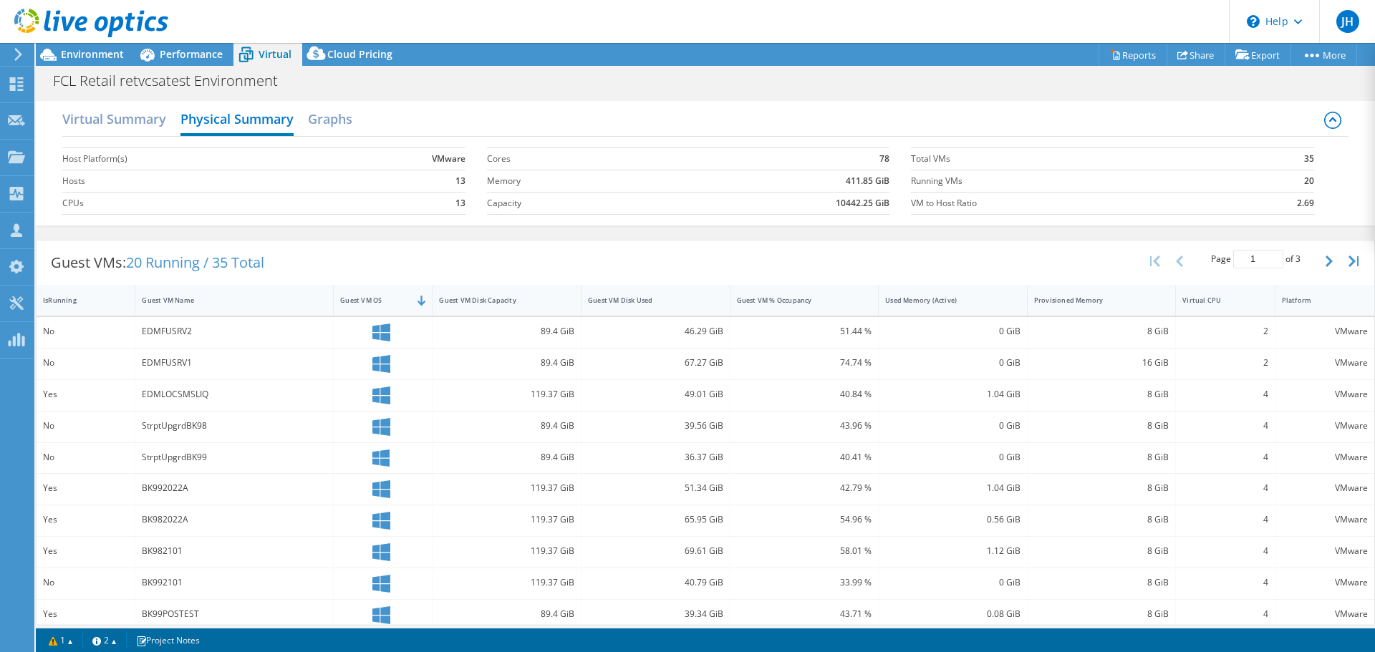
click at [1290, 222] on div "Host Platform(s) VMware Hosts 13 CPUs 13 Cores 78 Memory 411.85 GiB Capacity 10…" at bounding box center [704, 179] width 1285 height 85
click at [337, 120] on h2 "Graphs" at bounding box center [330, 121] width 44 height 32
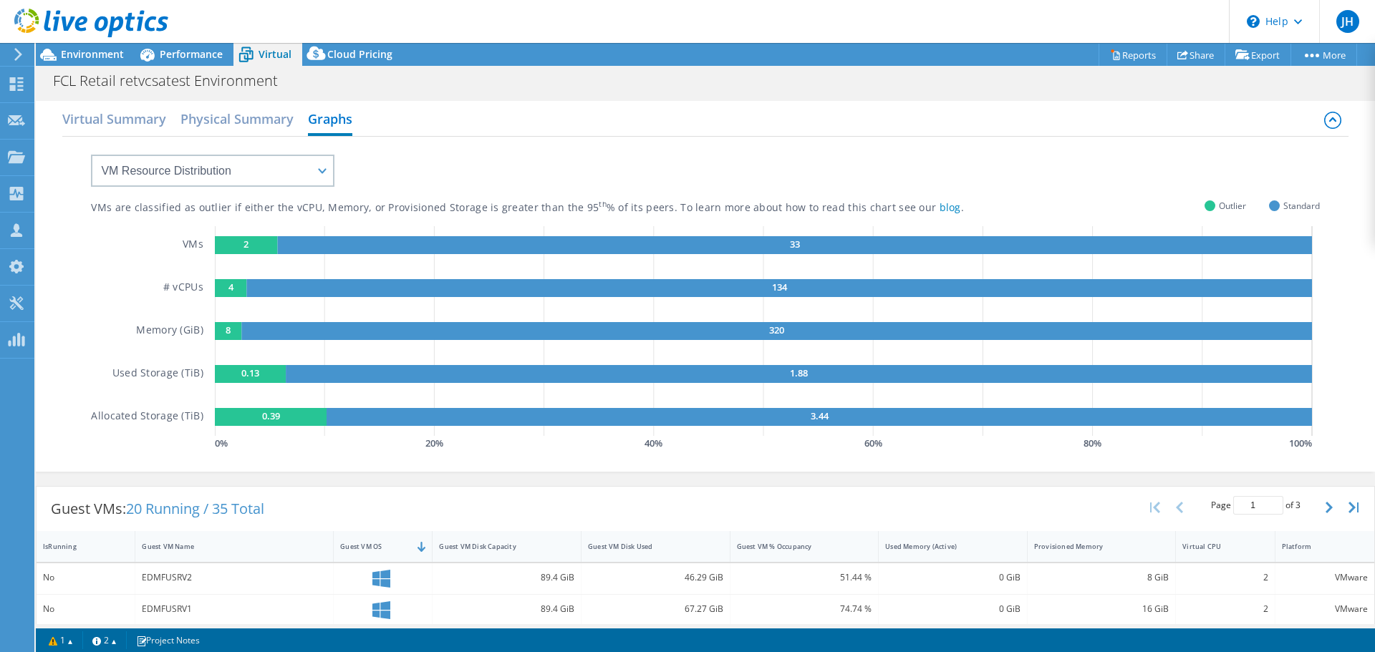
click at [163, 47] on div at bounding box center [84, 24] width 168 height 48
click at [171, 57] on span "Performance" at bounding box center [191, 54] width 63 height 14
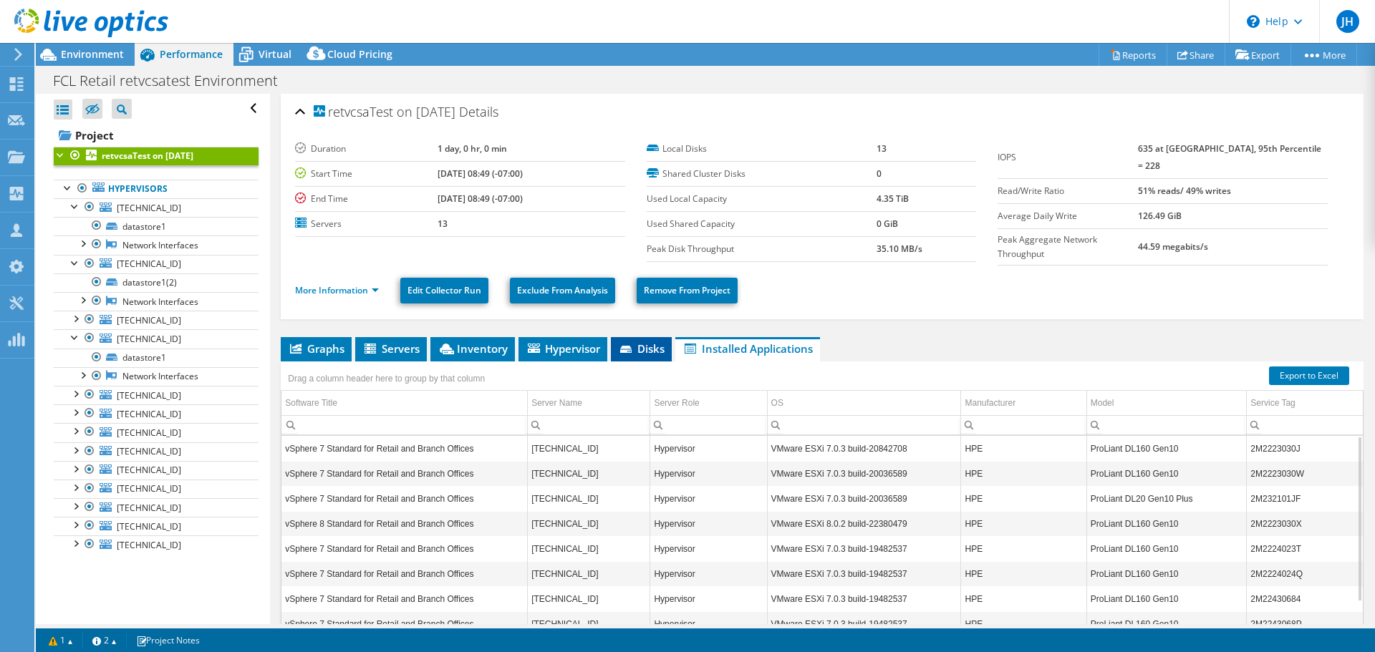
click at [634, 346] on icon at bounding box center [627, 350] width 14 height 9
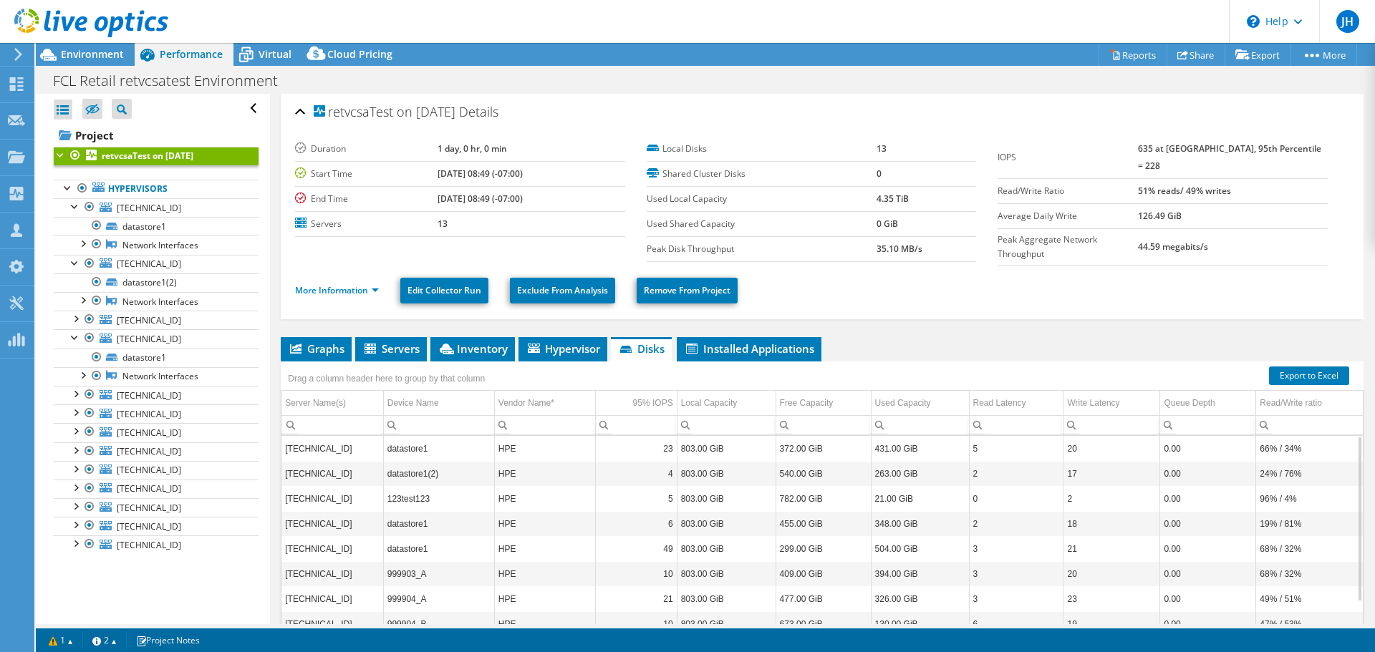
drag, startPoint x: 469, startPoint y: 460, endPoint x: 568, endPoint y: 458, distance: 98.8
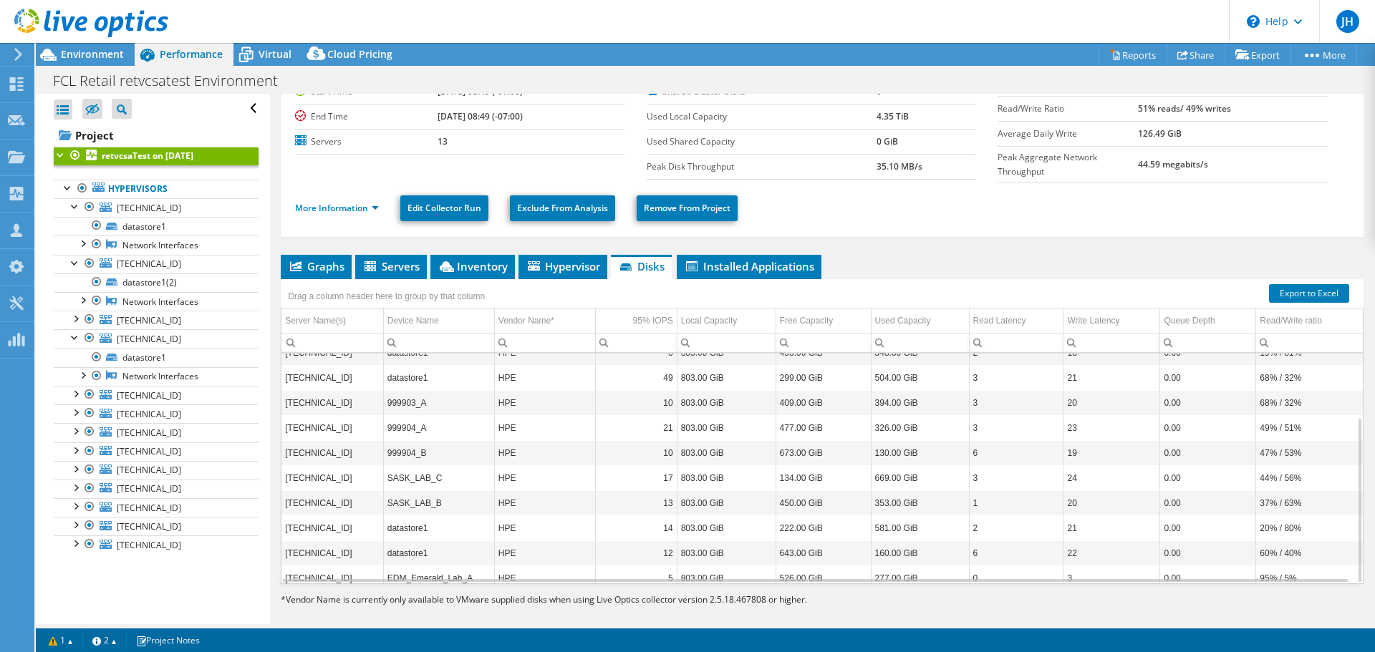
scroll to position [83, 0]
click at [586, 596] on div "Graphs Servers Inventory Hypervisor Disks Cluster Disks Installed Applications …" at bounding box center [822, 433] width 1083 height 358
click at [485, 279] on div "Drag a column header here to group by that column" at bounding box center [386, 294] width 211 height 31
click at [485, 258] on span "Inventory" at bounding box center [472, 265] width 70 height 14
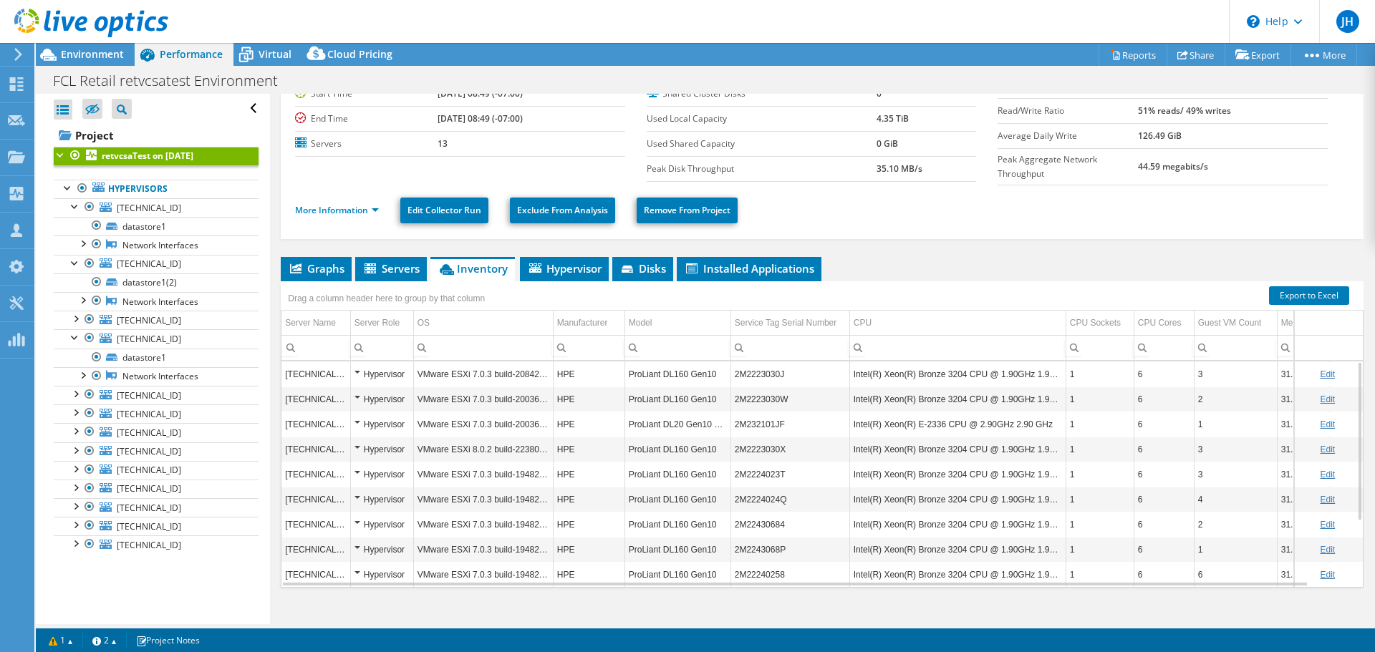
scroll to position [73, 0]
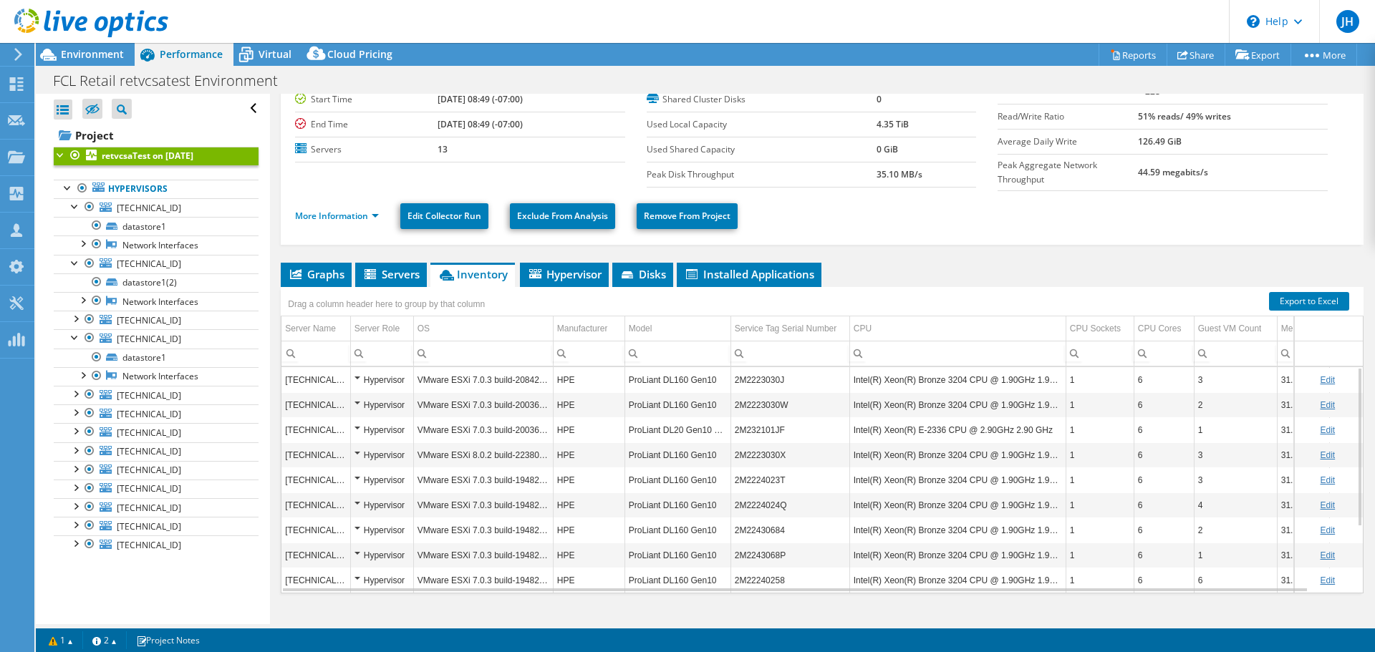
drag, startPoint x: 697, startPoint y: 428, endPoint x: 970, endPoint y: 405, distance: 274.5
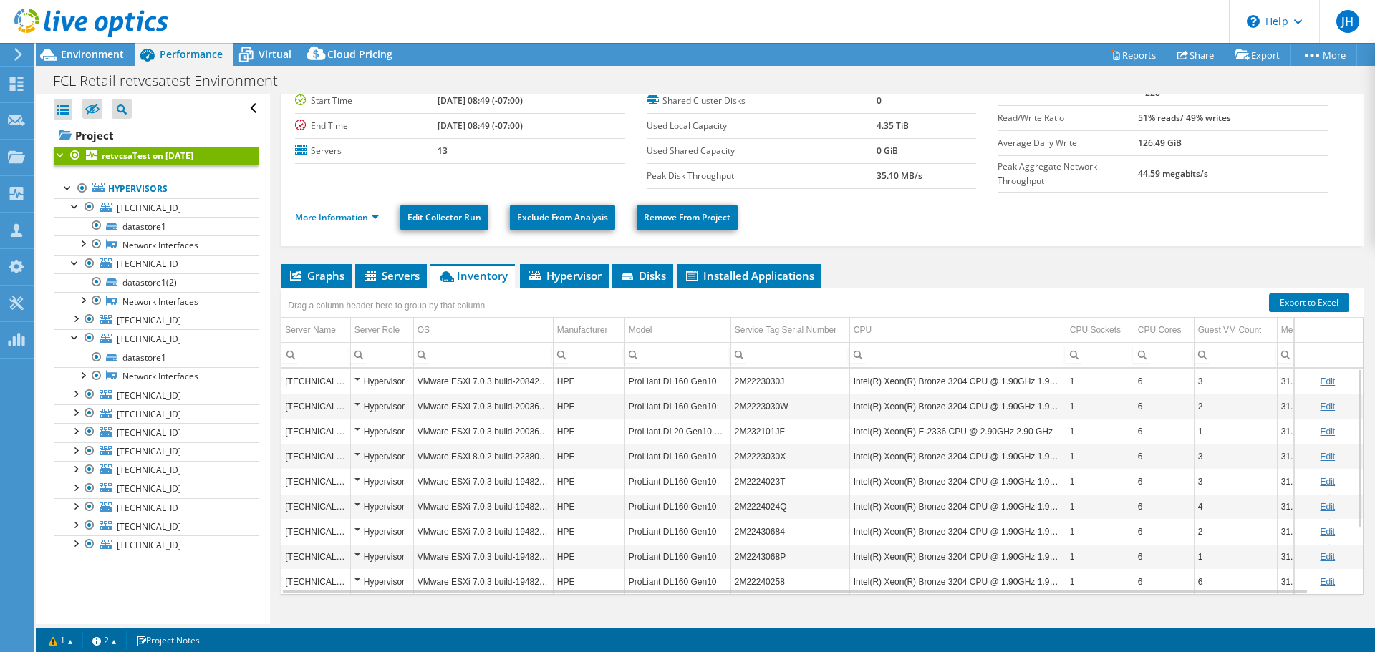
click at [1027, 444] on td "Intel(R) Xeon(R) Bronze 3204 CPU @ 1.90GHz 1.90 GHz" at bounding box center [957, 456] width 216 height 25
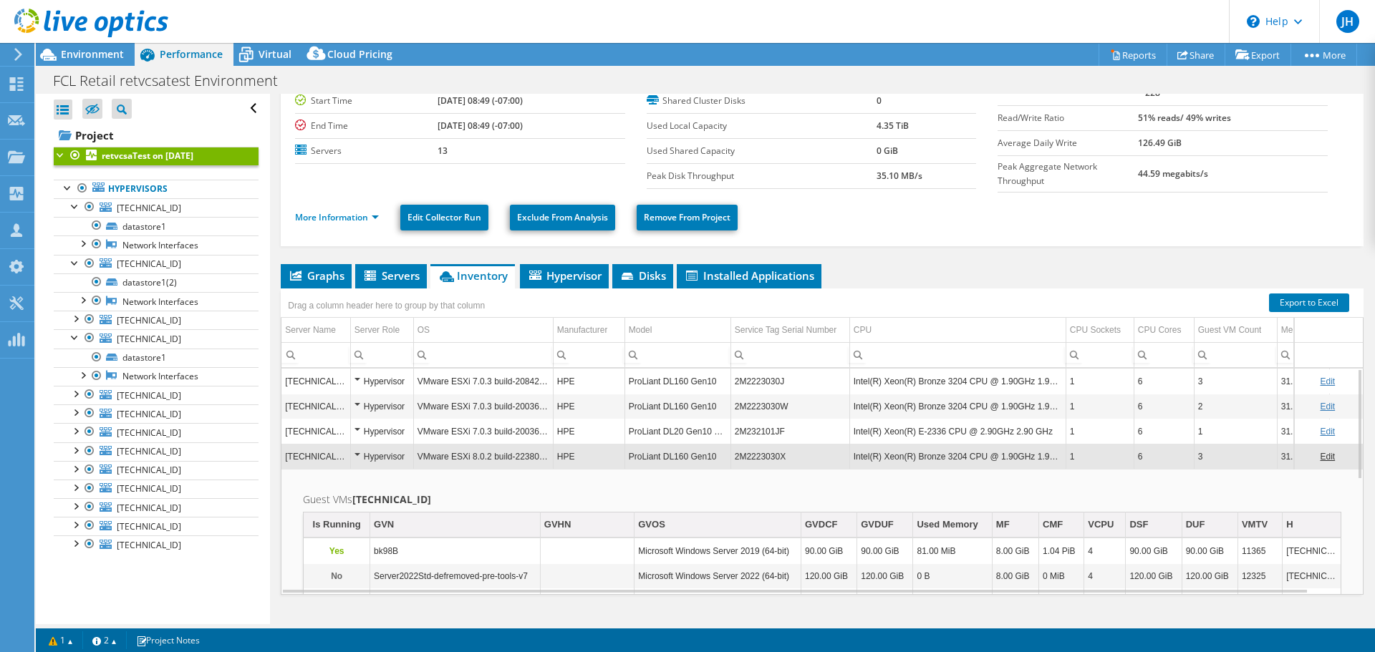
click at [988, 444] on td "Intel(R) Xeon(R) Bronze 3204 CPU @ 1.90GHz 1.90 GHz" at bounding box center [957, 456] width 216 height 25
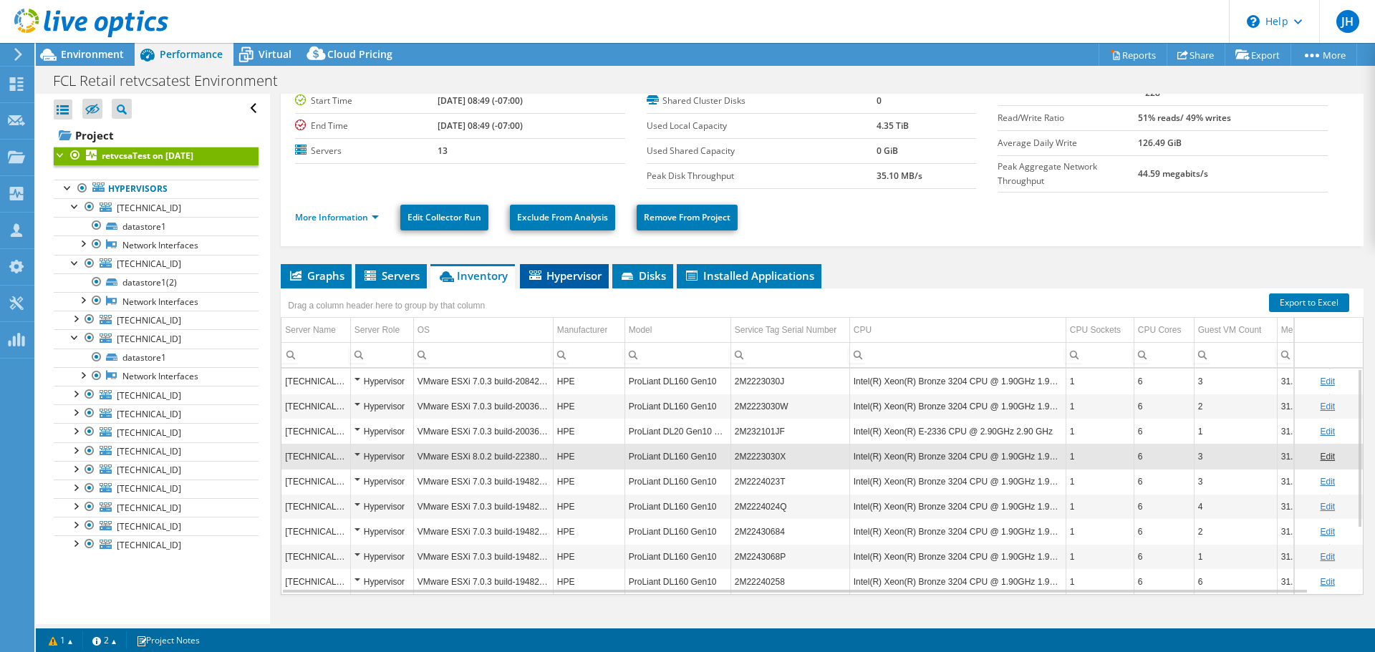
click at [579, 268] on span "Hypervisor" at bounding box center [564, 275] width 74 height 14
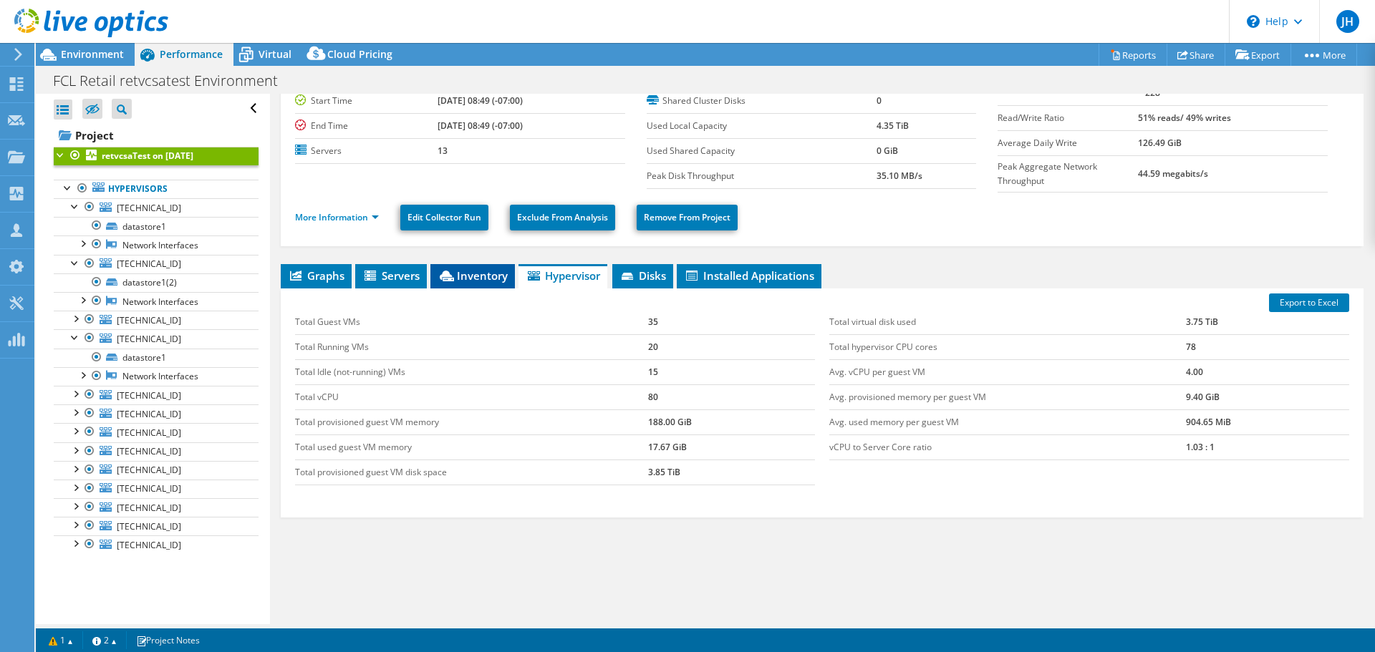
click at [458, 268] on span "Inventory" at bounding box center [472, 275] width 70 height 14
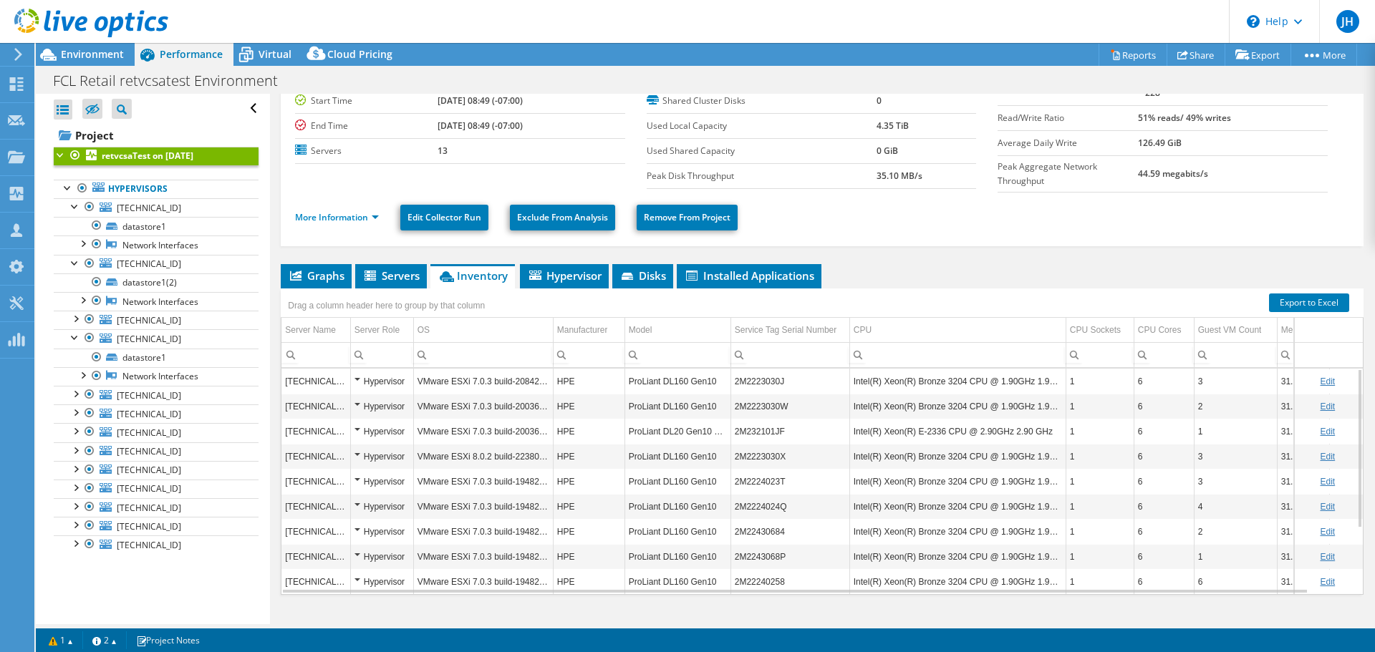
click at [510, 444] on td "VMware ESXi 8.0.2 build-22380479" at bounding box center [483, 456] width 140 height 25
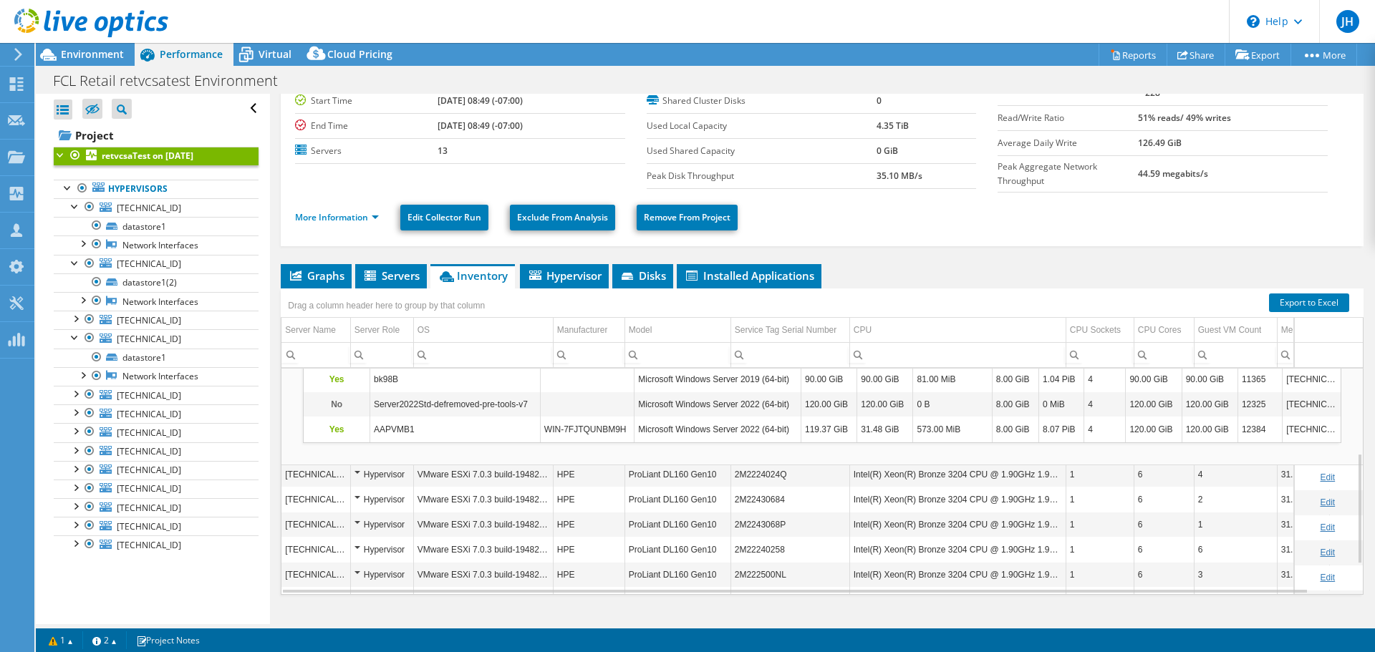
scroll to position [1, 0]
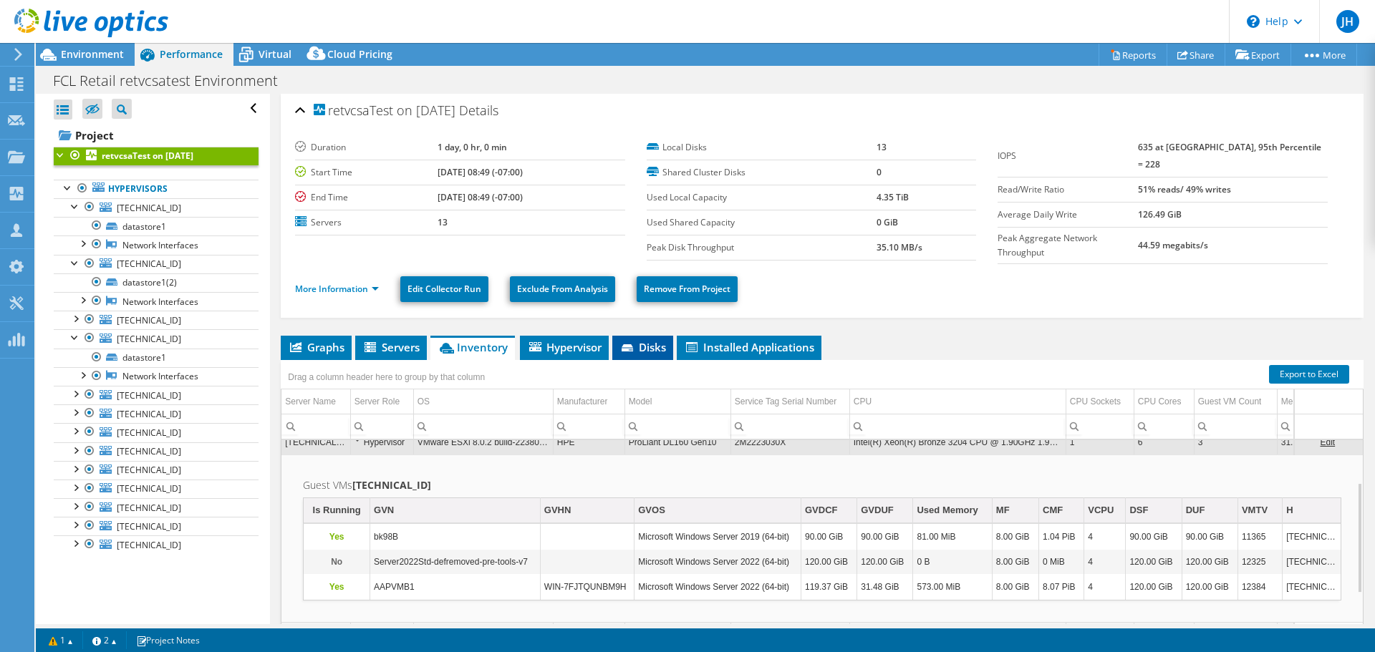
click at [640, 340] on span "Disks" at bounding box center [642, 347] width 47 height 14
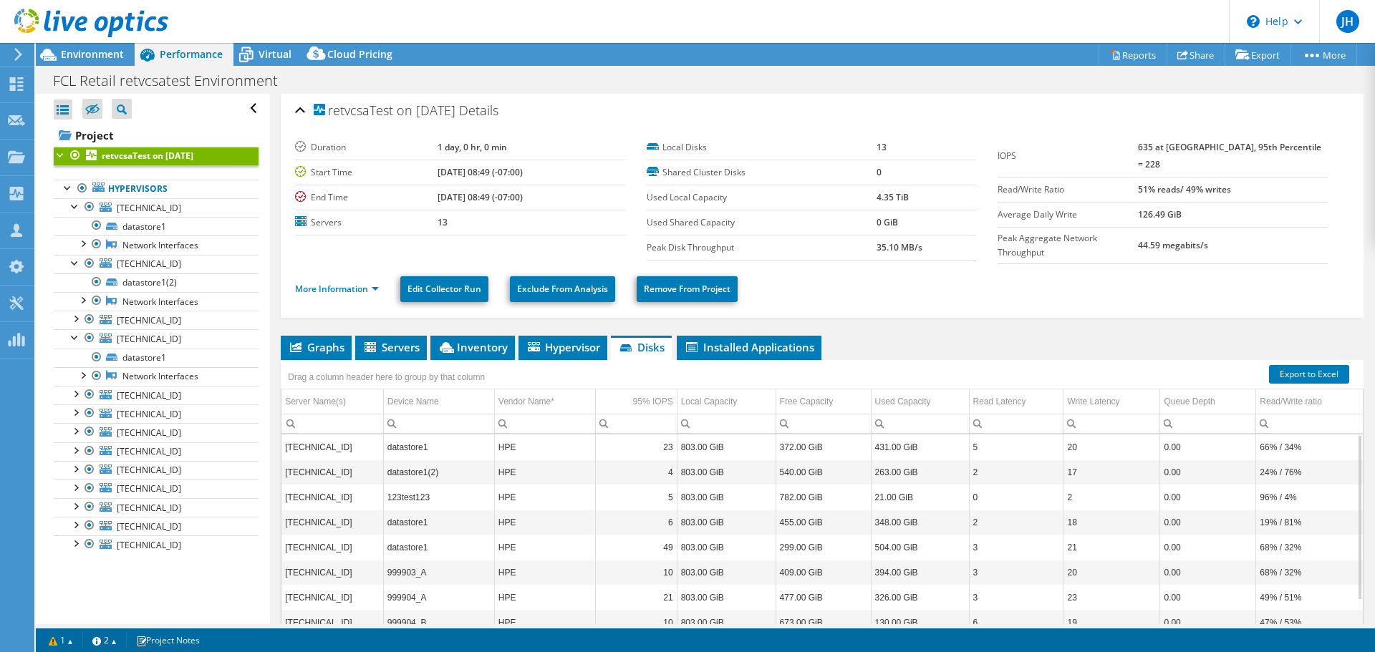
scroll to position [73, 0]
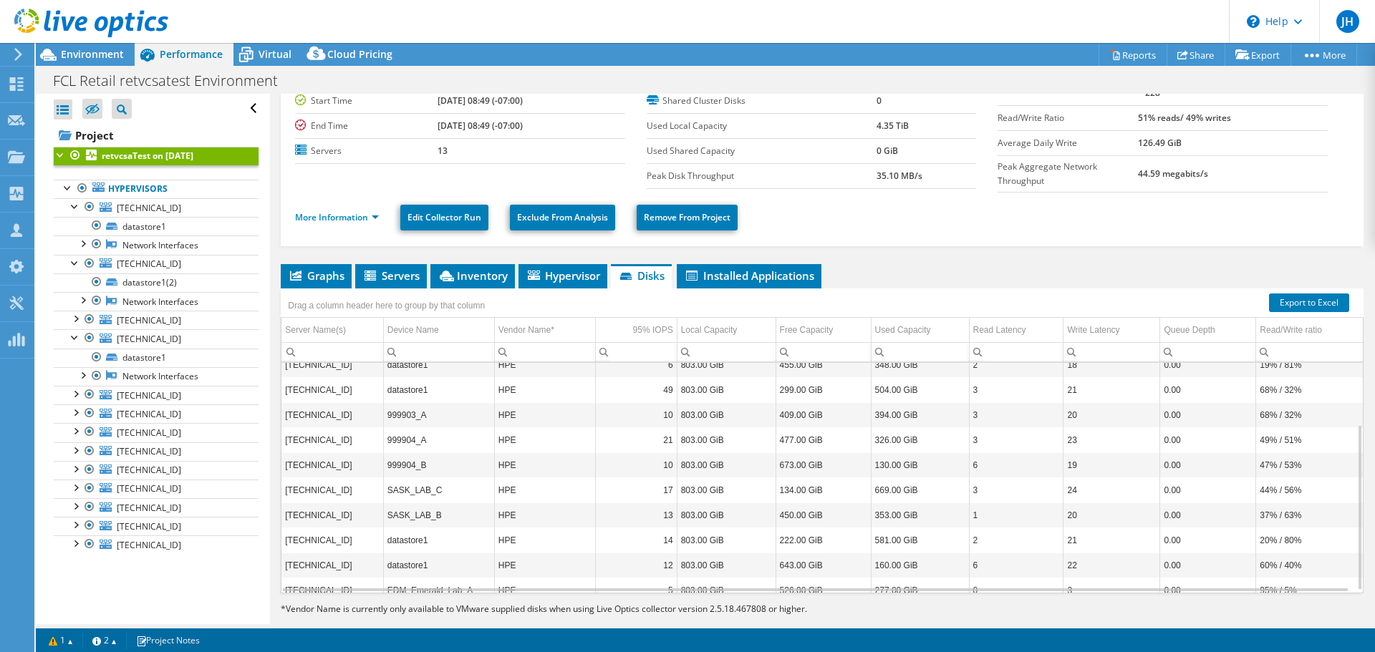
click at [734, 343] on input "Column Local Capacity, Filter cell" at bounding box center [726, 352] width 98 height 19
click at [750, 318] on td "Local Capacity" at bounding box center [726, 330] width 99 height 25
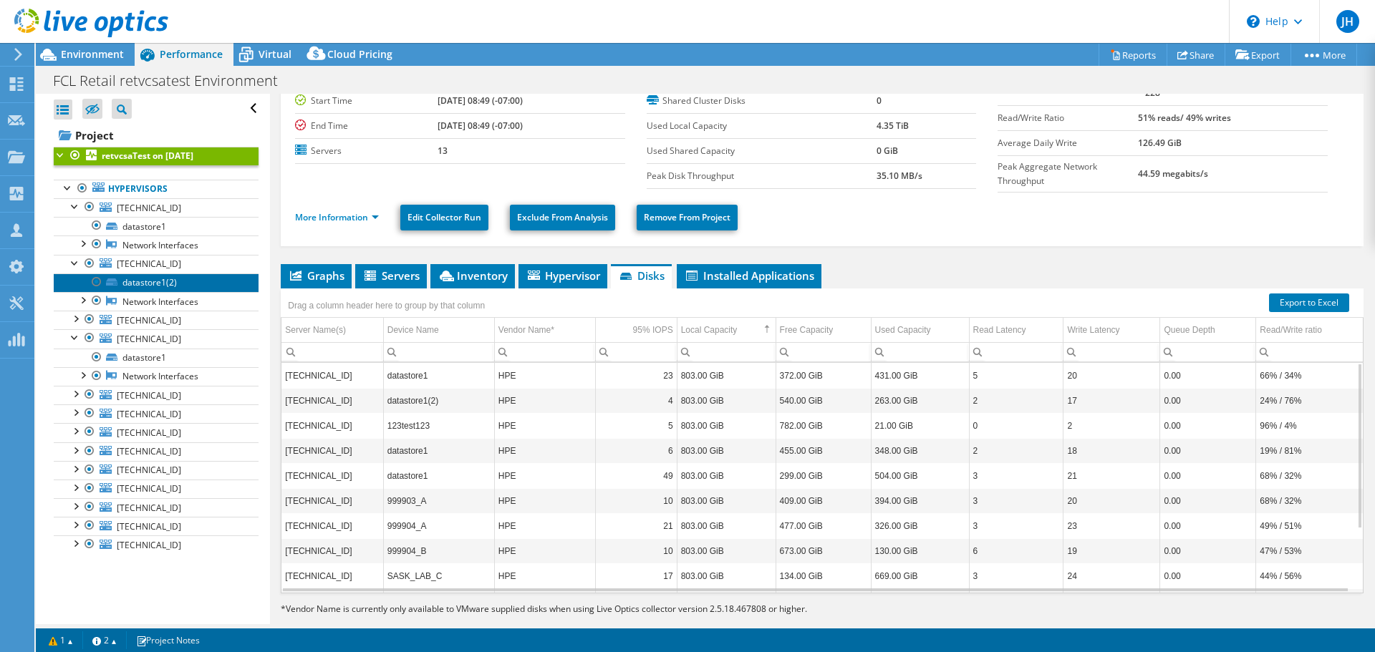
click at [176, 274] on link "datastore1(2)" at bounding box center [156, 283] width 205 height 19
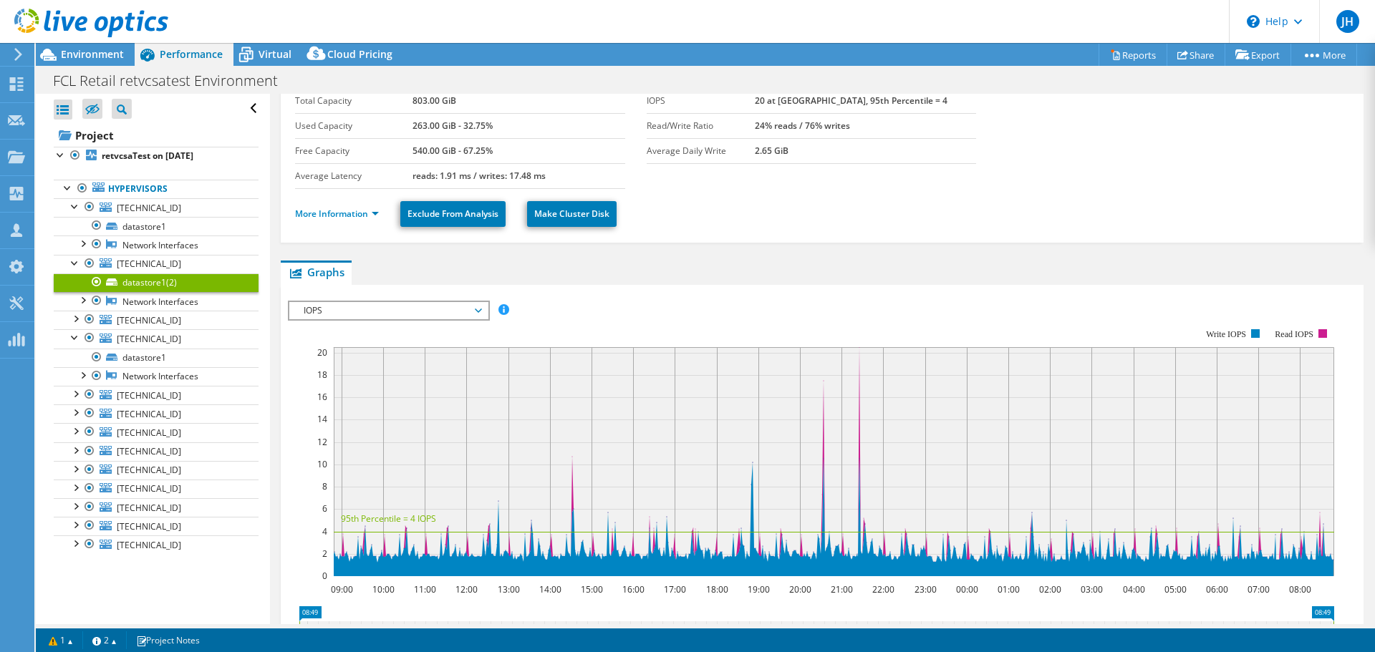
click at [128, 274] on link "datastore1(2)" at bounding box center [156, 283] width 205 height 19
click at [108, 150] on b "retvcsaTest on 7/23/2025" at bounding box center [148, 156] width 92 height 12
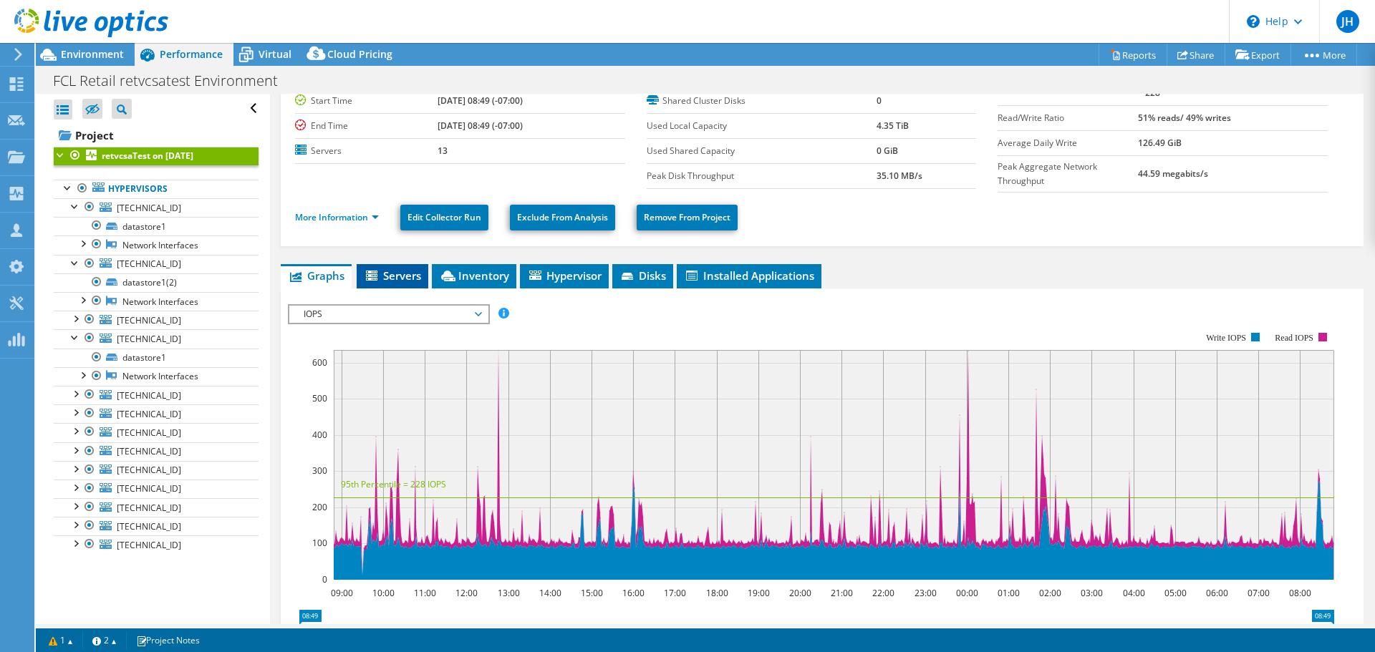
click at [409, 268] on span "Servers" at bounding box center [392, 275] width 57 height 14
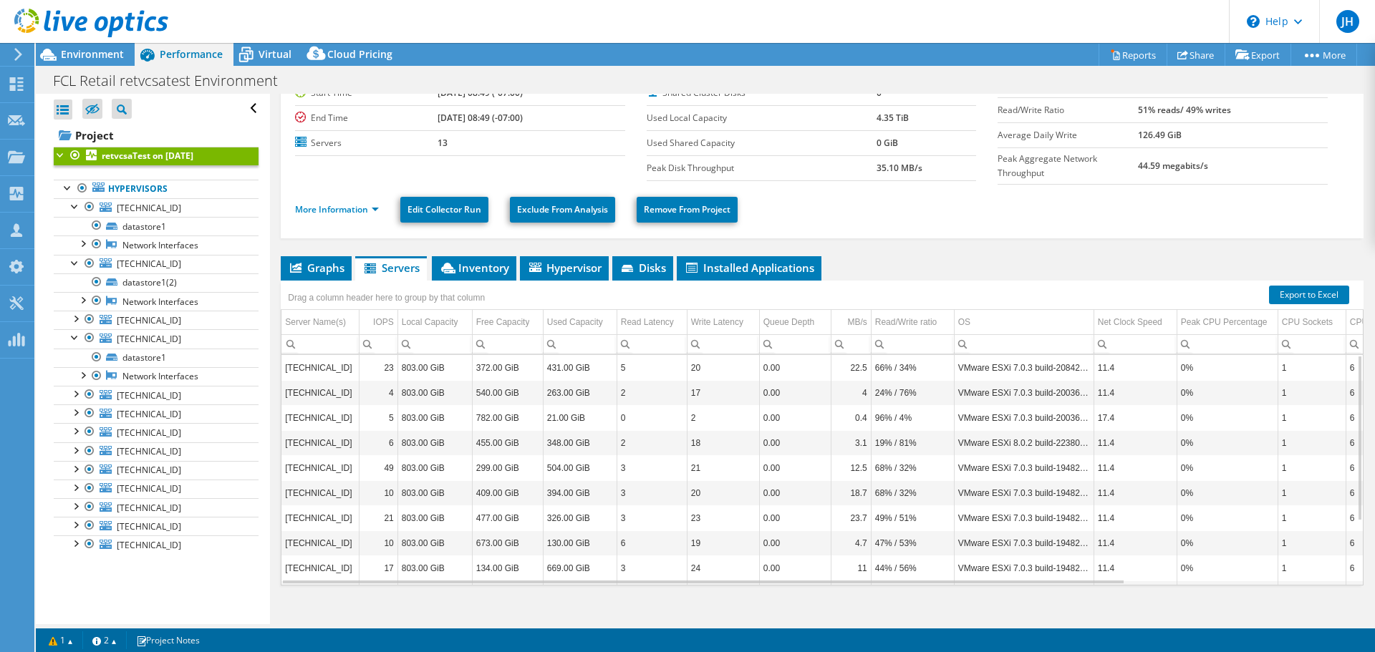
drag, startPoint x: 881, startPoint y: 410, endPoint x: 634, endPoint y: 425, distance: 247.5
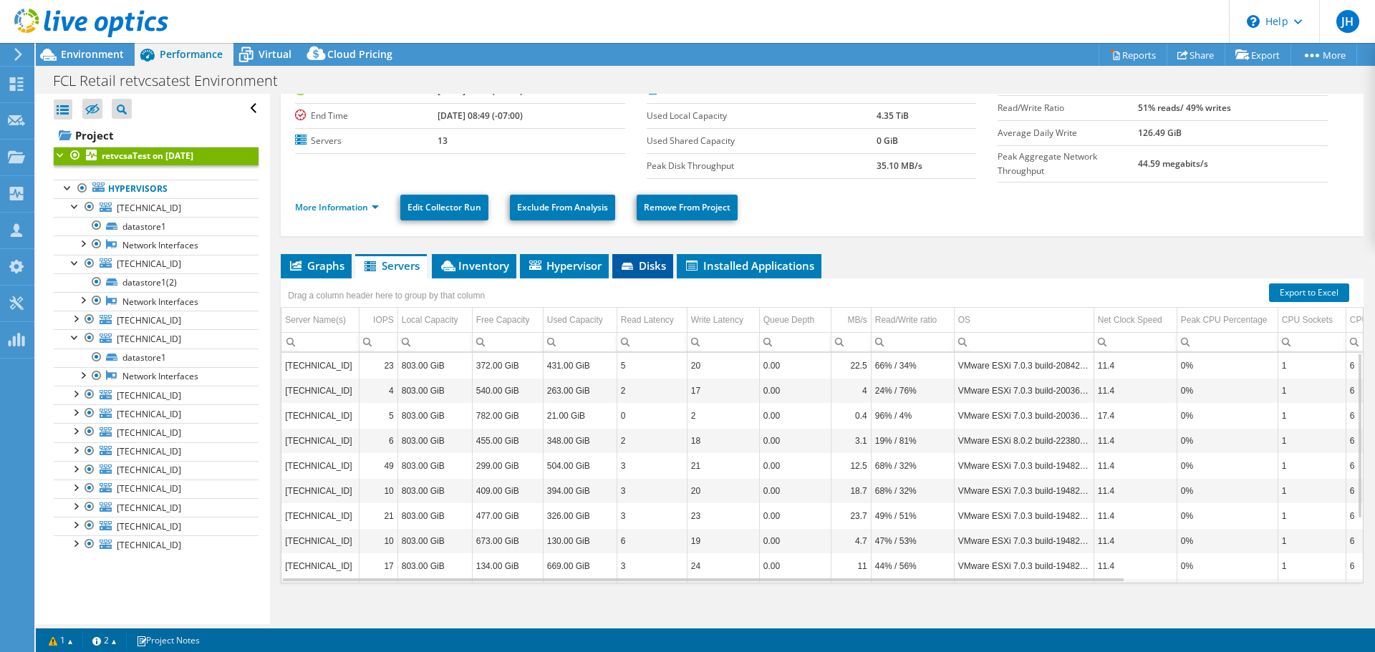
click at [635, 263] on icon at bounding box center [628, 267] width 14 height 9
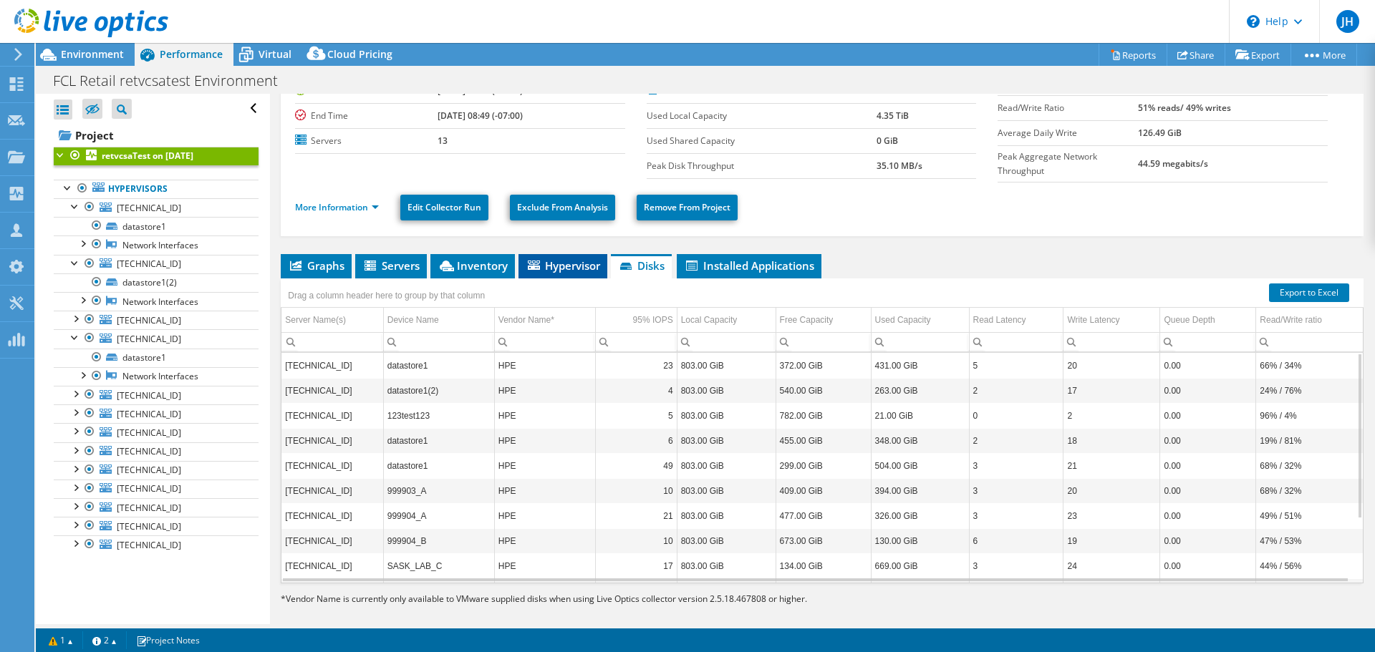
click at [576, 258] on span "Hypervisor" at bounding box center [563, 265] width 74 height 14
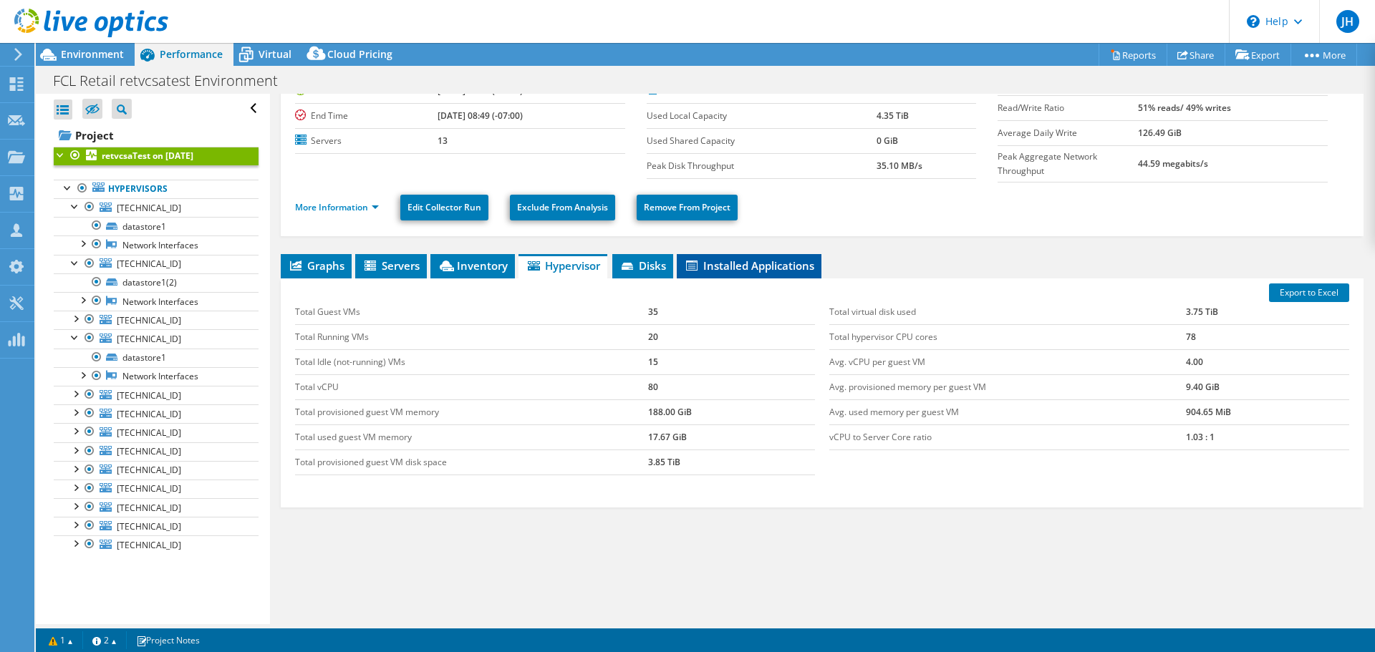
click at [795, 258] on span "Installed Applications" at bounding box center [749, 265] width 130 height 14
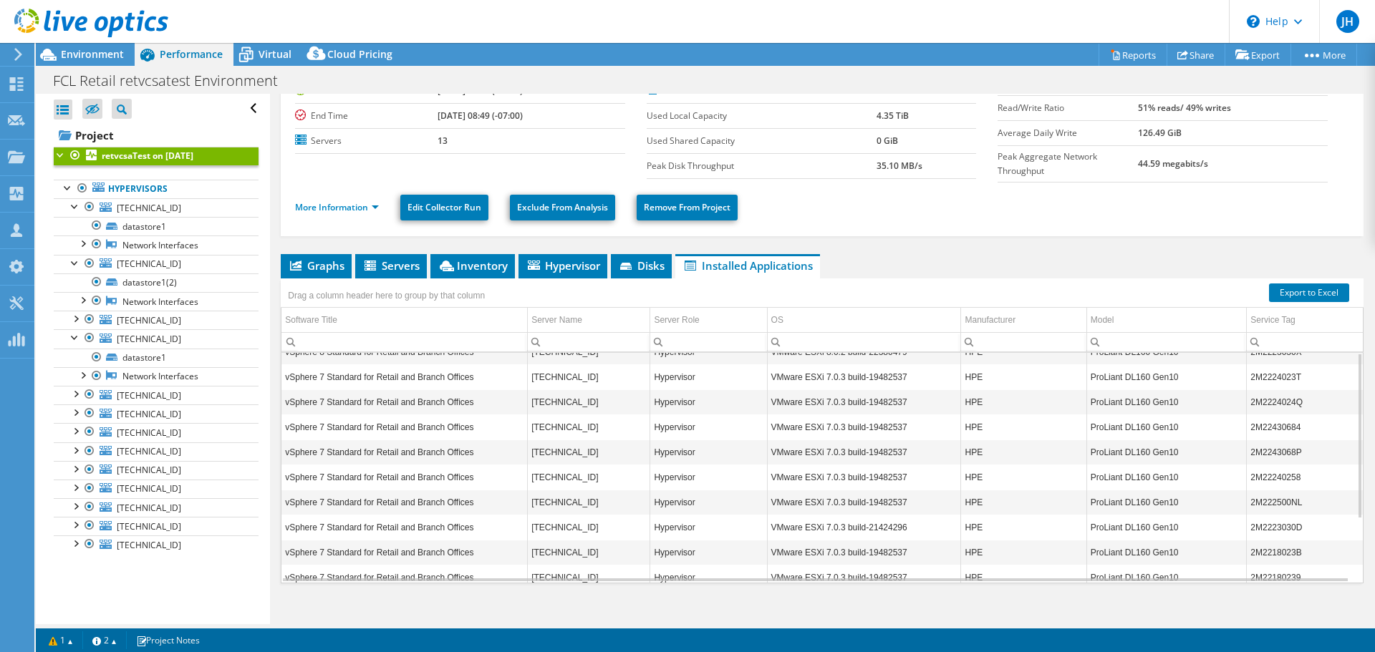
scroll to position [0, 0]
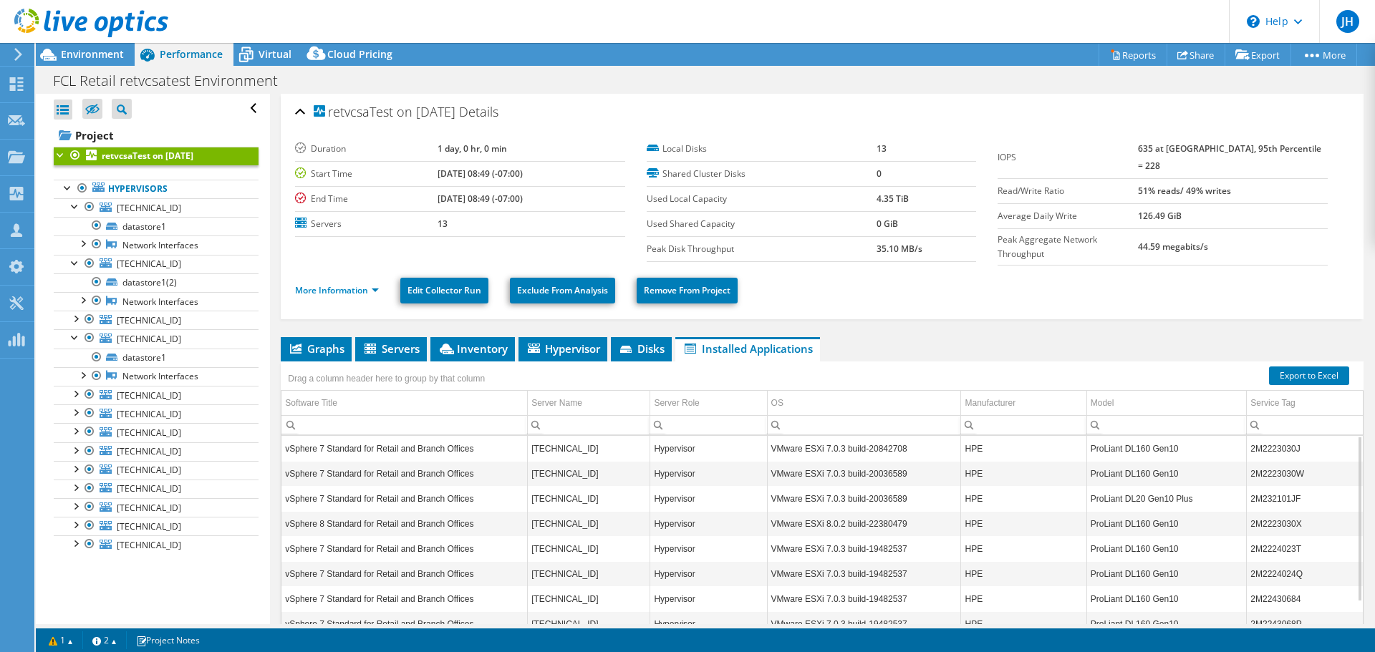
click at [616, 536] on td "10.181.10.227" at bounding box center [589, 548] width 122 height 25
click at [463, 536] on td "vSphere 7 Standard for Retail and Branch Offices" at bounding box center [404, 548] width 246 height 25
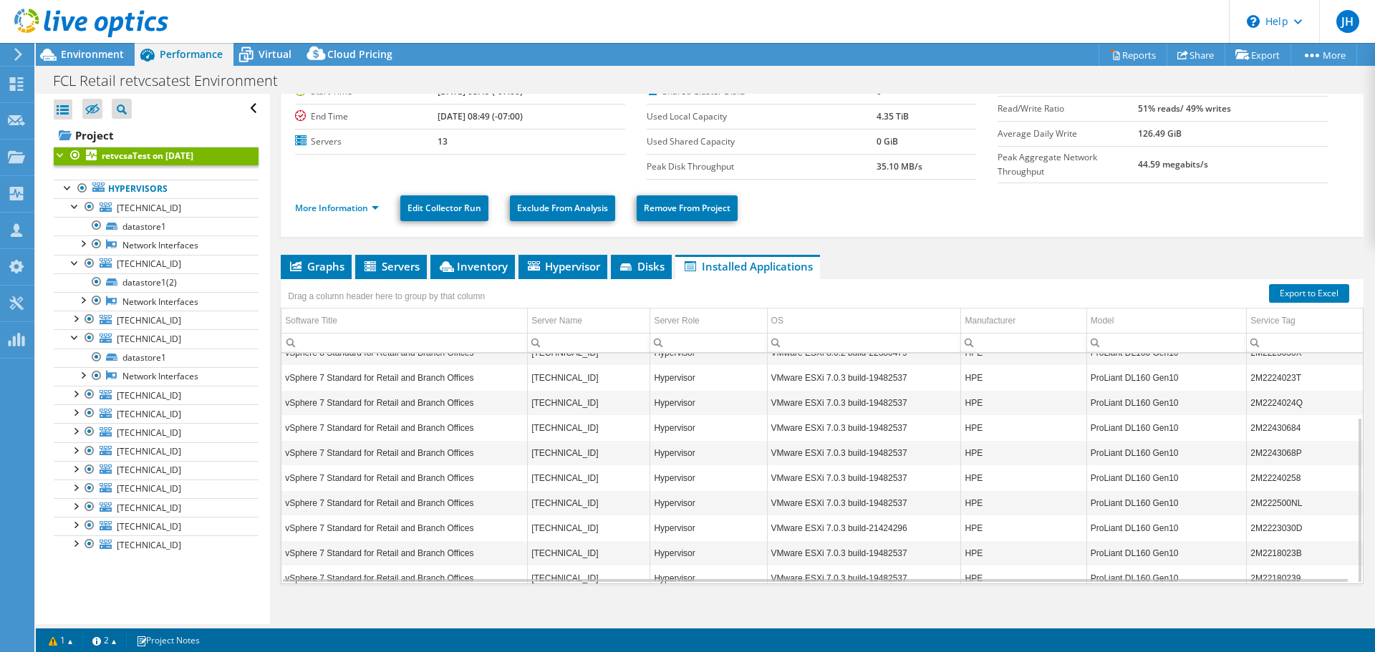
scroll to position [83, 0]
click at [76, 480] on div at bounding box center [75, 487] width 14 height 14
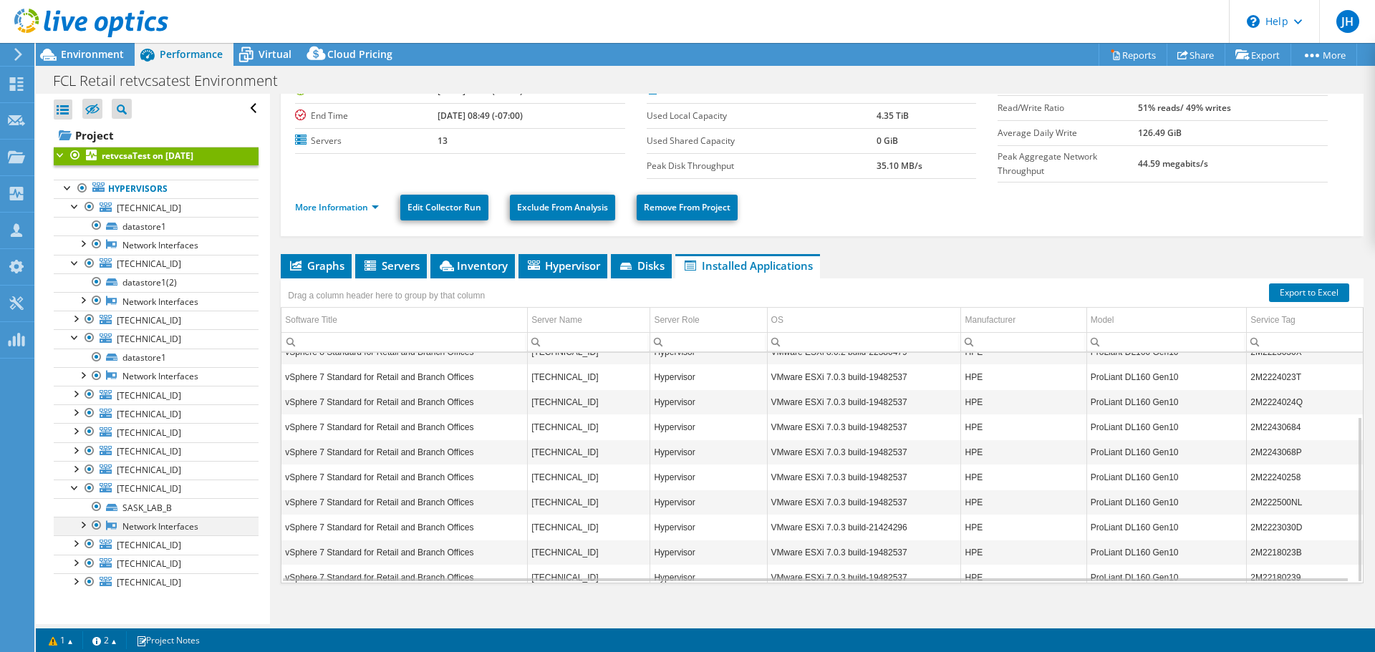
click at [81, 517] on div at bounding box center [82, 524] width 14 height 14
click at [117, 498] on link "SASK_LAB_B" at bounding box center [156, 507] width 205 height 19
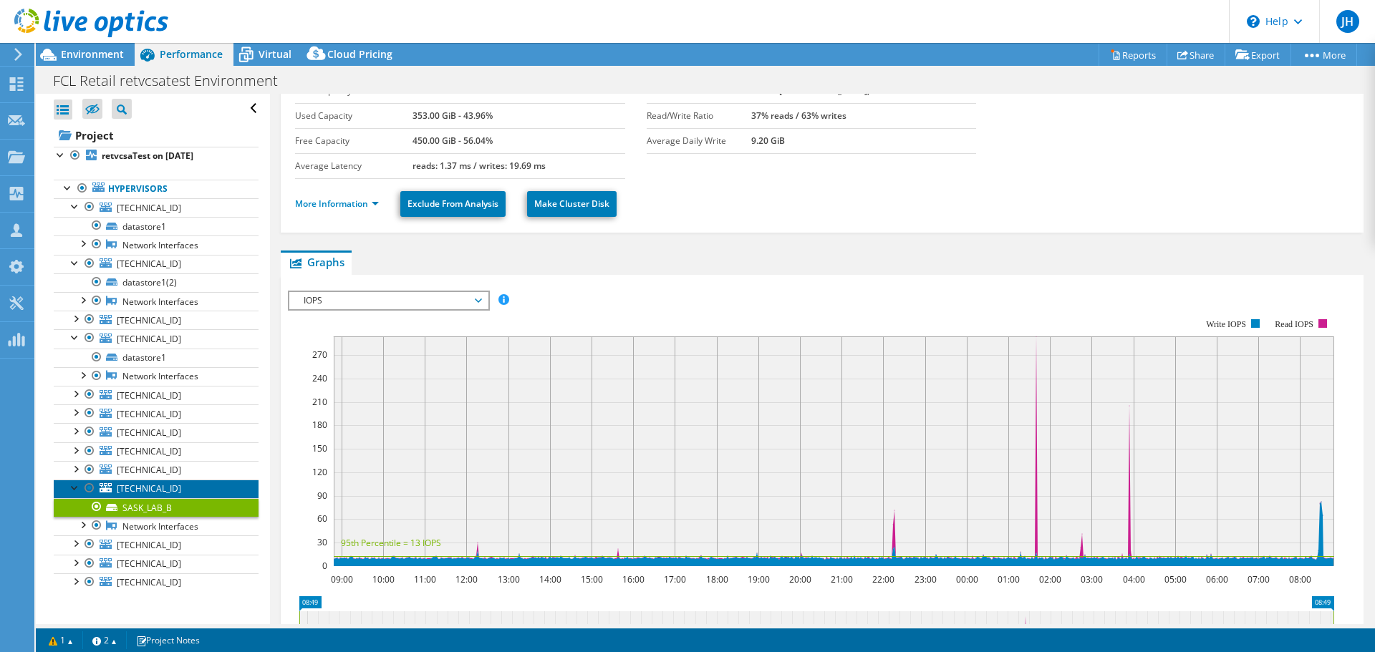
click at [130, 483] on span "10.181.0.38" at bounding box center [149, 489] width 64 height 12
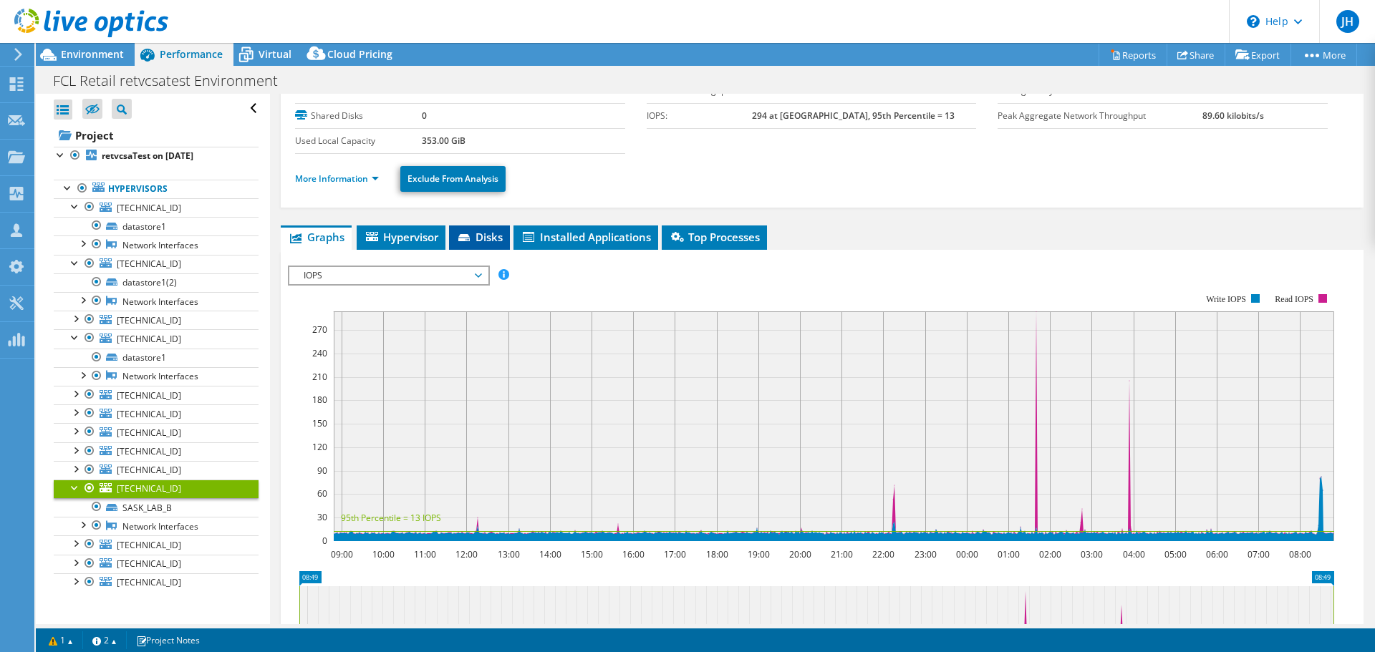
click at [478, 230] on span "Disks" at bounding box center [479, 237] width 47 height 14
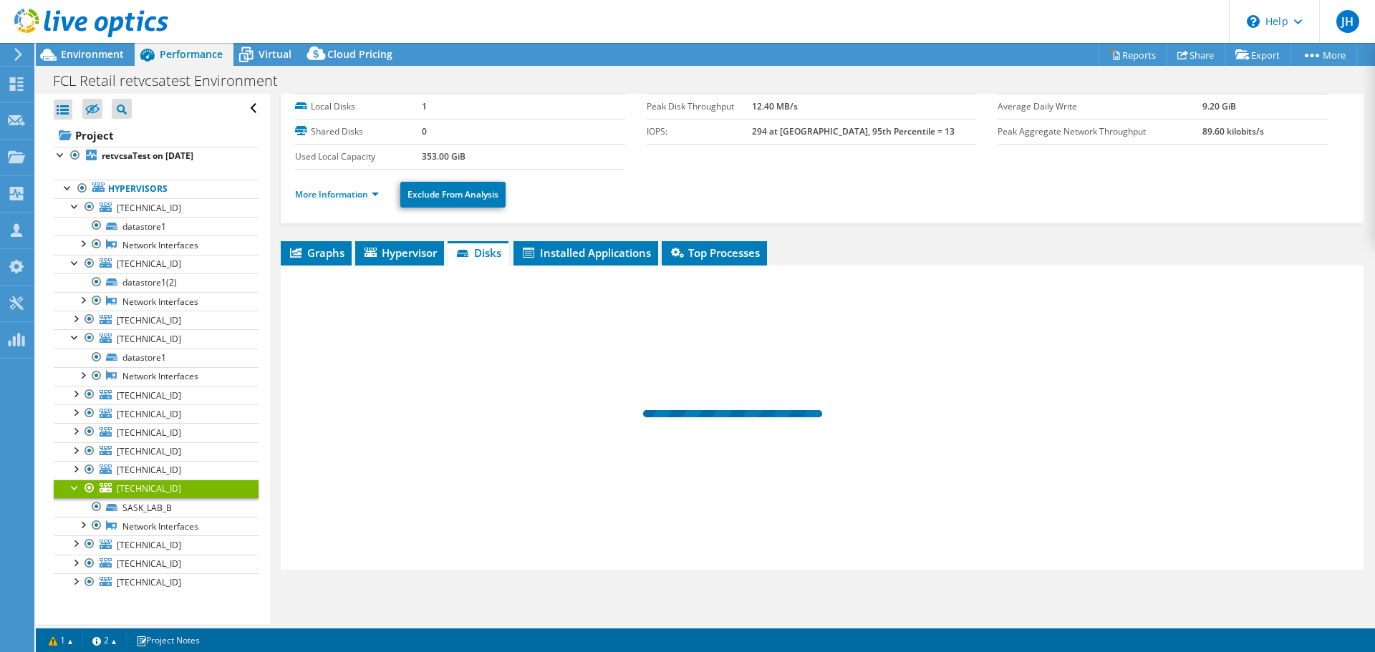
scroll to position [59, 0]
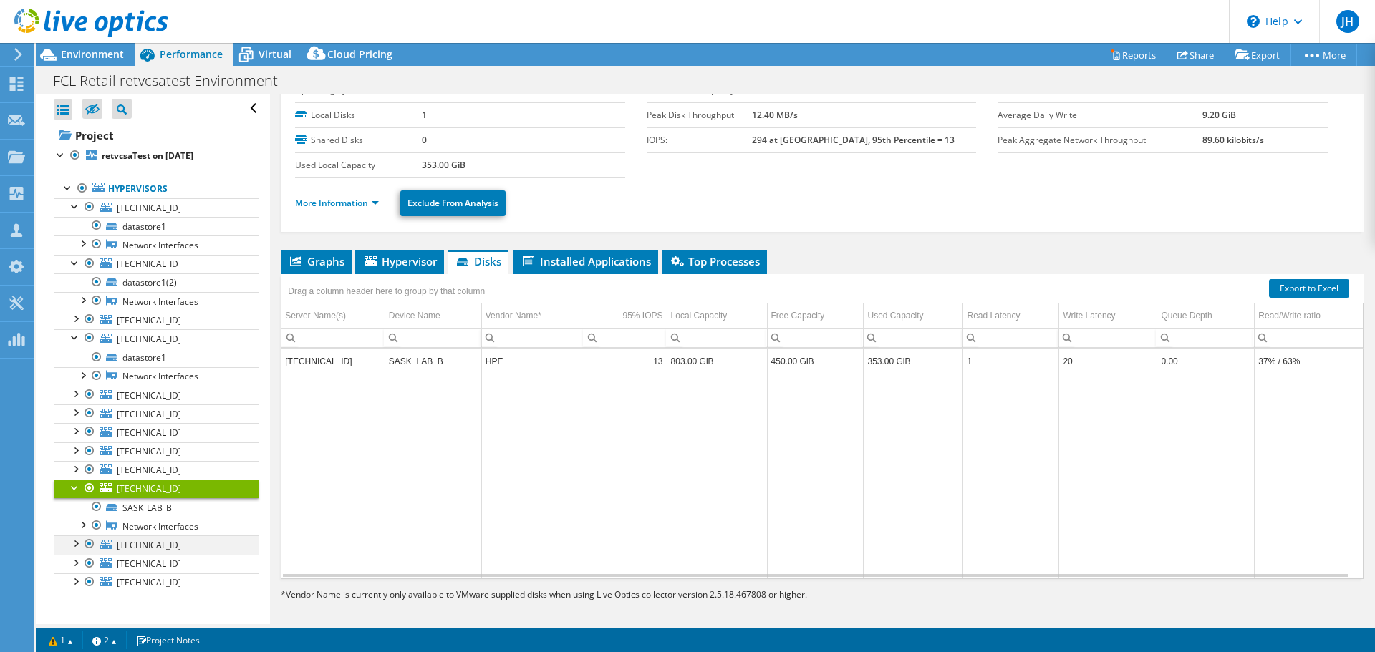
click at [77, 536] on div at bounding box center [75, 543] width 14 height 14
click at [74, 592] on div at bounding box center [75, 599] width 14 height 14
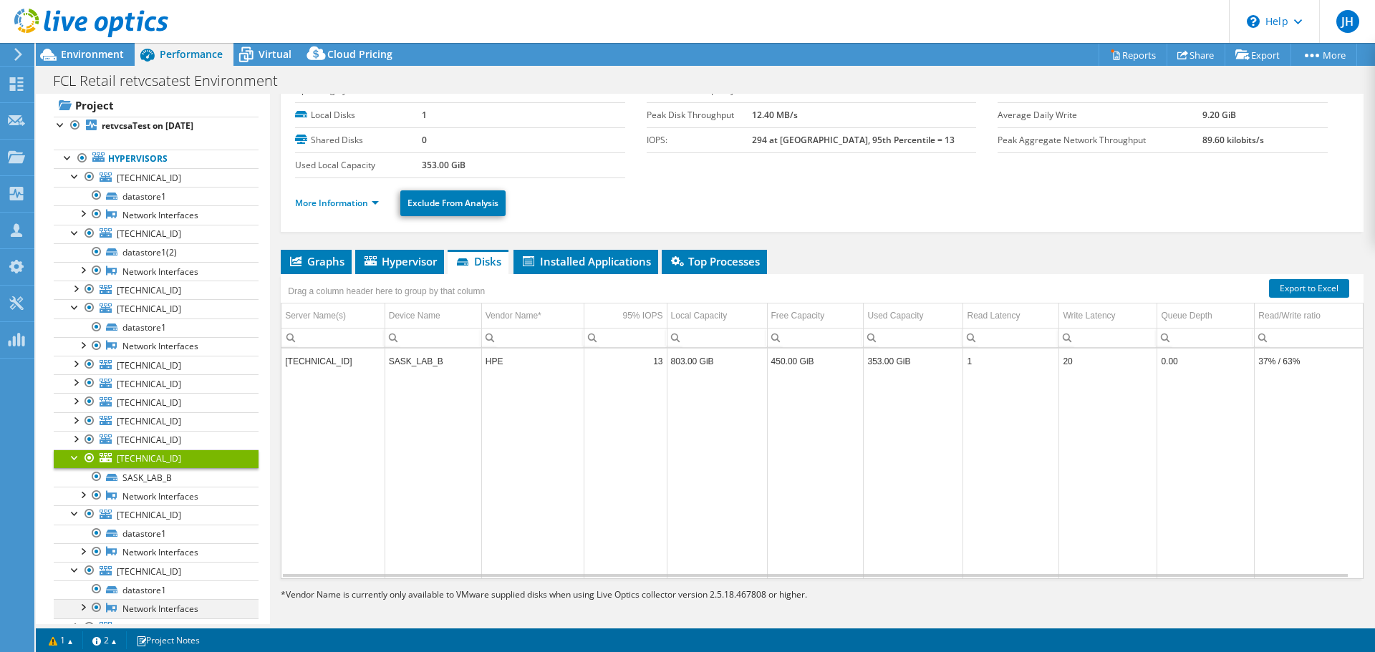
scroll to position [41, 0]
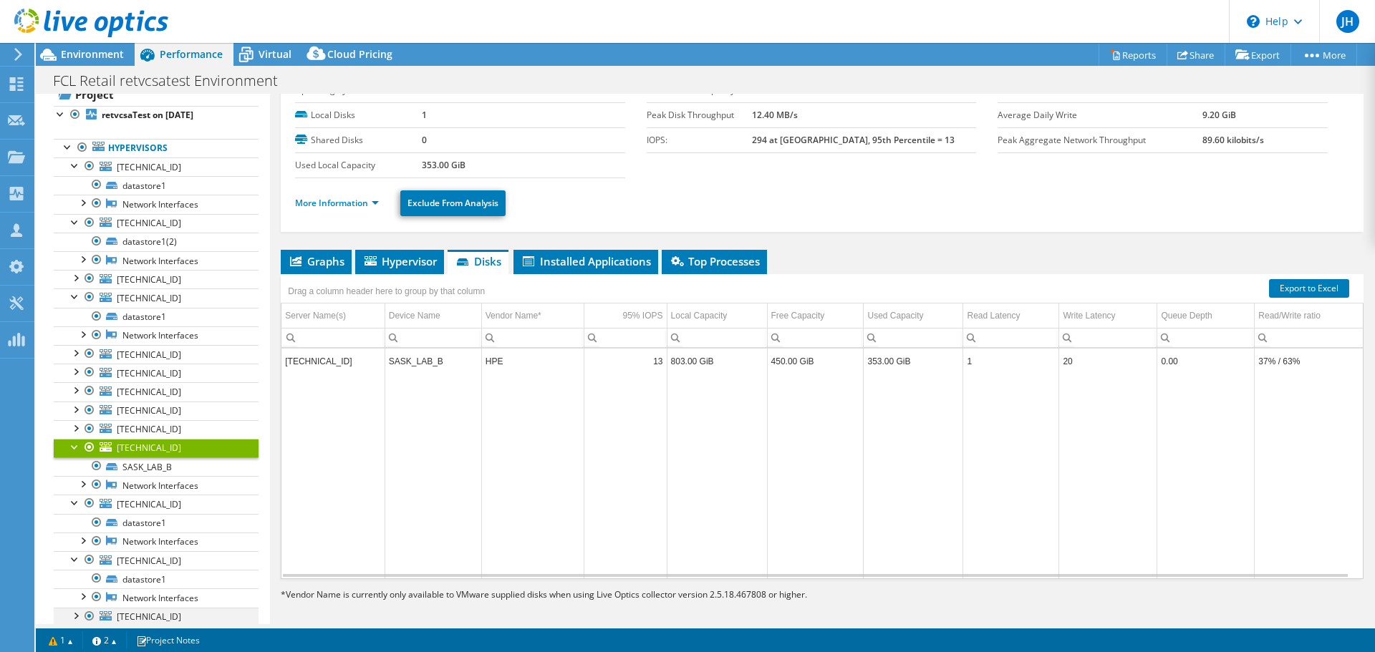
click at [77, 608] on div at bounding box center [75, 615] width 14 height 14
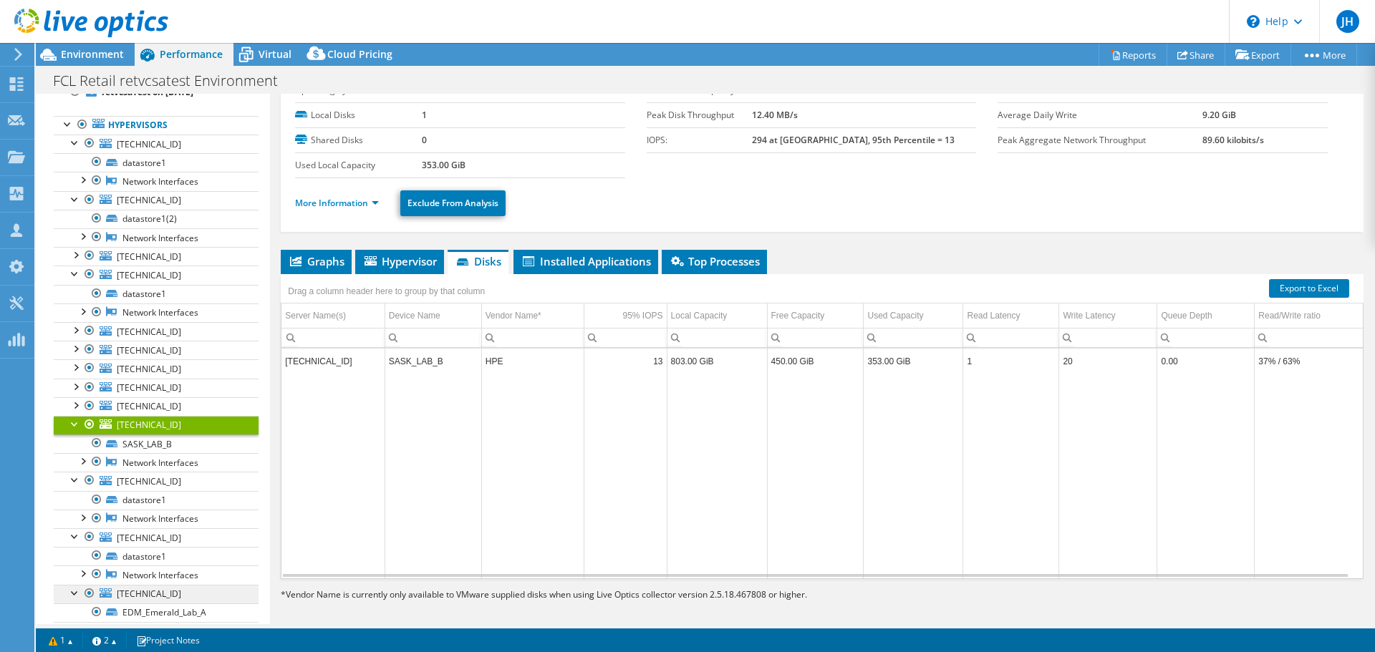
scroll to position [76, 0]
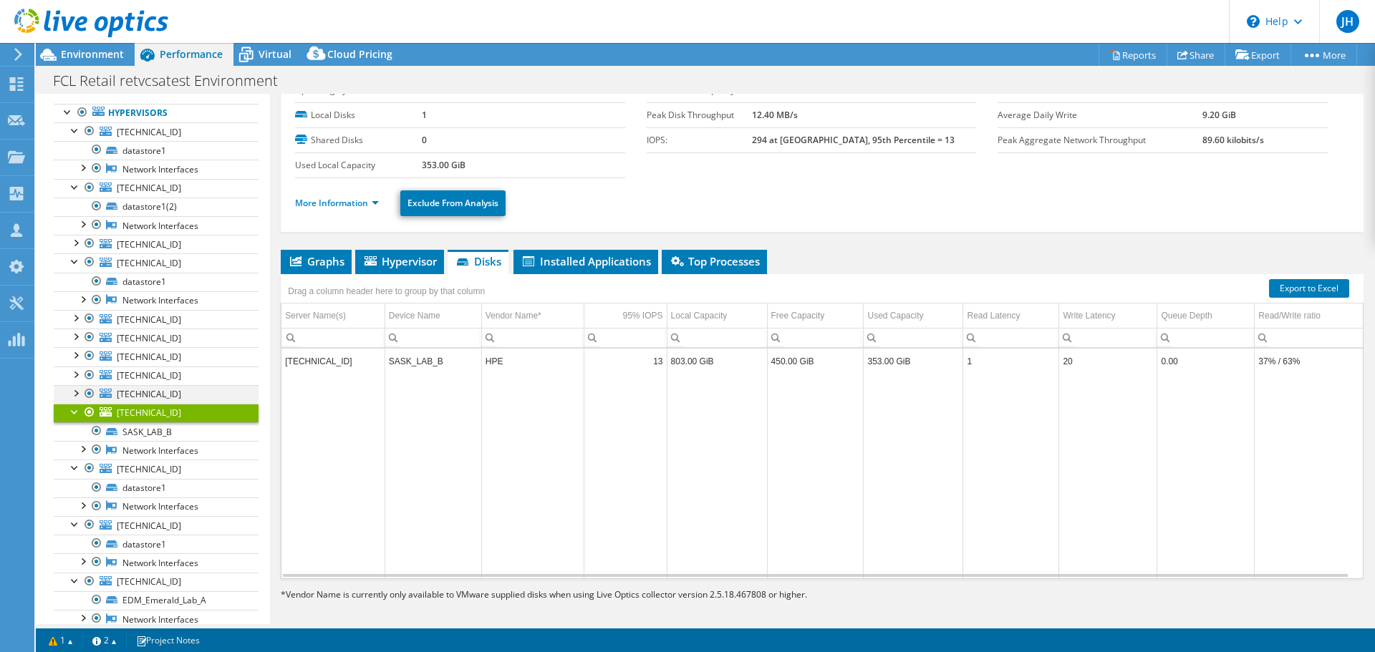
click at [74, 385] on div at bounding box center [75, 392] width 14 height 14
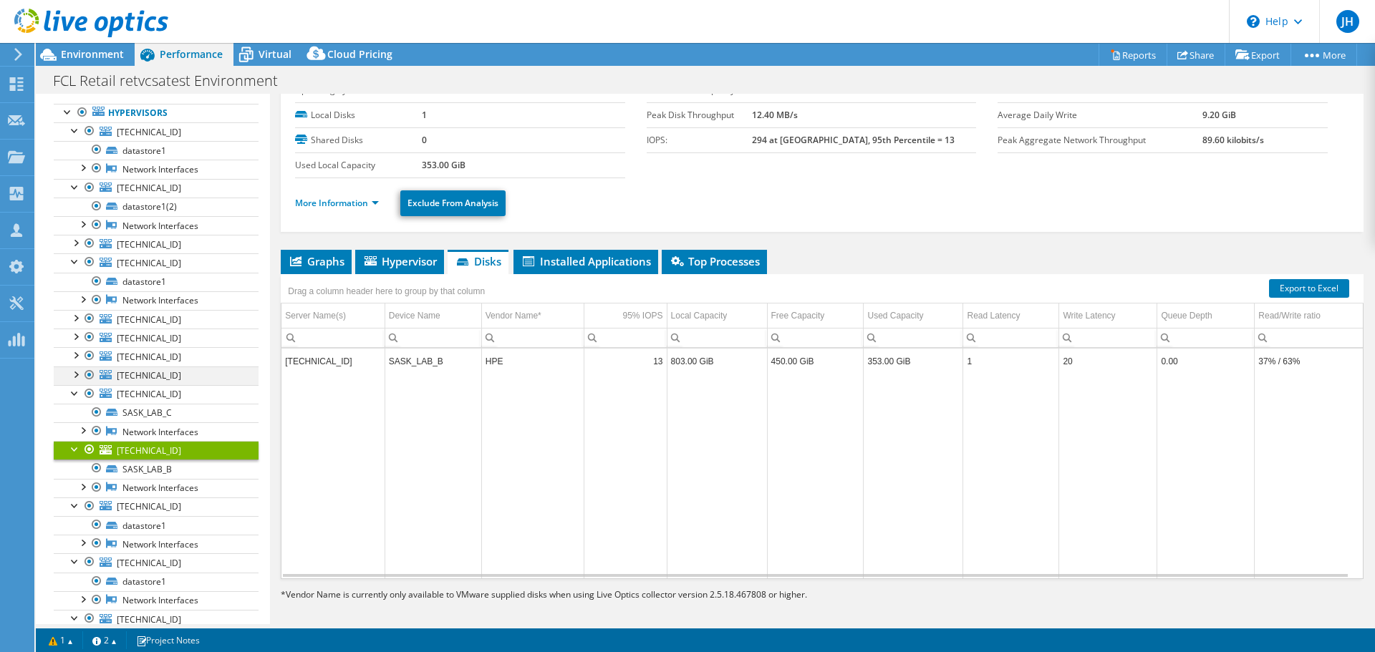
click at [78, 367] on div at bounding box center [75, 374] width 14 height 14
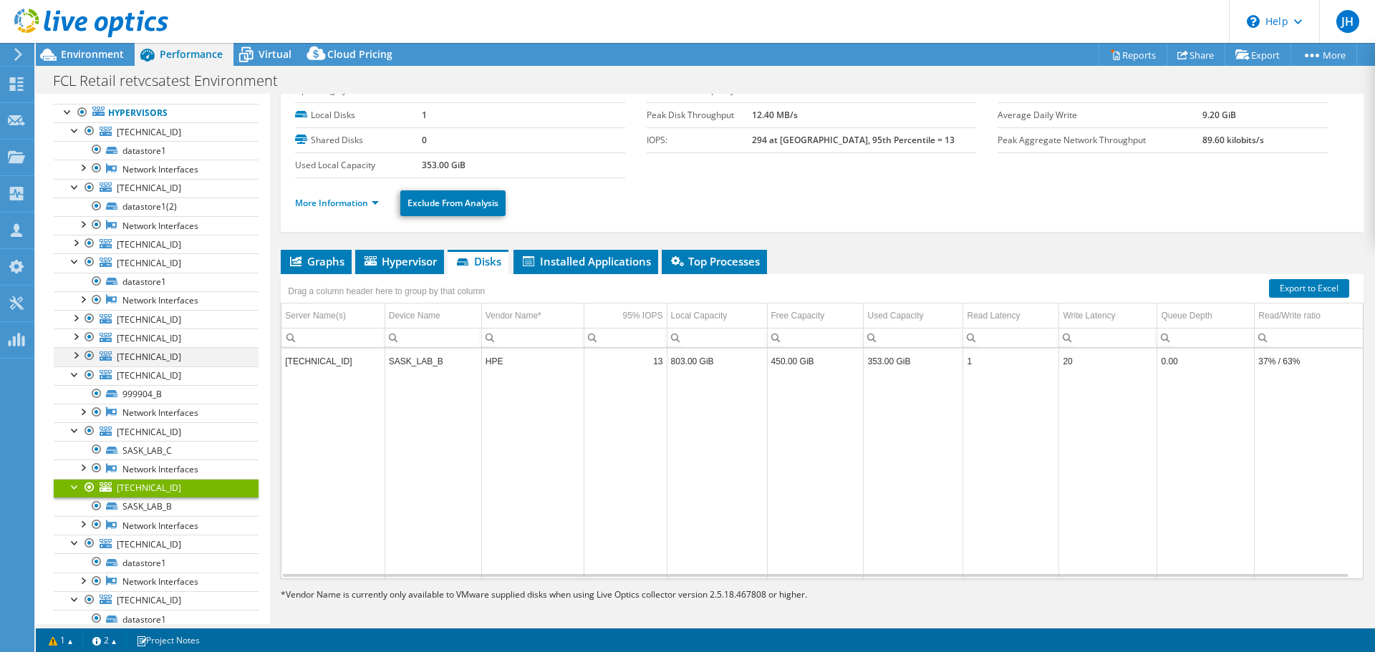
click at [76, 347] on div at bounding box center [75, 354] width 14 height 14
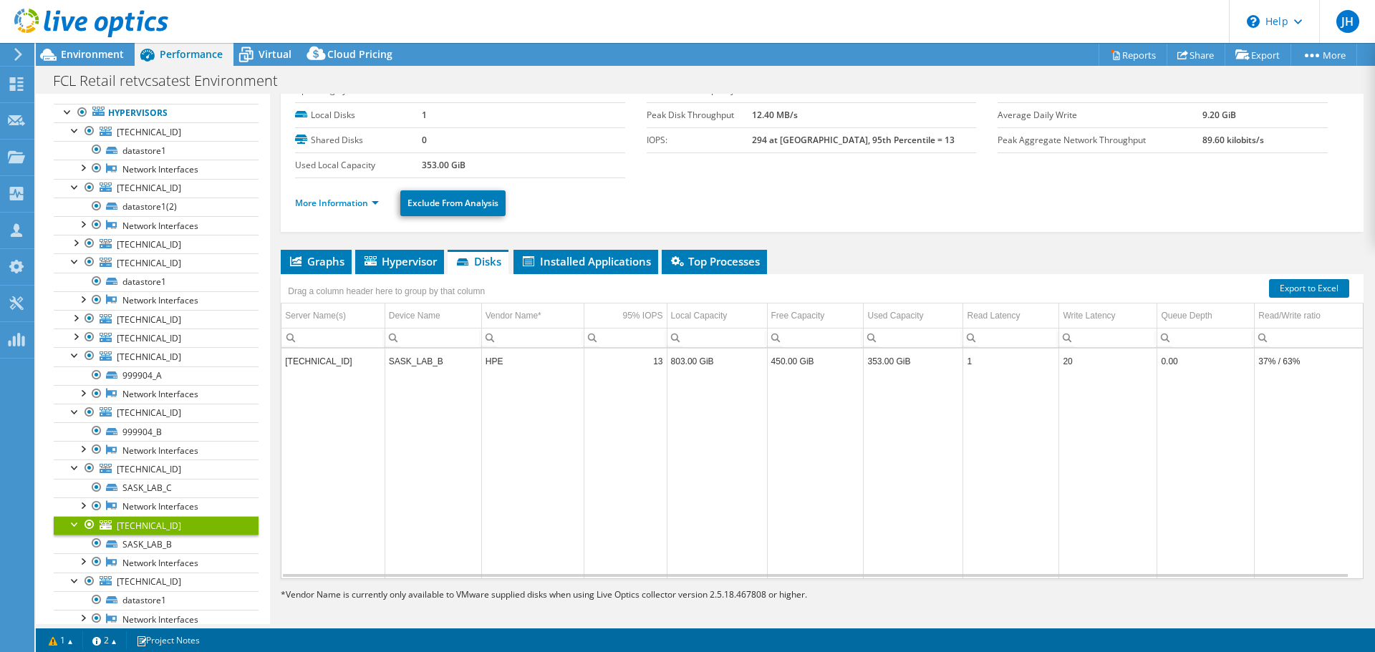
click at [131, 26] on icon at bounding box center [91, 23] width 154 height 29
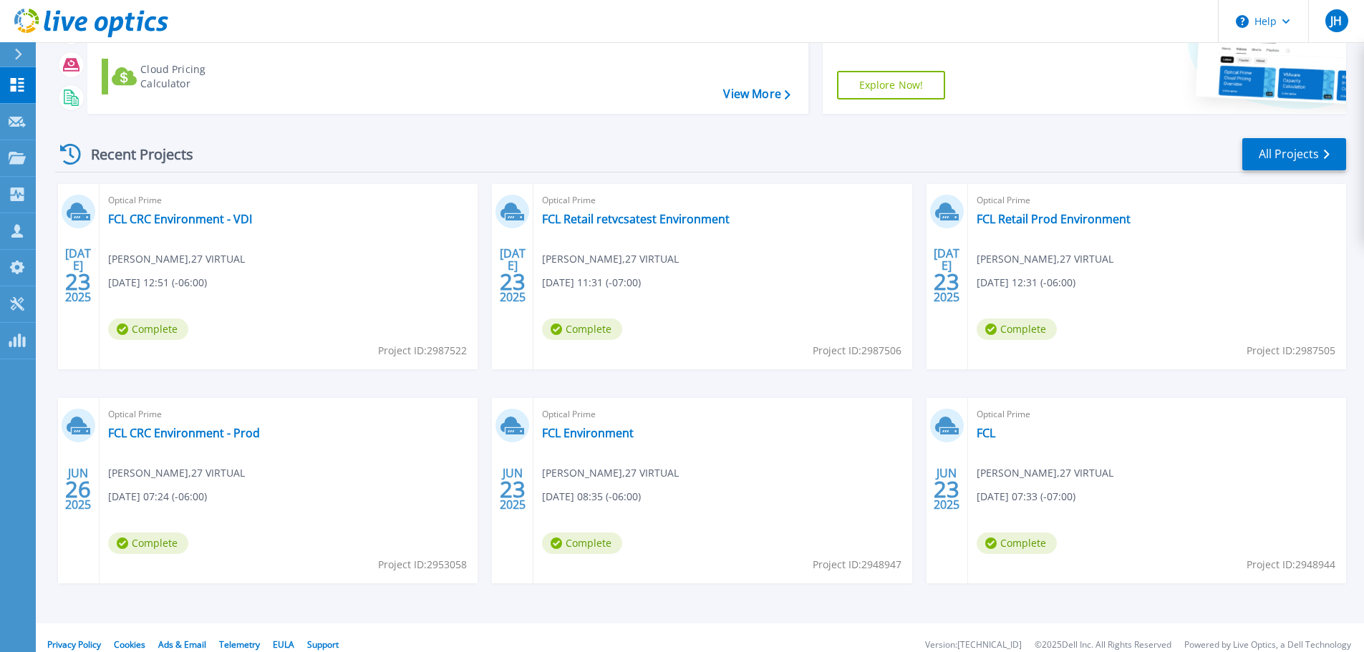
scroll to position [132, 0]
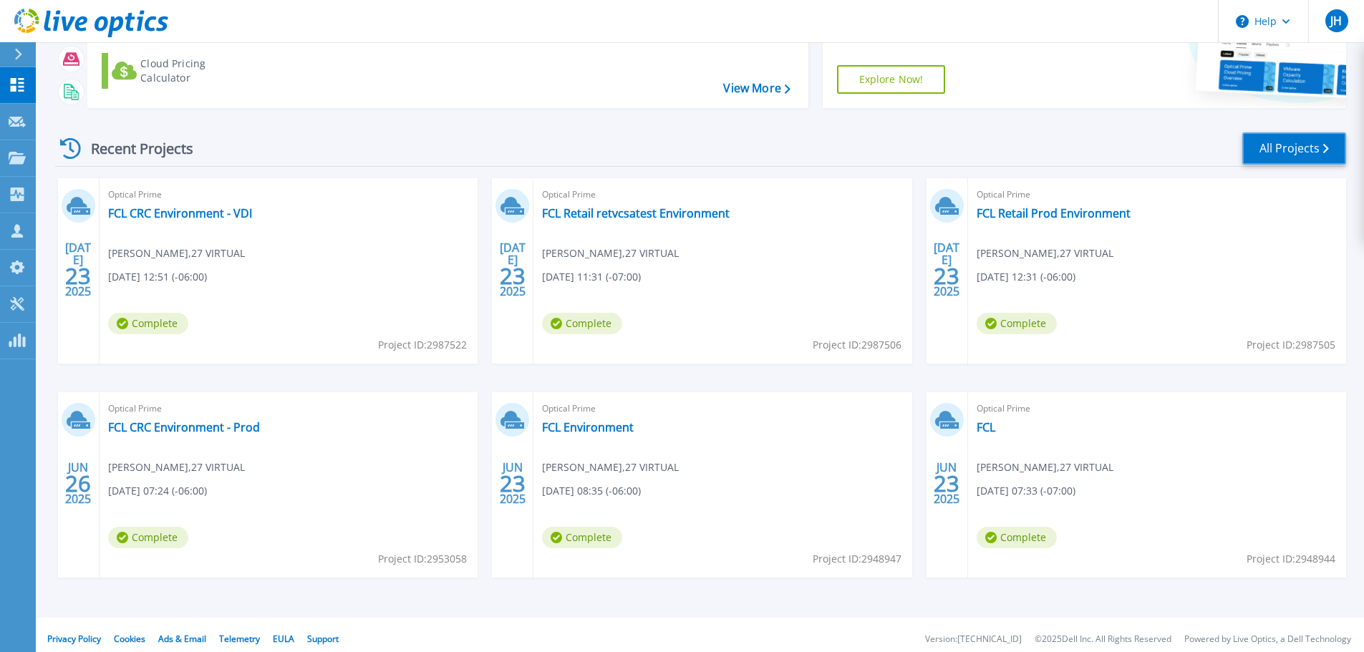
click at [1320, 148] on link "All Projects" at bounding box center [1294, 148] width 104 height 32
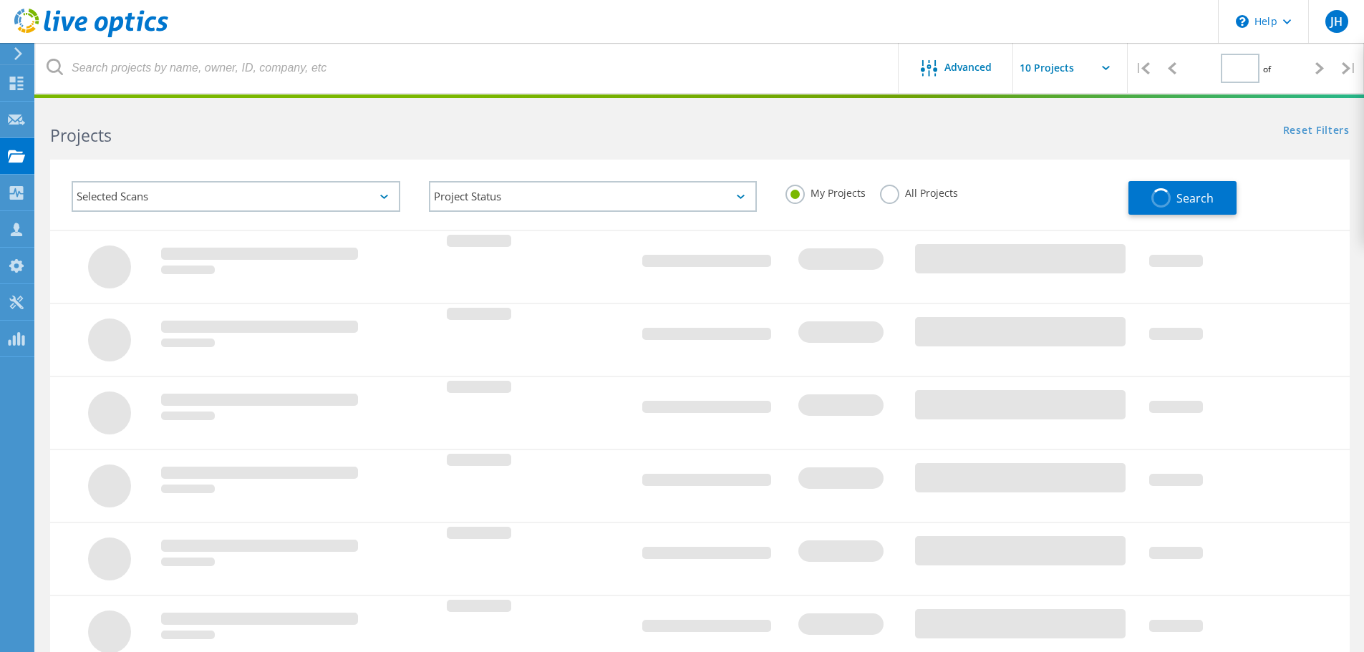
type input "1"
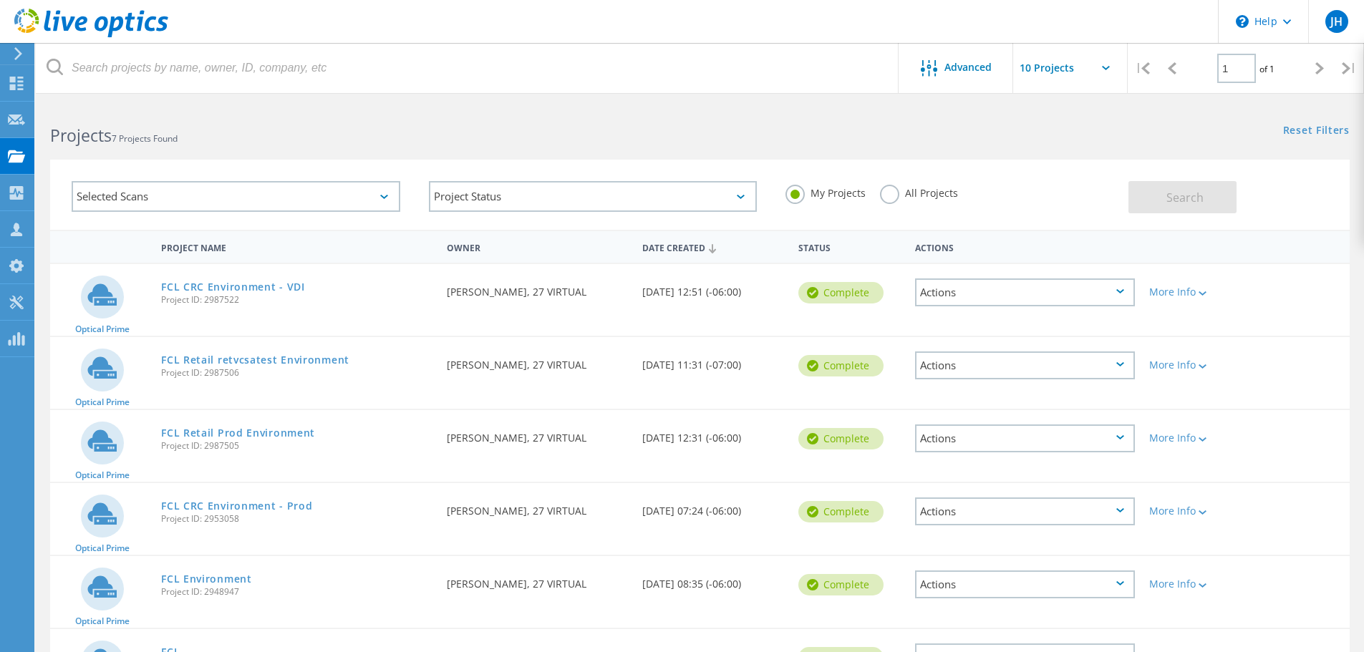
click at [887, 192] on label "All Projects" at bounding box center [919, 192] width 78 height 14
click at [0, 0] on input "All Projects" at bounding box center [0, 0] width 0 height 0
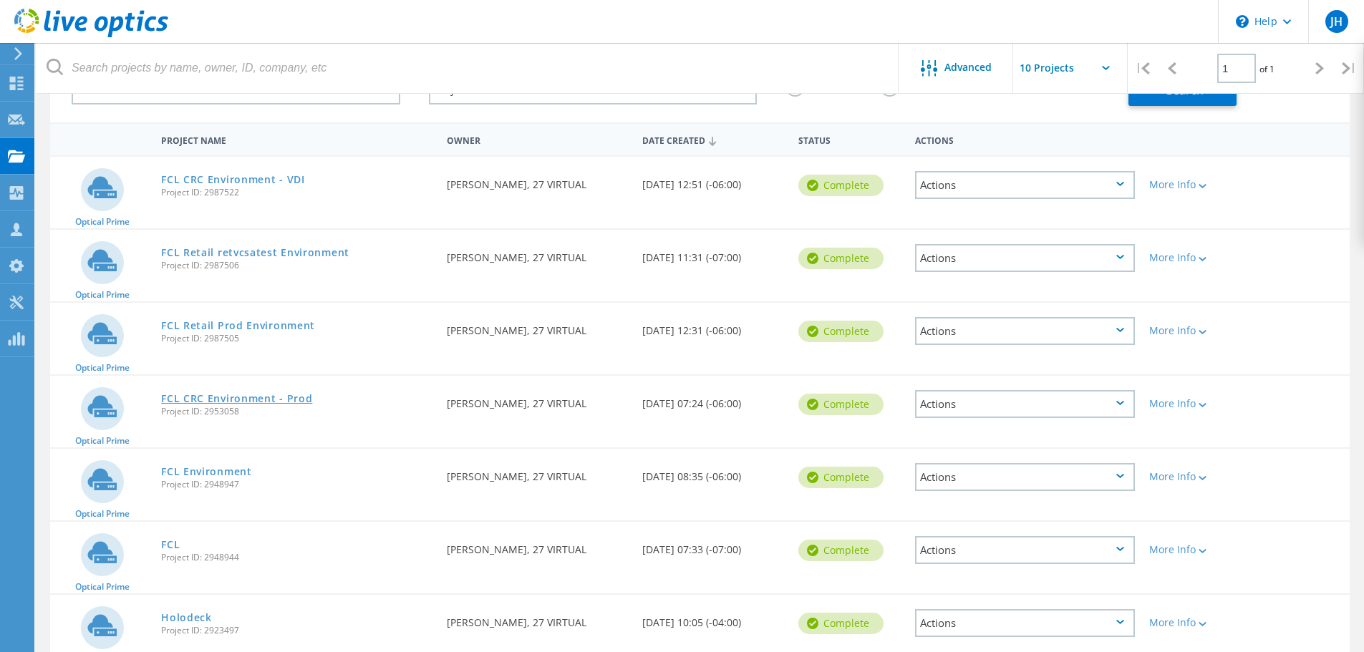
scroll to position [107, 0]
click at [184, 469] on link "FCL Environment" at bounding box center [206, 473] width 91 height 10
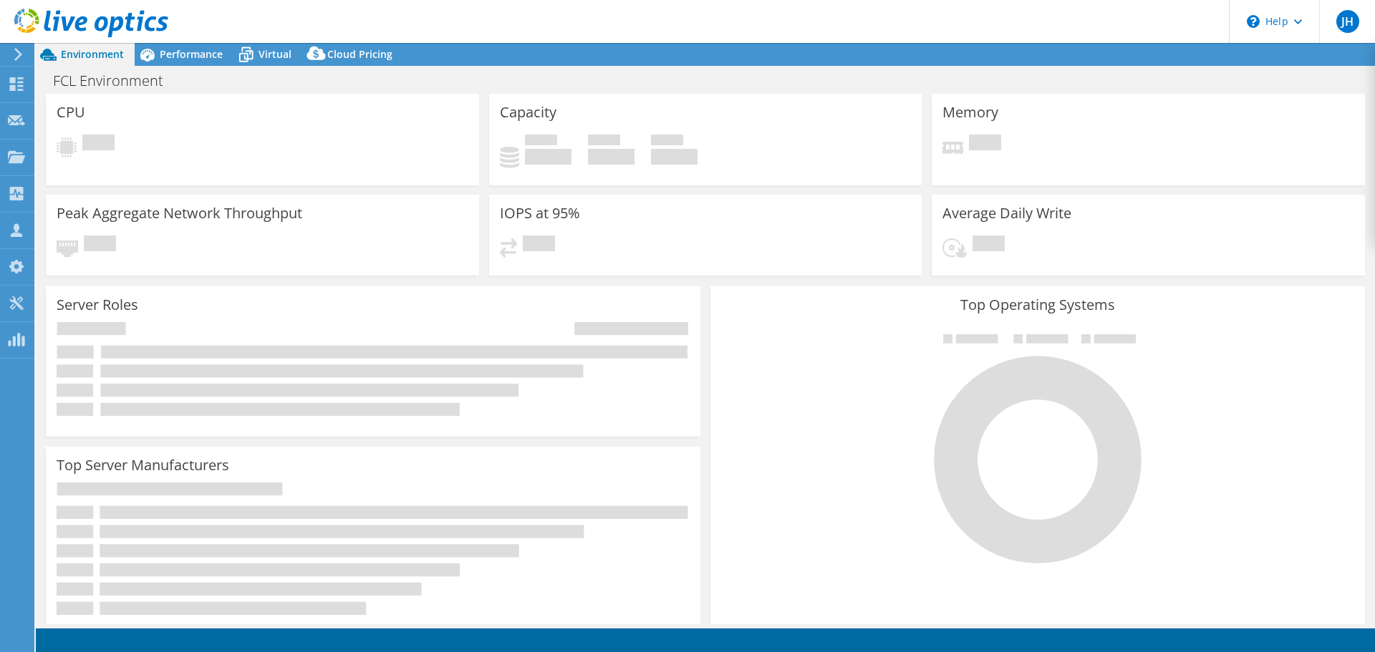
select select "USD"
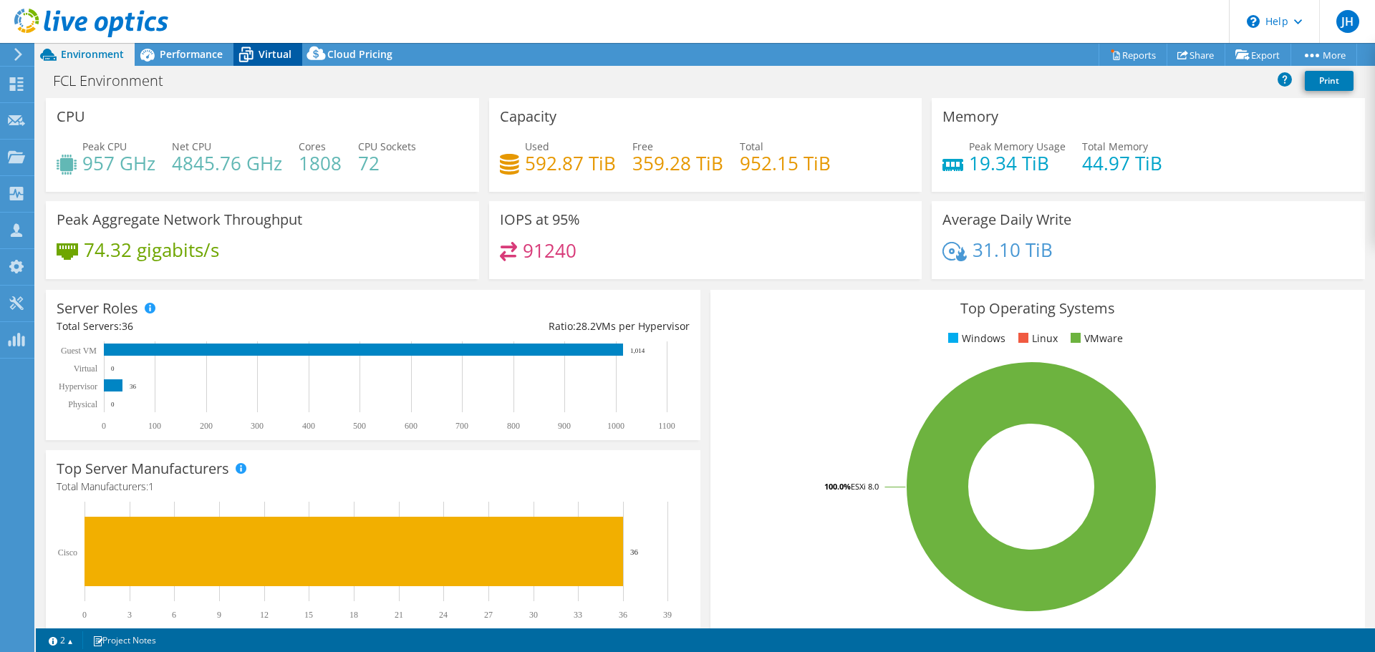
click at [253, 49] on icon at bounding box center [245, 54] width 25 height 25
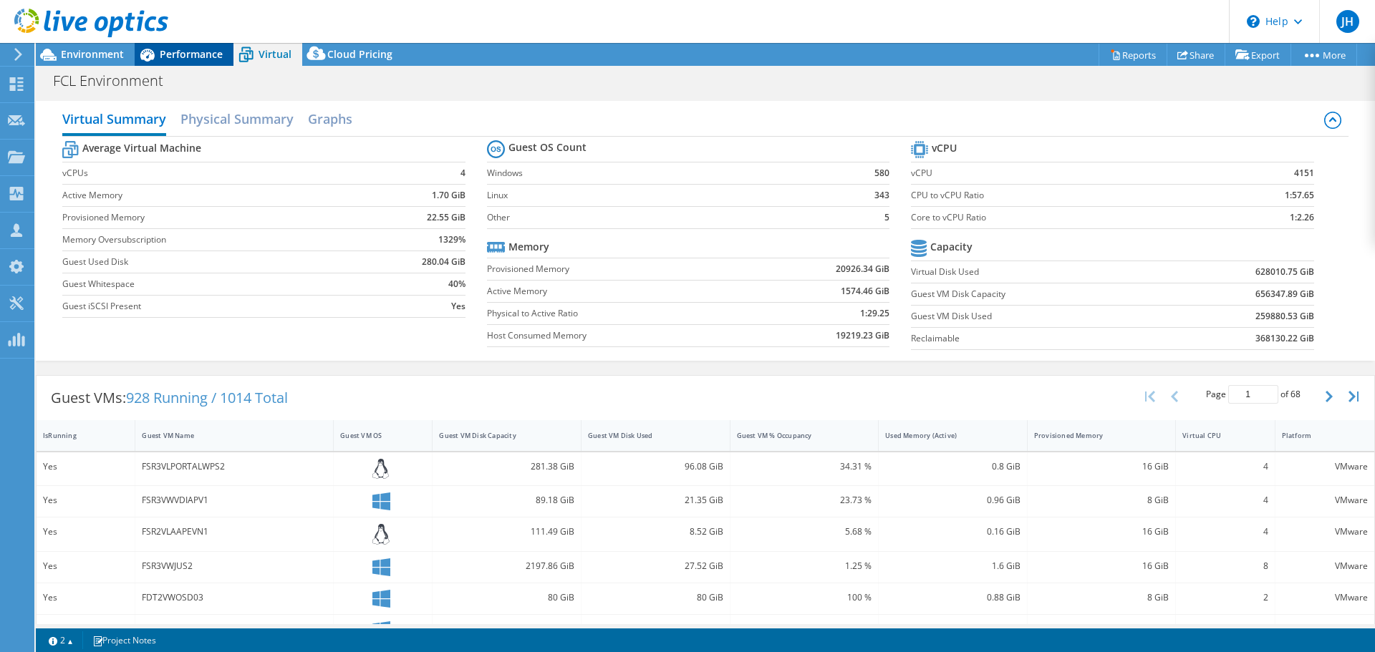
click at [209, 53] on span "Performance" at bounding box center [191, 54] width 63 height 14
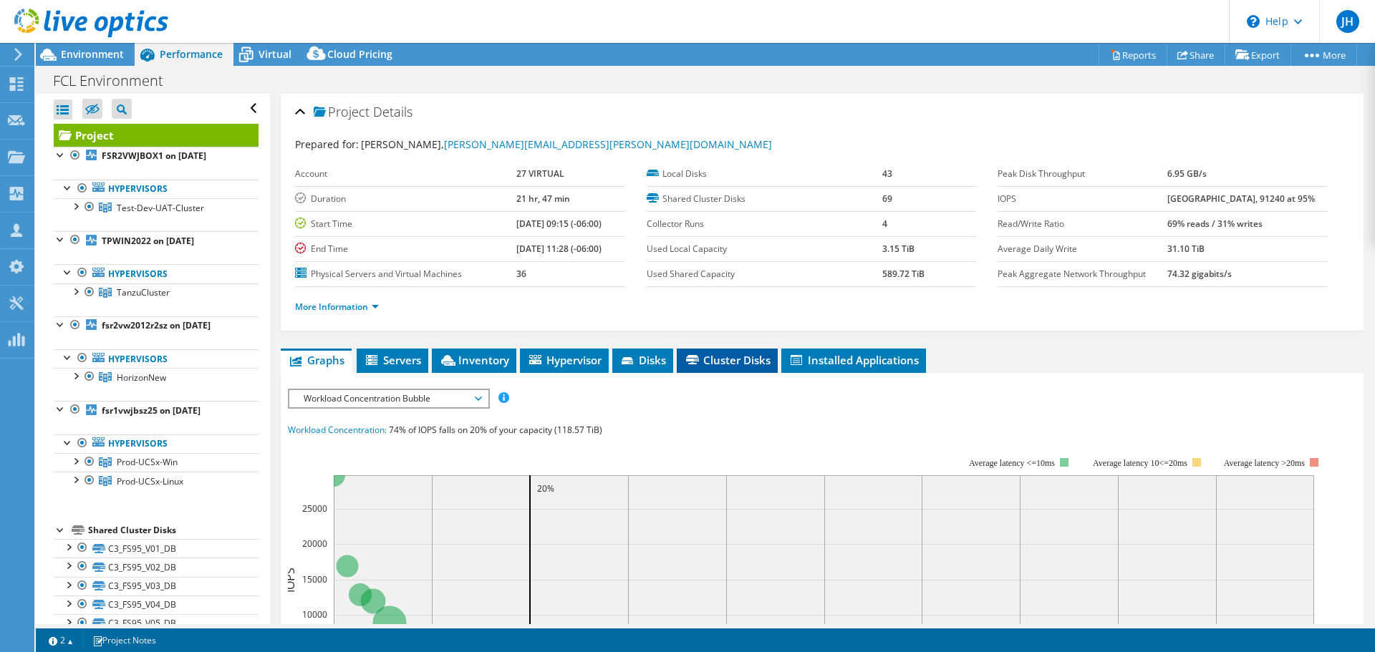
click at [732, 353] on span "Cluster Disks" at bounding box center [727, 360] width 87 height 14
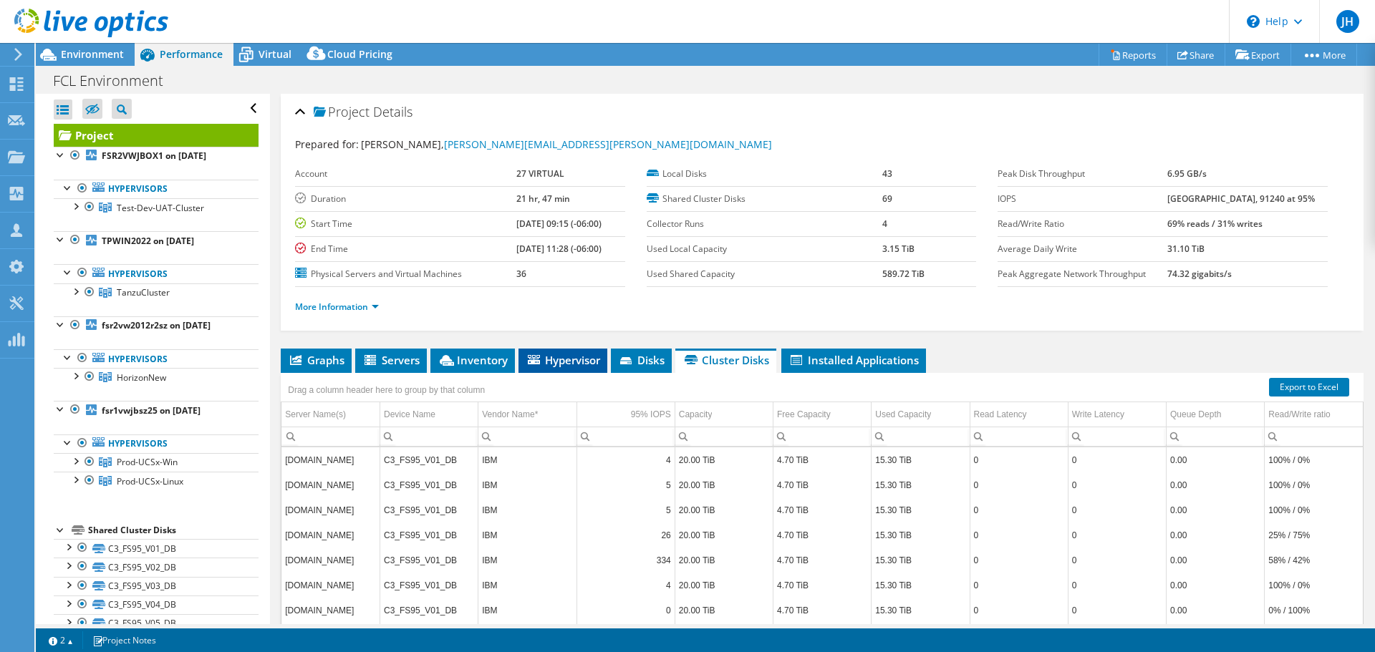
click at [557, 353] on span "Hypervisor" at bounding box center [563, 360] width 74 height 14
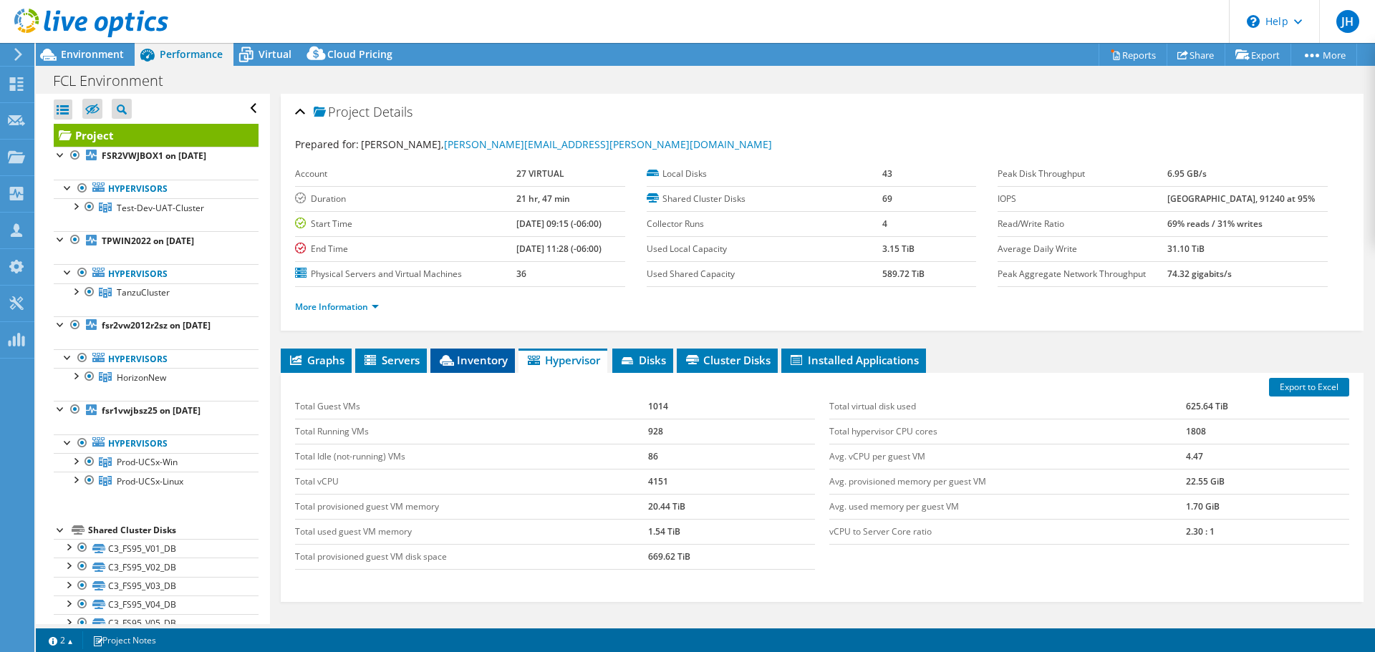
click at [483, 349] on li "Inventory" at bounding box center [472, 361] width 84 height 24
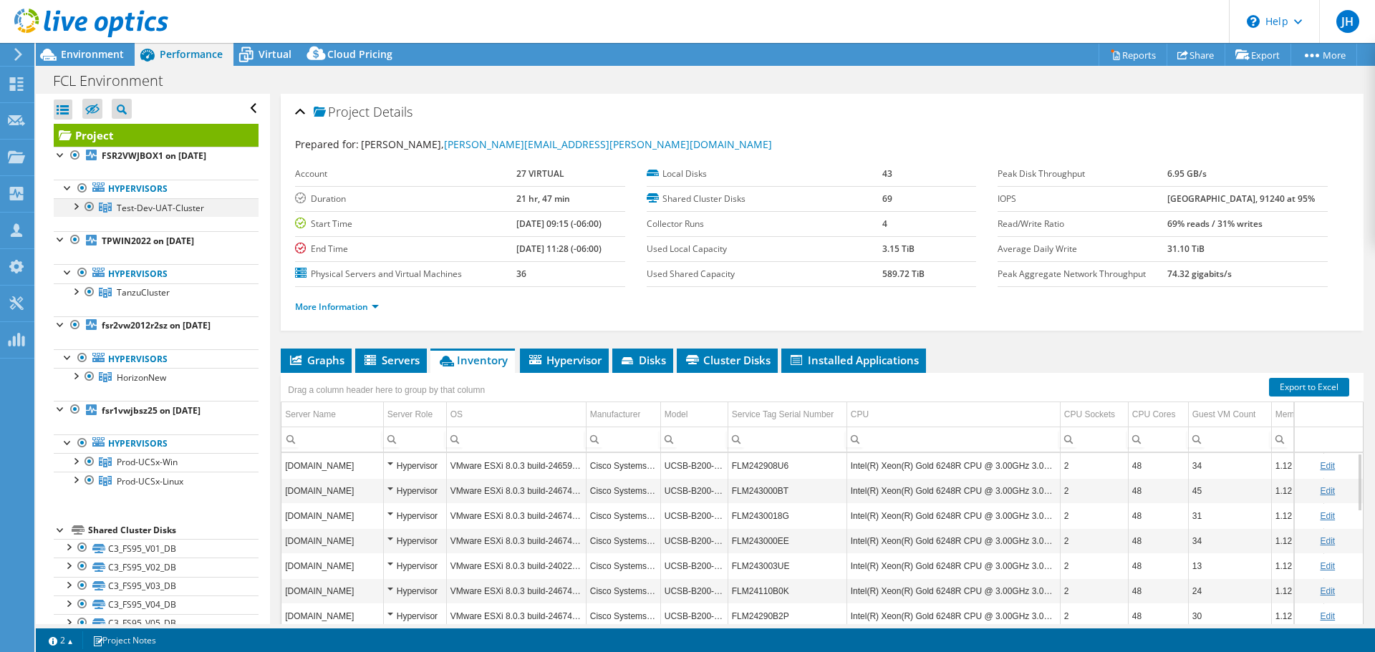
click at [76, 198] on div at bounding box center [75, 205] width 14 height 14
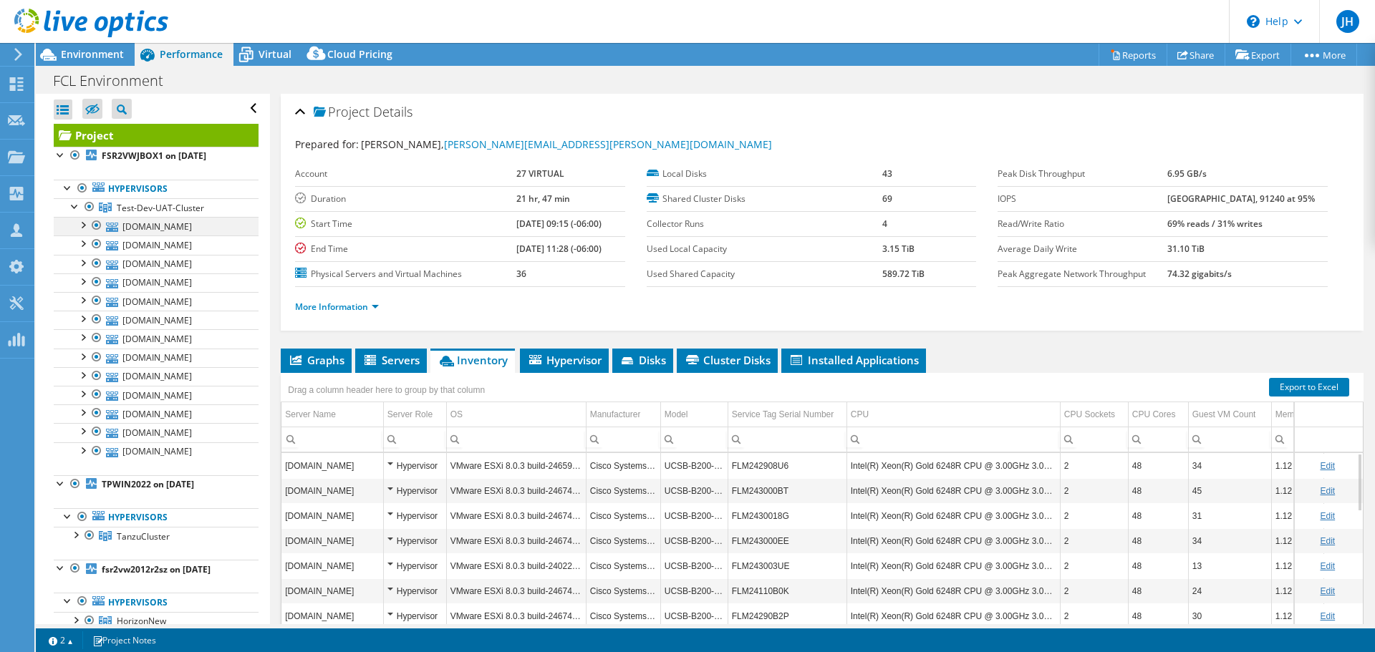
click at [82, 217] on div at bounding box center [82, 224] width 14 height 14
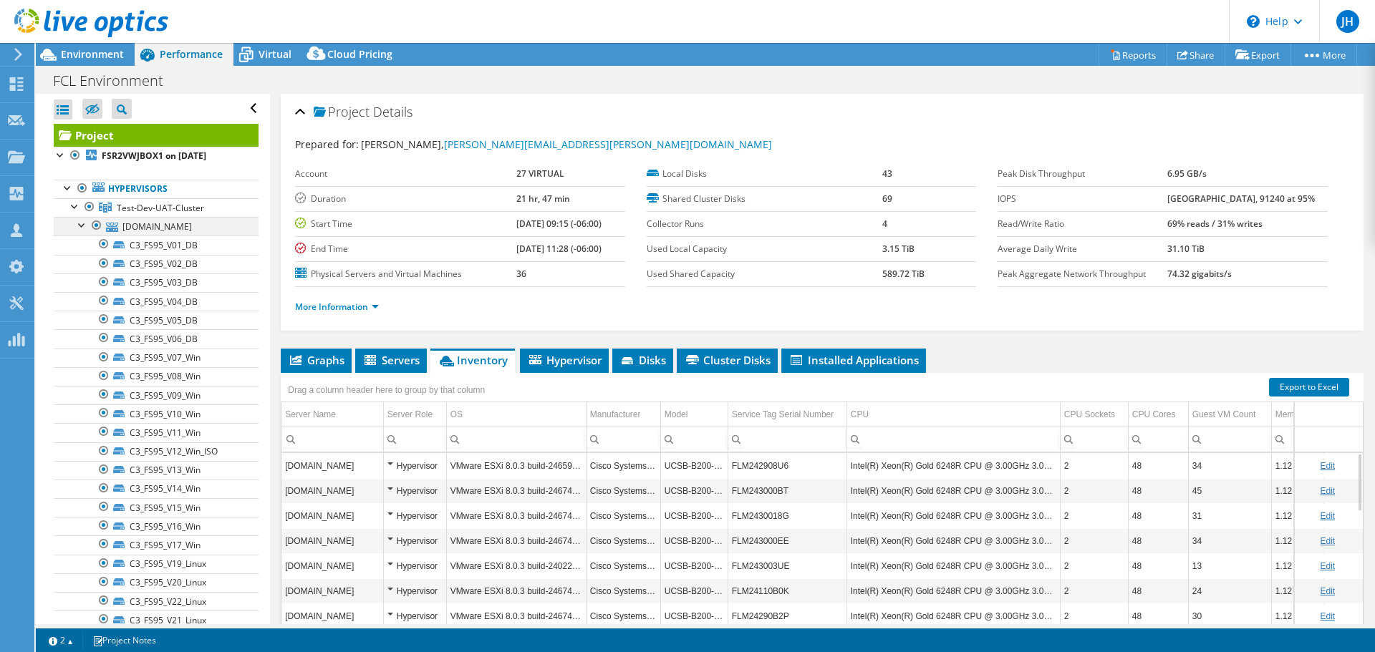
click at [82, 217] on div at bounding box center [82, 224] width 14 height 14
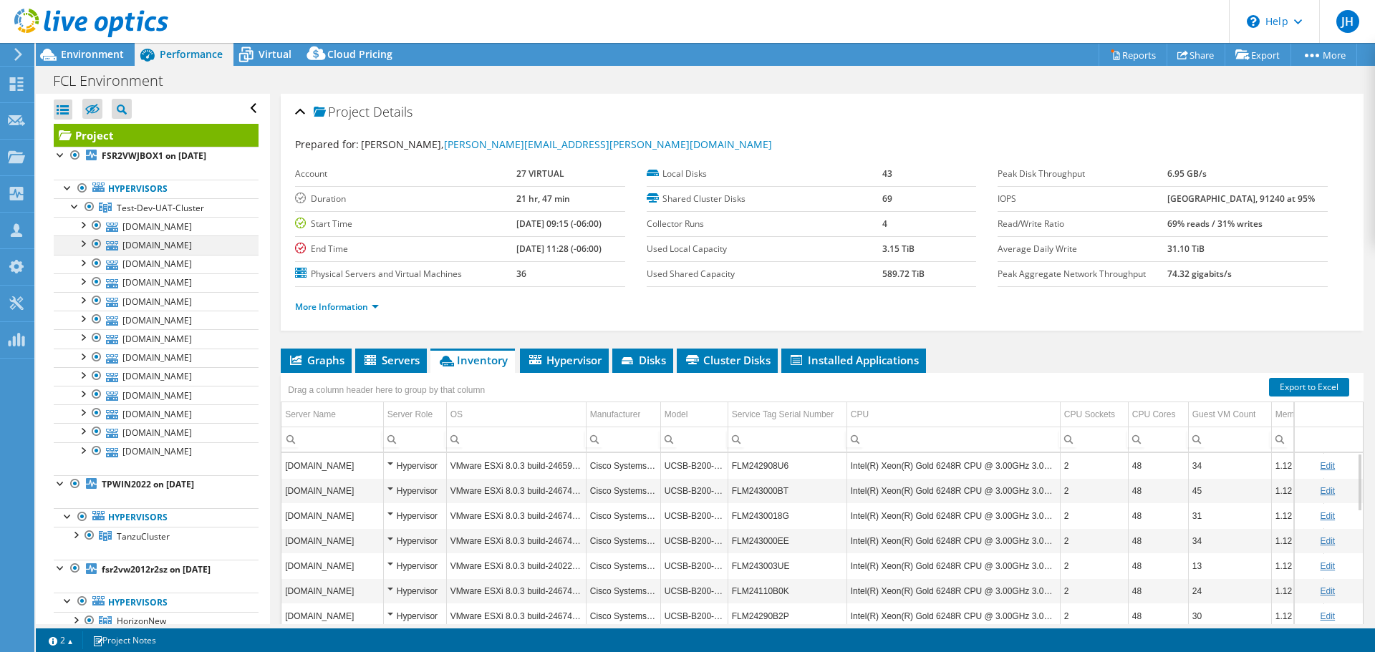
click at [81, 236] on div at bounding box center [82, 243] width 14 height 14
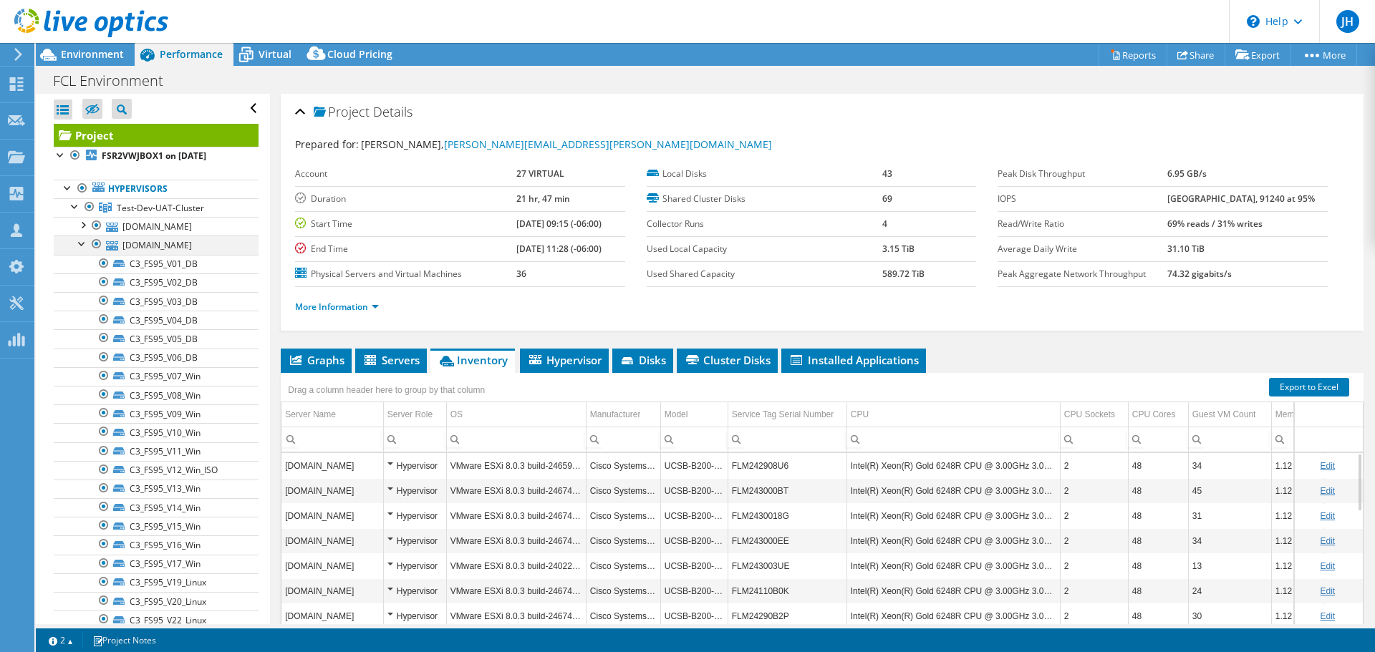
click at [81, 236] on div at bounding box center [82, 243] width 14 height 14
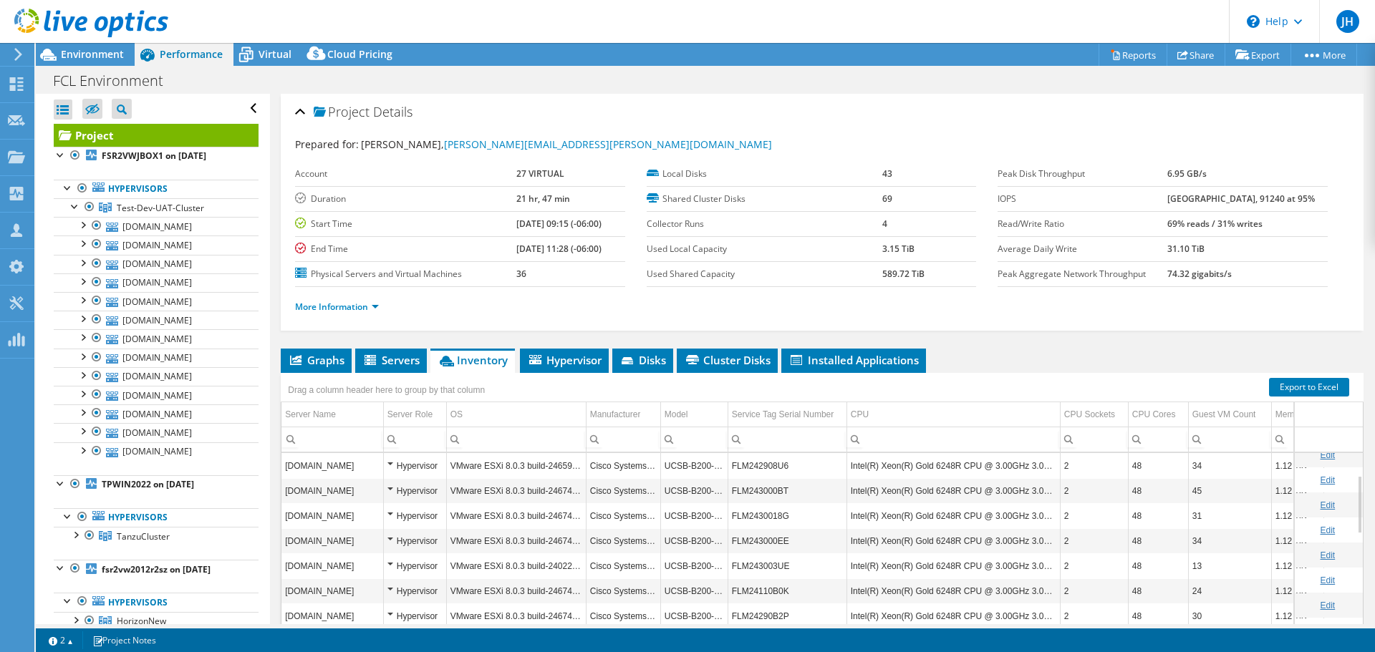
scroll to position [72, 0]
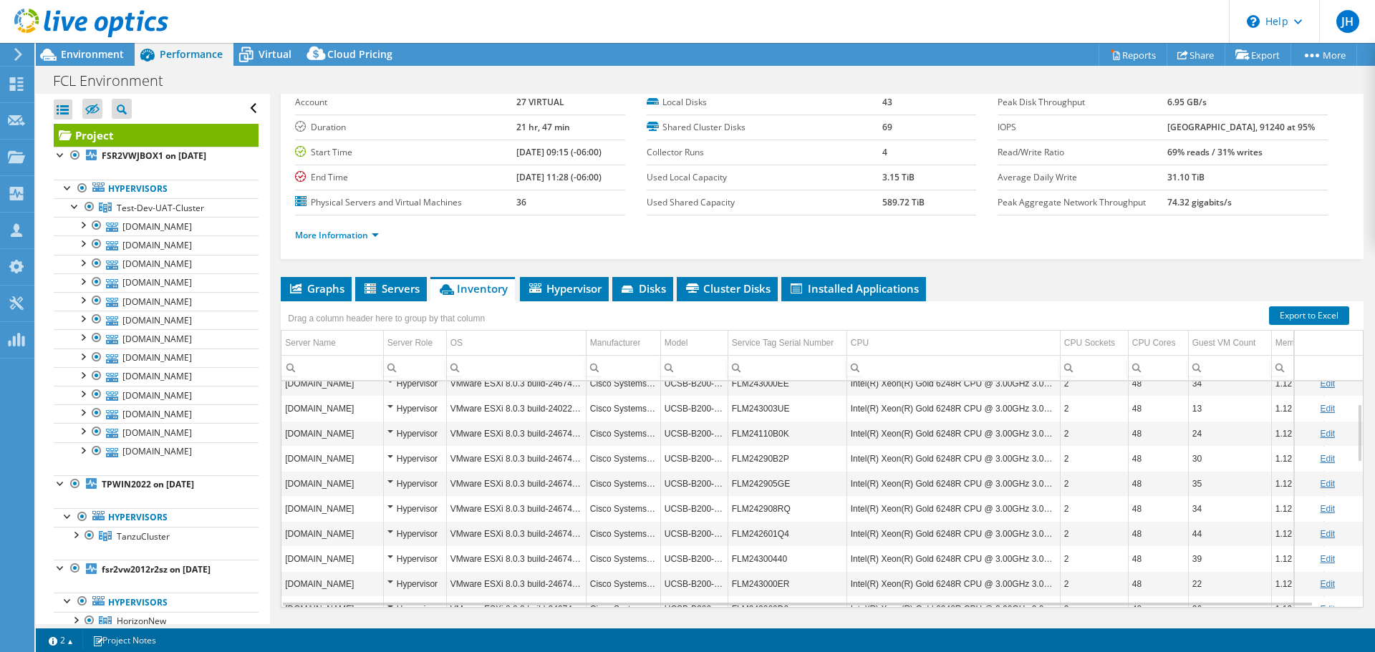
drag, startPoint x: 463, startPoint y: 449, endPoint x: 508, endPoint y: 453, distance: 45.3
click at [378, 446] on td "fsr1pesxucs23.res.ad.crs" at bounding box center [332, 458] width 102 height 25
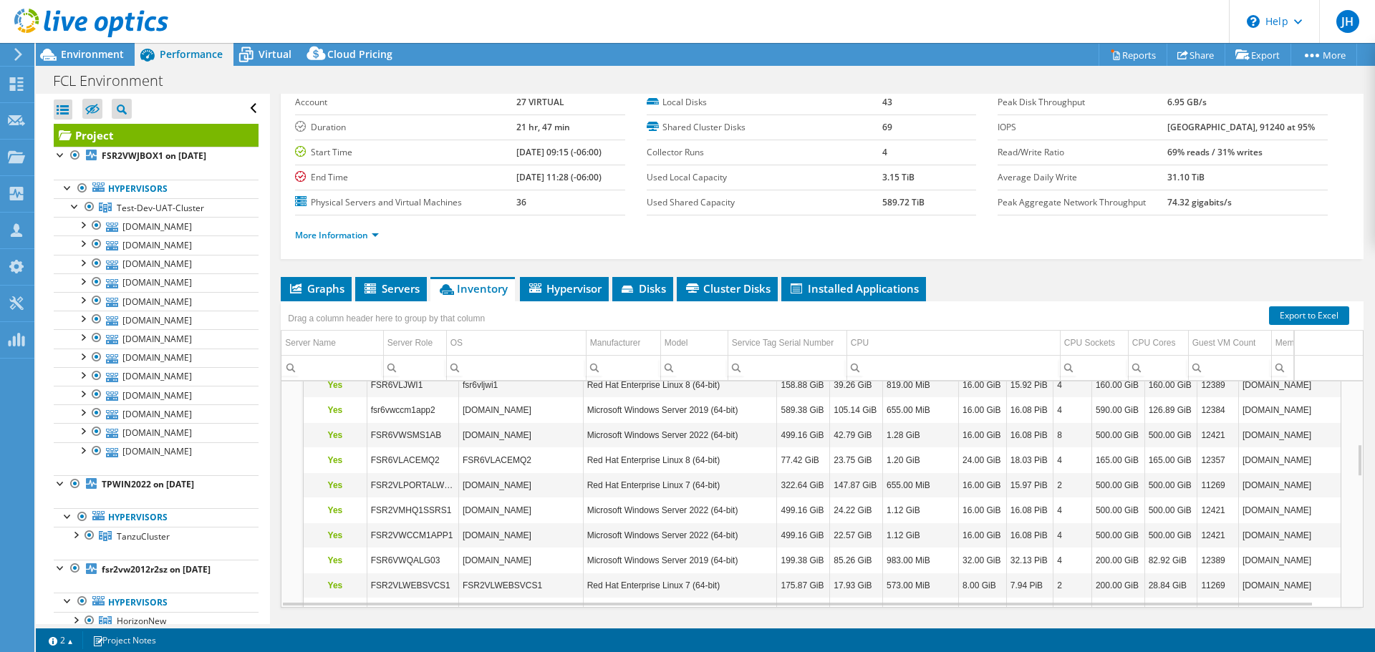
scroll to position [515, 0]
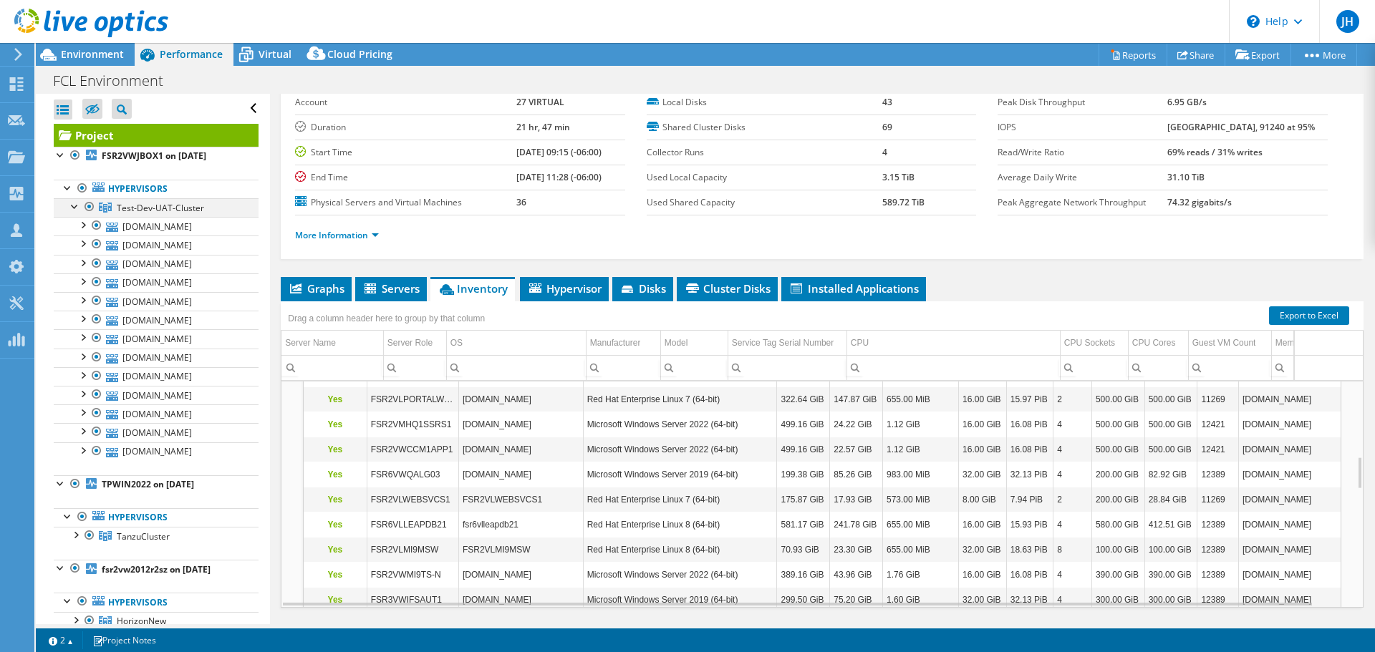
click at [74, 199] on div at bounding box center [75, 205] width 14 height 14
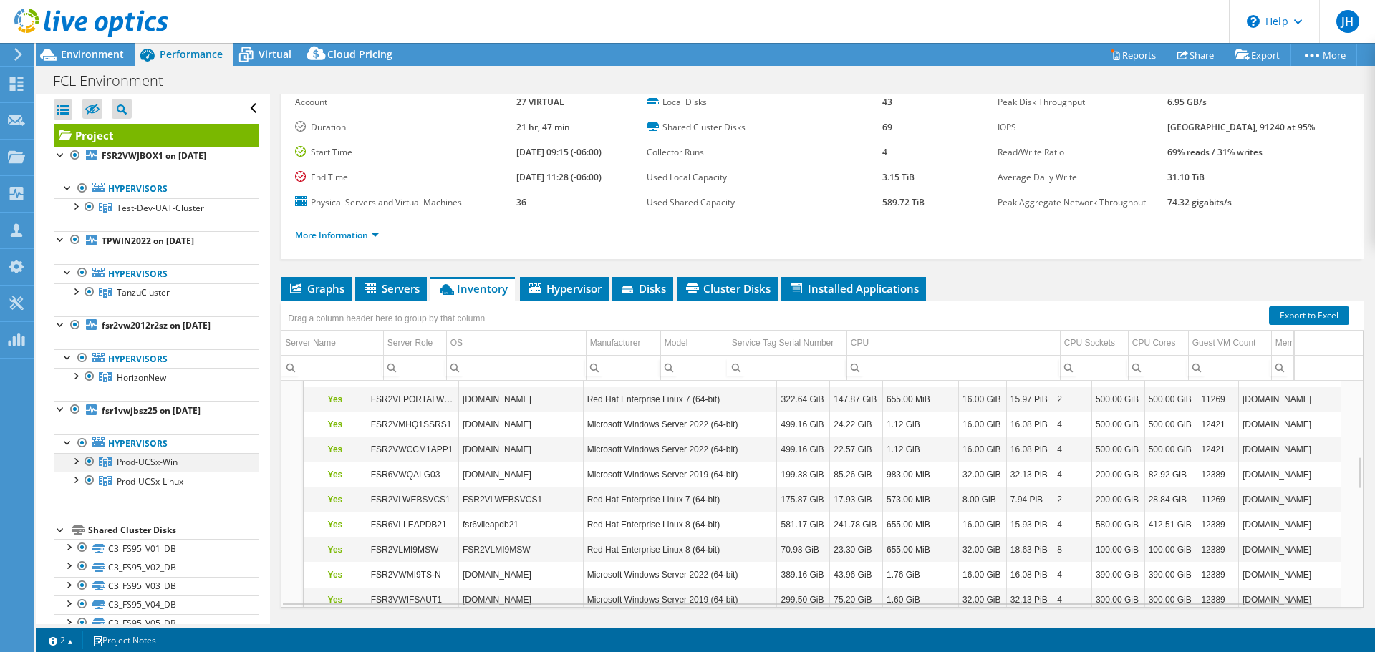
click at [74, 453] on div at bounding box center [75, 460] width 14 height 14
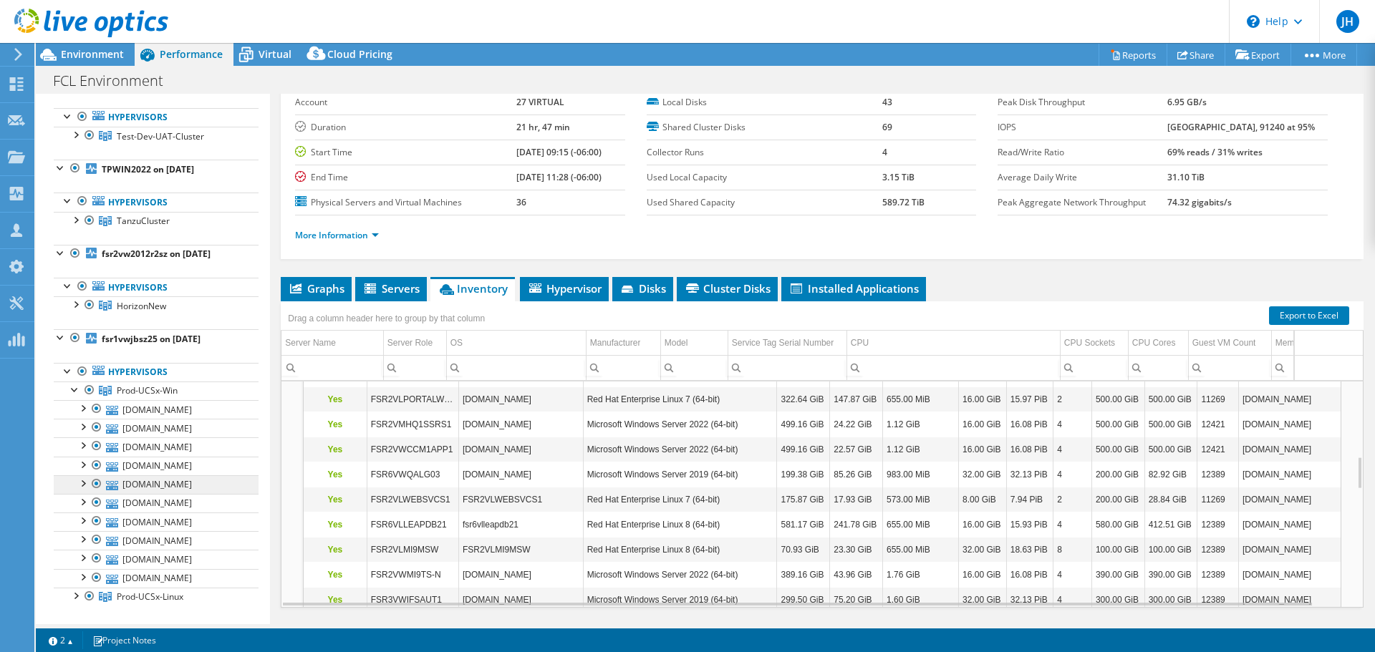
scroll to position [143, 0]
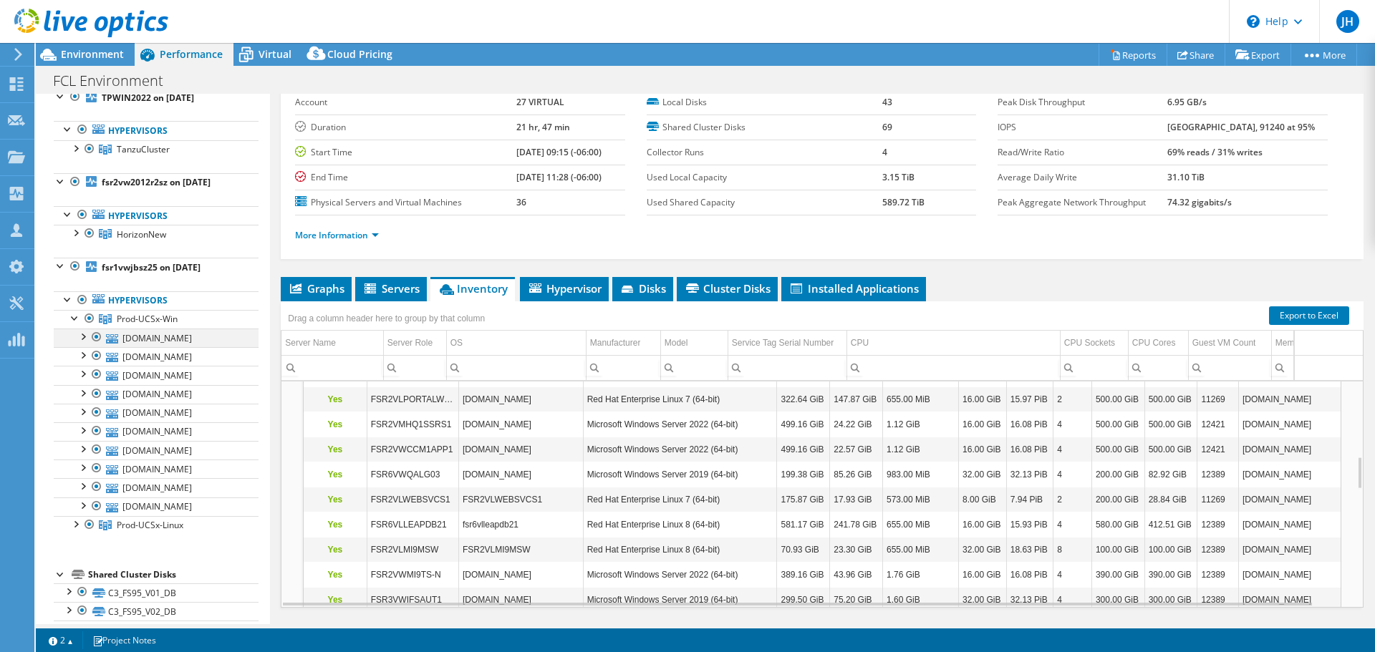
click at [82, 329] on div at bounding box center [82, 336] width 14 height 14
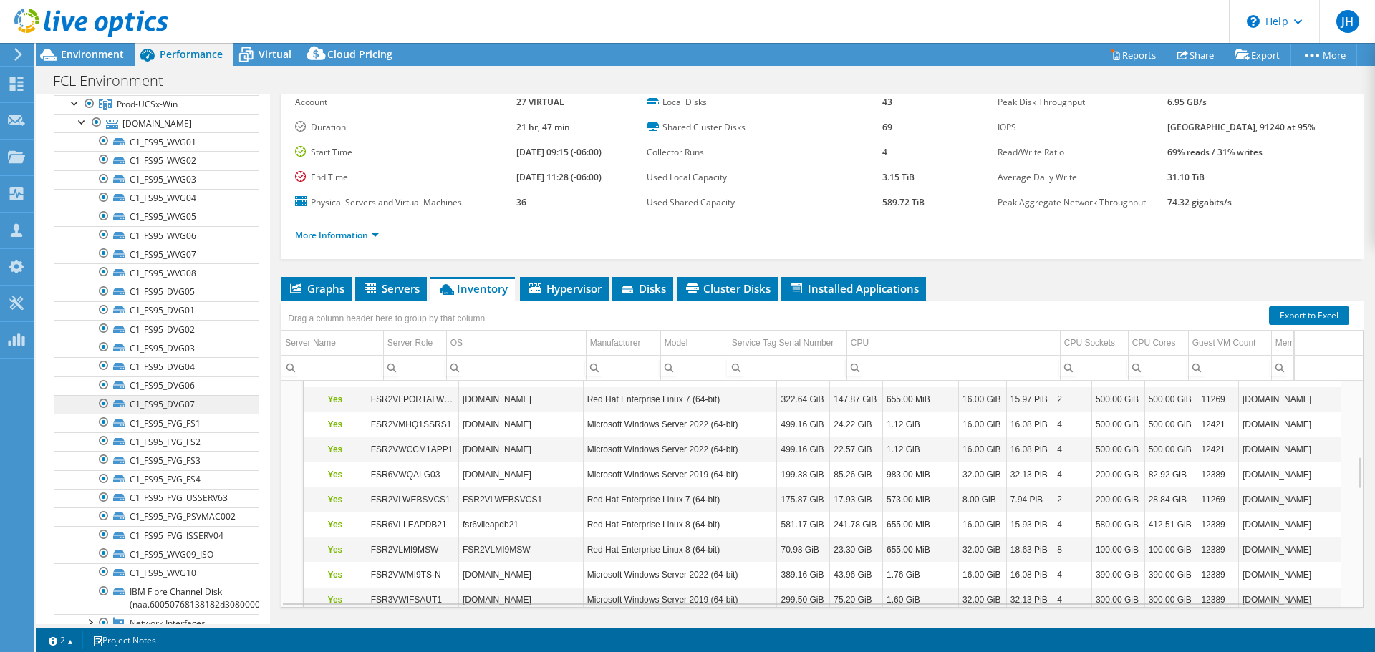
scroll to position [430, 0]
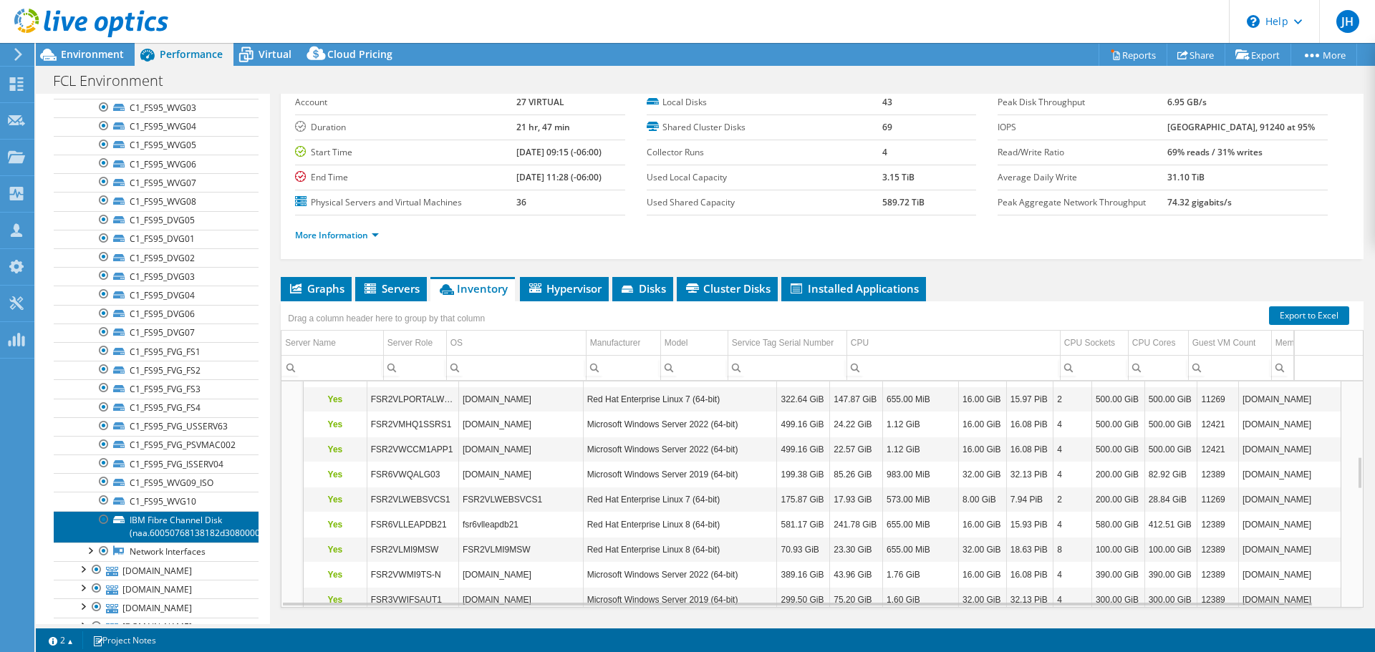
click at [160, 511] on link "IBM Fibre Channel Disk (naa.60050768138182d30800000000000009)" at bounding box center [156, 527] width 205 height 32
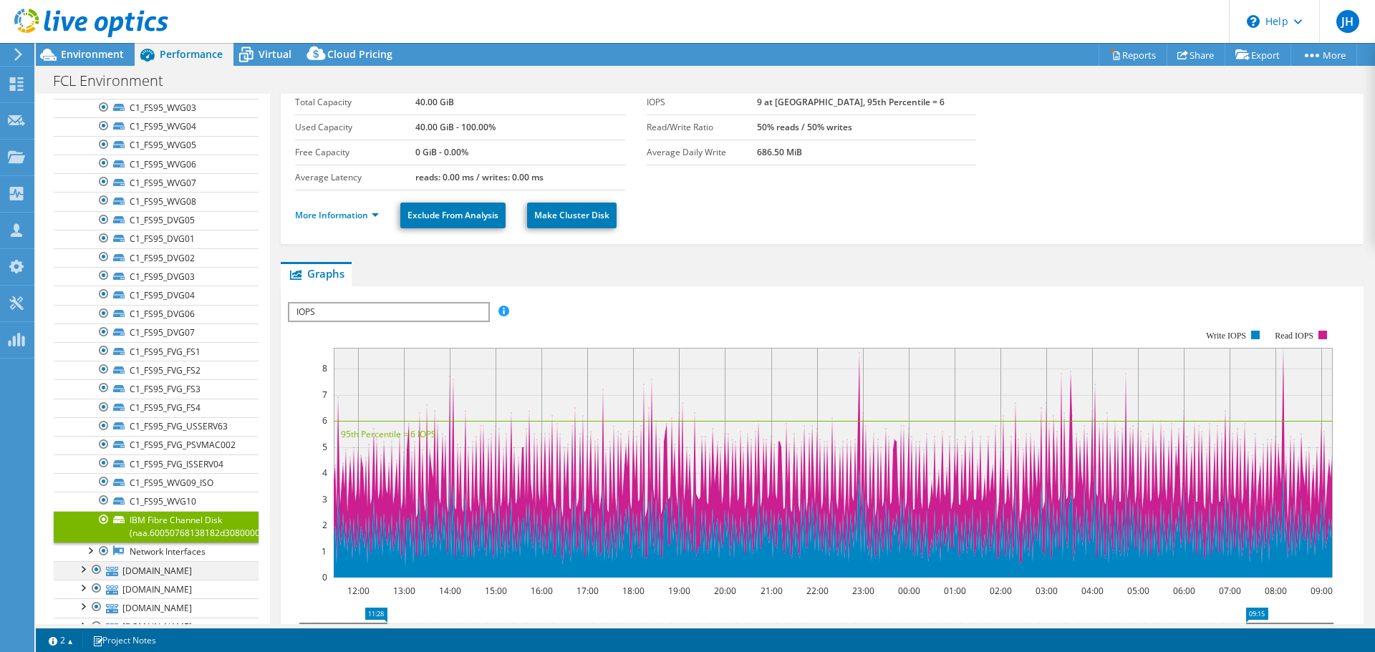
click at [80, 561] on div at bounding box center [82, 568] width 14 height 14
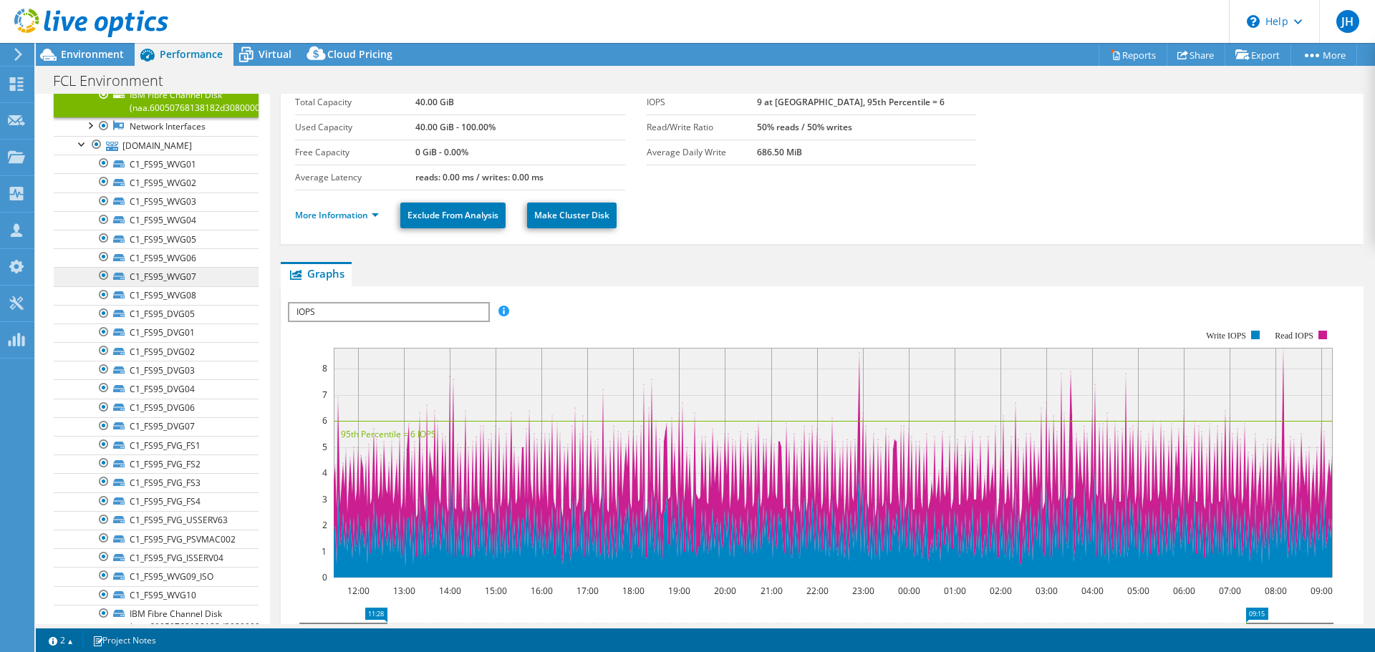
scroll to position [931, 0]
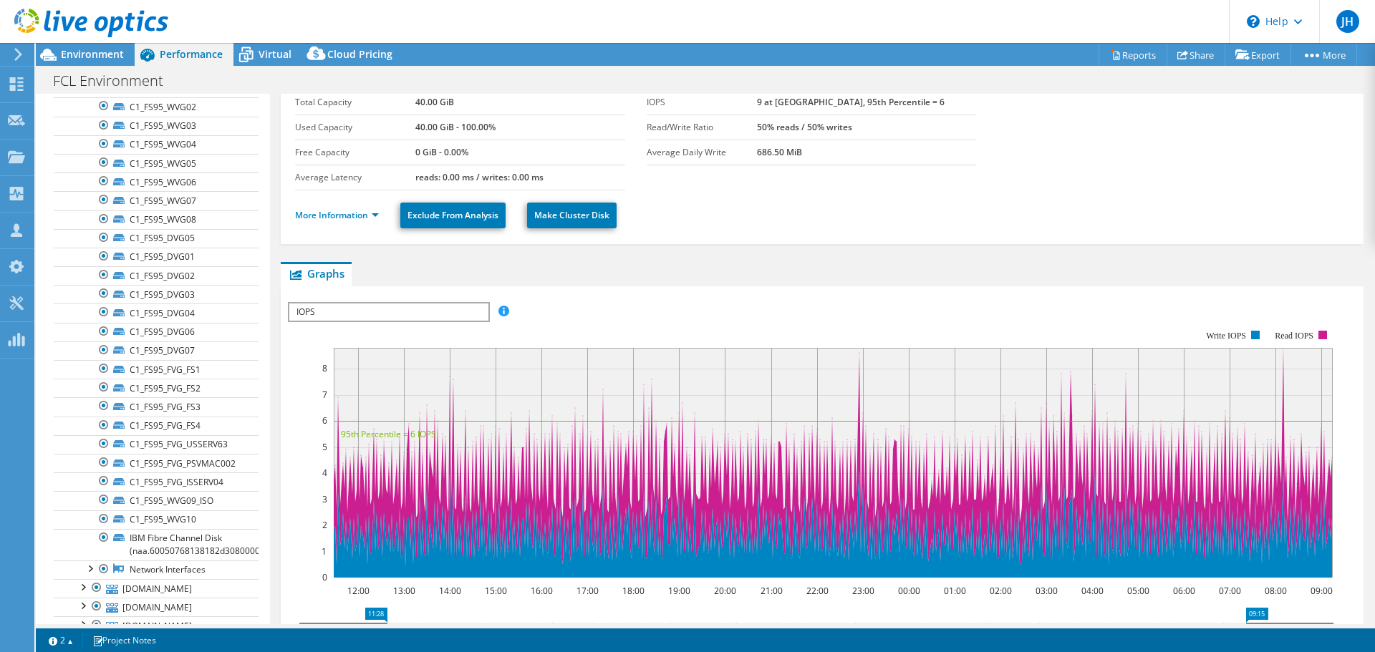
click at [455, 304] on span "IOPS" at bounding box center [388, 312] width 198 height 17
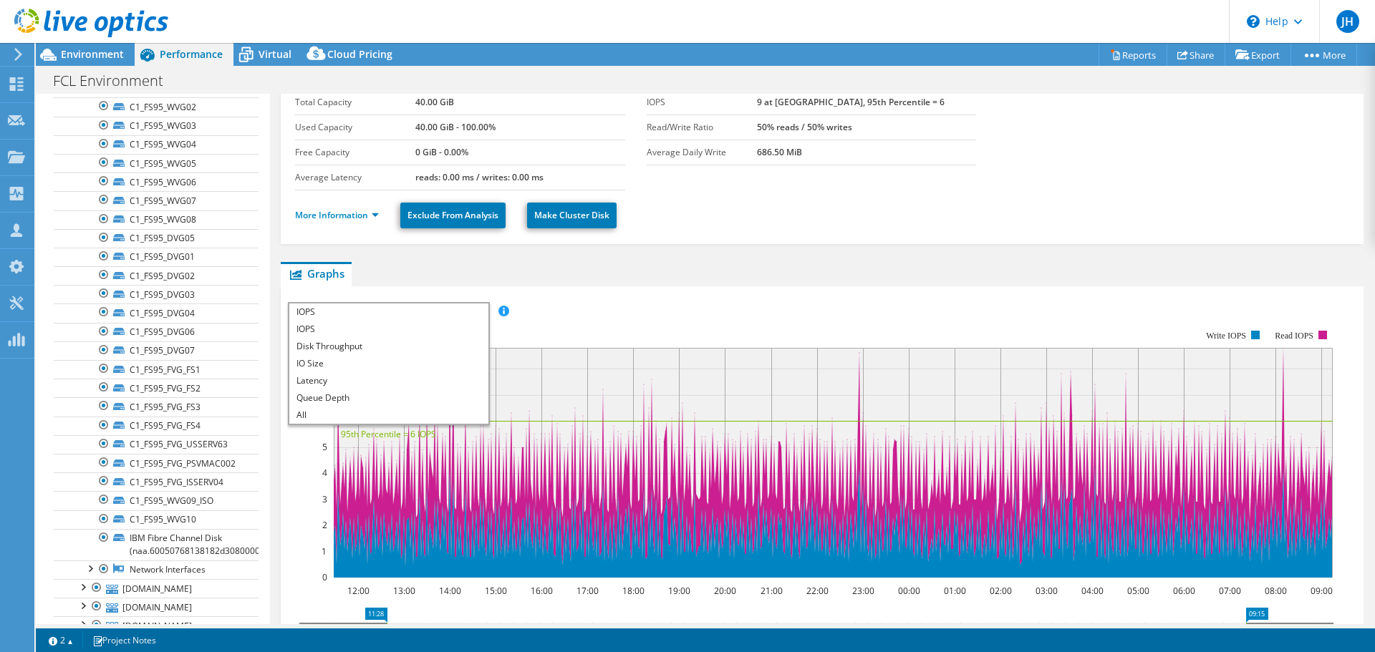
click at [549, 295] on div "IOPS Disk Throughput IO Size Latency Queue Depth CPU Percentage Memory Page Fau…" at bounding box center [822, 543] width 1068 height 496
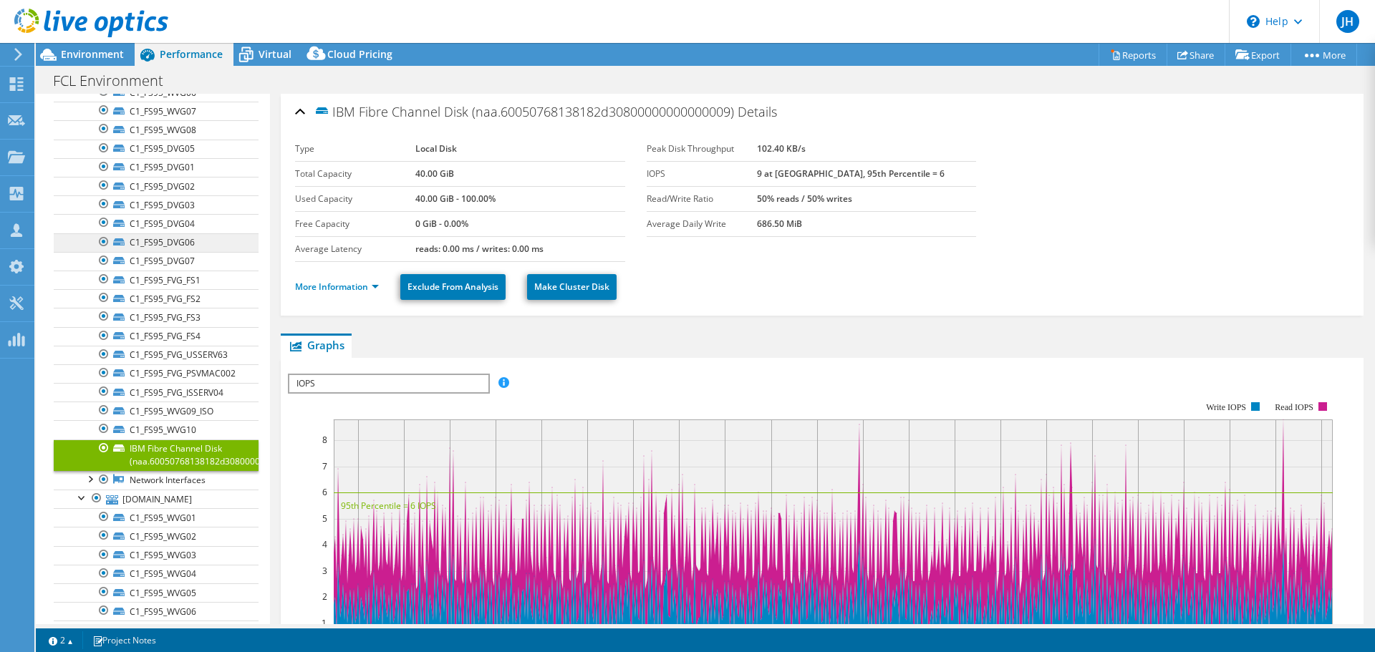
scroll to position [0, 0]
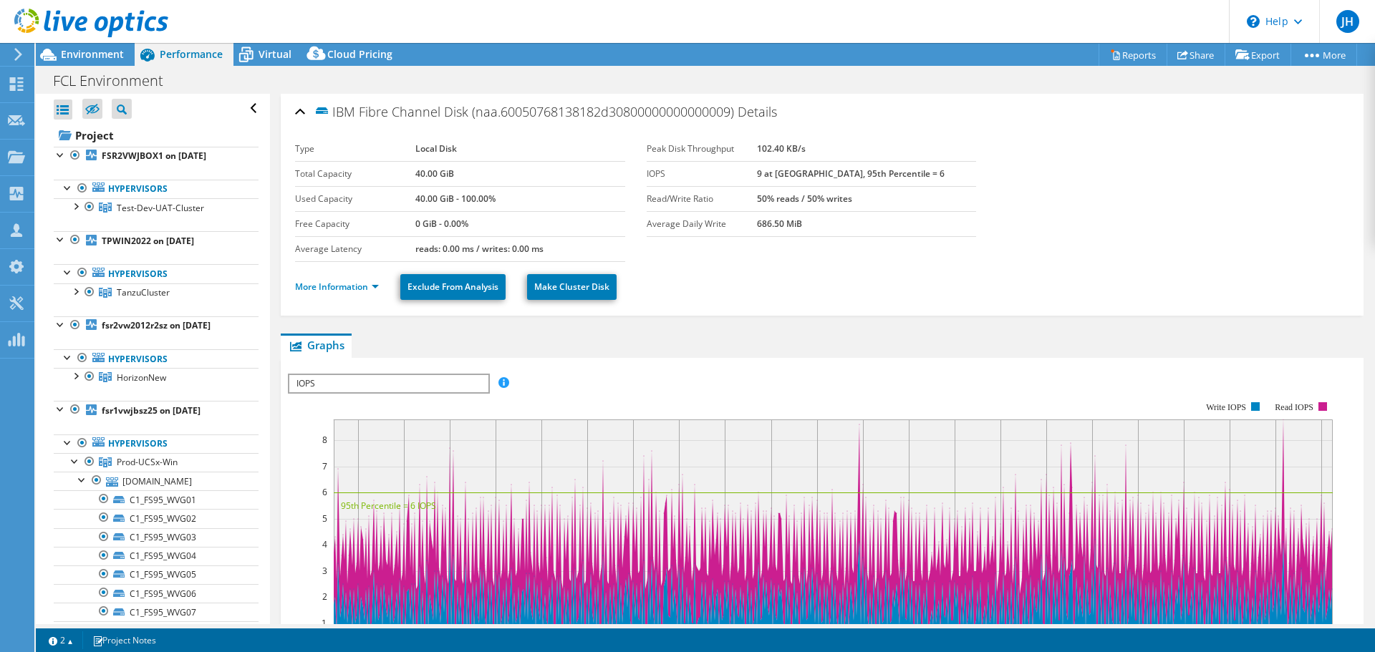
click at [122, 22] on use at bounding box center [91, 23] width 154 height 29
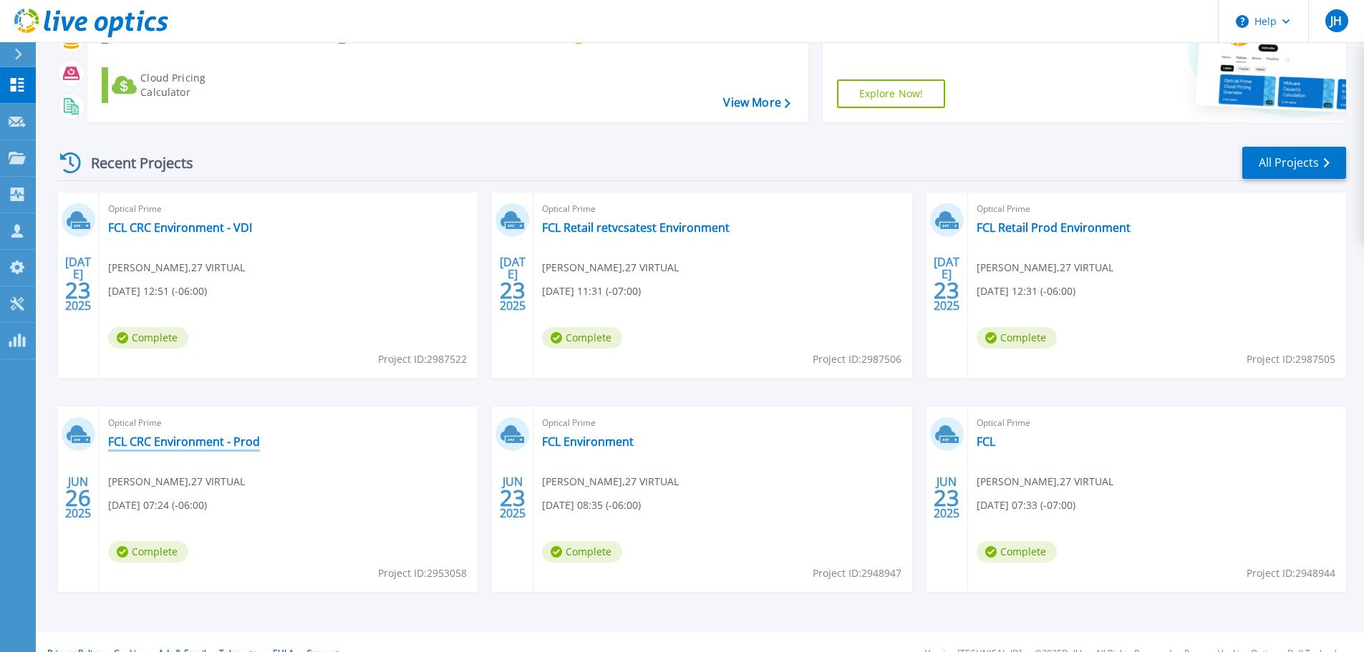
scroll to position [132, 0]
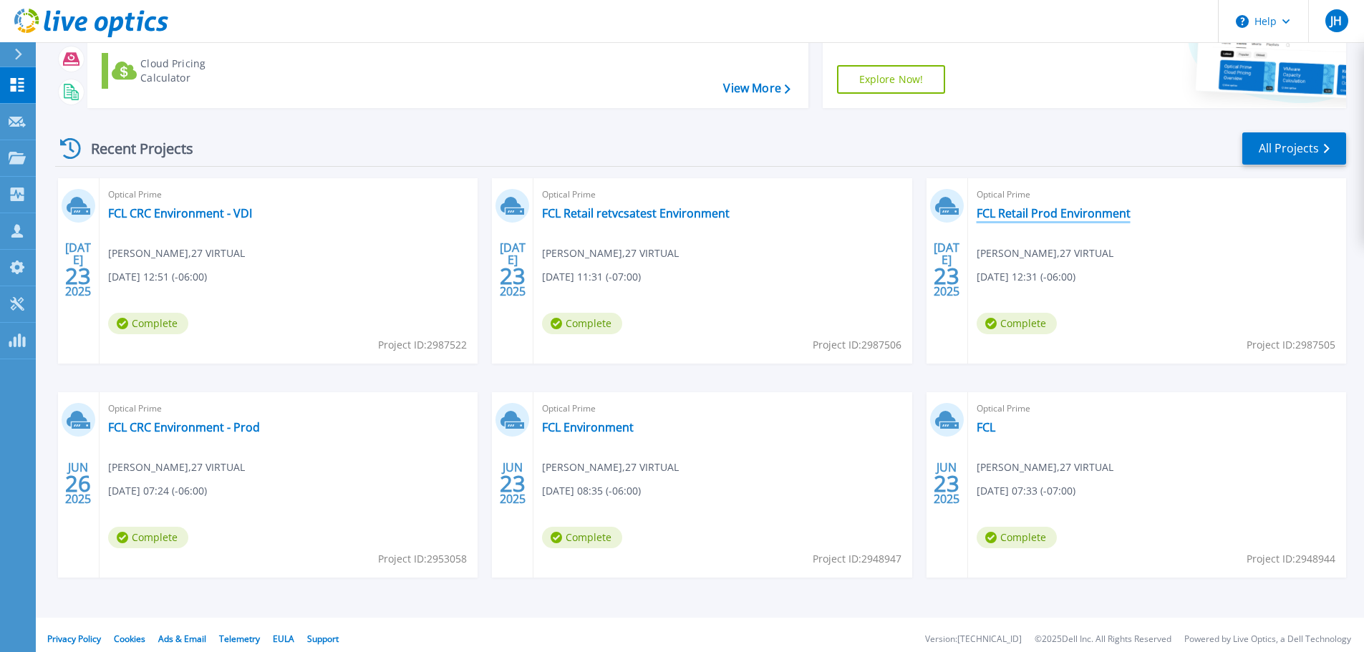
click at [1068, 207] on link "FCL Retail Prod Environment" at bounding box center [1054, 213] width 154 height 14
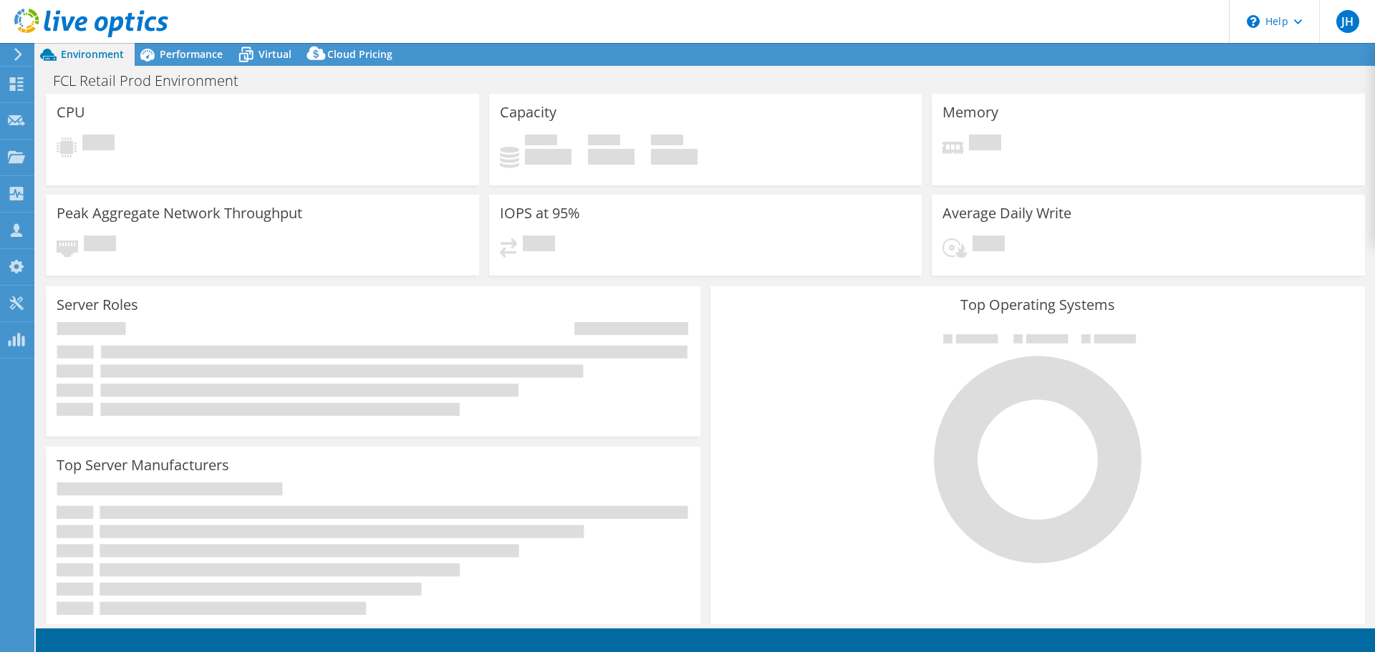
select select "USD"
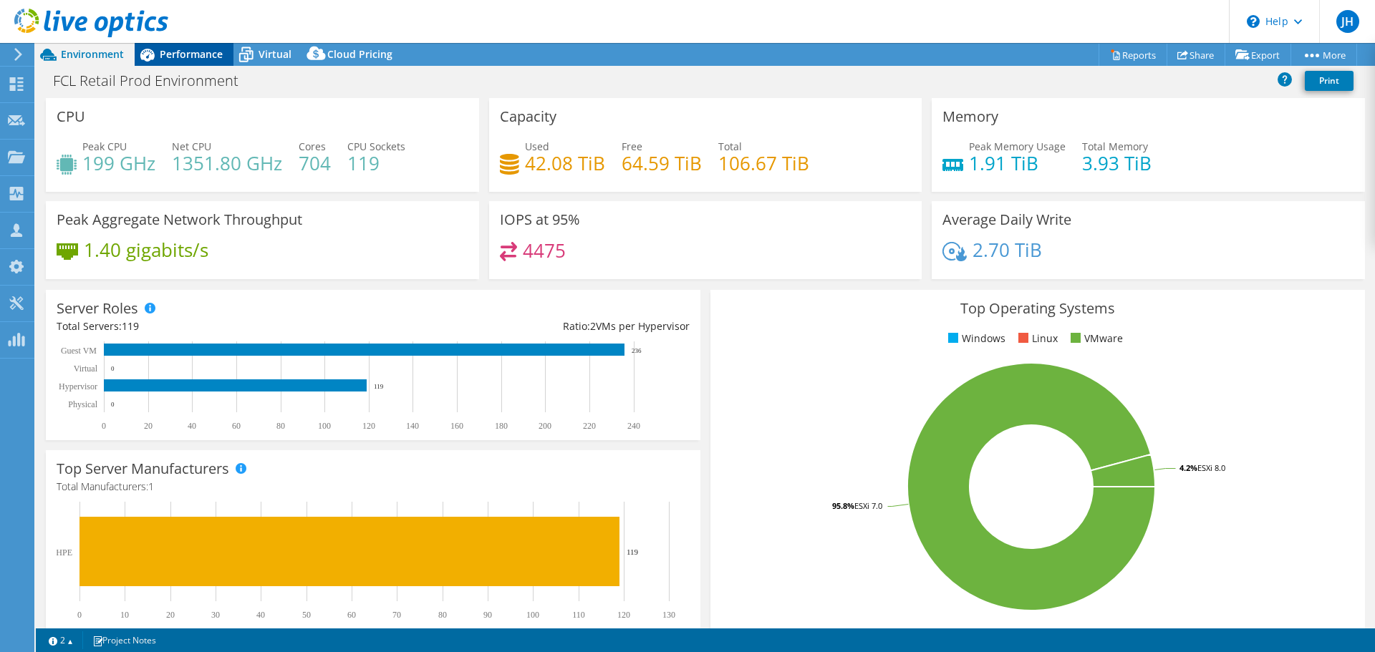
click at [181, 49] on span "Performance" at bounding box center [191, 54] width 63 height 14
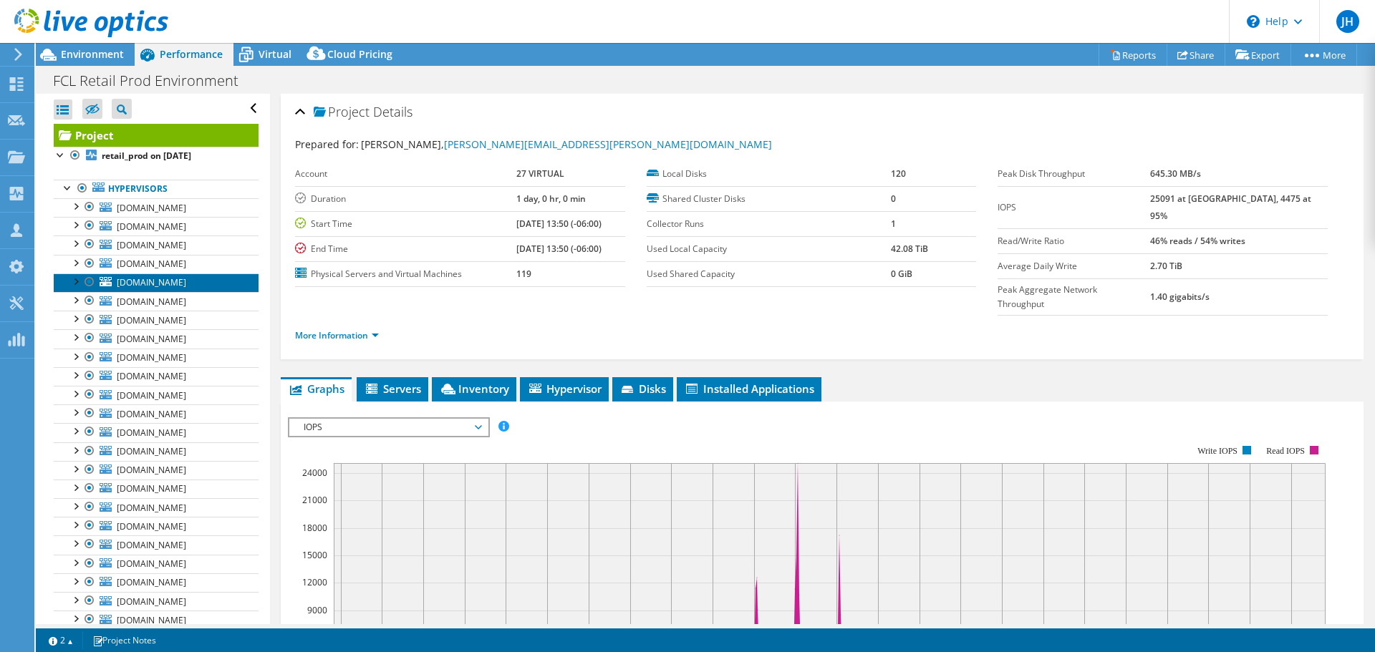
click at [64, 274] on link "[DOMAIN_NAME]" at bounding box center [156, 283] width 205 height 19
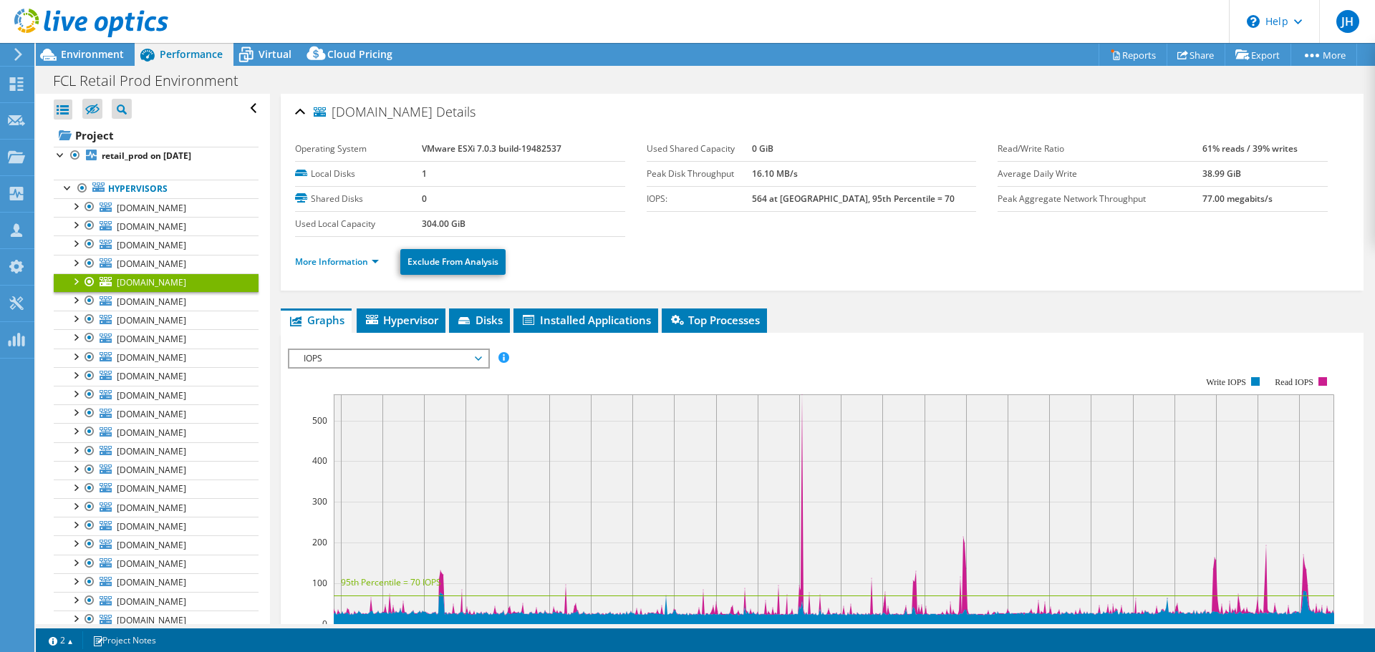
click at [74, 274] on div at bounding box center [75, 281] width 14 height 14
click at [78, 292] on link "214275_A" at bounding box center [156, 301] width 205 height 19
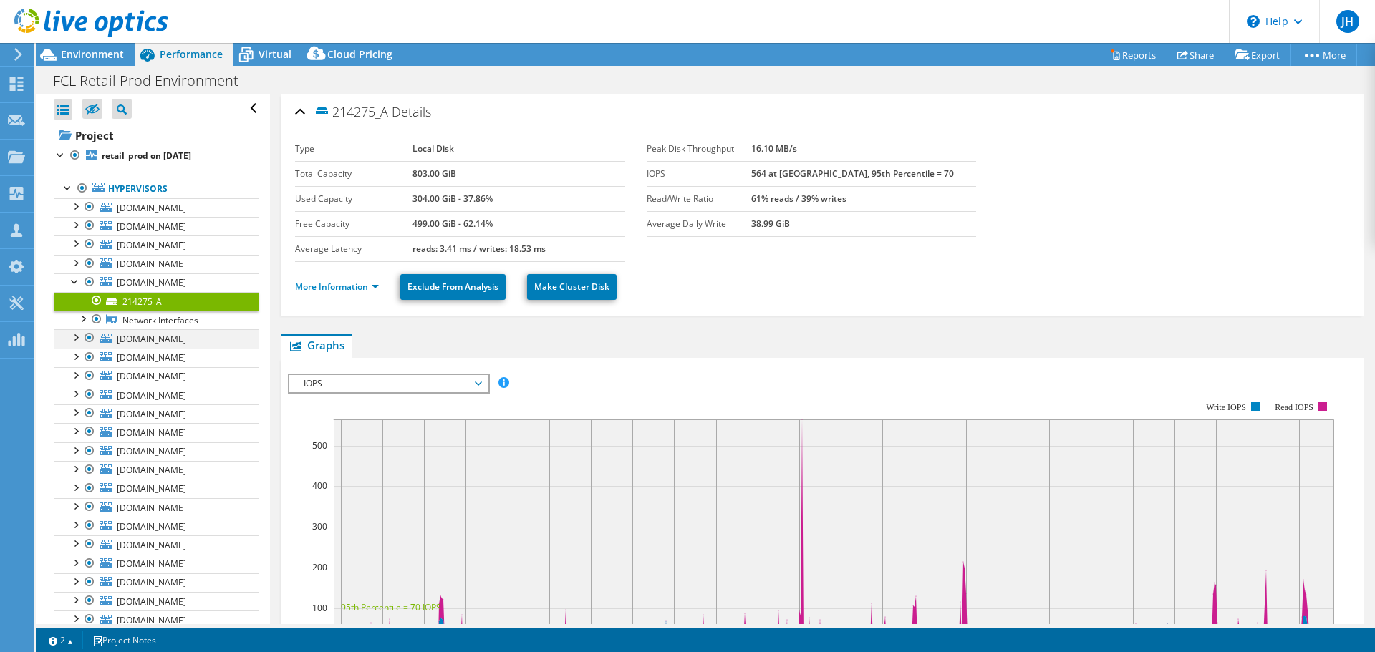
click at [74, 329] on div at bounding box center [75, 336] width 14 height 14
click at [101, 126] on link "Project" at bounding box center [156, 135] width 205 height 23
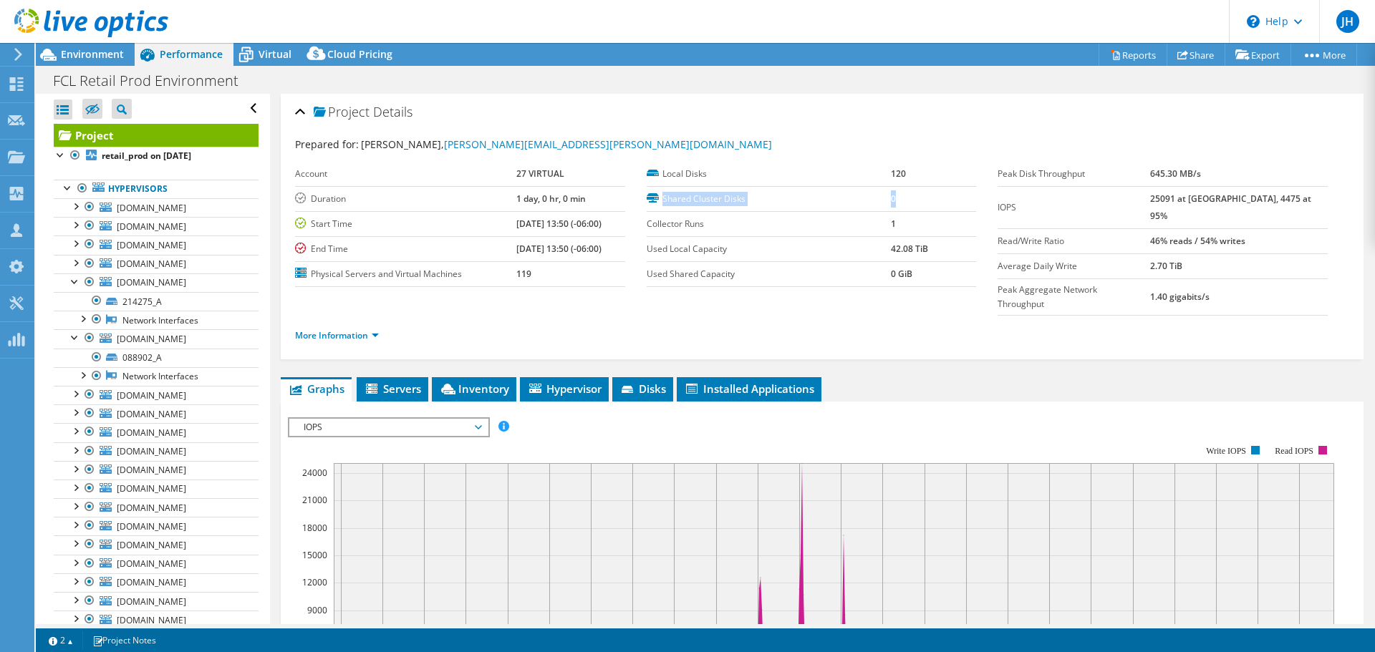
drag, startPoint x: 660, startPoint y: 183, endPoint x: 938, endPoint y: 195, distance: 278.0
click at [938, 195] on tr "Shared Cluster Disks 0" at bounding box center [812, 198] width 330 height 25
click at [938, 195] on td "0" at bounding box center [934, 198] width 86 height 25
